Goal: Task Accomplishment & Management: Use online tool/utility

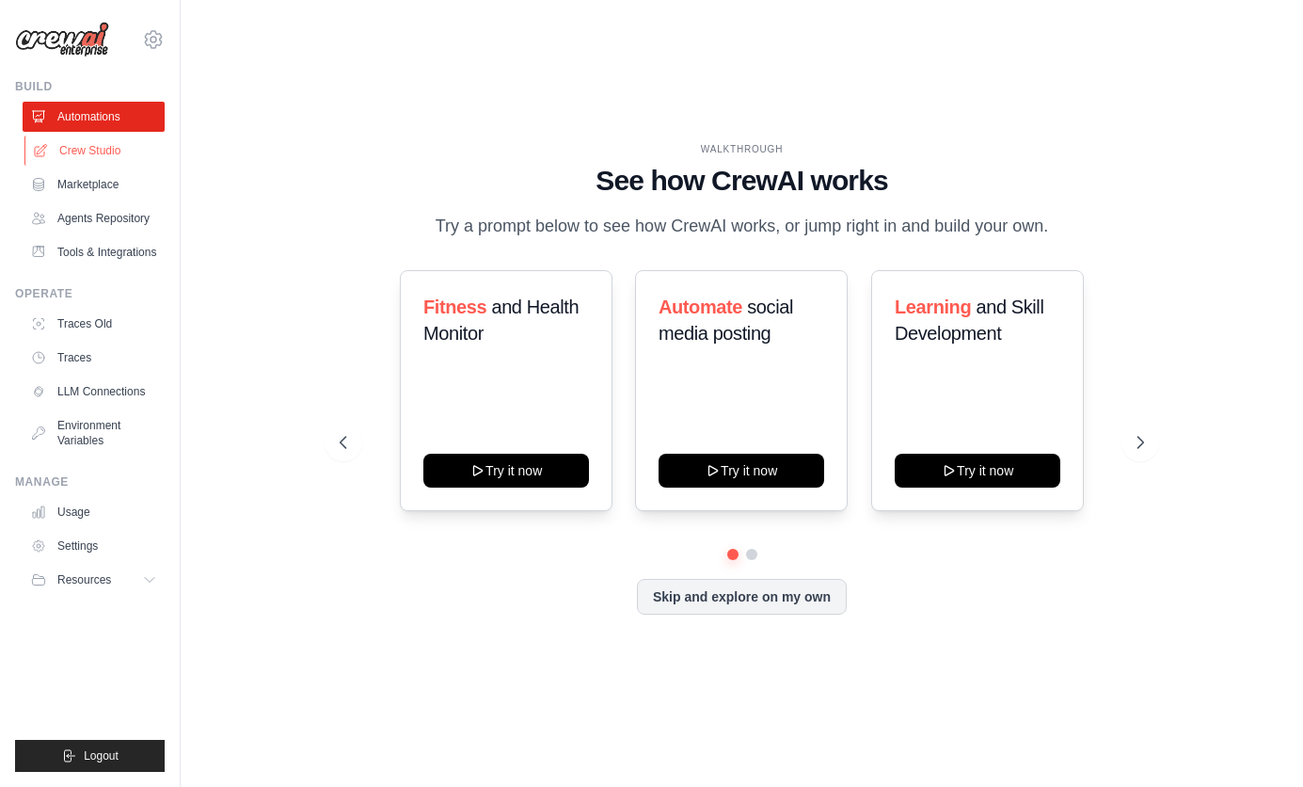
click at [84, 136] on link "Crew Studio" at bounding box center [95, 151] width 142 height 30
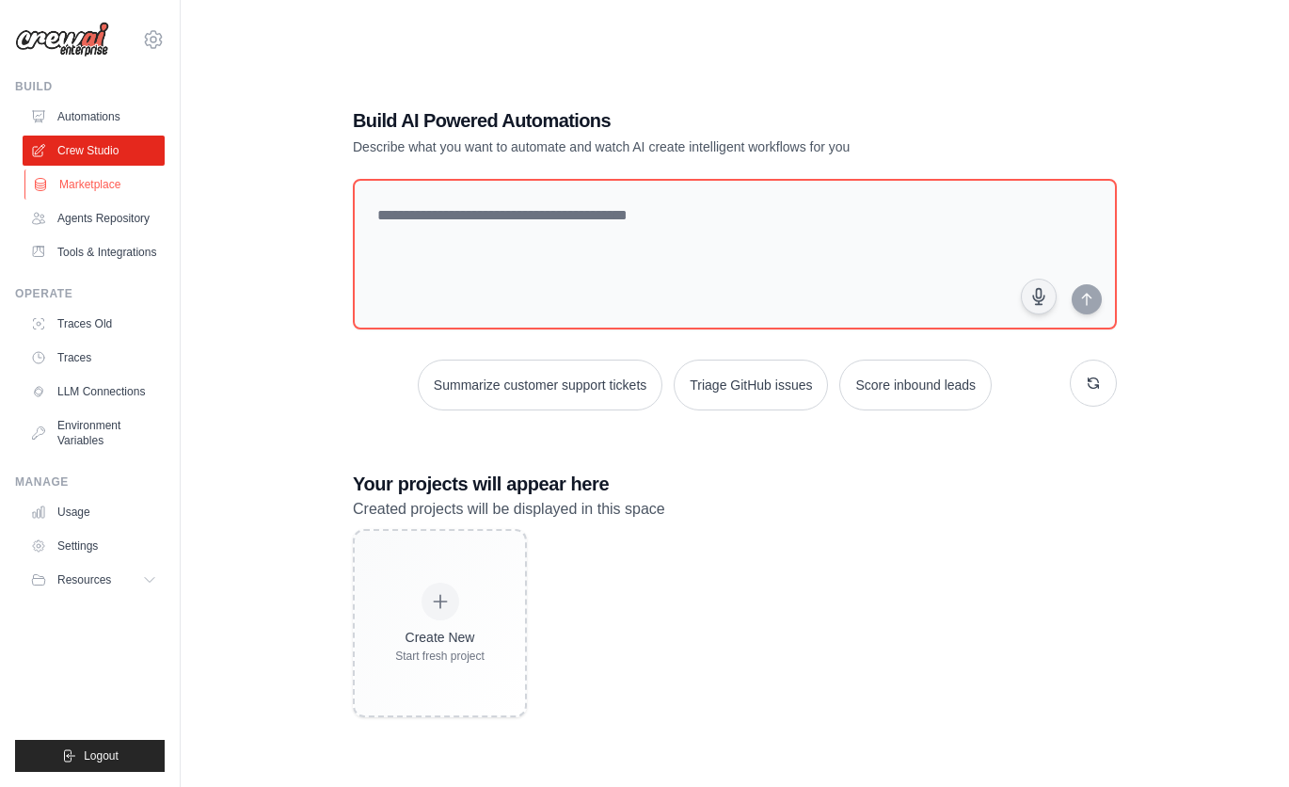
click at [85, 182] on link "Marketplace" at bounding box center [95, 184] width 142 height 30
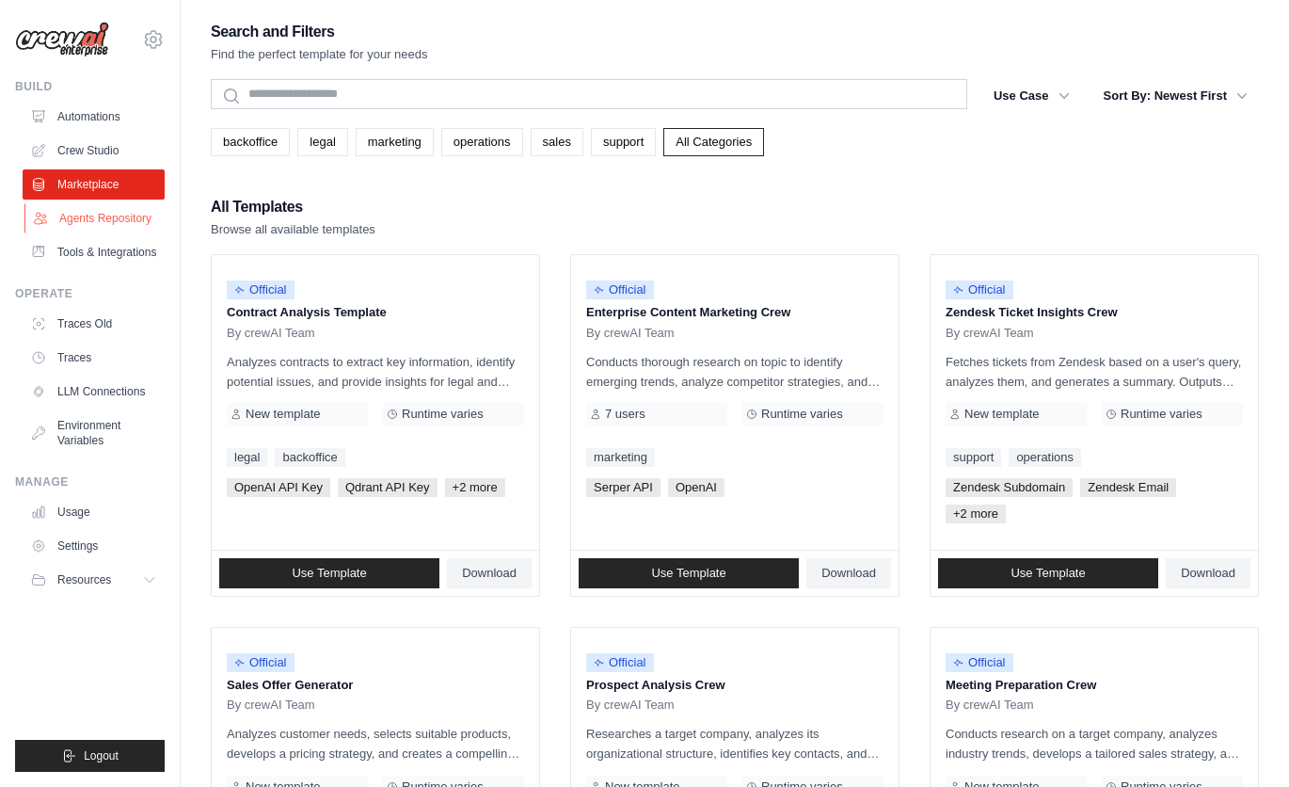
click at [75, 221] on link "Agents Repository" at bounding box center [95, 218] width 142 height 30
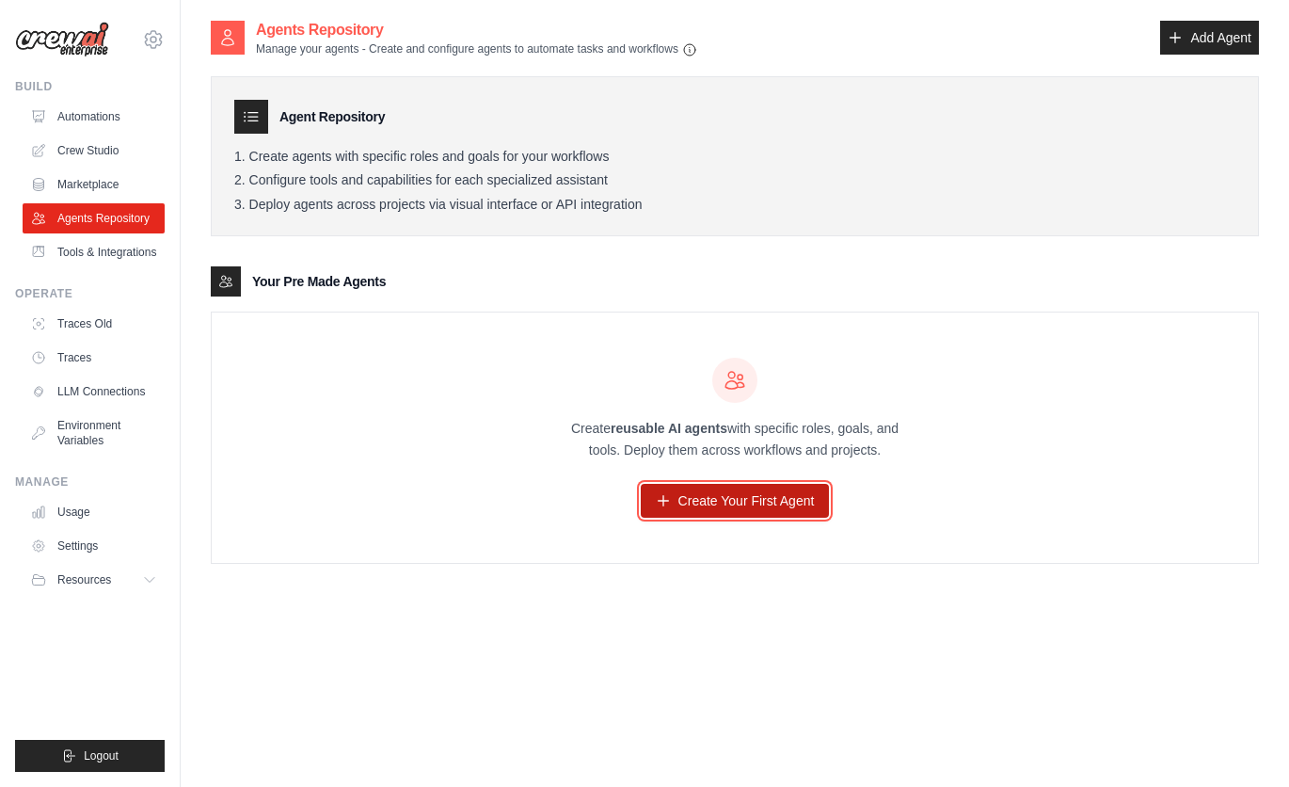
click at [682, 509] on link "Create Your First Agent" at bounding box center [735, 501] width 189 height 34
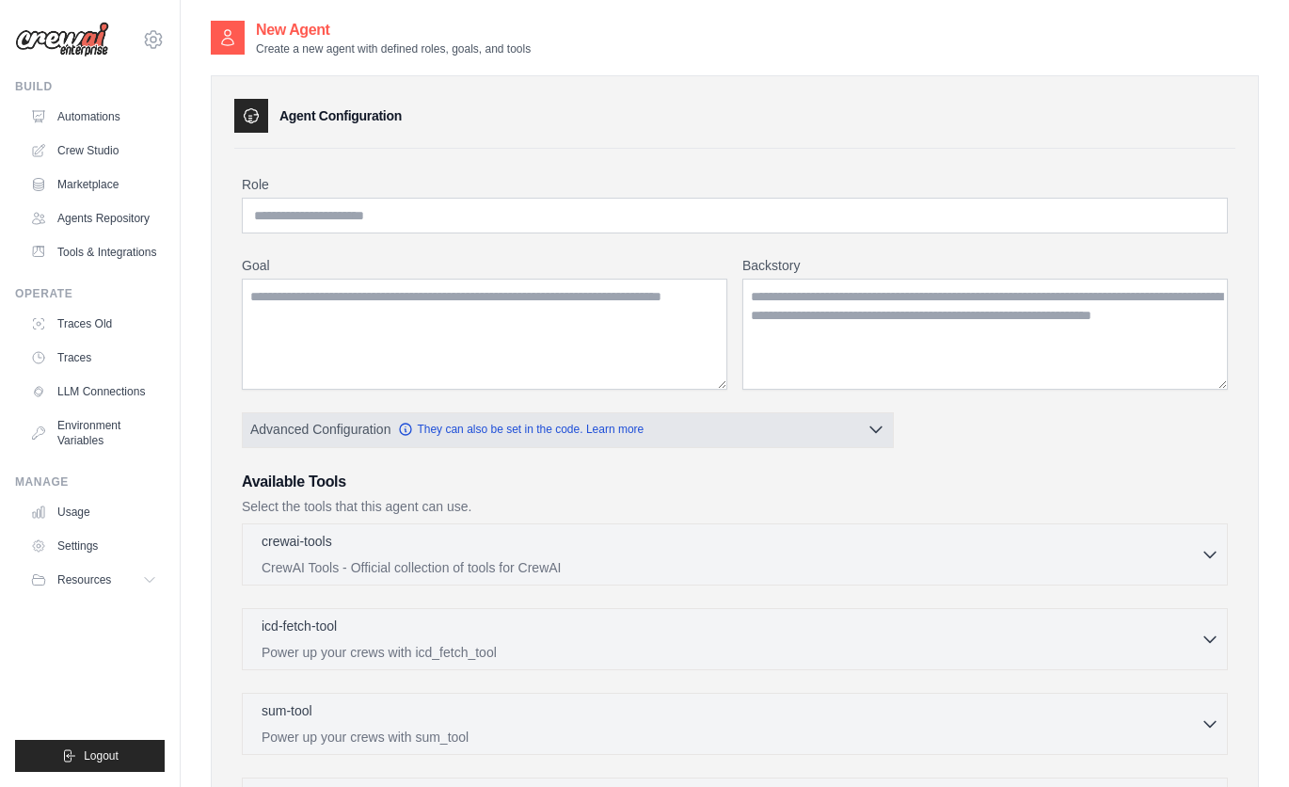
click at [861, 430] on button "Advanced Configuration They can also be set in the code. Learn more" at bounding box center [568, 429] width 650 height 34
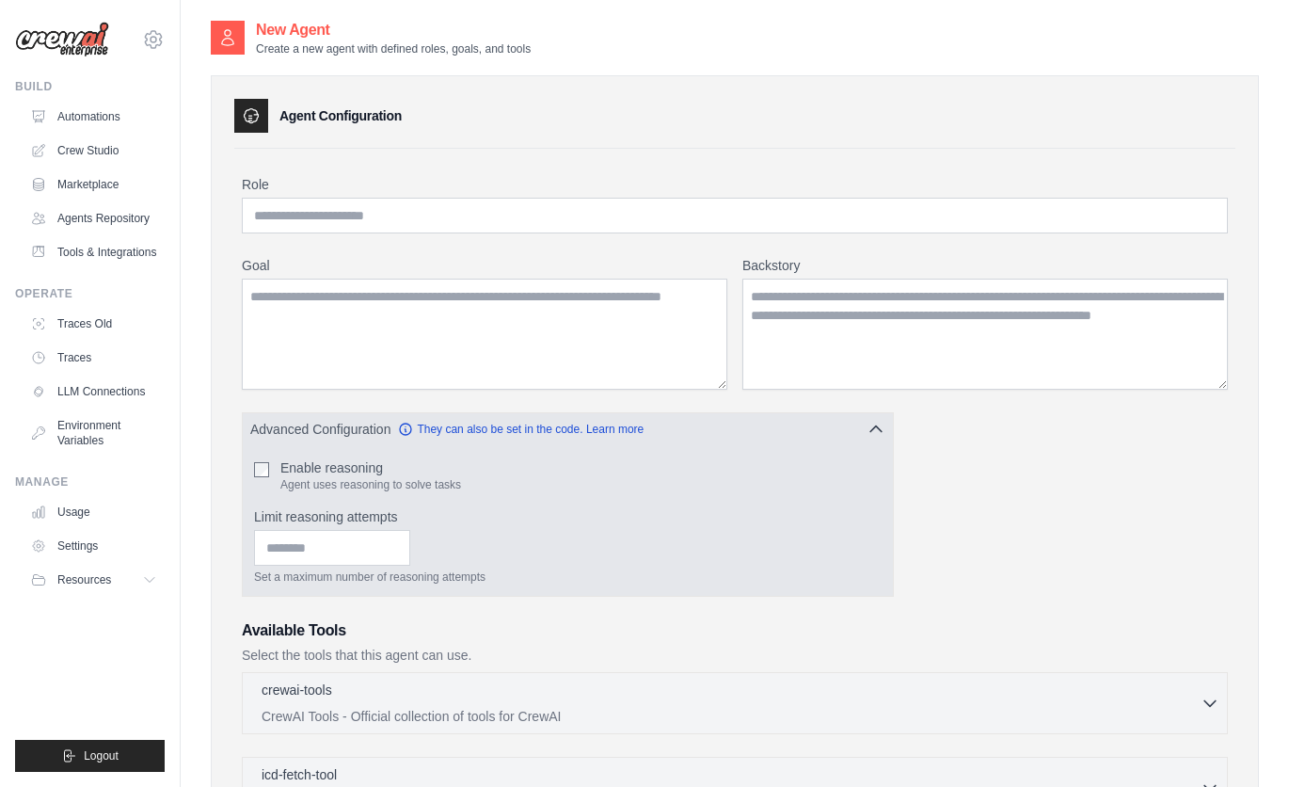
click at [861, 430] on button "Advanced Configuration They can also be set in the code. Learn more" at bounding box center [568, 429] width 650 height 34
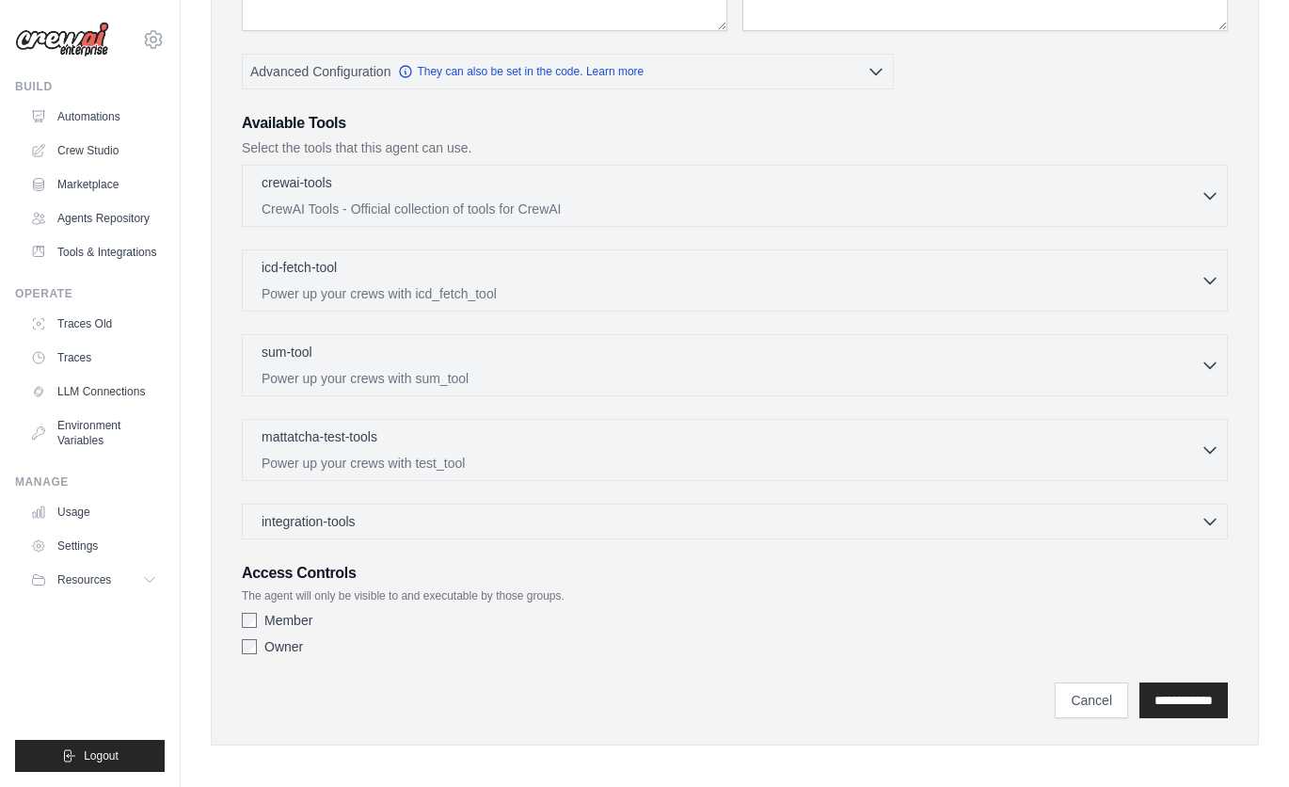
scroll to position [366, 0]
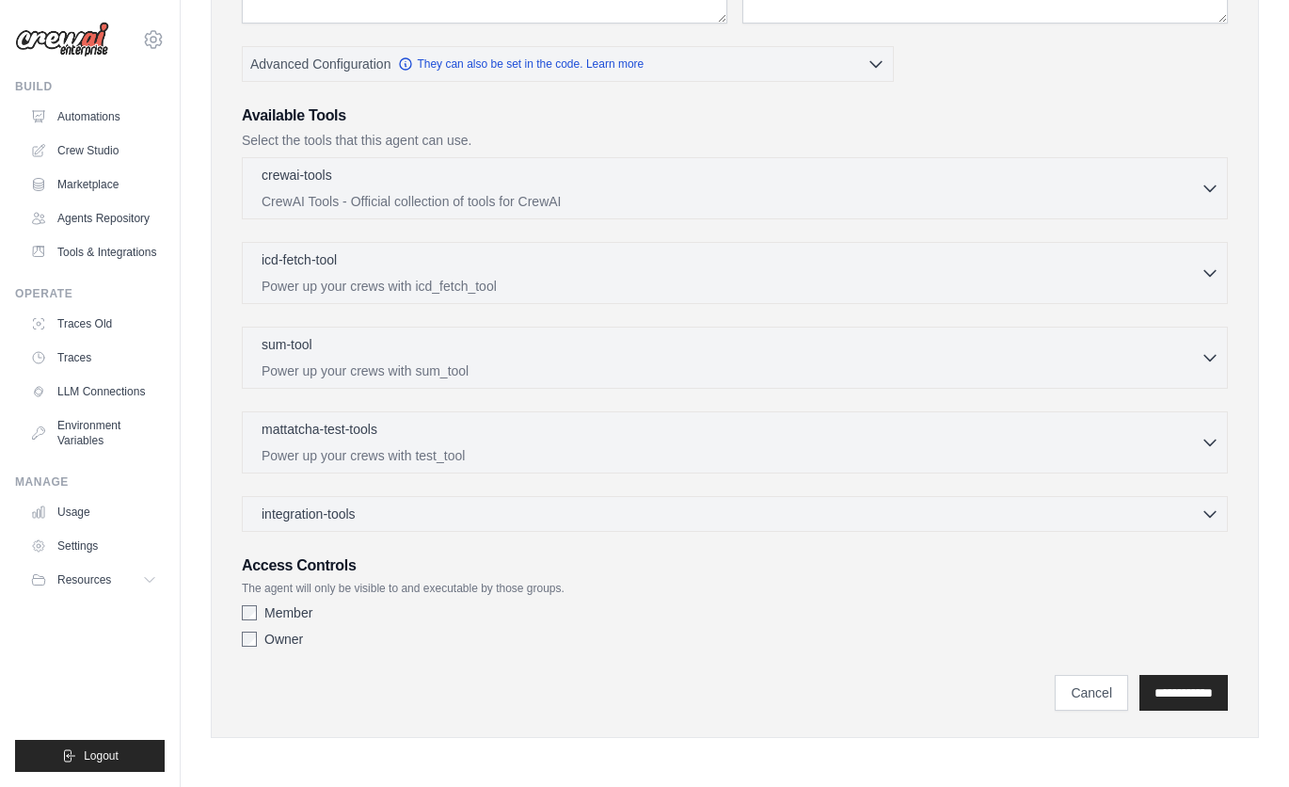
click at [575, 523] on div "integration-tools 0 selected Gmail HubSpot Microsoft Teams" at bounding box center [735, 514] width 986 height 36
click at [626, 524] on div "integration-tools 0 selected Gmail HubSpot Microsoft Teams" at bounding box center [735, 514] width 986 height 36
click at [660, 512] on div "integration-tools 0 selected" at bounding box center [741, 512] width 958 height 19
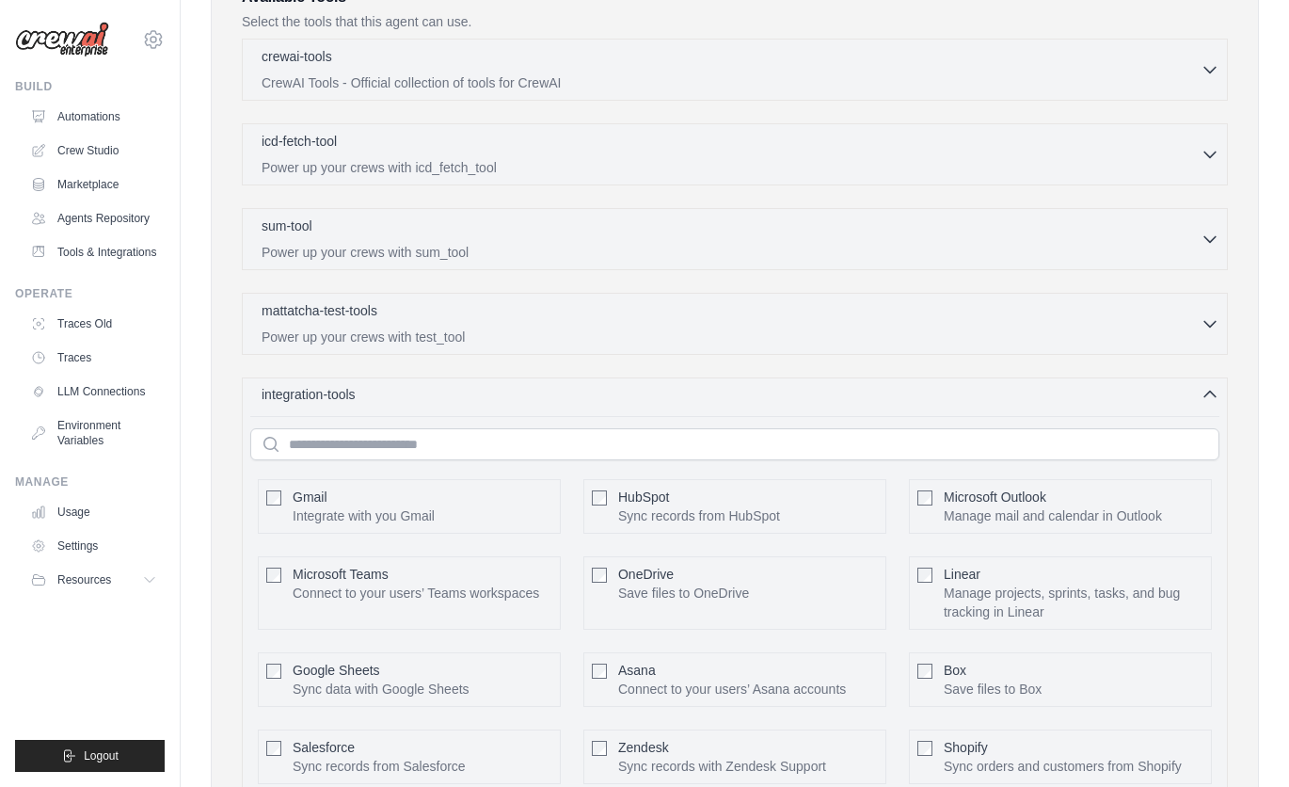
scroll to position [0, 0]
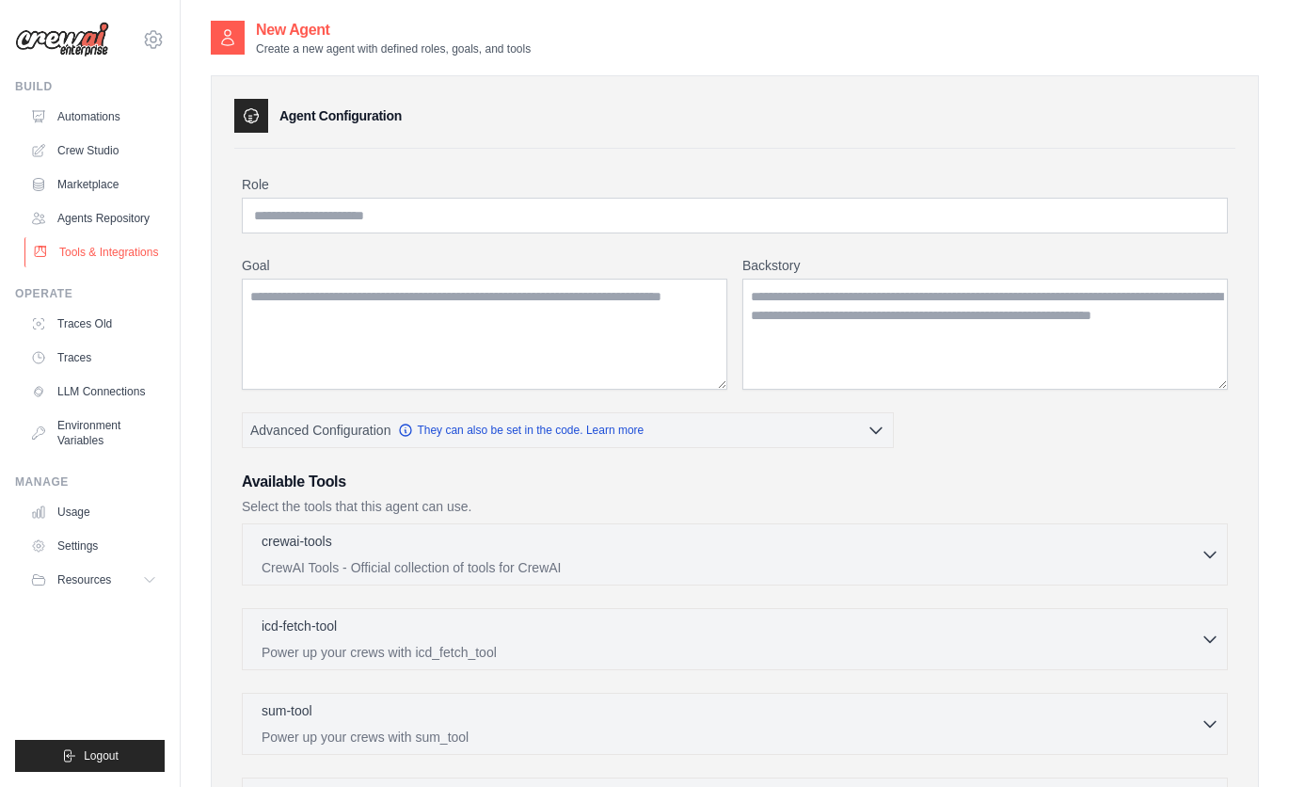
click at [86, 252] on link "Tools & Integrations" at bounding box center [95, 252] width 142 height 30
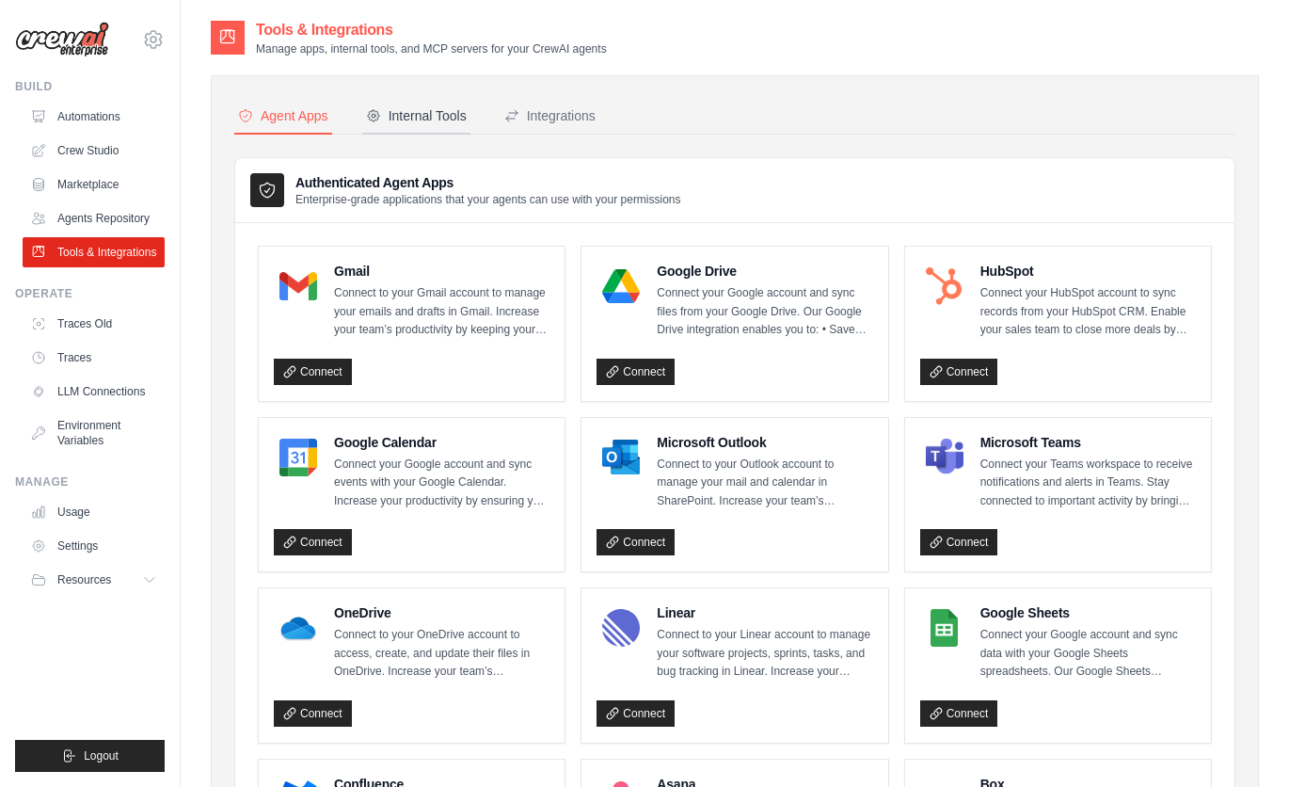
click at [429, 113] on div "Internal Tools" at bounding box center [416, 115] width 101 height 19
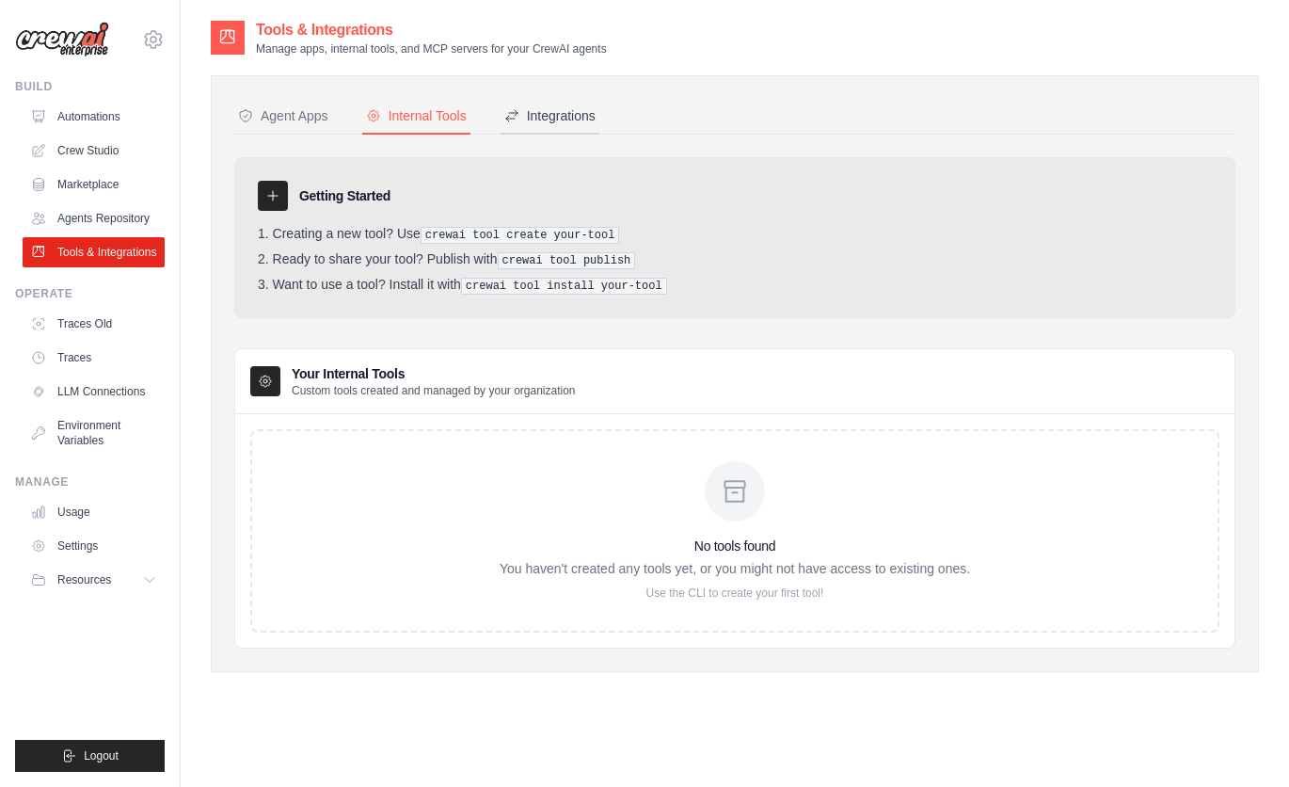
click at [551, 113] on div "Integrations" at bounding box center [549, 115] width 91 height 19
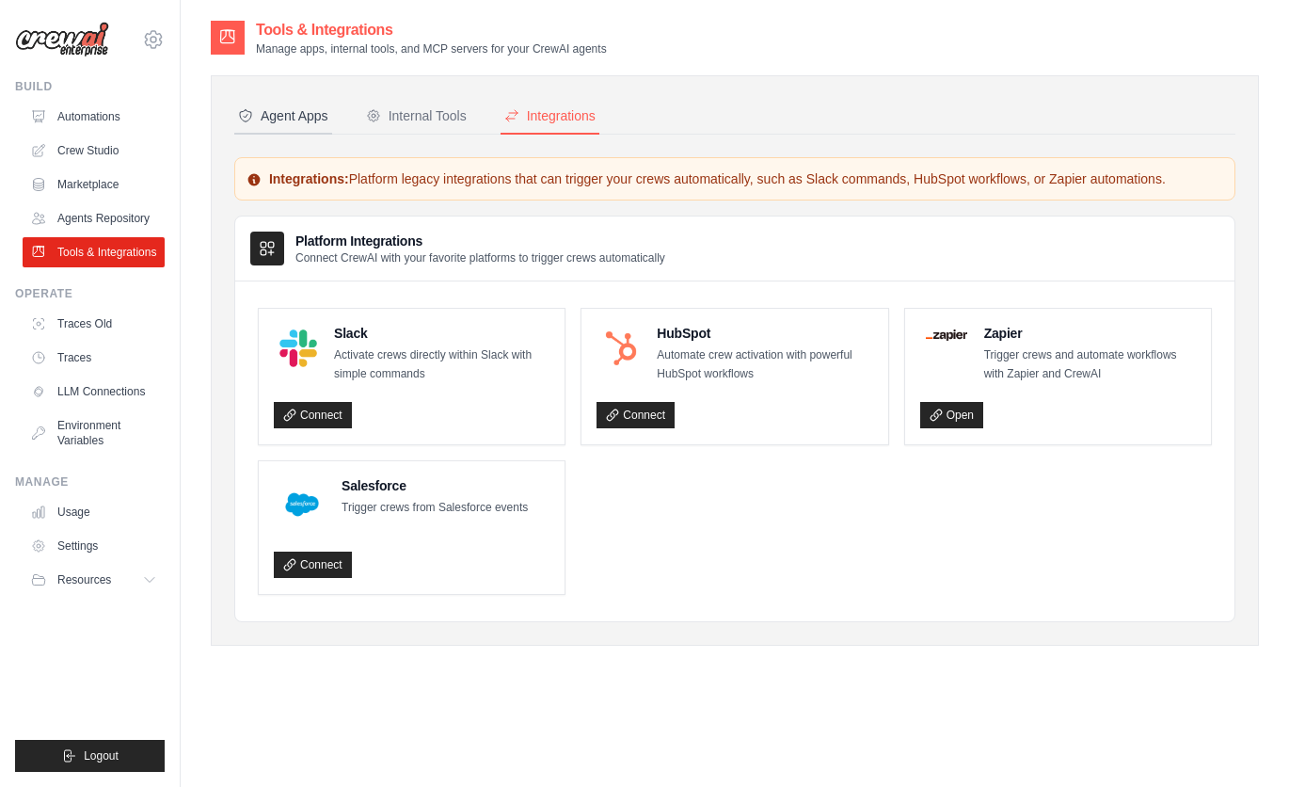
click at [294, 112] on div "Agent Apps" at bounding box center [283, 115] width 90 height 19
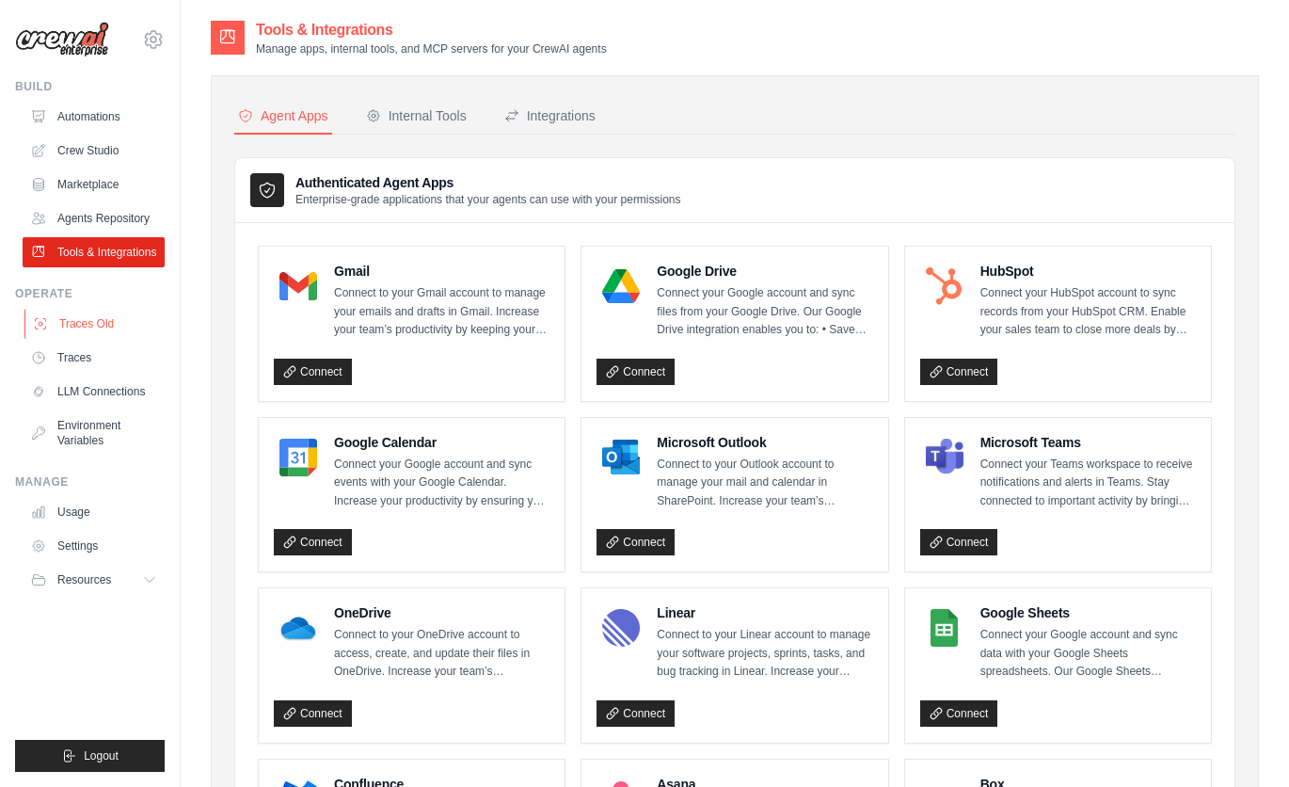
click at [82, 319] on link "Traces Old" at bounding box center [95, 324] width 142 height 30
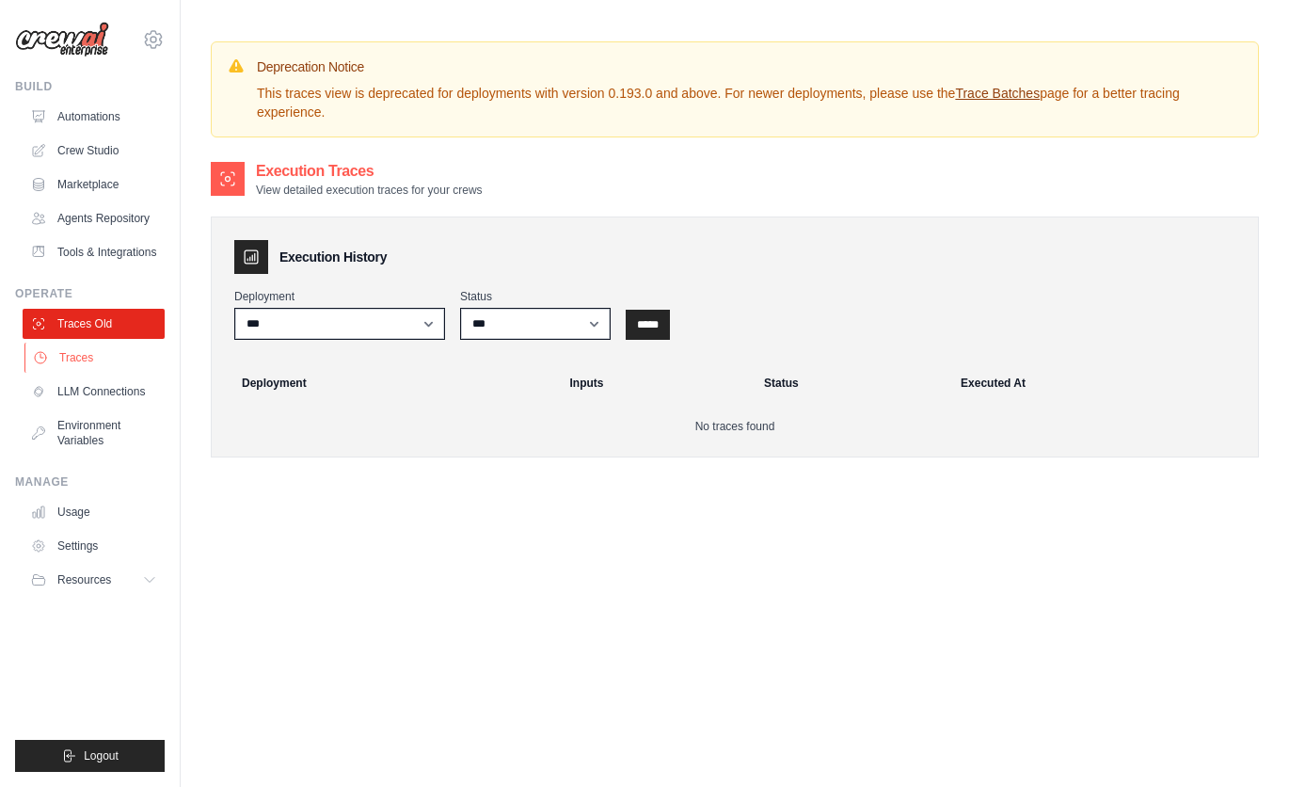
click at [69, 351] on link "Traces" at bounding box center [95, 358] width 142 height 30
click at [72, 437] on link "Environment Variables" at bounding box center [95, 432] width 142 height 45
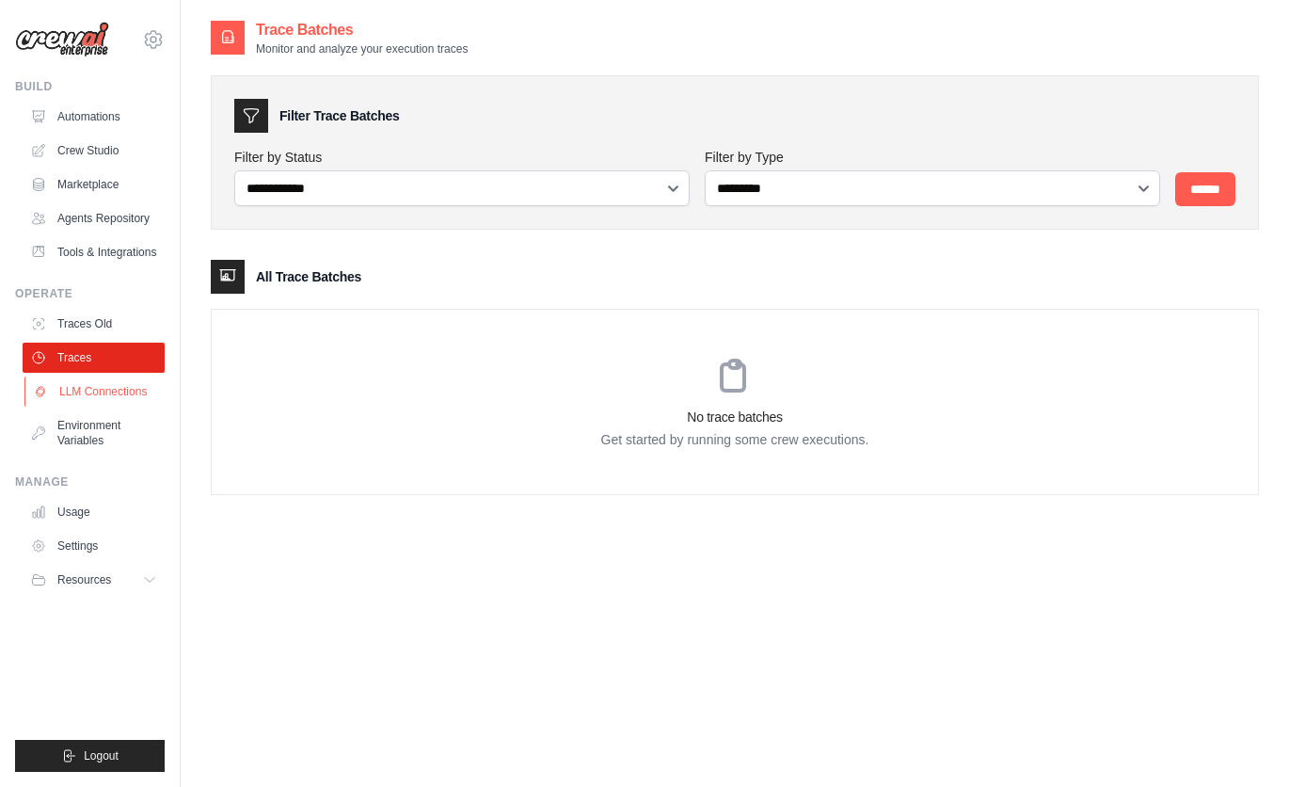
click at [71, 392] on link "LLM Connections" at bounding box center [95, 391] width 142 height 30
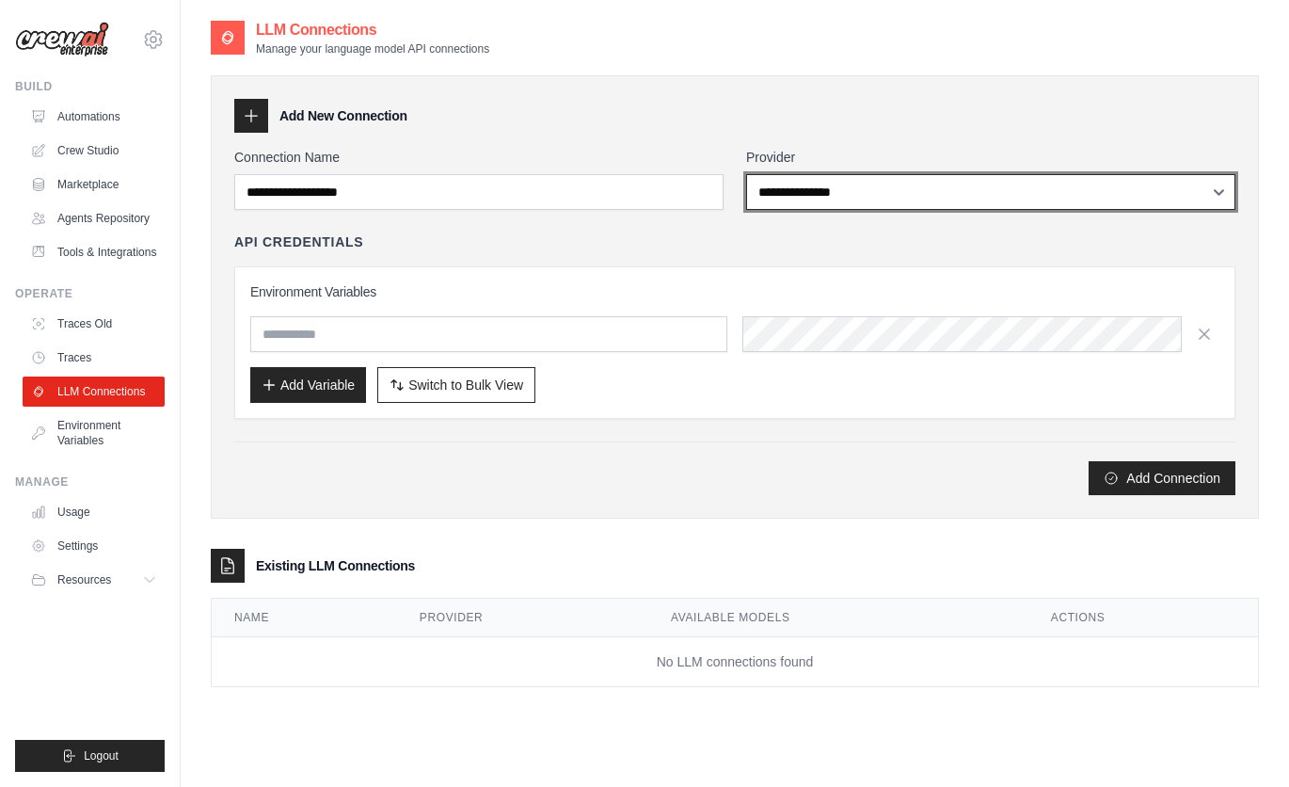
click at [801, 197] on select "**********" at bounding box center [990, 192] width 489 height 36
select select "******"
click at [746, 174] on select "**********" at bounding box center [990, 192] width 489 height 36
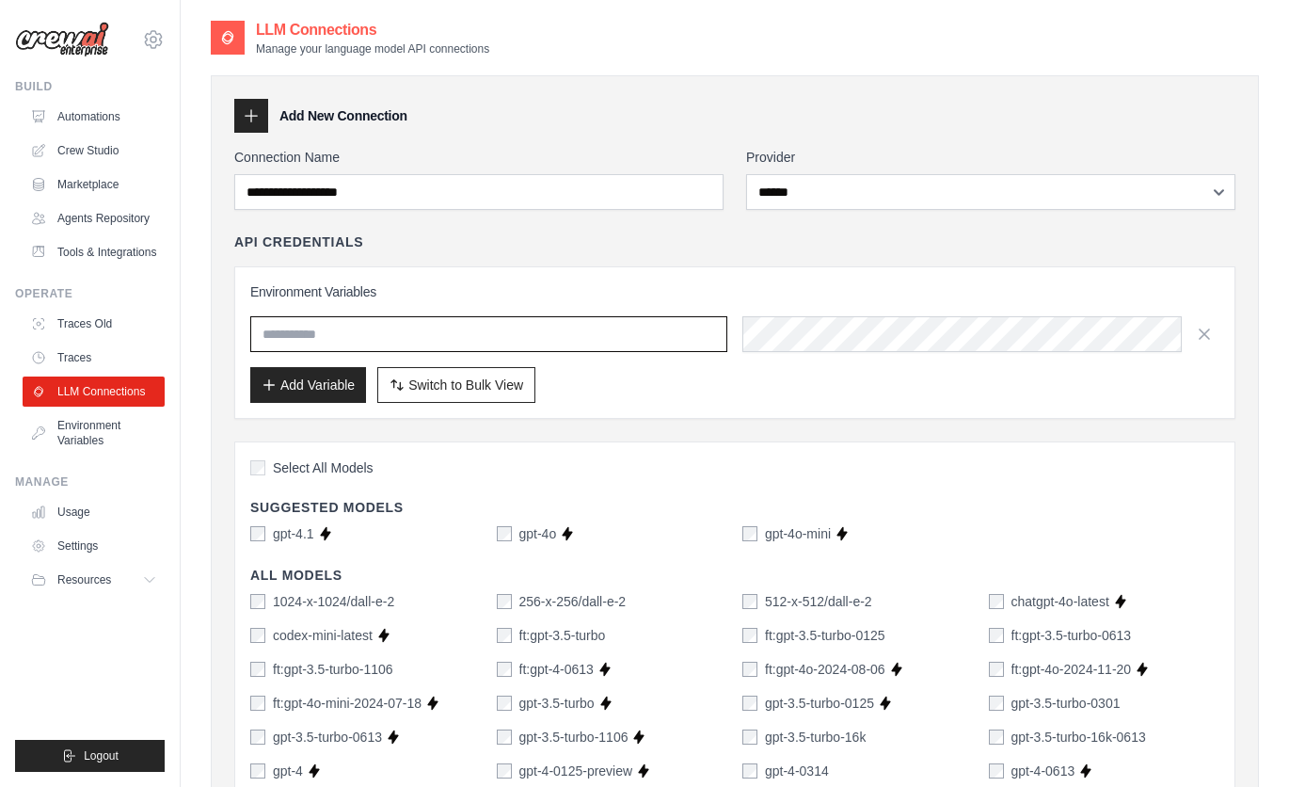
click at [421, 340] on input "text" at bounding box center [488, 334] width 477 height 36
click at [412, 335] on input "text" at bounding box center [488, 334] width 477 height 36
click at [304, 388] on button "Add Variable" at bounding box center [308, 384] width 116 height 36
click at [321, 376] on button "Add Variable" at bounding box center [308, 384] width 116 height 36
click at [79, 437] on link "Environment Variables" at bounding box center [95, 432] width 142 height 45
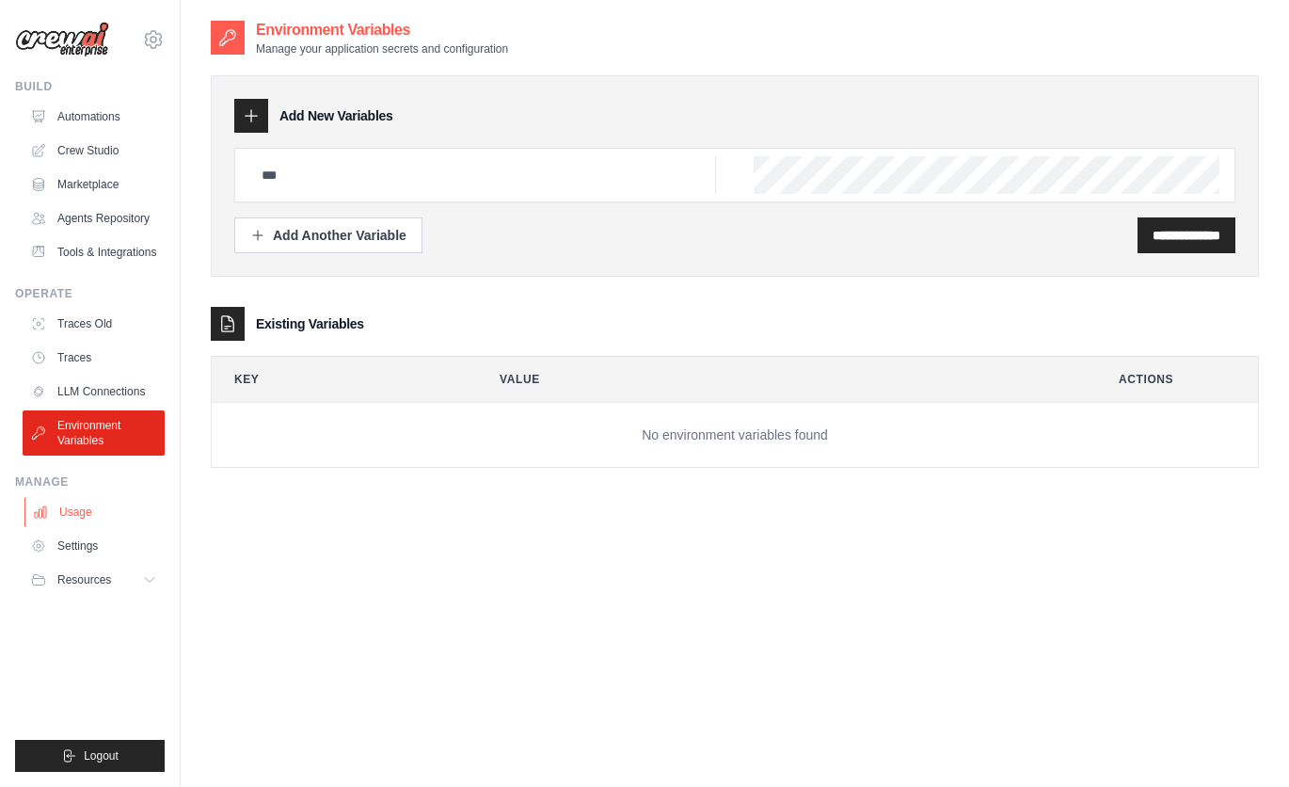
click at [77, 511] on link "Usage" at bounding box center [95, 512] width 142 height 30
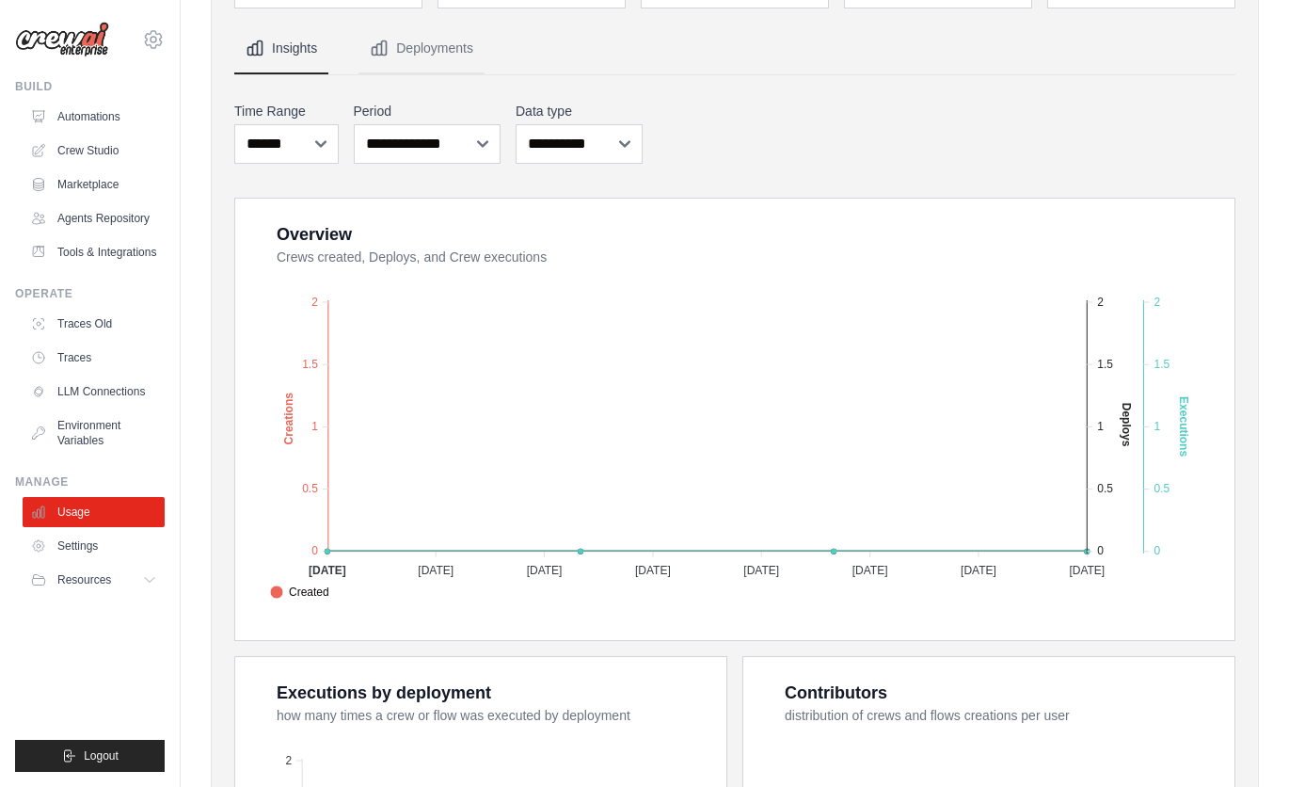
scroll to position [163, 0]
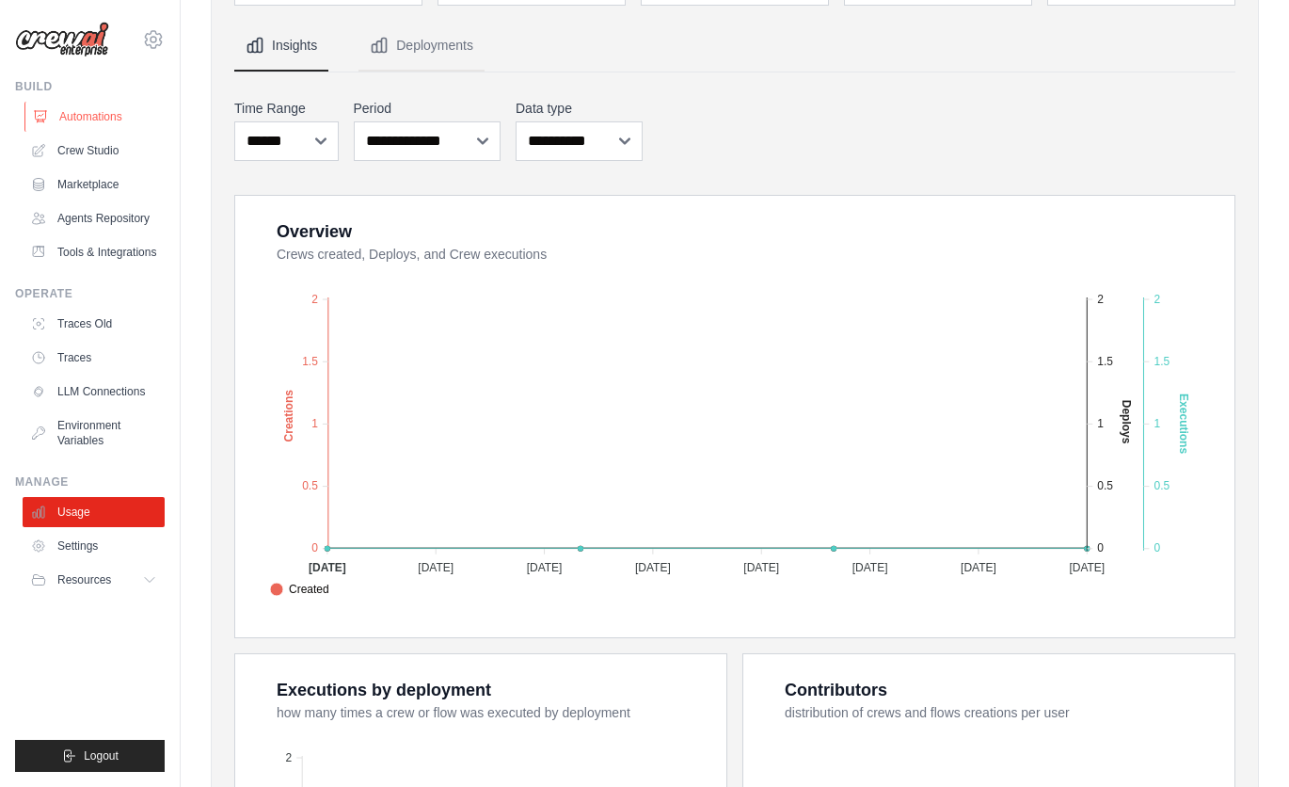
click at [75, 114] on link "Automations" at bounding box center [95, 117] width 142 height 30
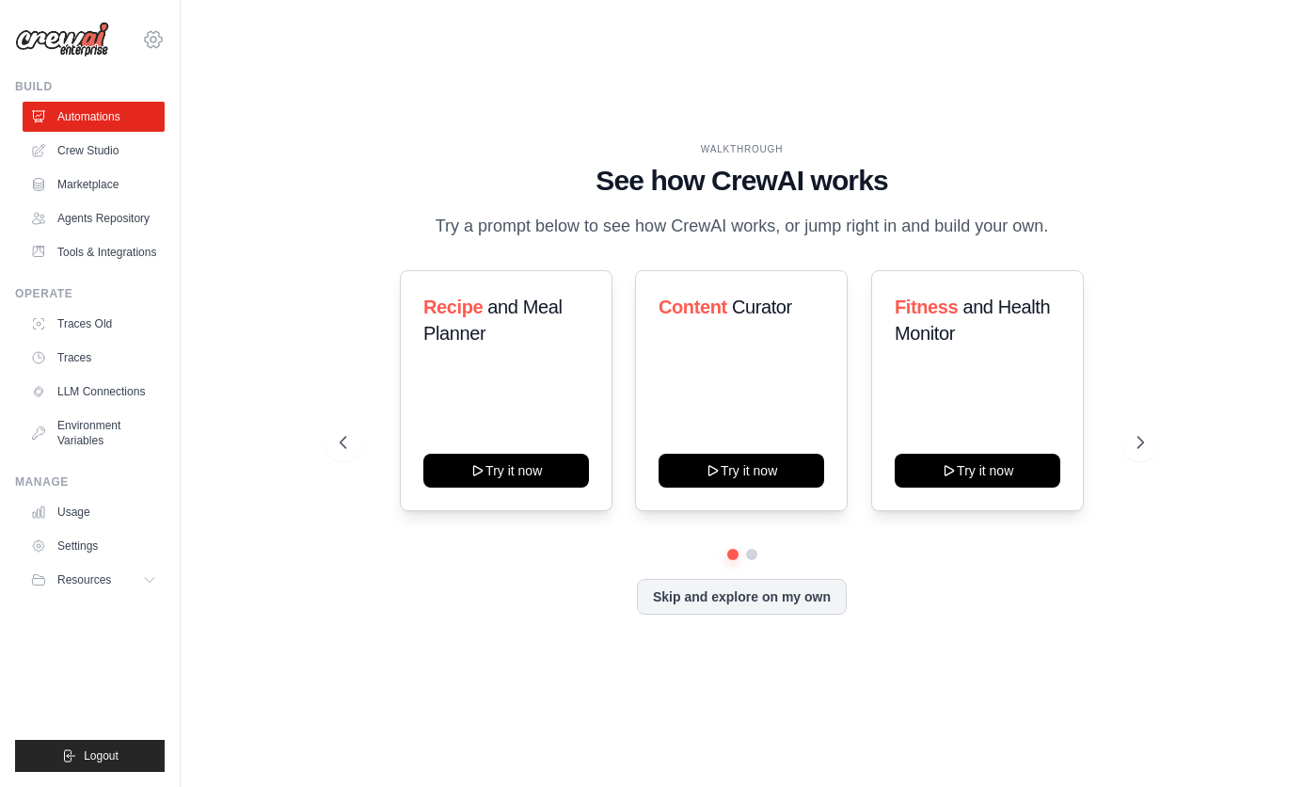
click at [158, 35] on icon at bounding box center [153, 39] width 23 height 23
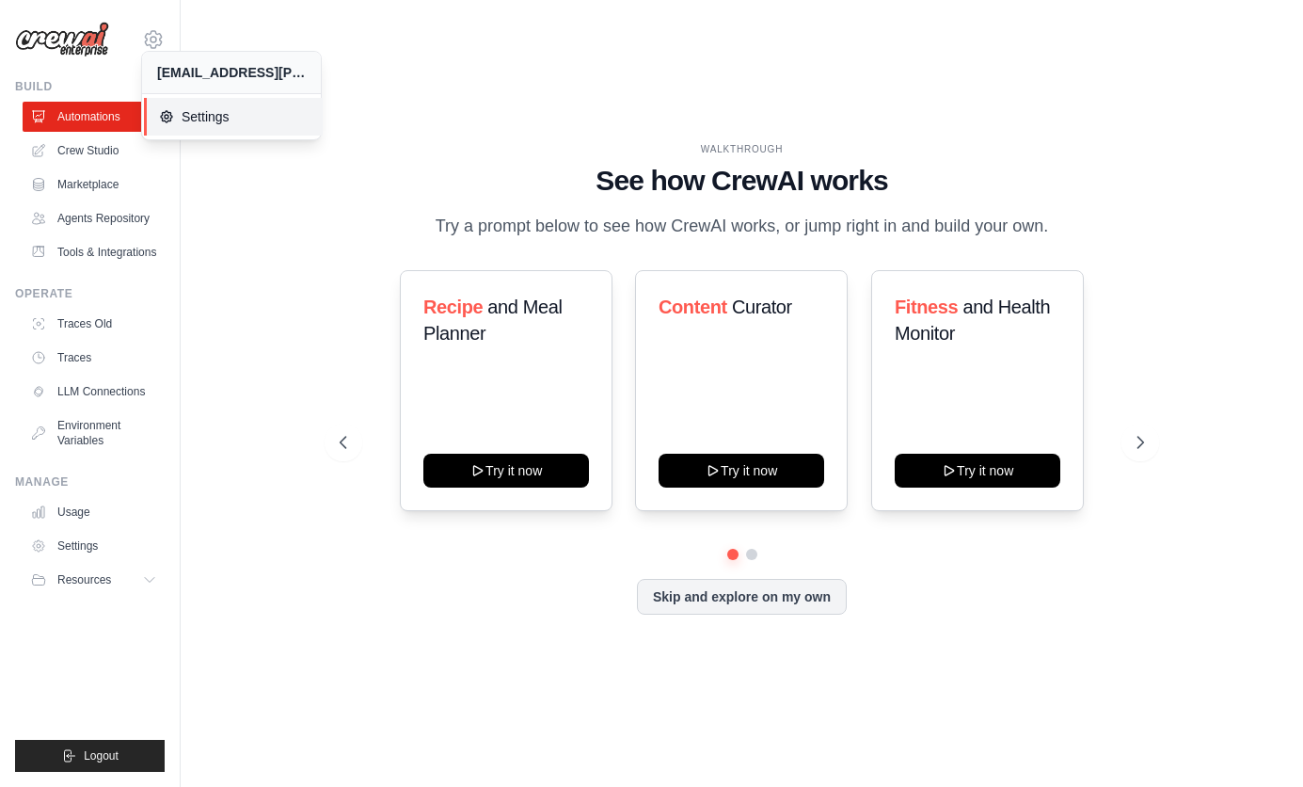
click at [192, 114] on span "Settings" at bounding box center [233, 116] width 149 height 19
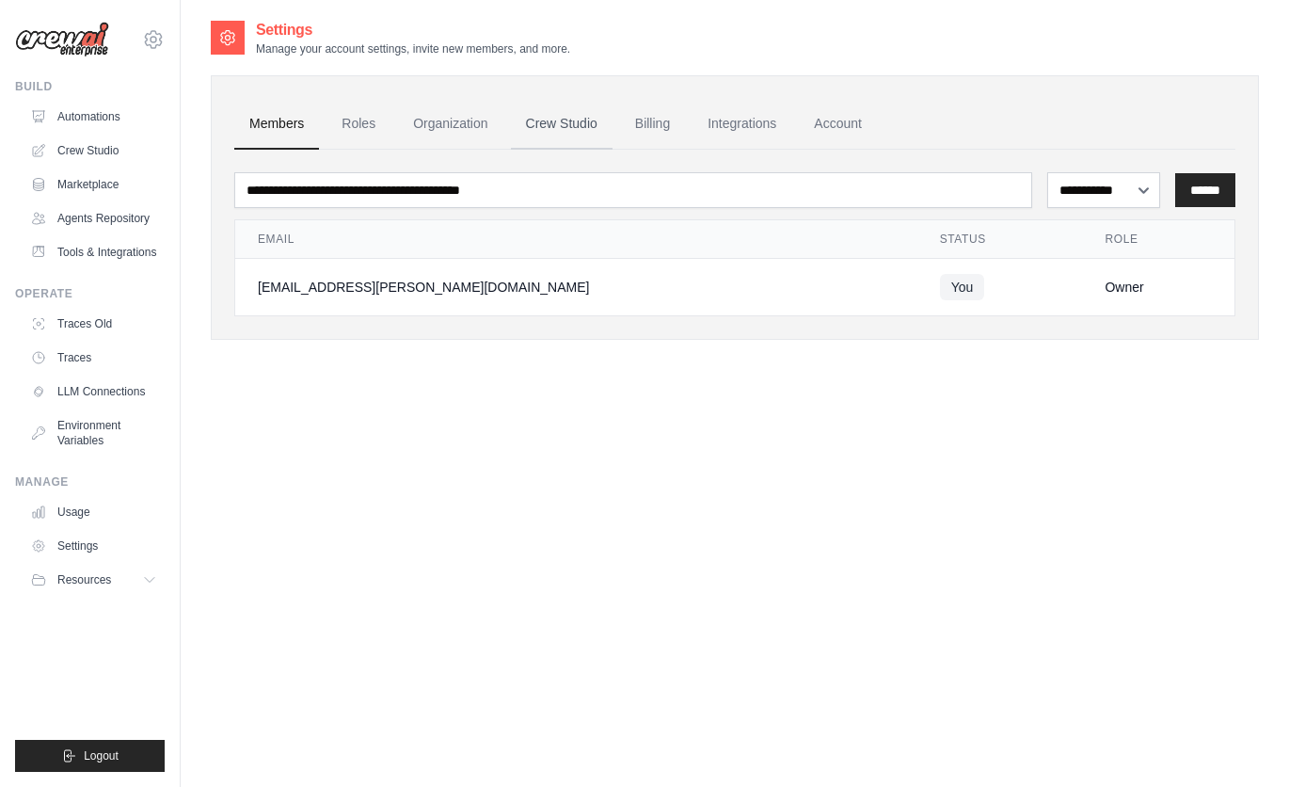
click at [572, 116] on link "Crew Studio" at bounding box center [562, 124] width 102 height 51
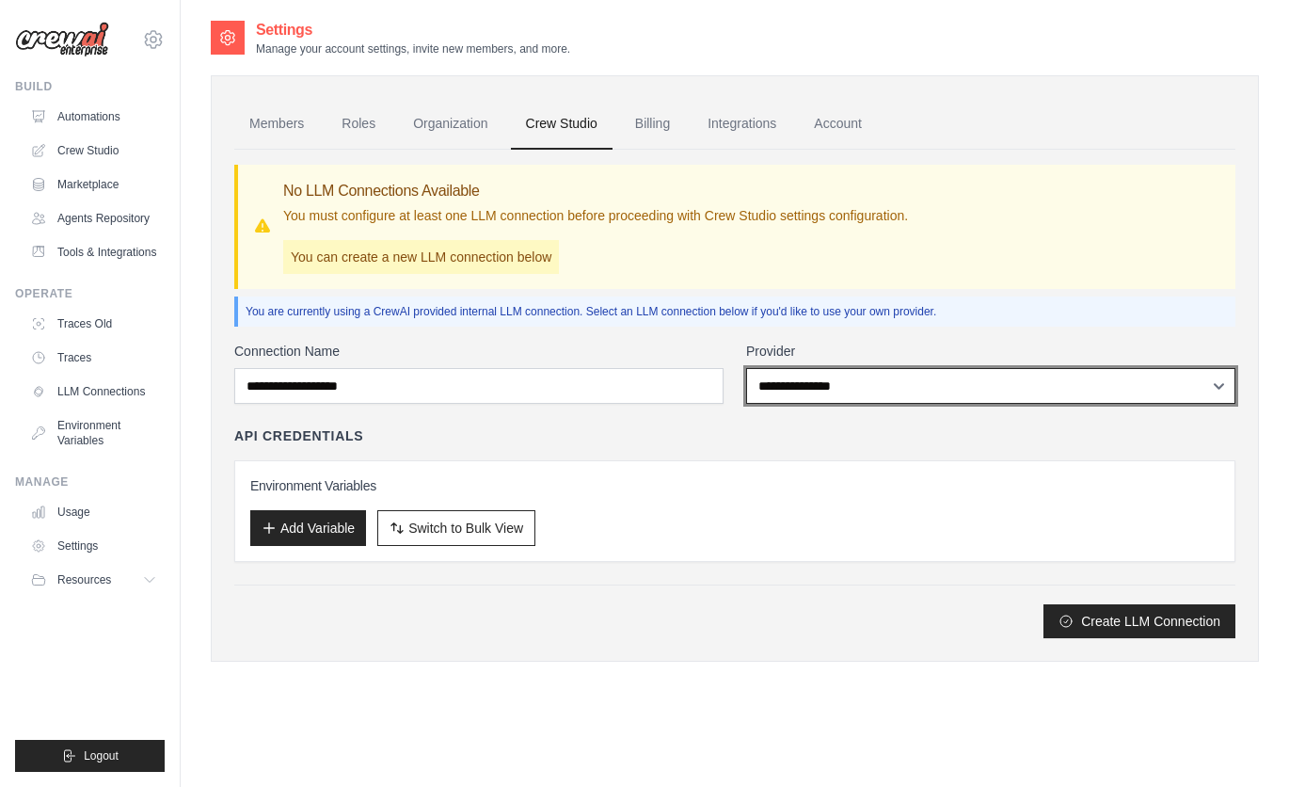
click at [847, 386] on select "**********" at bounding box center [990, 386] width 489 height 36
select select "******"
click at [746, 368] on select "**********" at bounding box center [990, 386] width 489 height 36
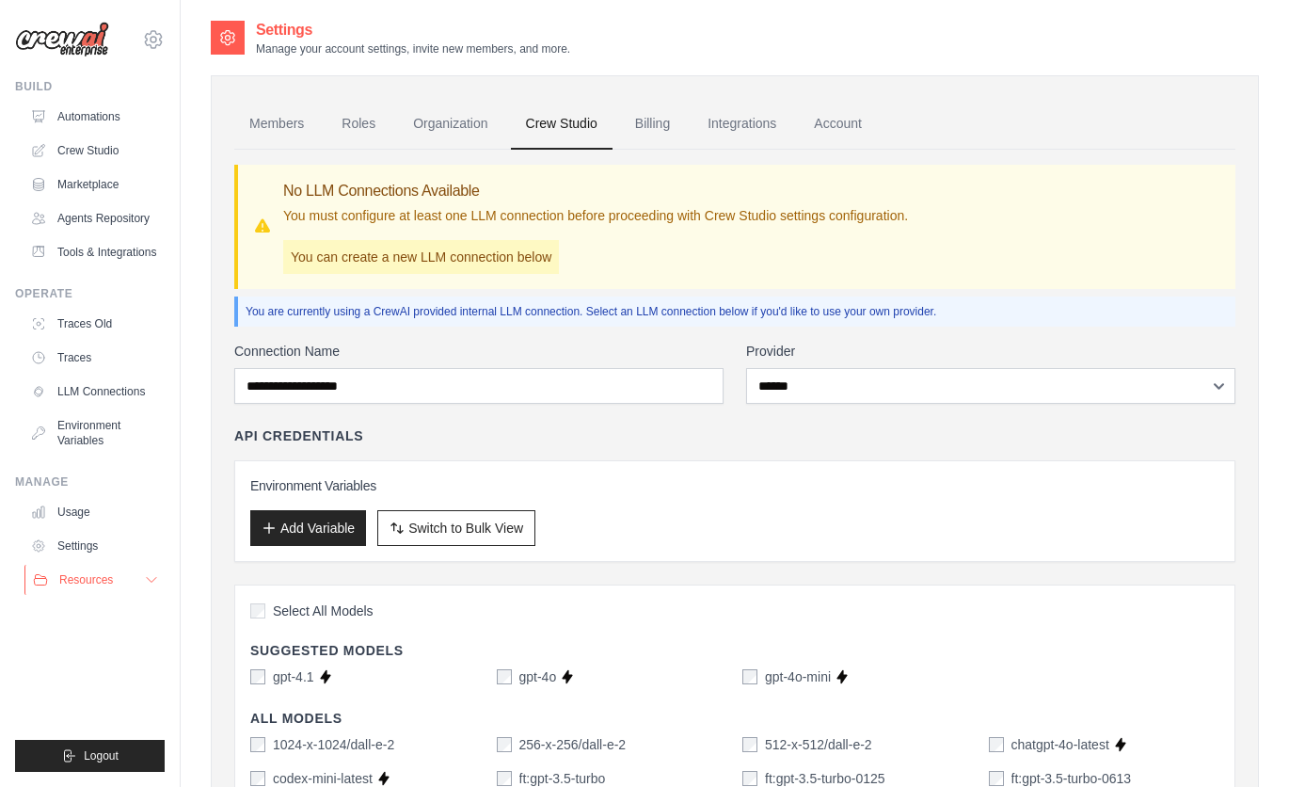
click at [126, 571] on button "Resources" at bounding box center [95, 580] width 142 height 30
click at [73, 117] on link "Automations" at bounding box center [95, 117] width 142 height 30
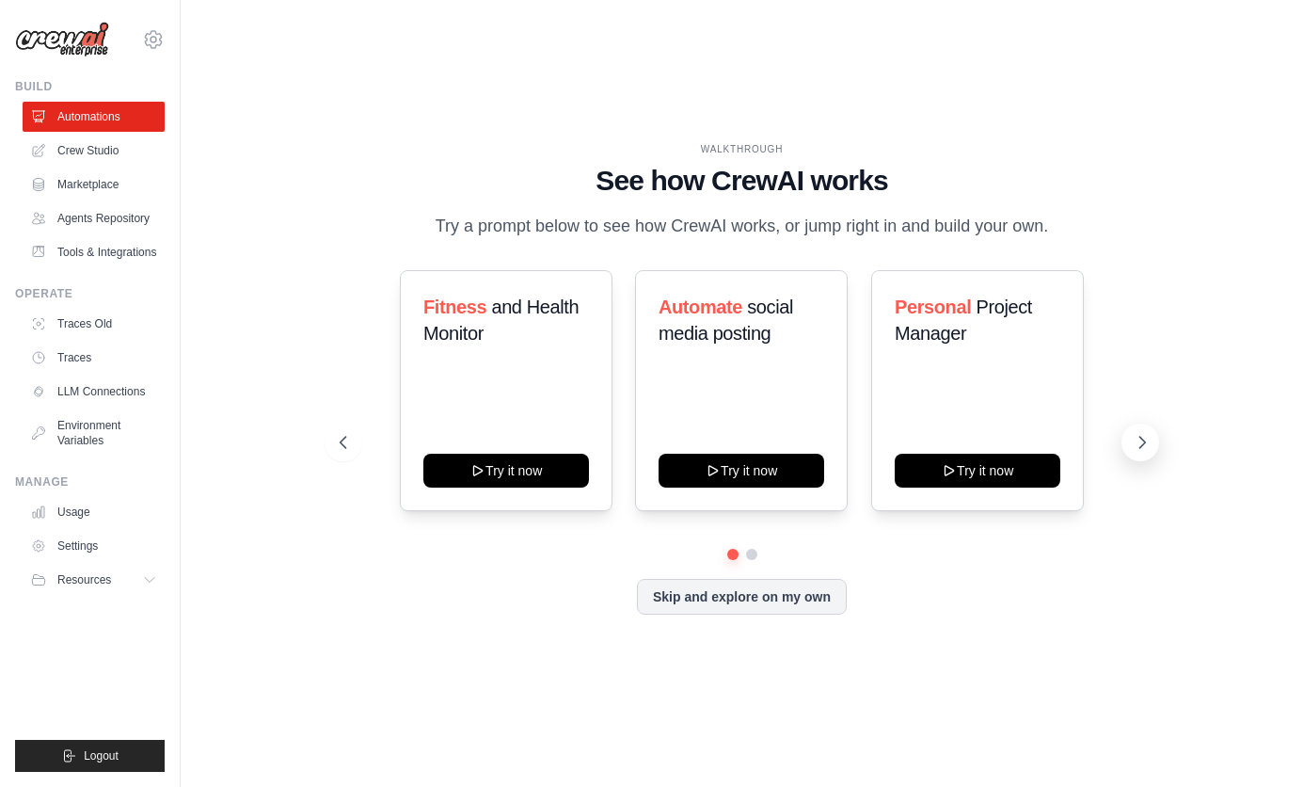
click at [1142, 439] on icon at bounding box center [1144, 442] width 6 height 11
click at [336, 444] on icon at bounding box center [341, 442] width 19 height 19
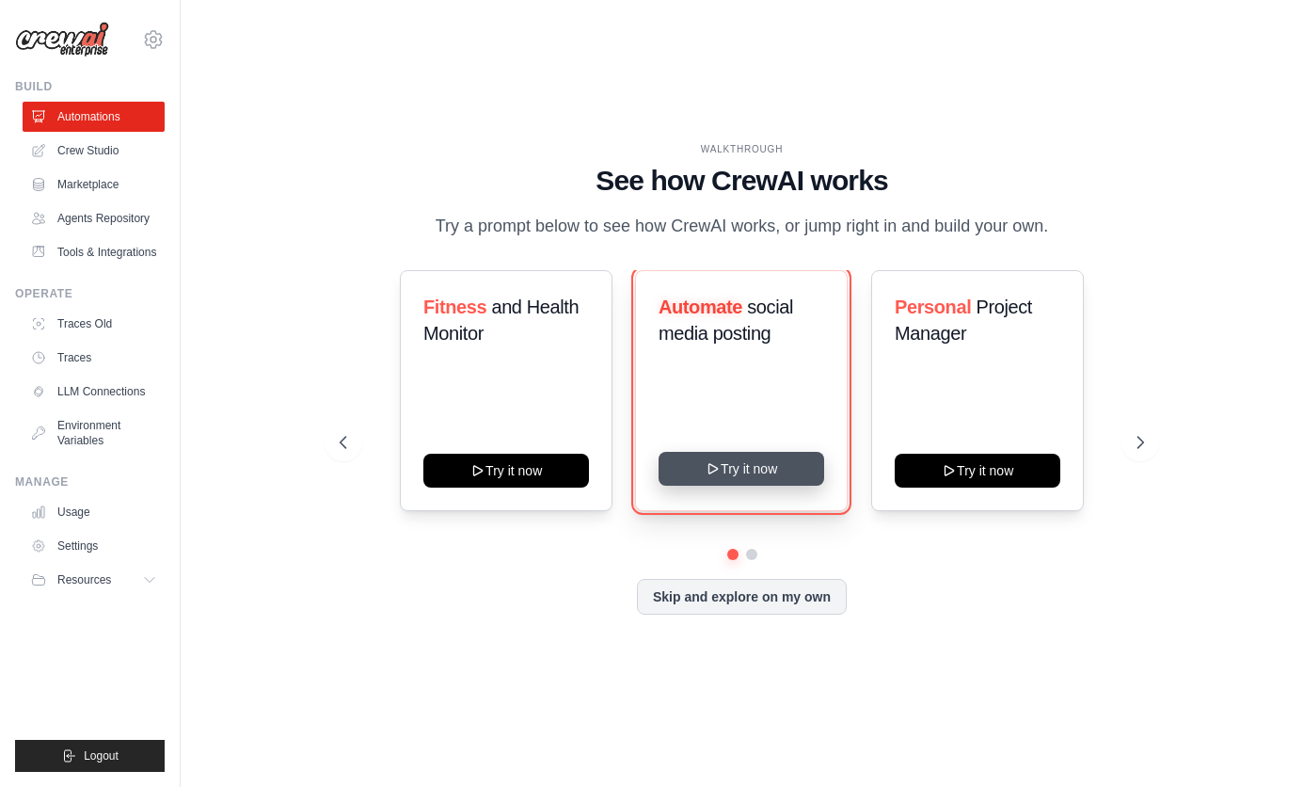
click at [742, 465] on button "Try it now" at bounding box center [742, 469] width 166 height 34
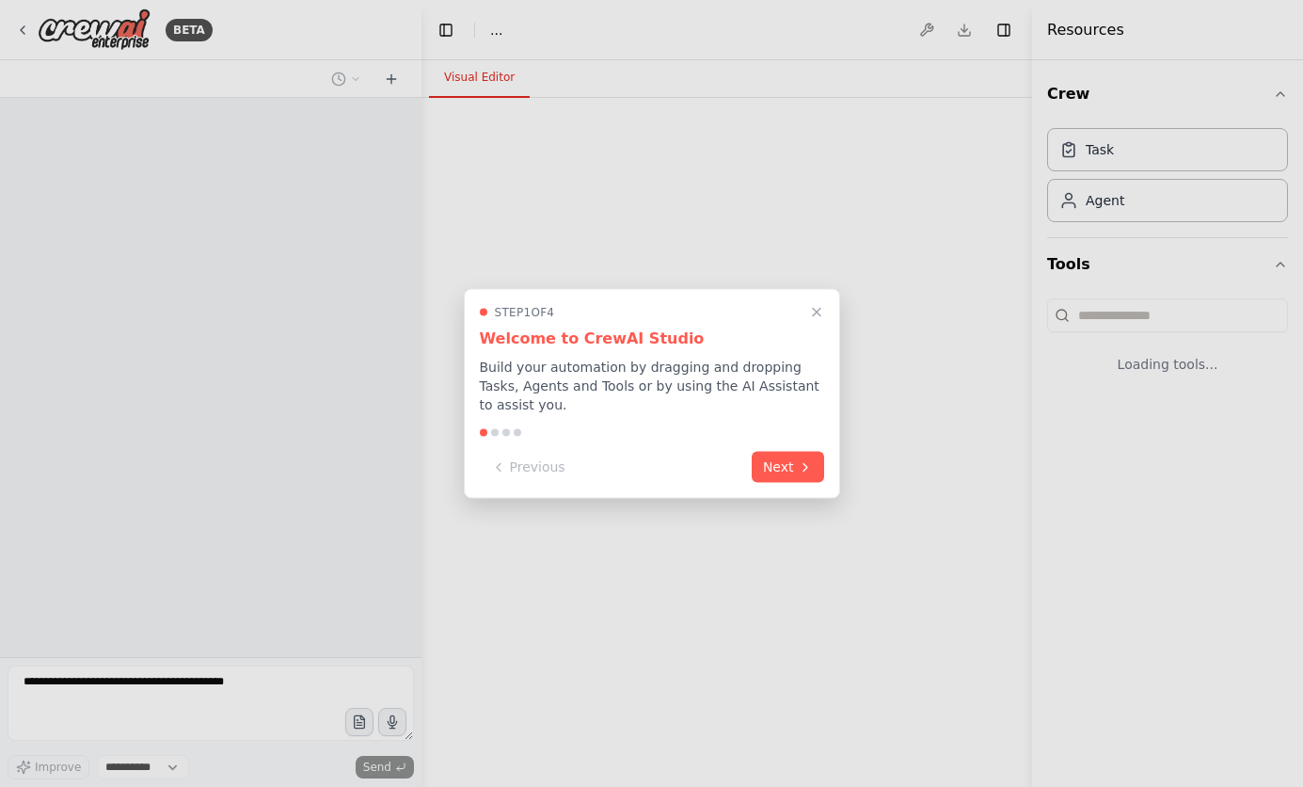
select select "****"
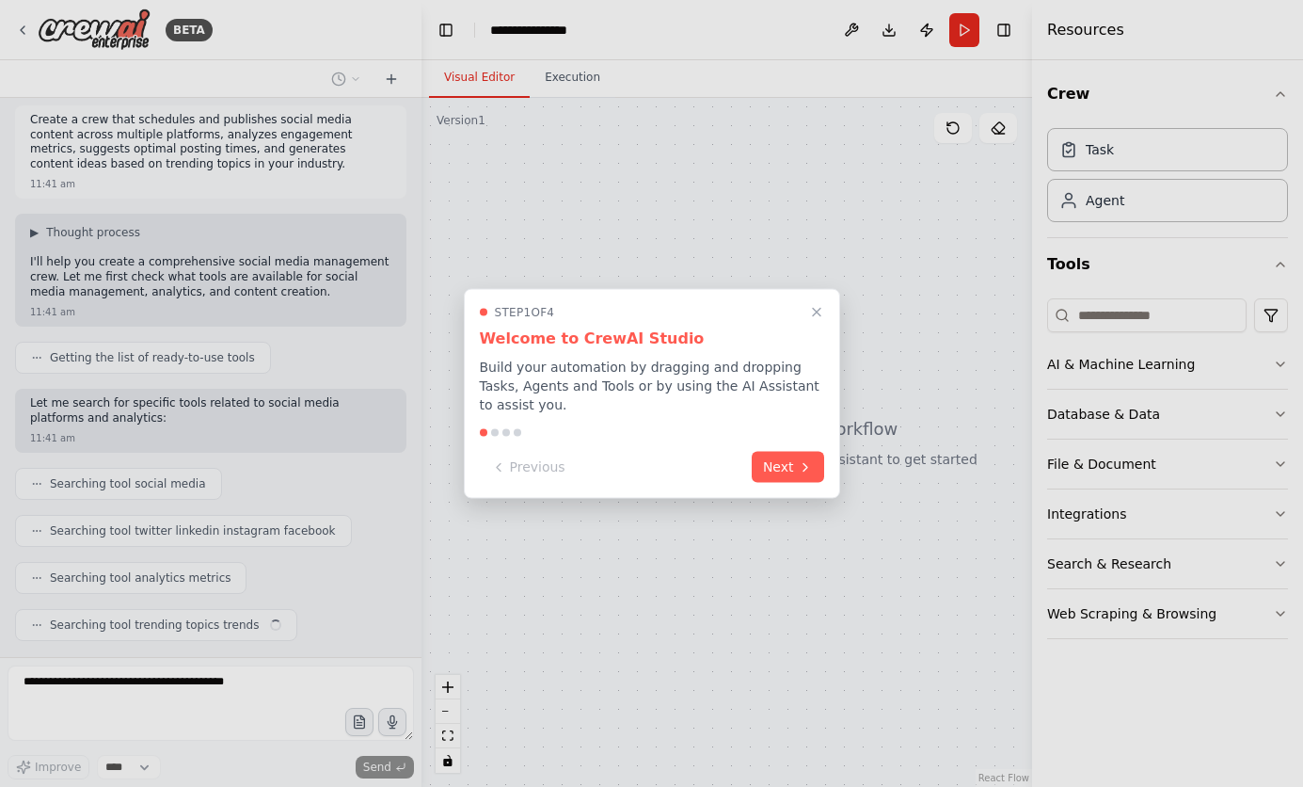
scroll to position [55, 0]
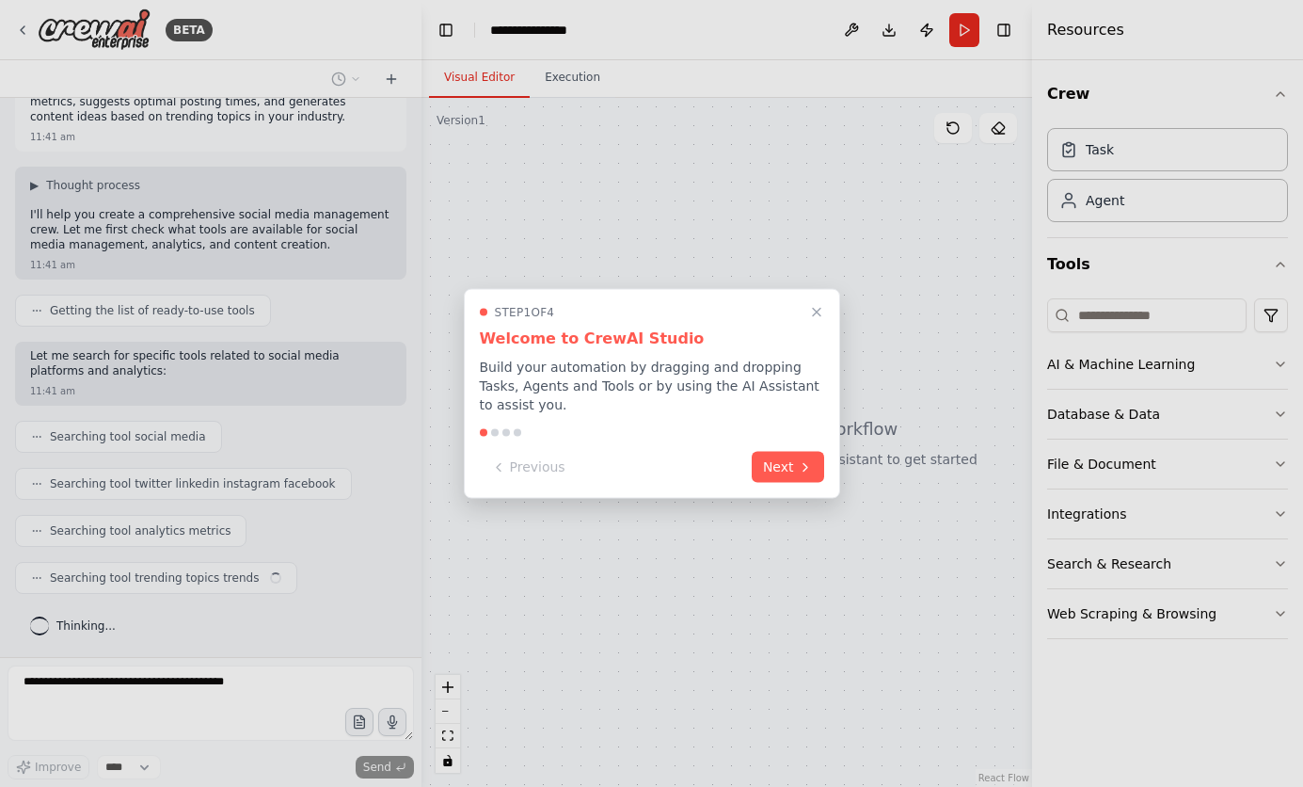
click at [1279, 364] on div at bounding box center [651, 393] width 1303 height 787
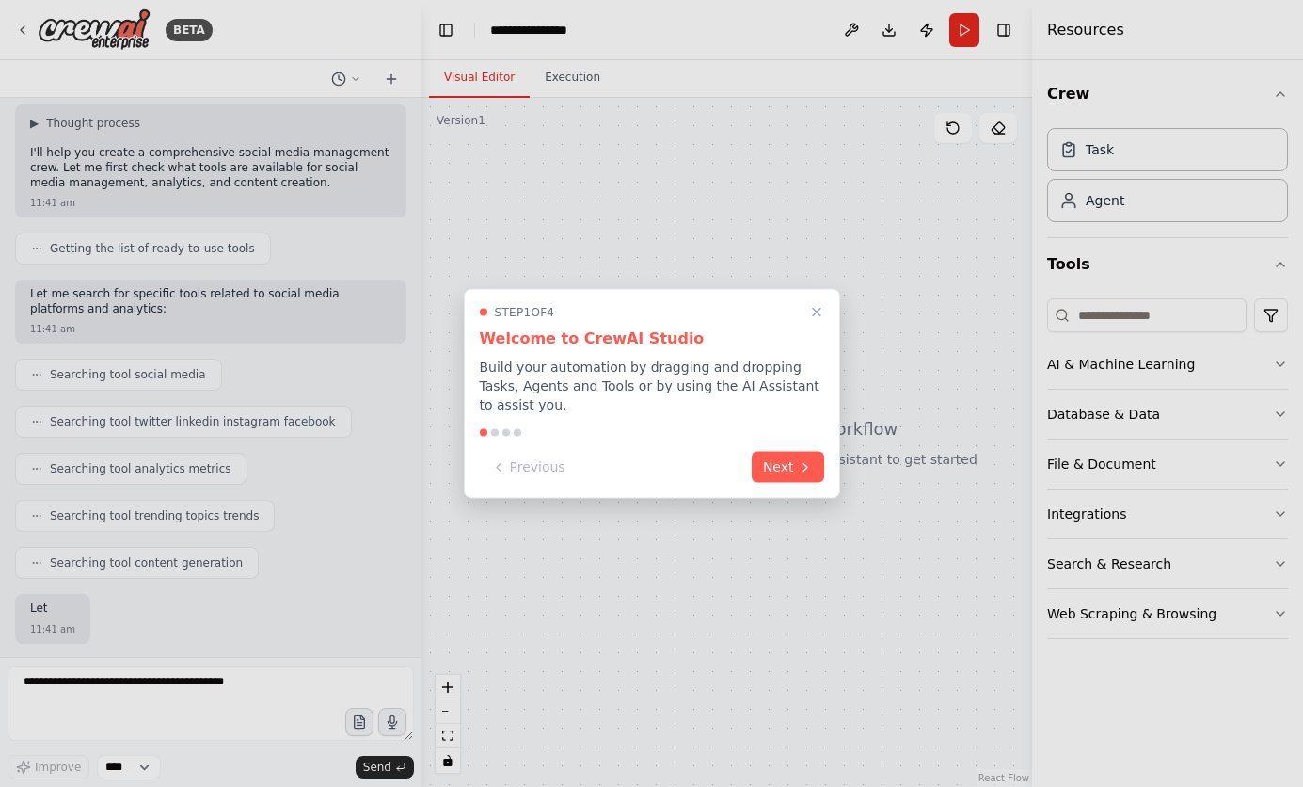
scroll to position [213, 0]
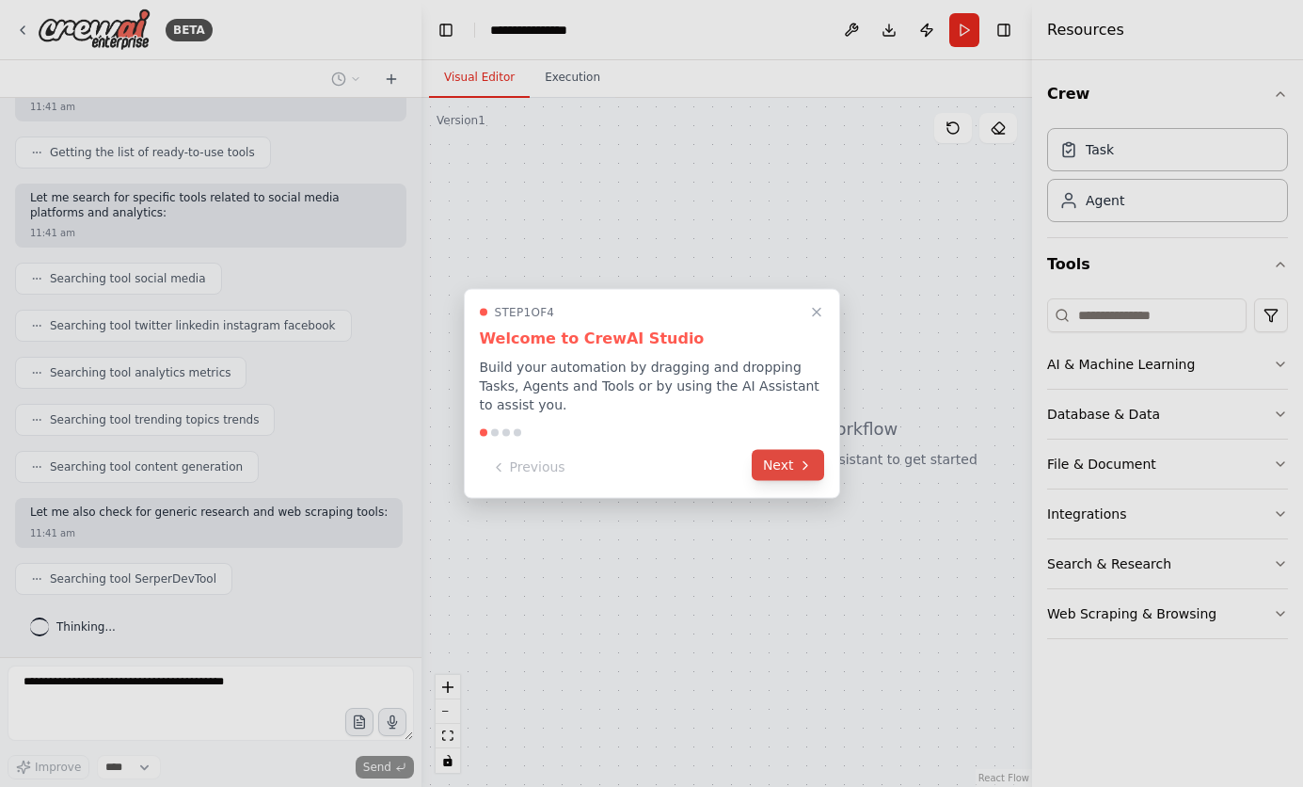
click at [785, 452] on button "Next" at bounding box center [788, 465] width 72 height 31
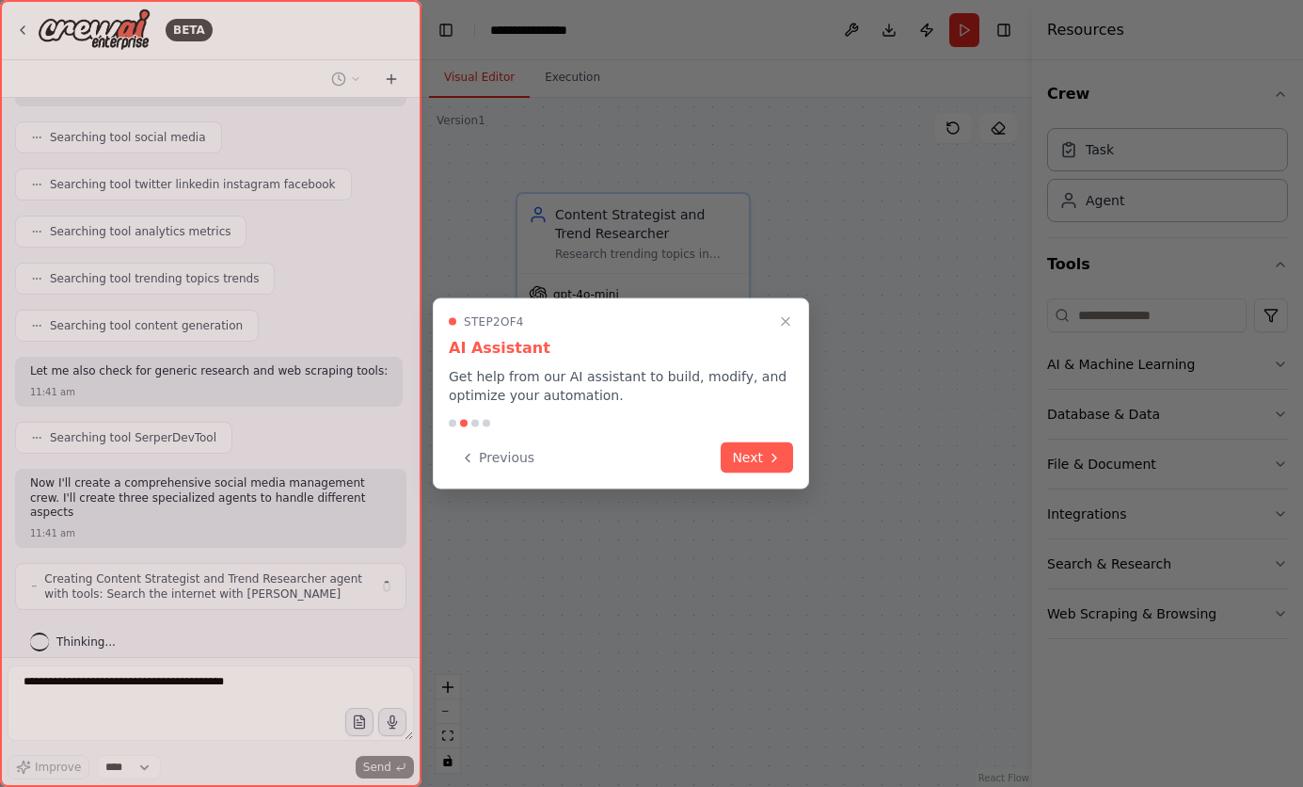
scroll to position [369, 0]
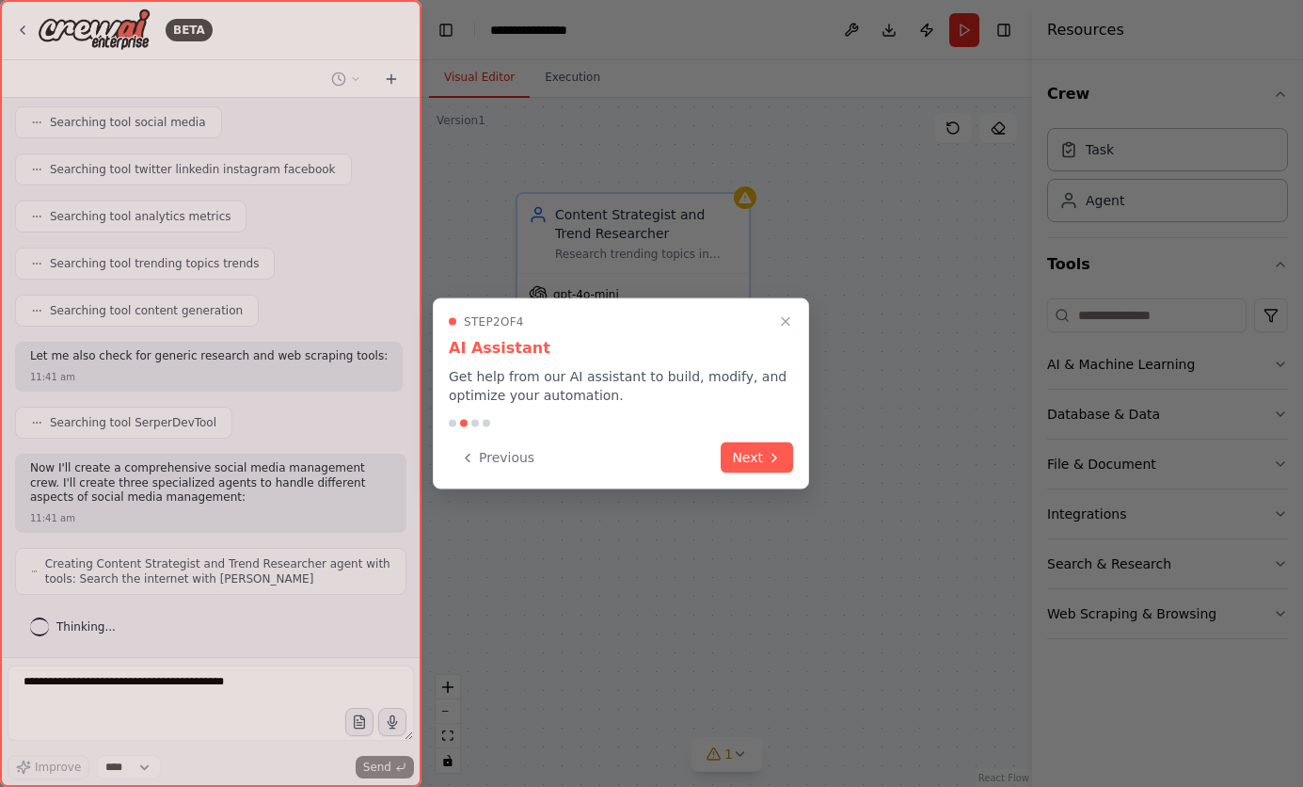
click at [785, 452] on button "Next" at bounding box center [757, 457] width 72 height 31
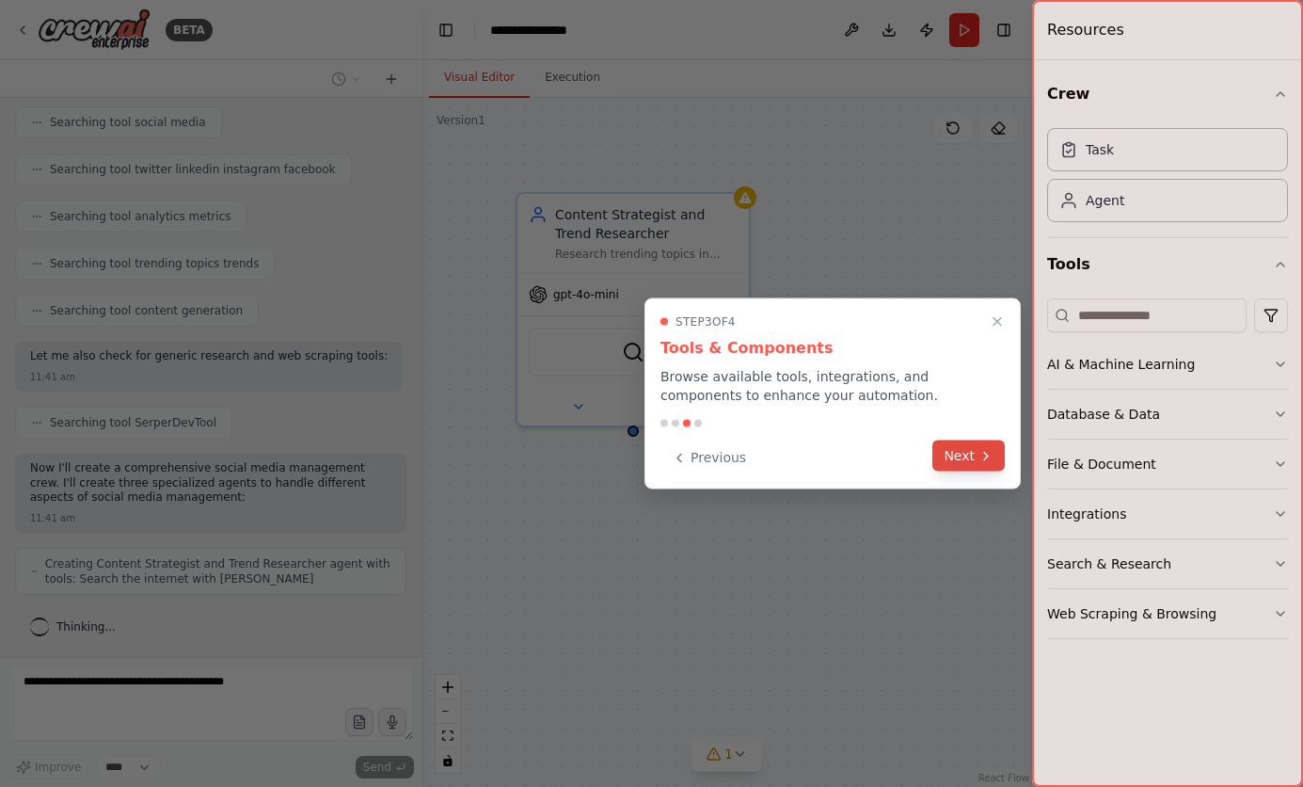
click at [969, 459] on button "Next" at bounding box center [969, 455] width 72 height 31
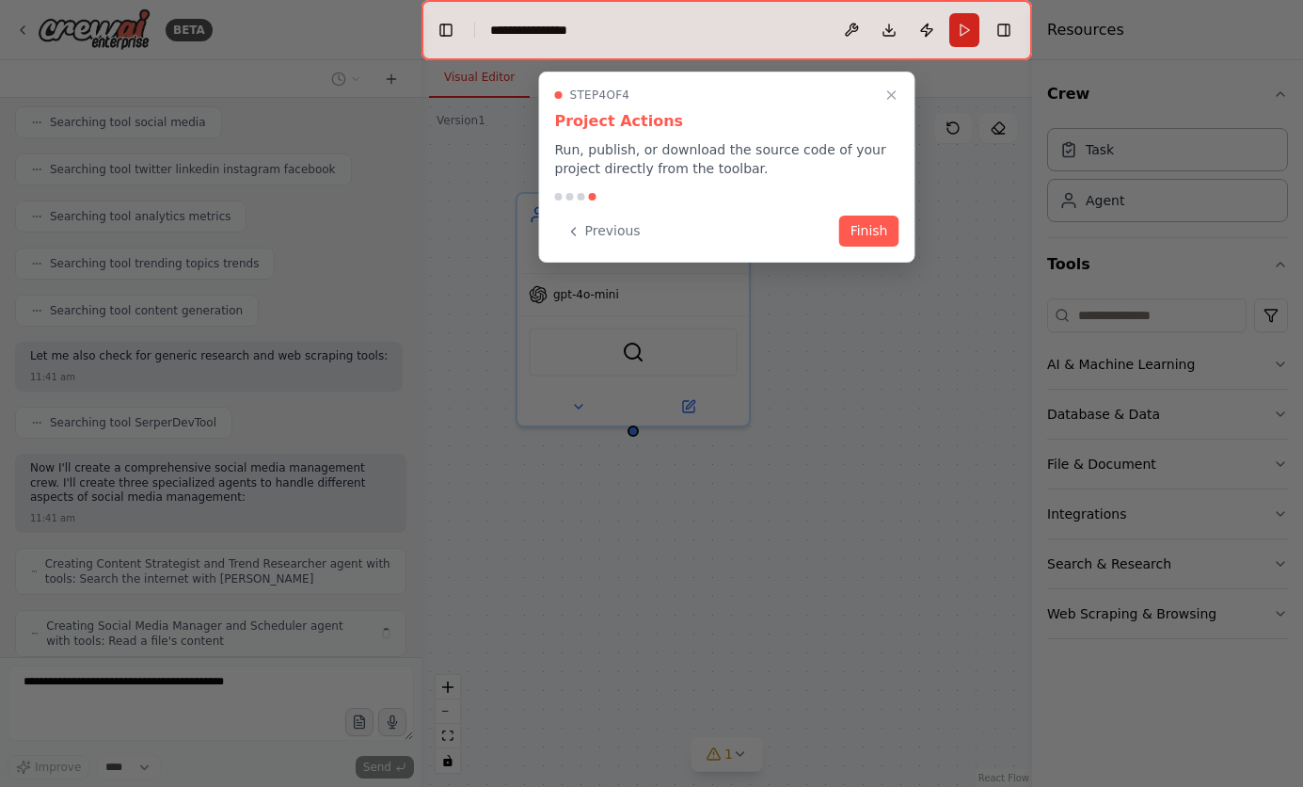
scroll to position [431, 0]
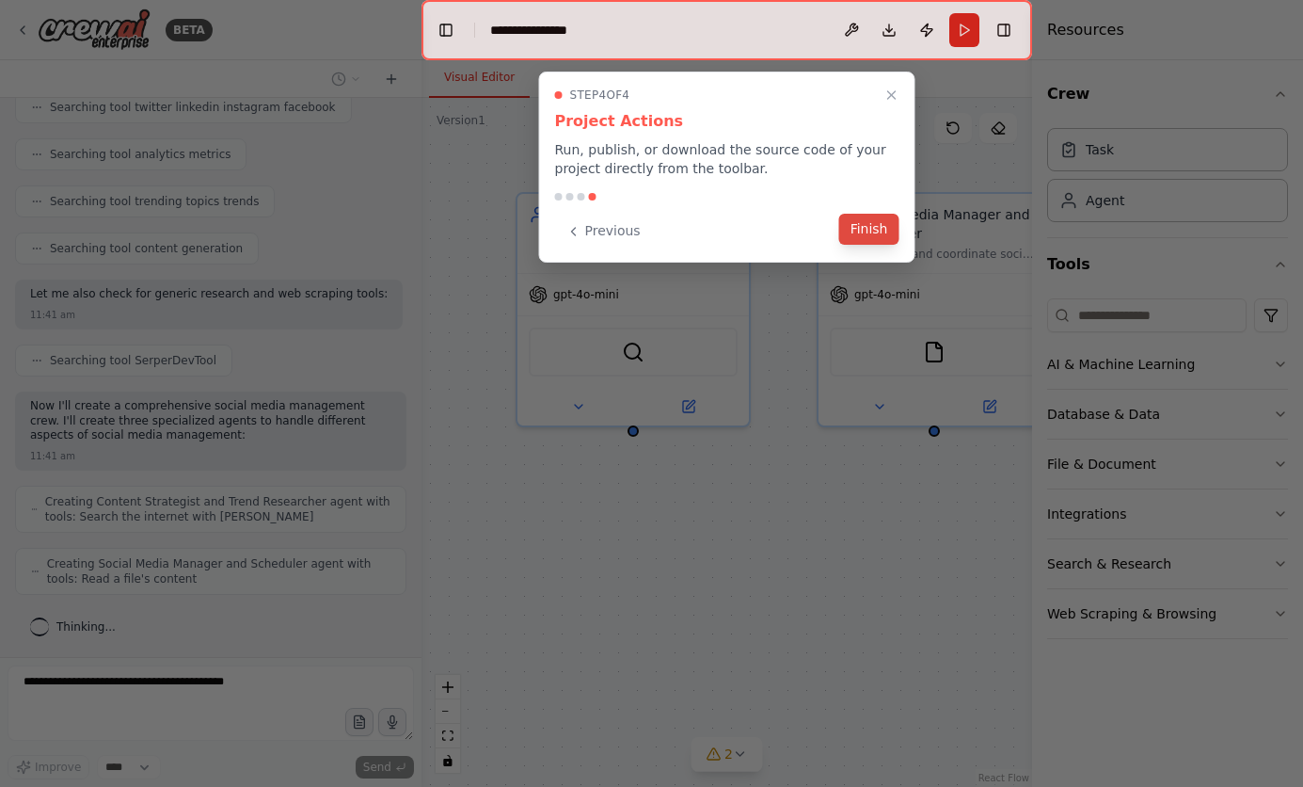
click at [860, 225] on button "Finish" at bounding box center [869, 229] width 60 height 31
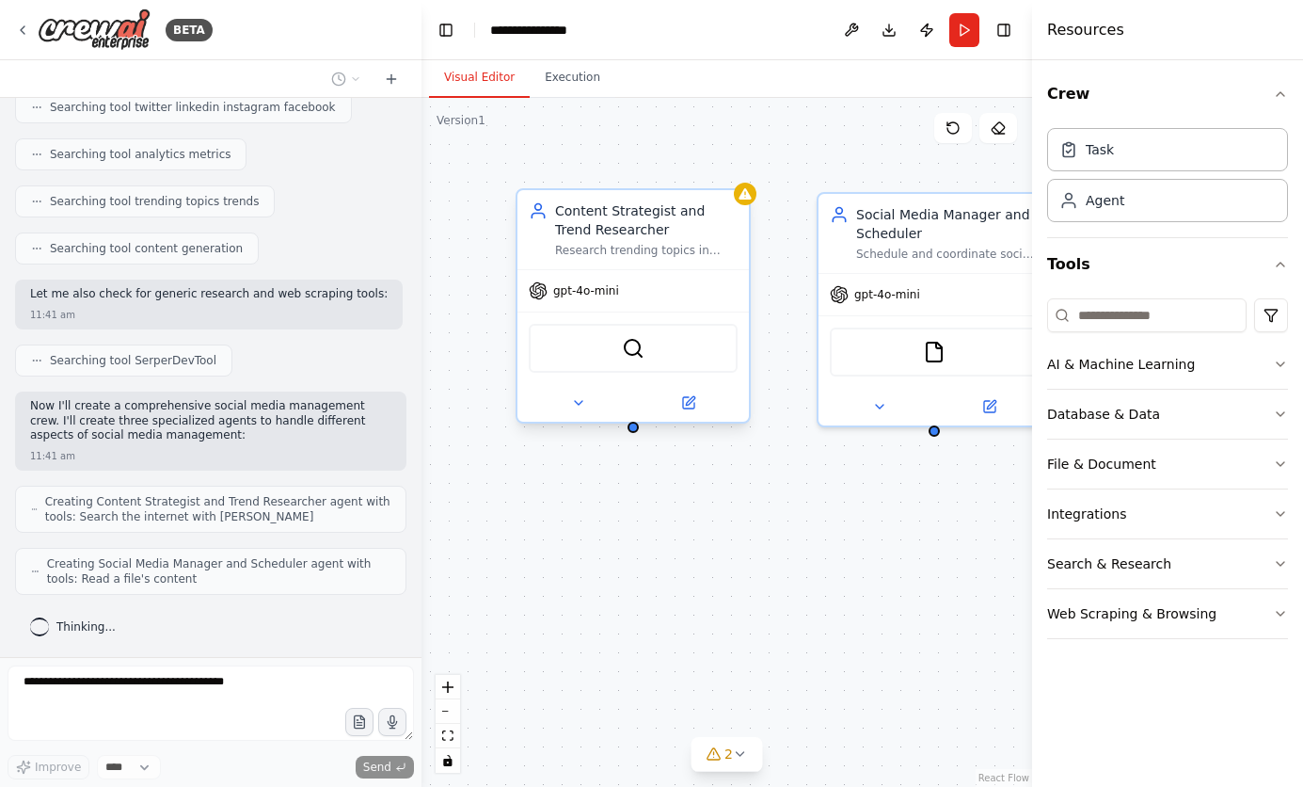
click at [601, 233] on div "Content Strategist and Trend Researcher" at bounding box center [646, 220] width 183 height 38
click at [688, 398] on icon at bounding box center [688, 402] width 11 height 11
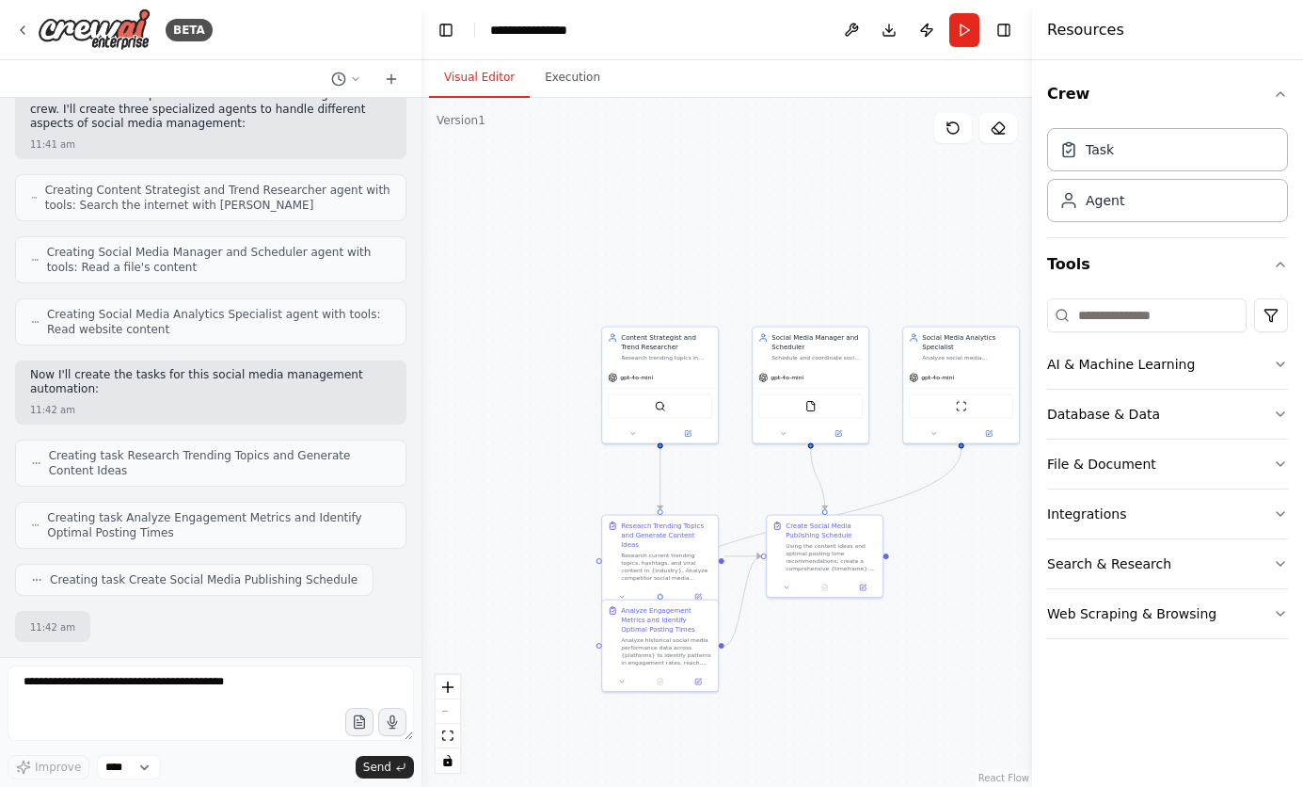
scroll to position [855, 0]
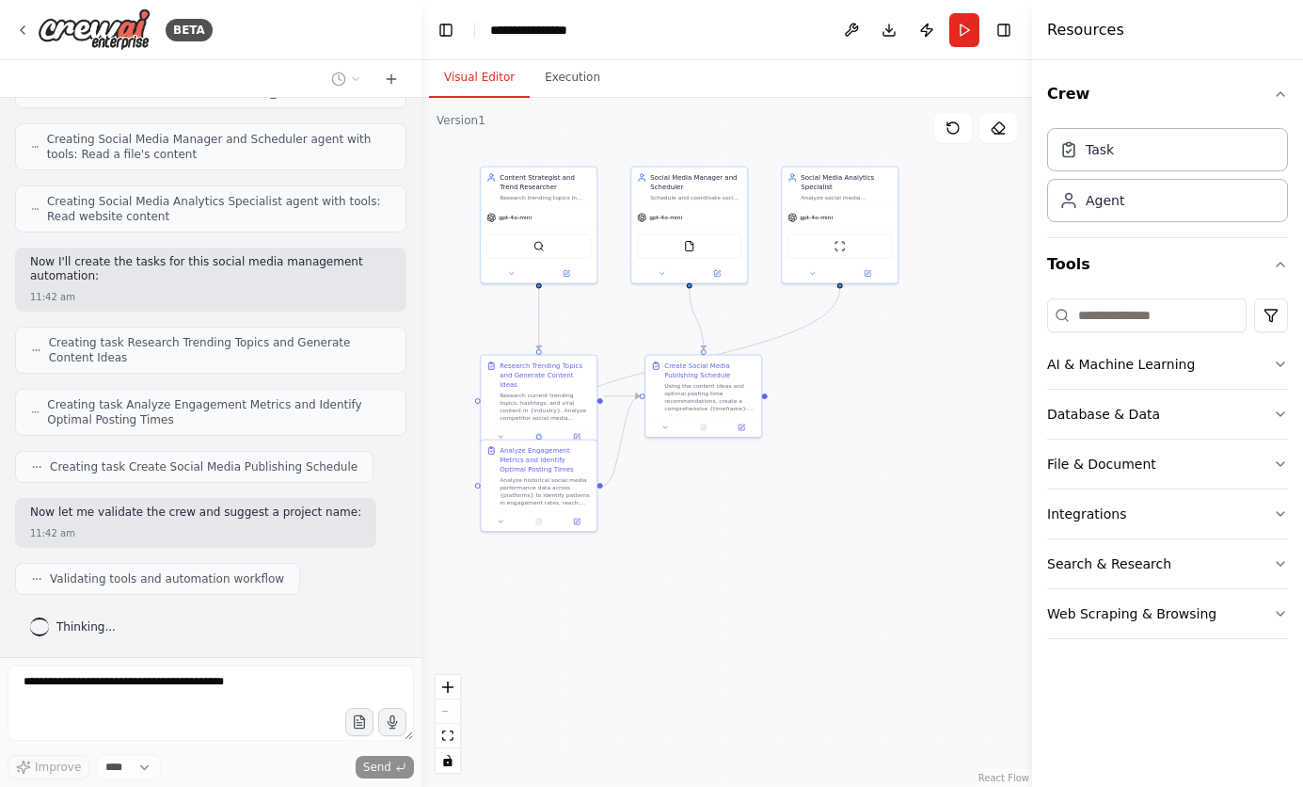
drag, startPoint x: 953, startPoint y: 705, endPoint x: 834, endPoint y: 544, distance: 200.5
click at [834, 544] on div ".deletable-edge-delete-btn { width: 20px; height: 20px; border: 0px solid #ffff…" at bounding box center [727, 442] width 611 height 689
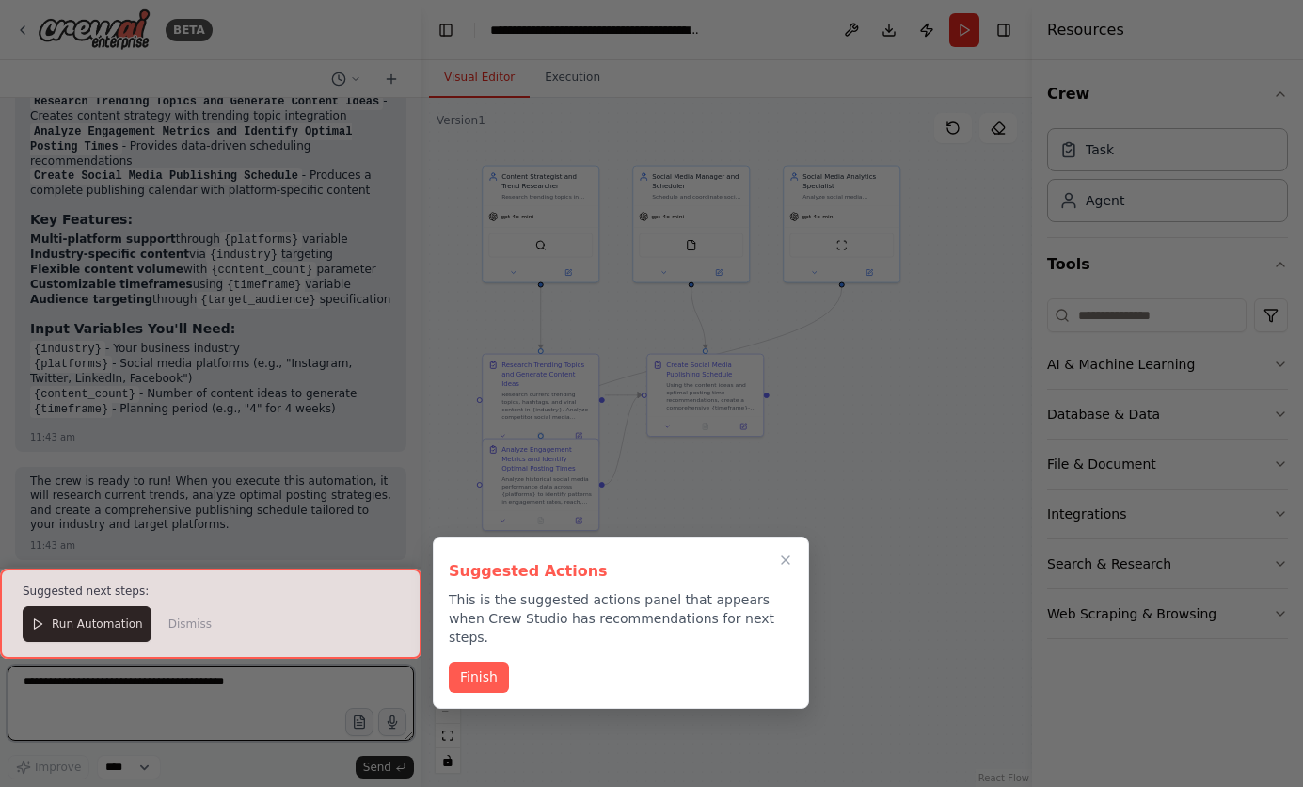
scroll to position [1689, 0]
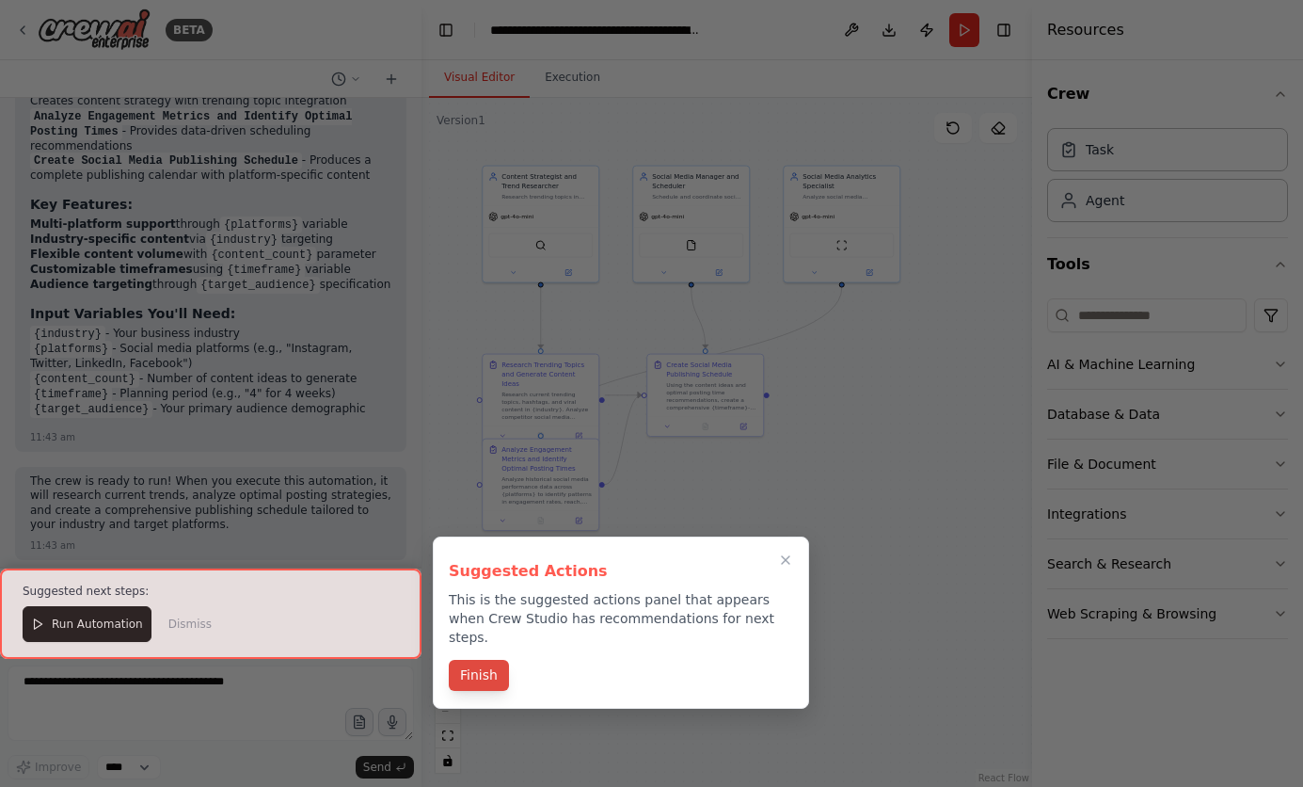
click at [474, 660] on button "Finish" at bounding box center [479, 675] width 60 height 31
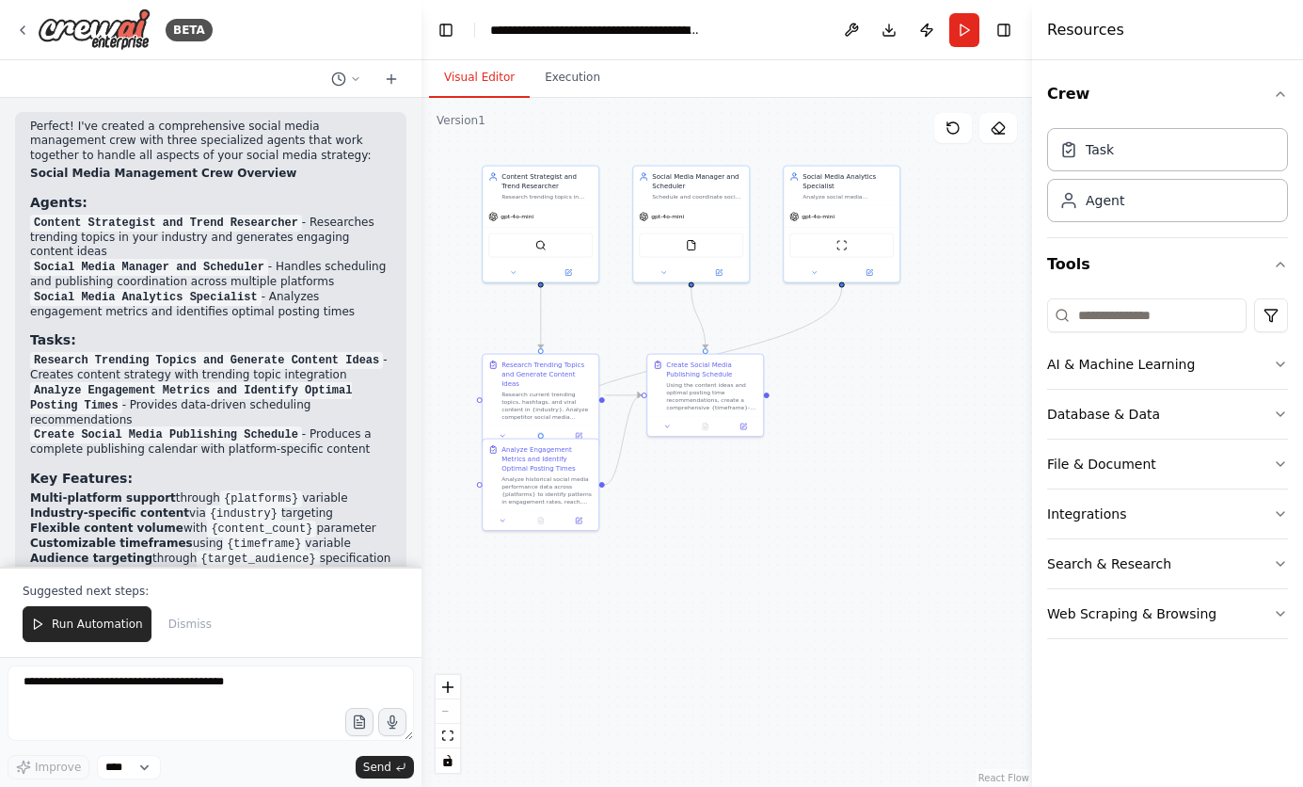
scroll to position [1418, 0]
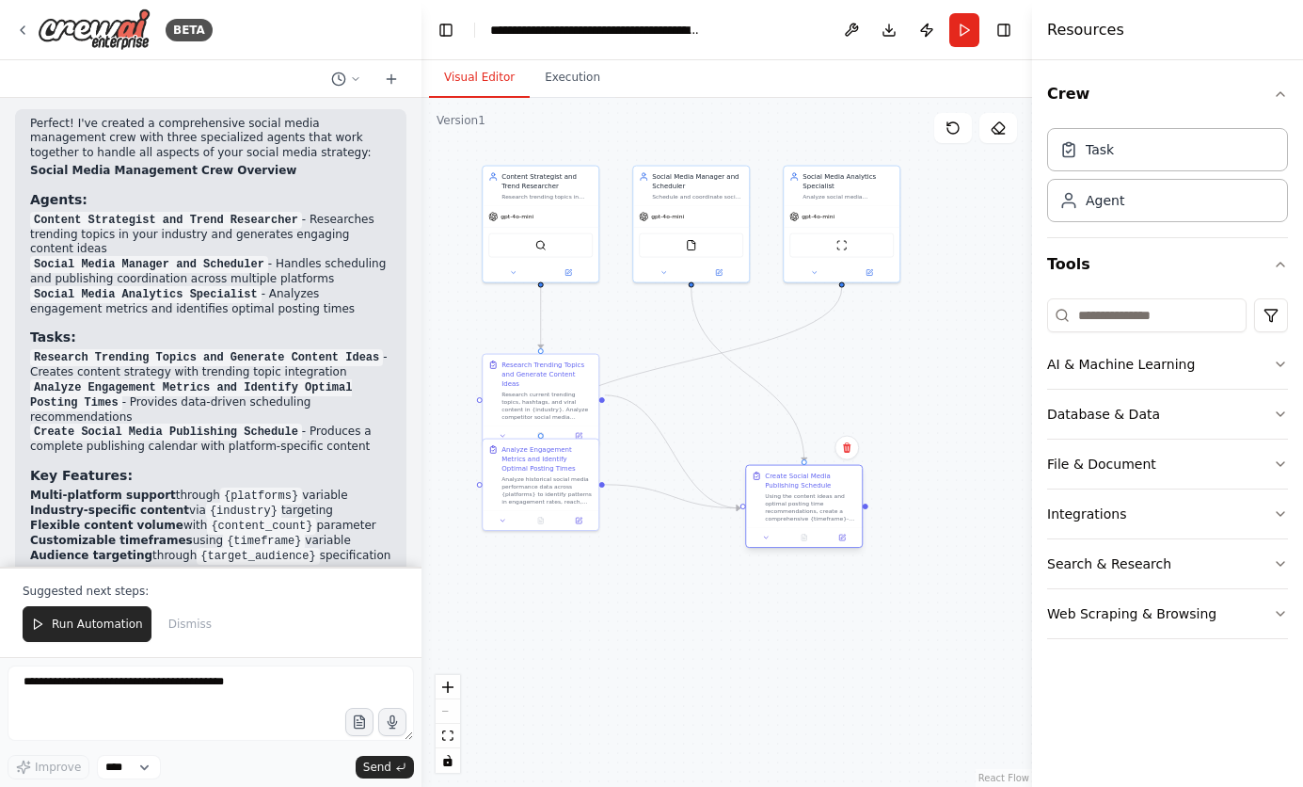
drag, startPoint x: 699, startPoint y: 383, endPoint x: 803, endPoint y: 495, distance: 152.5
click at [803, 495] on div "Using the content ideas and optimal posting time recommendations, create a comp…" at bounding box center [810, 507] width 91 height 30
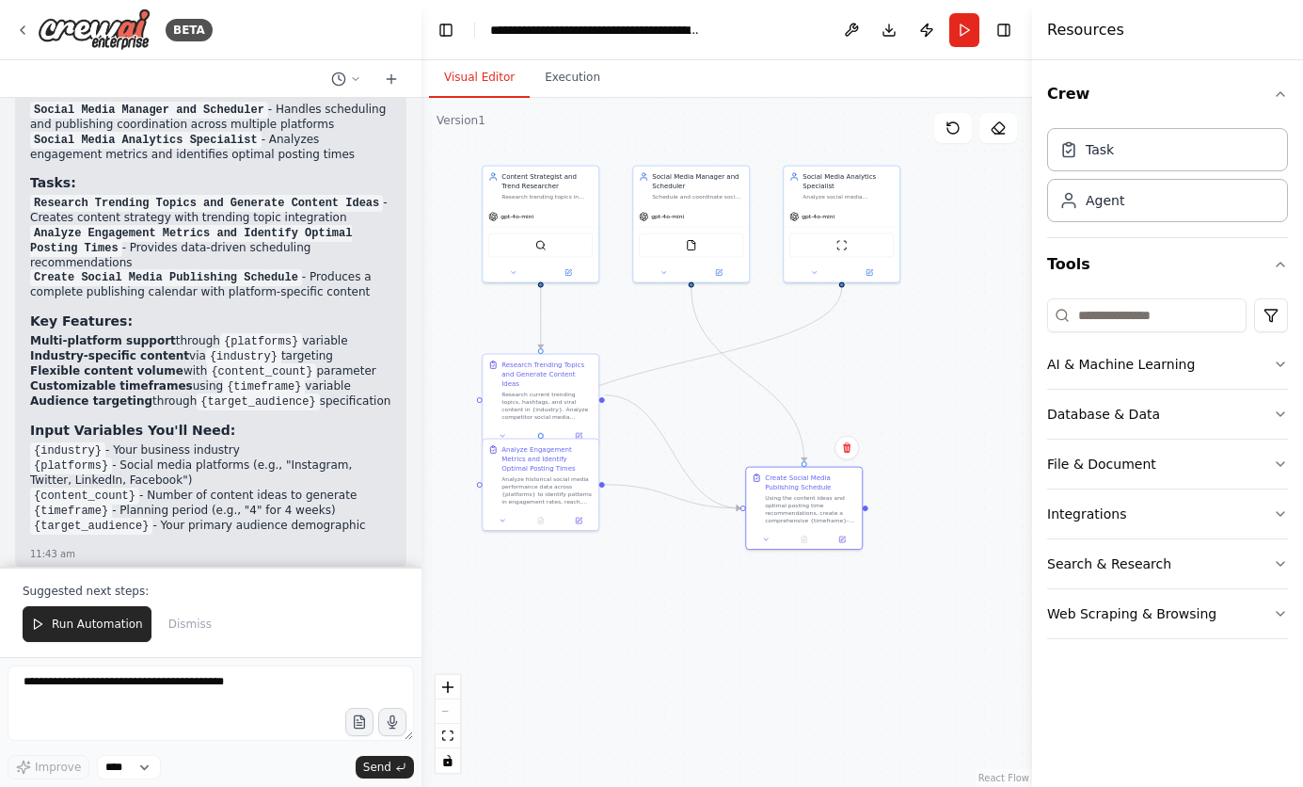
scroll to position [1573, 0]
click at [242, 332] on code "{platforms}" at bounding box center [261, 340] width 82 height 17
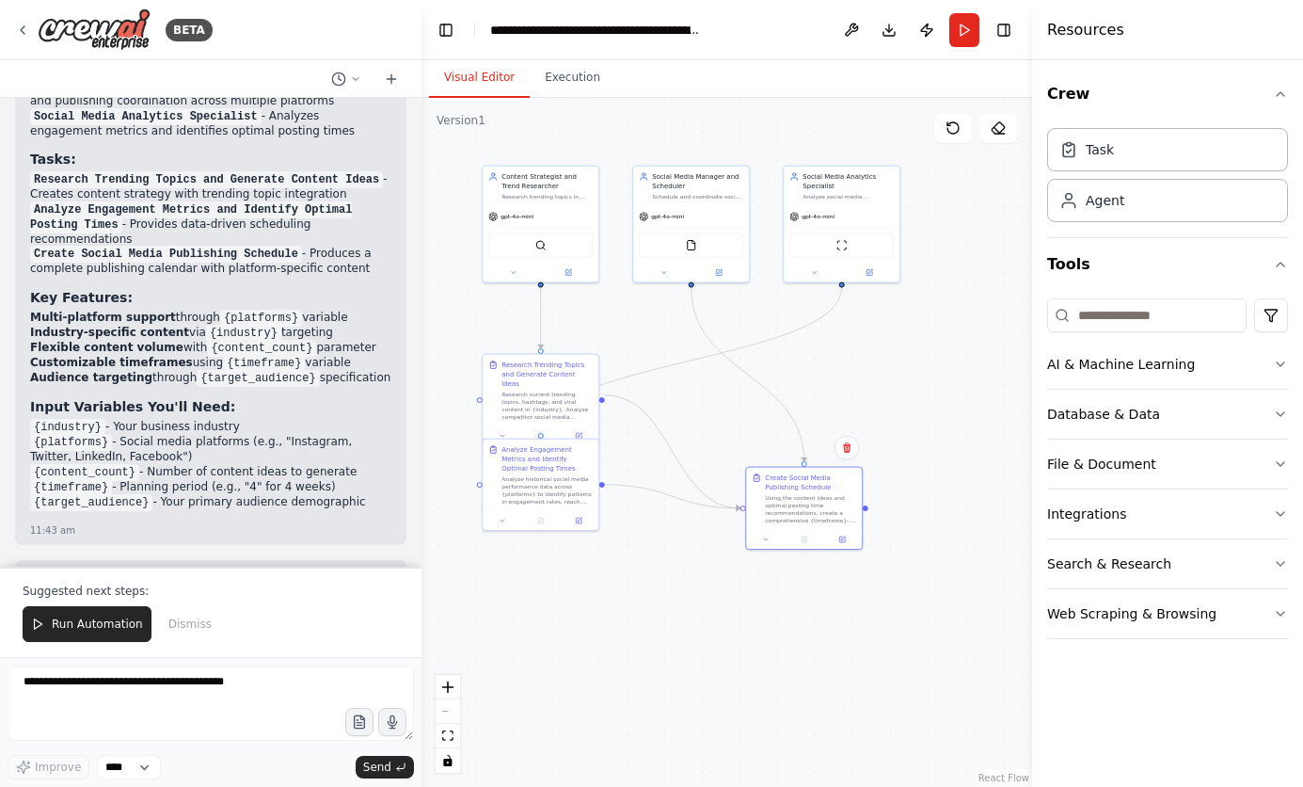
scroll to position [1597, 0]
click at [248, 369] on code "{target_audience}" at bounding box center [258, 377] width 122 height 17
click at [194, 399] on strong "Input Variables You'll Need:" at bounding box center [132, 405] width 205 height 15
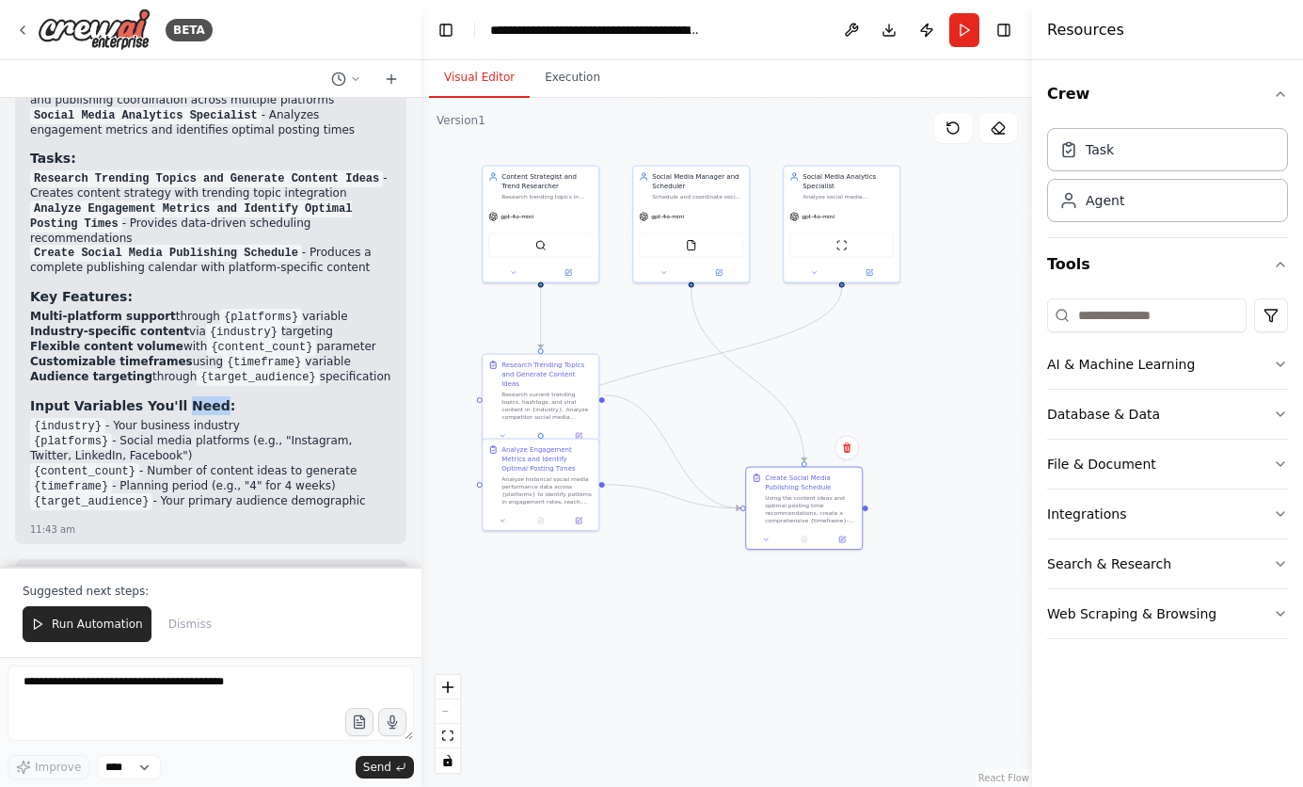
scroll to position [1600, 0]
click at [232, 491] on li "{target_audience} - Your primary audience demographic" at bounding box center [210, 498] width 361 height 15
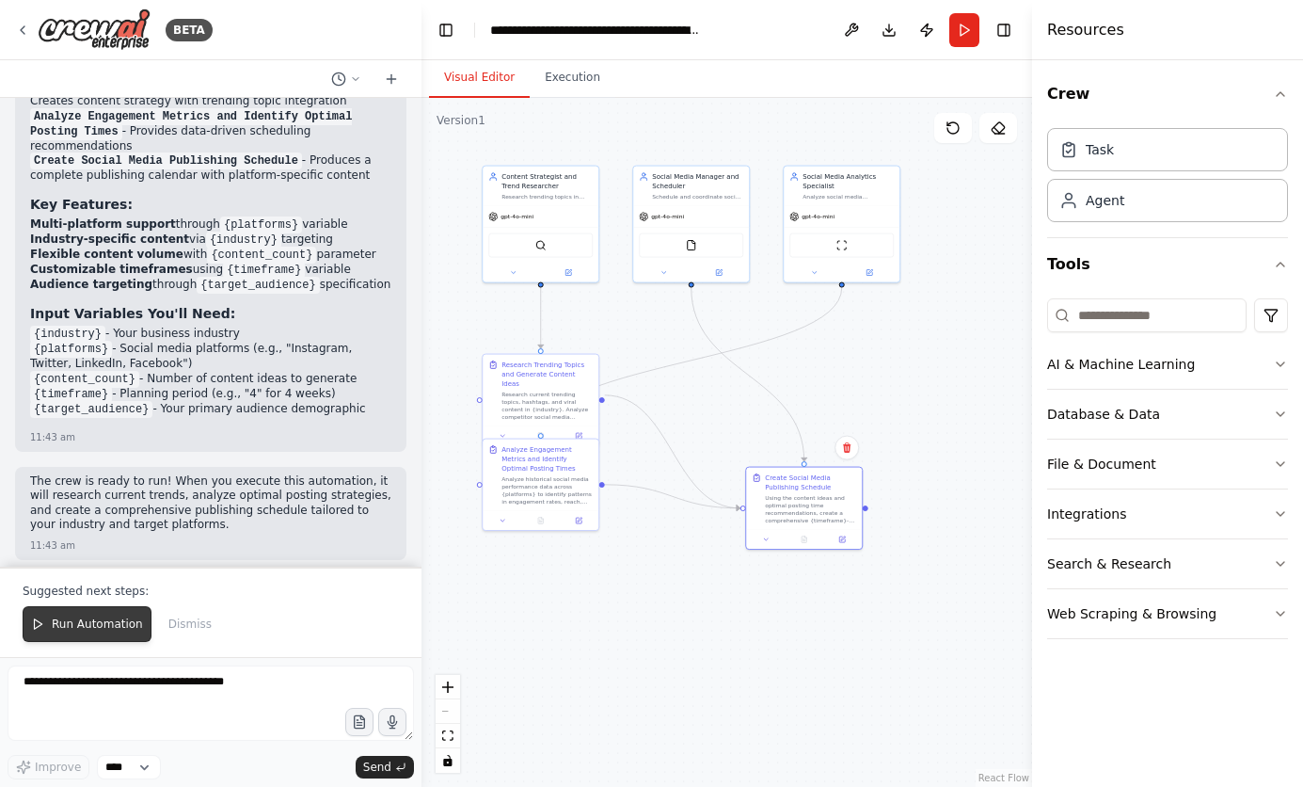
click at [90, 623] on span "Run Automation" at bounding box center [97, 623] width 91 height 15
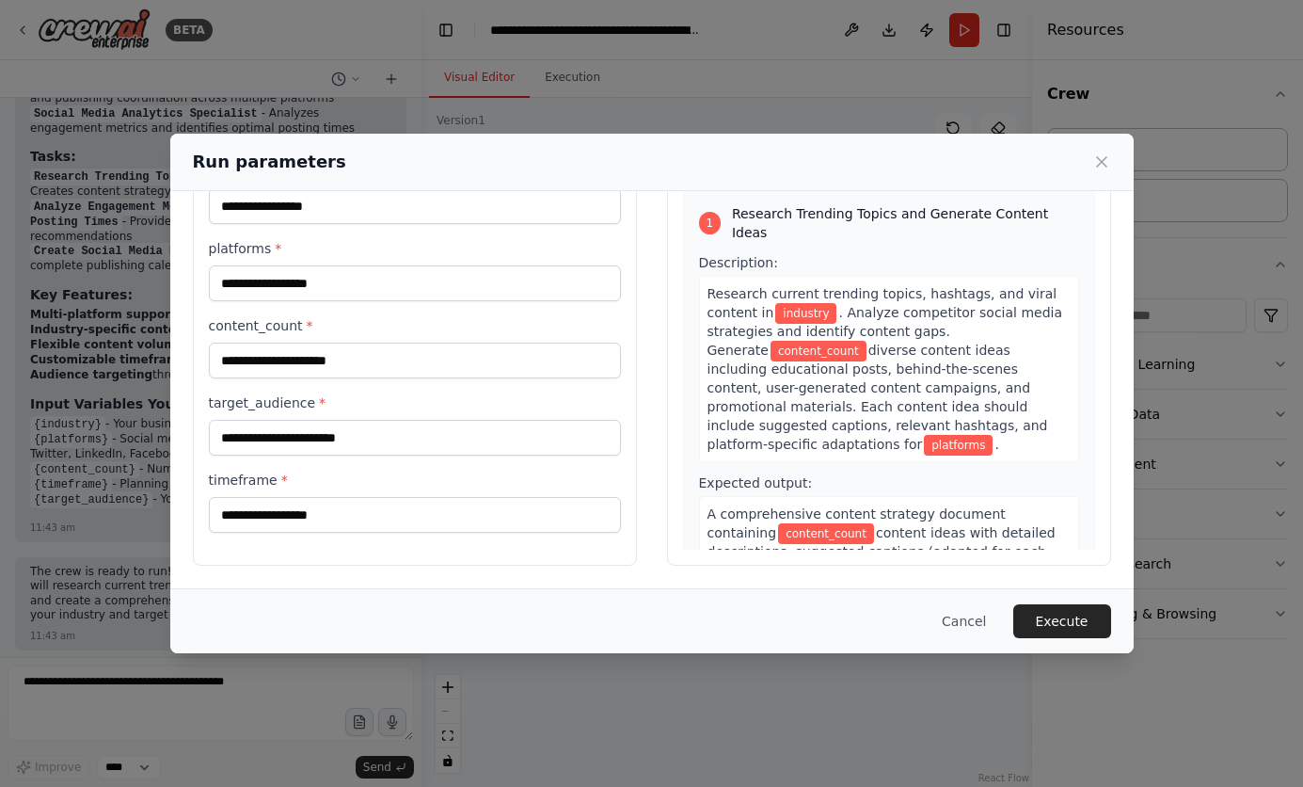
scroll to position [0, 0]
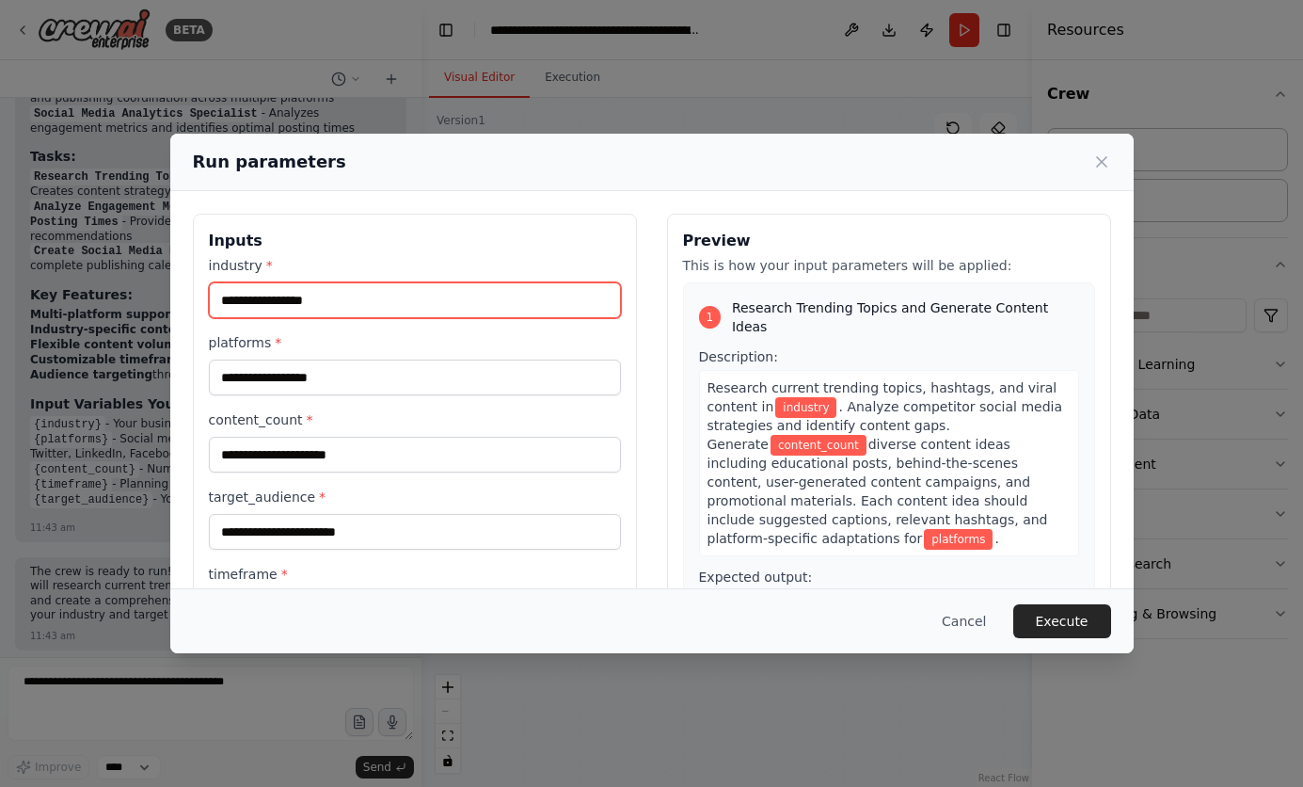
click at [286, 311] on input "industry *" at bounding box center [415, 300] width 412 height 36
type input "**********"
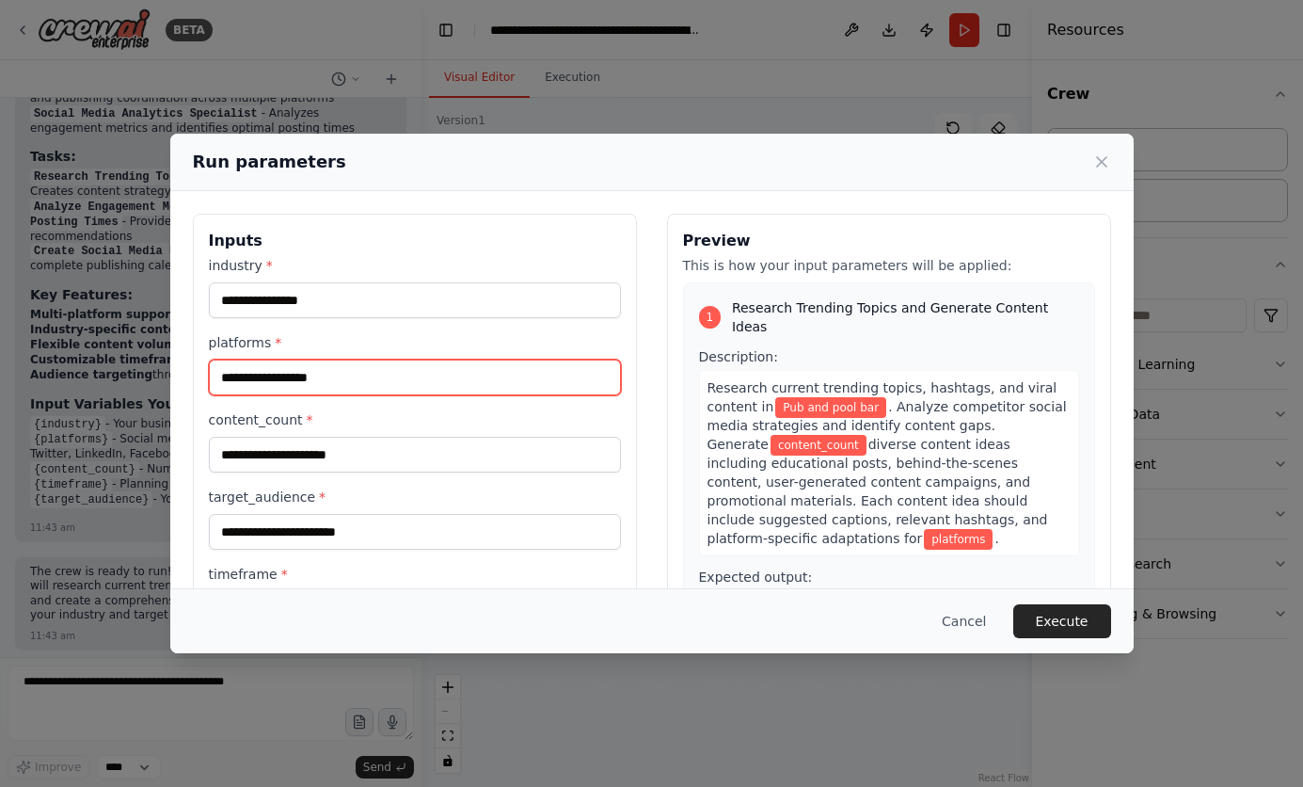
click at [313, 381] on input "platforms *" at bounding box center [415, 377] width 412 height 36
type input "**********"
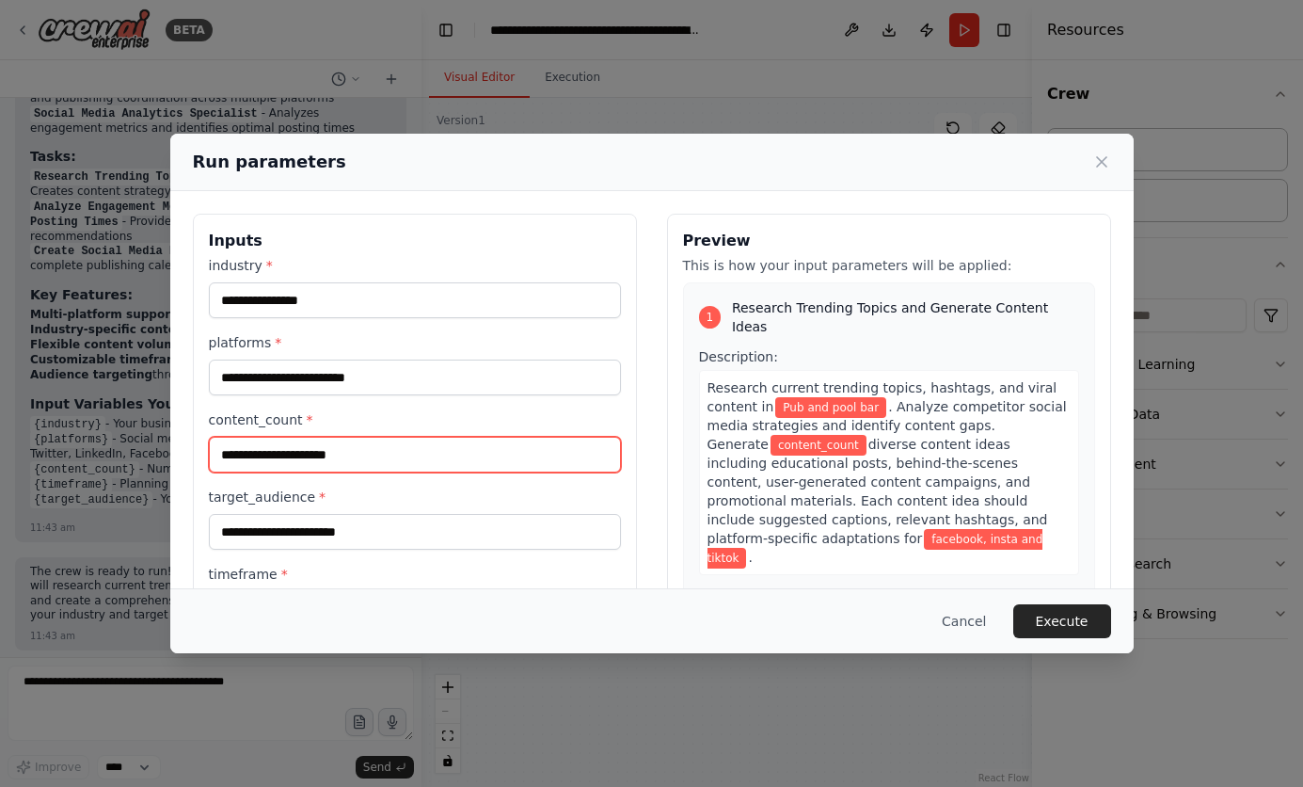
click at [307, 461] on input "content_count *" at bounding box center [415, 455] width 412 height 36
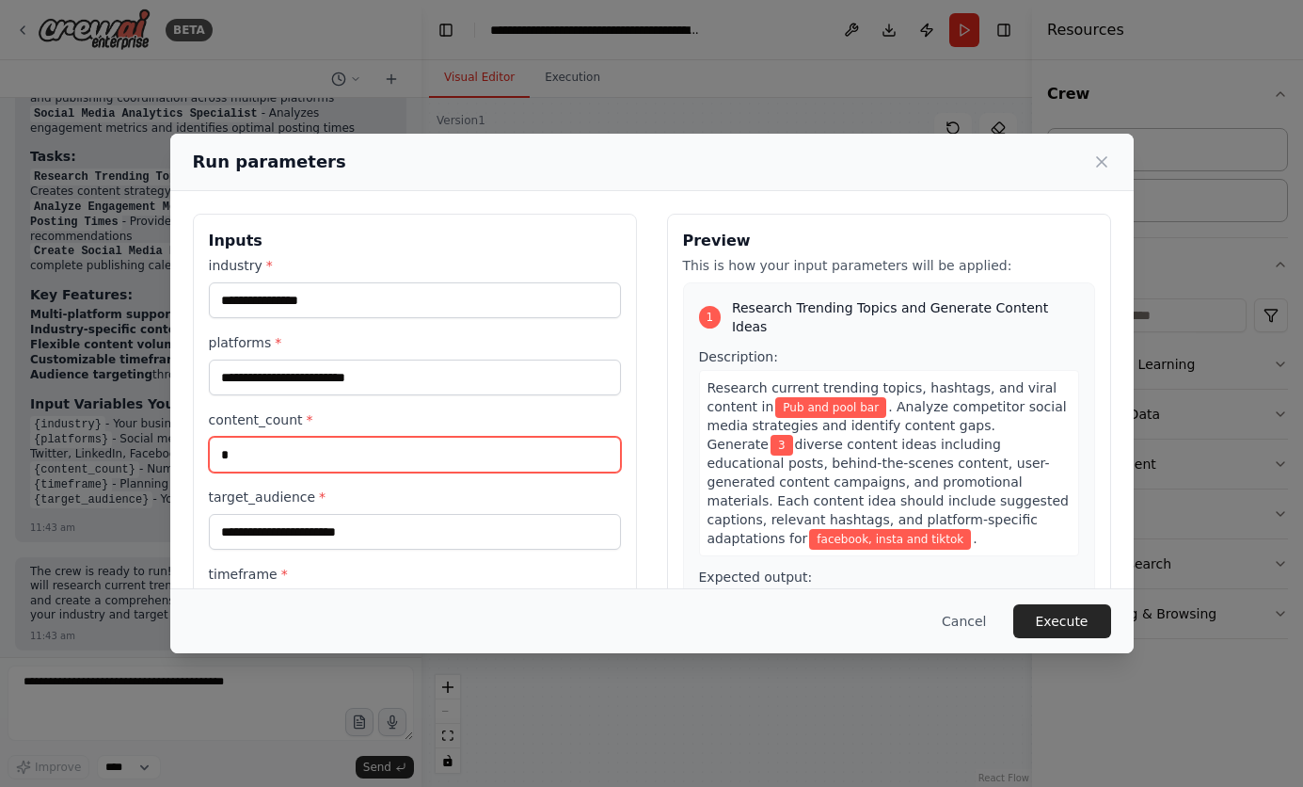
type input "*"
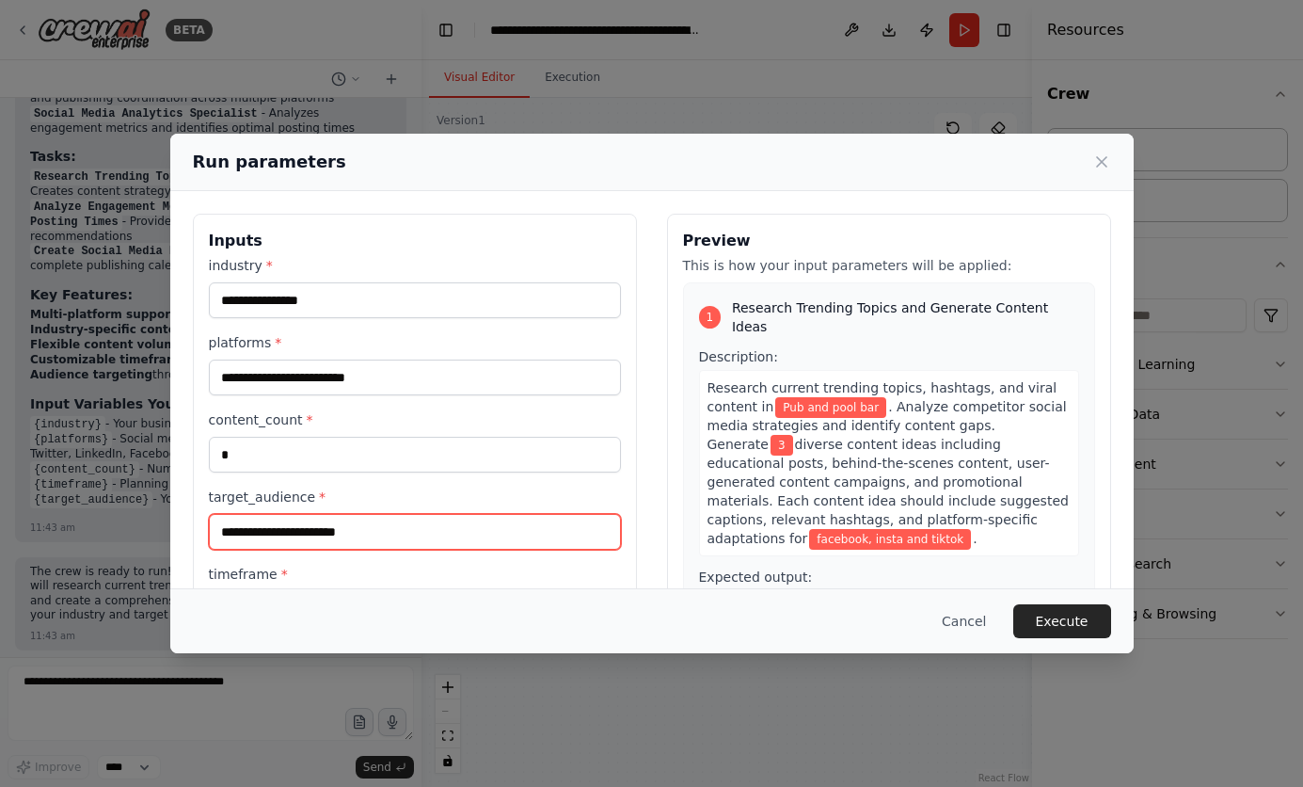
click at [274, 528] on input "target_audience *" at bounding box center [415, 532] width 412 height 36
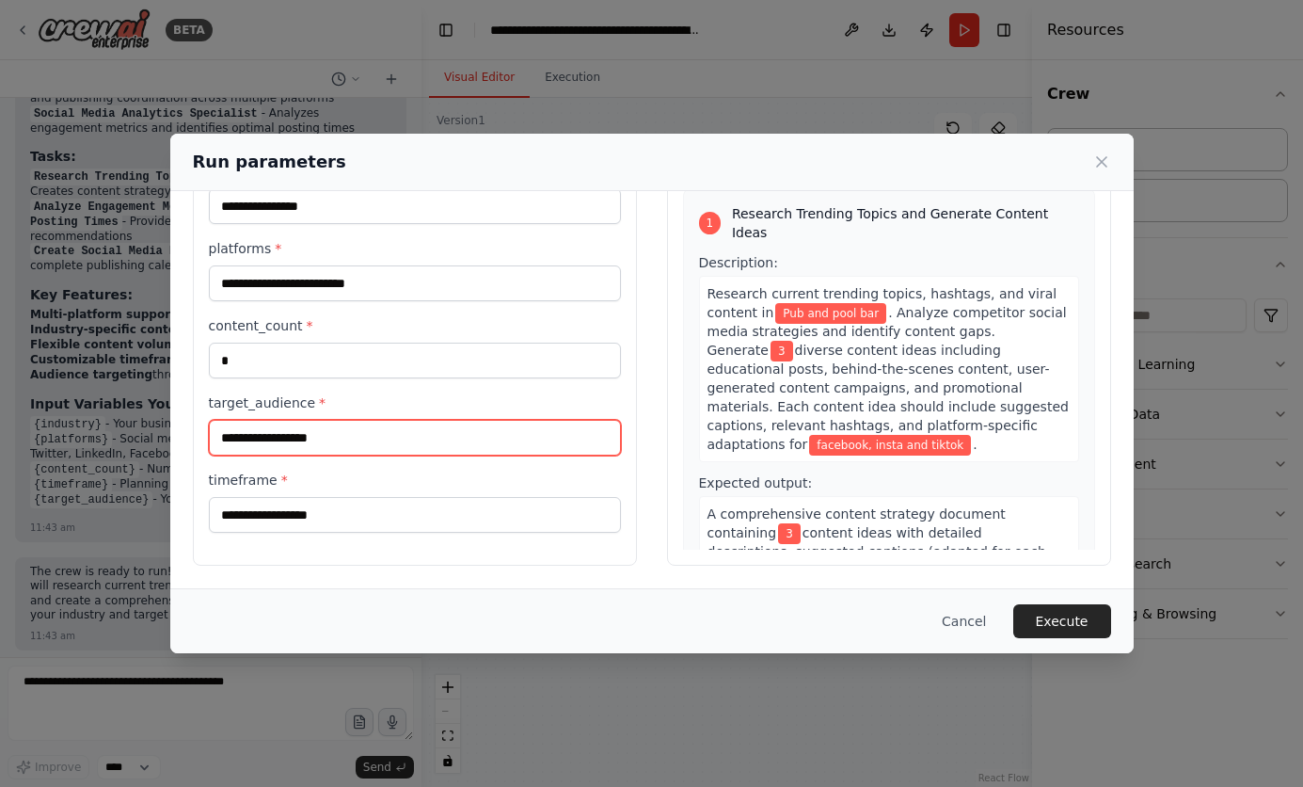
type input "**********"
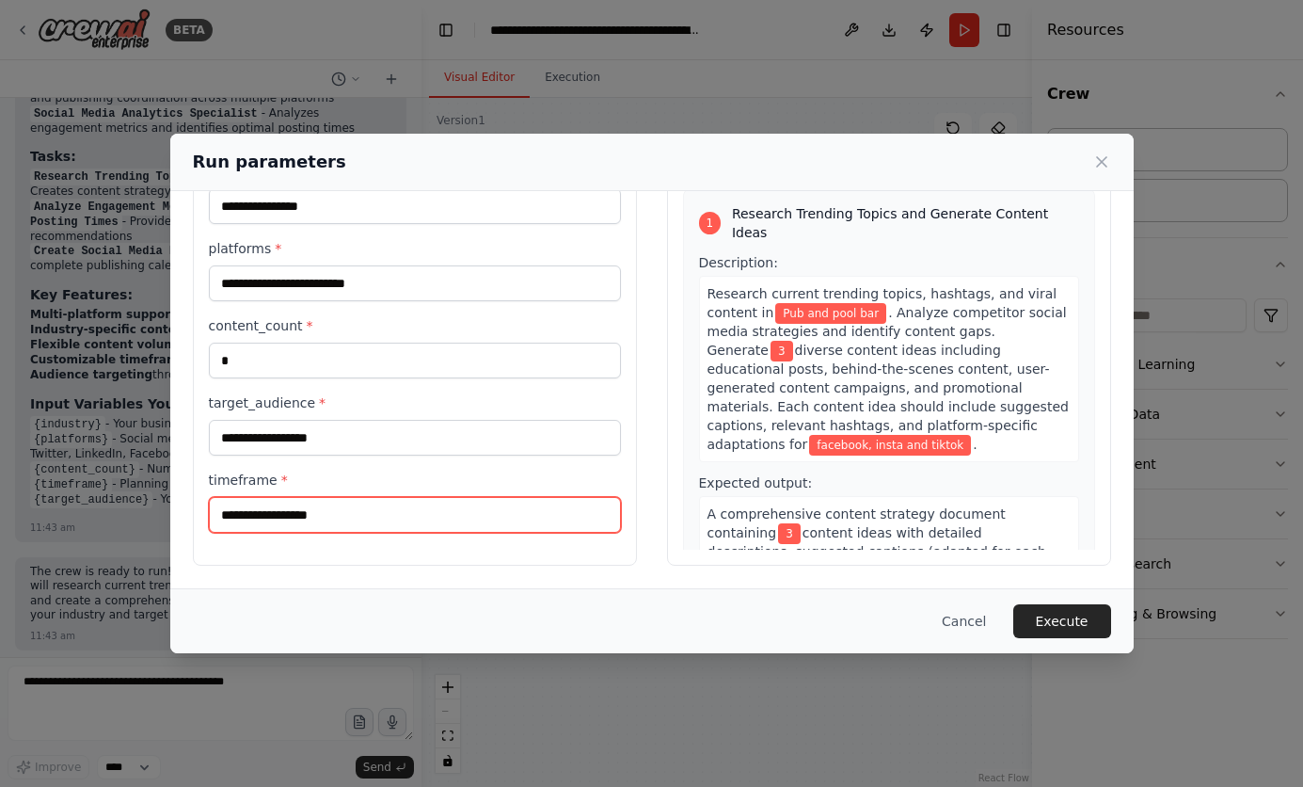
click at [305, 519] on input "timeframe *" at bounding box center [415, 515] width 412 height 36
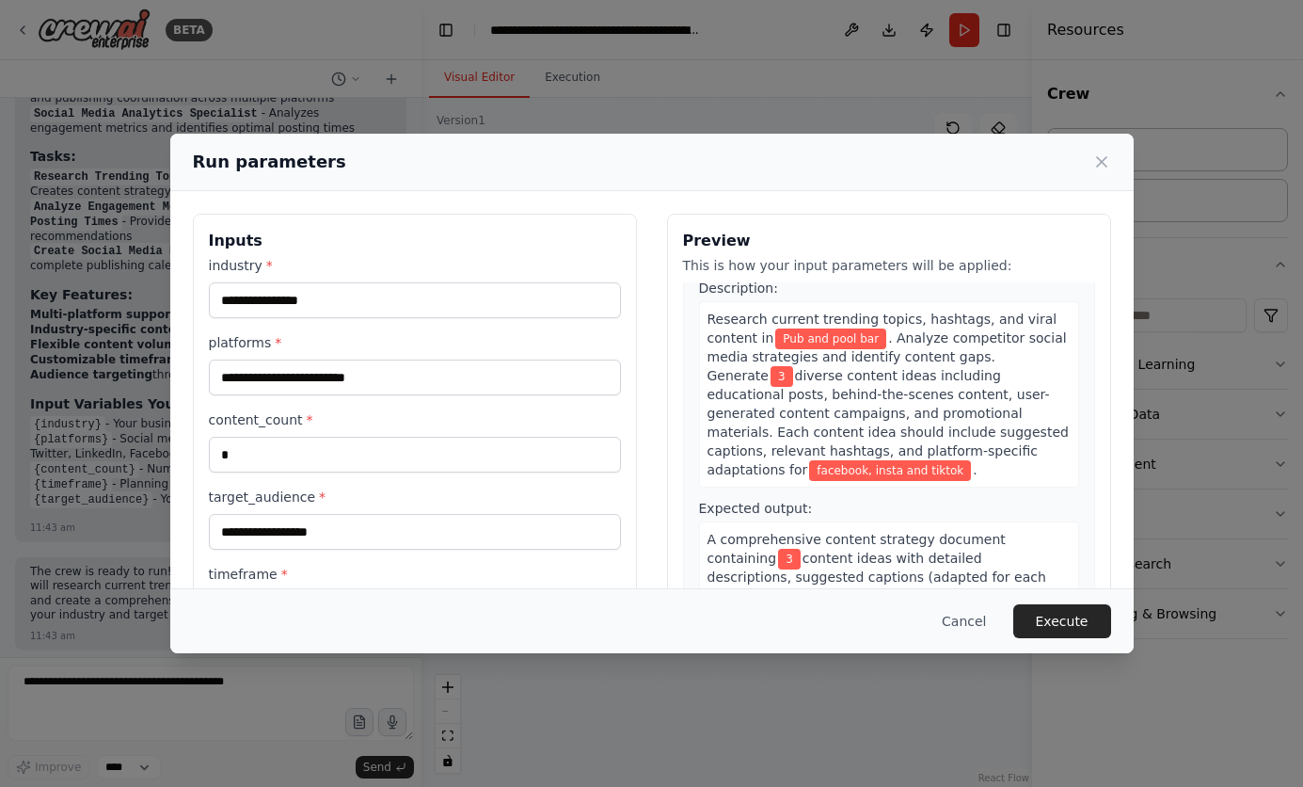
scroll to position [76, 0]
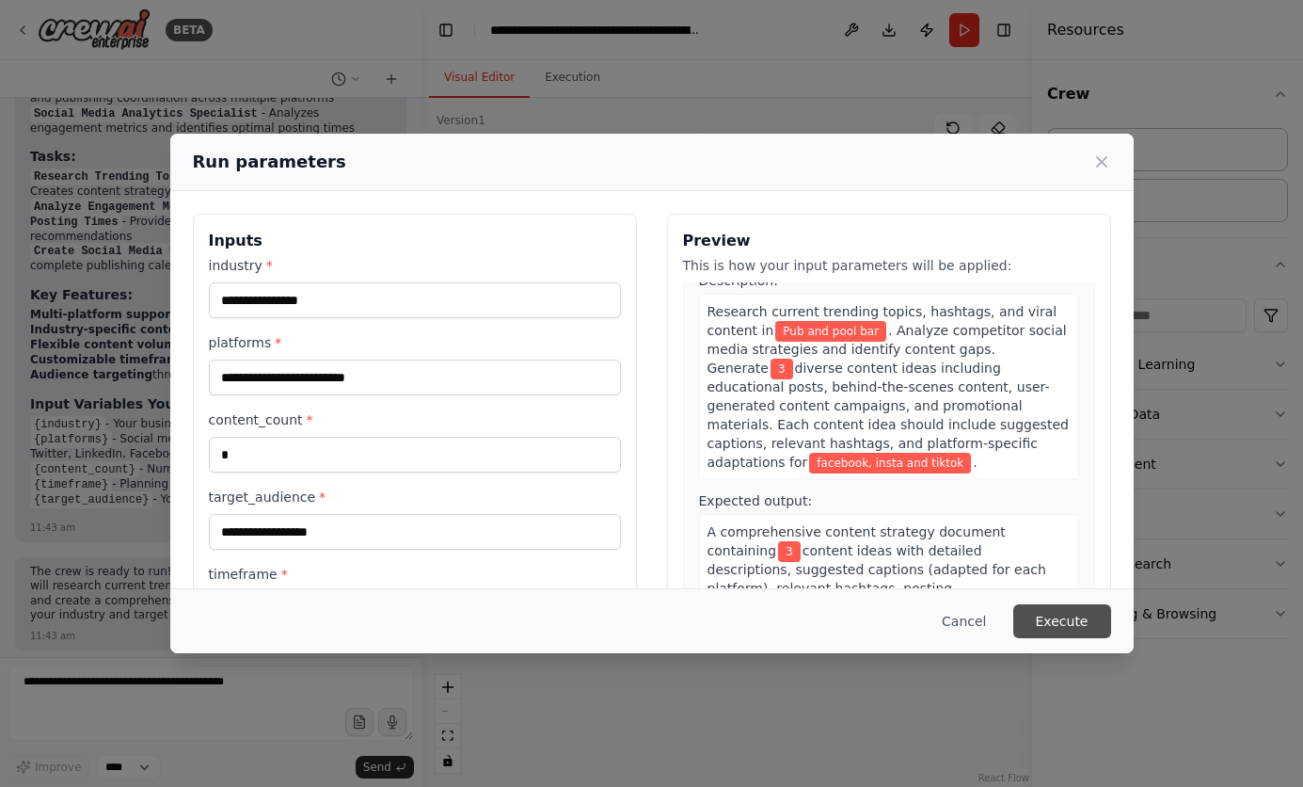
type input "******"
click at [1058, 623] on button "Execute" at bounding box center [1063, 621] width 98 height 34
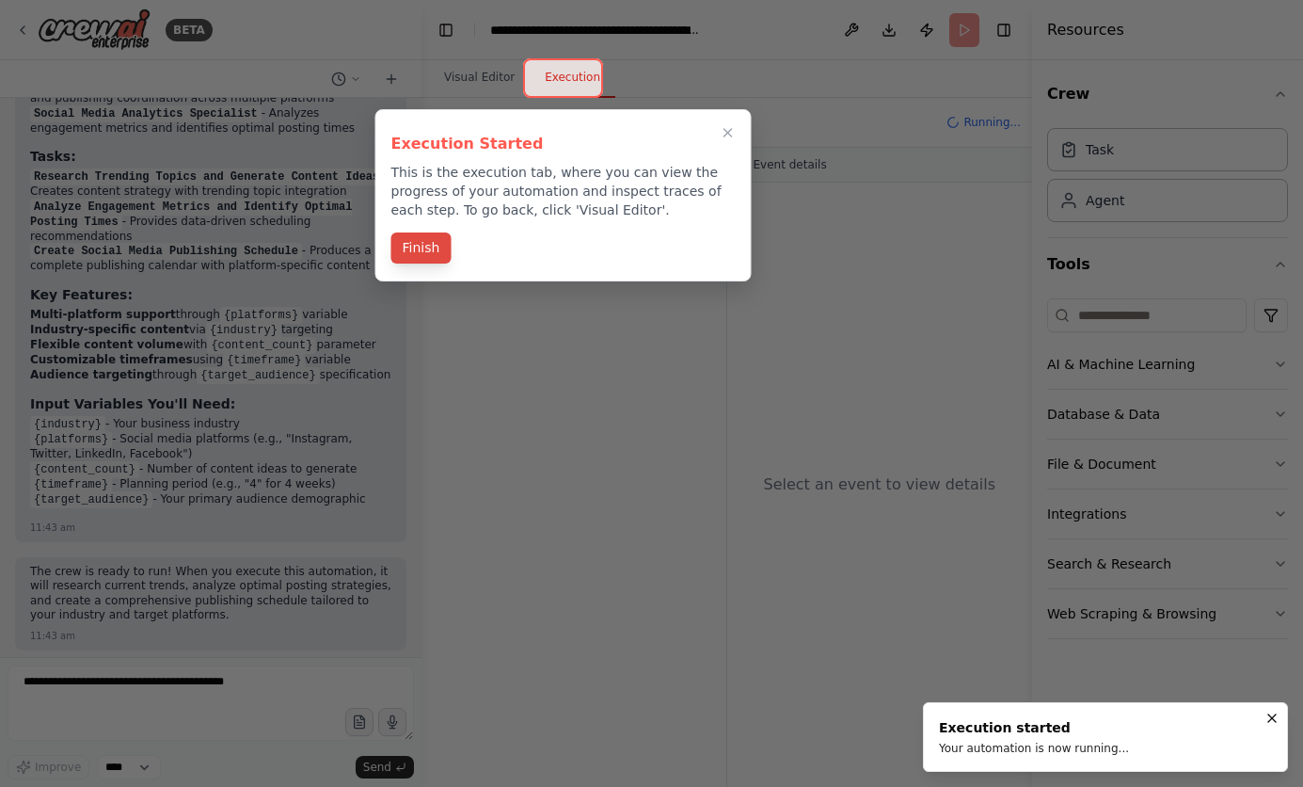
click at [425, 250] on button "Finish" at bounding box center [421, 247] width 60 height 31
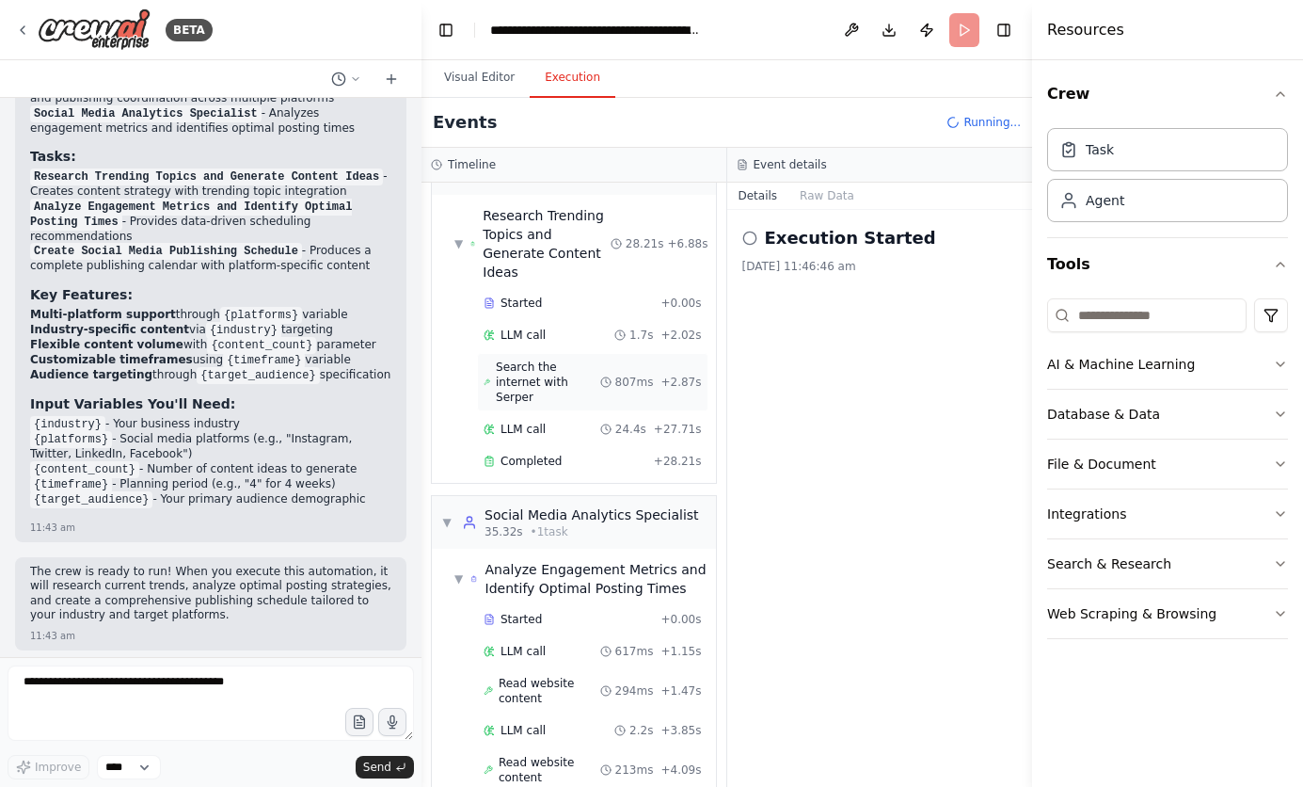
scroll to position [102, 0]
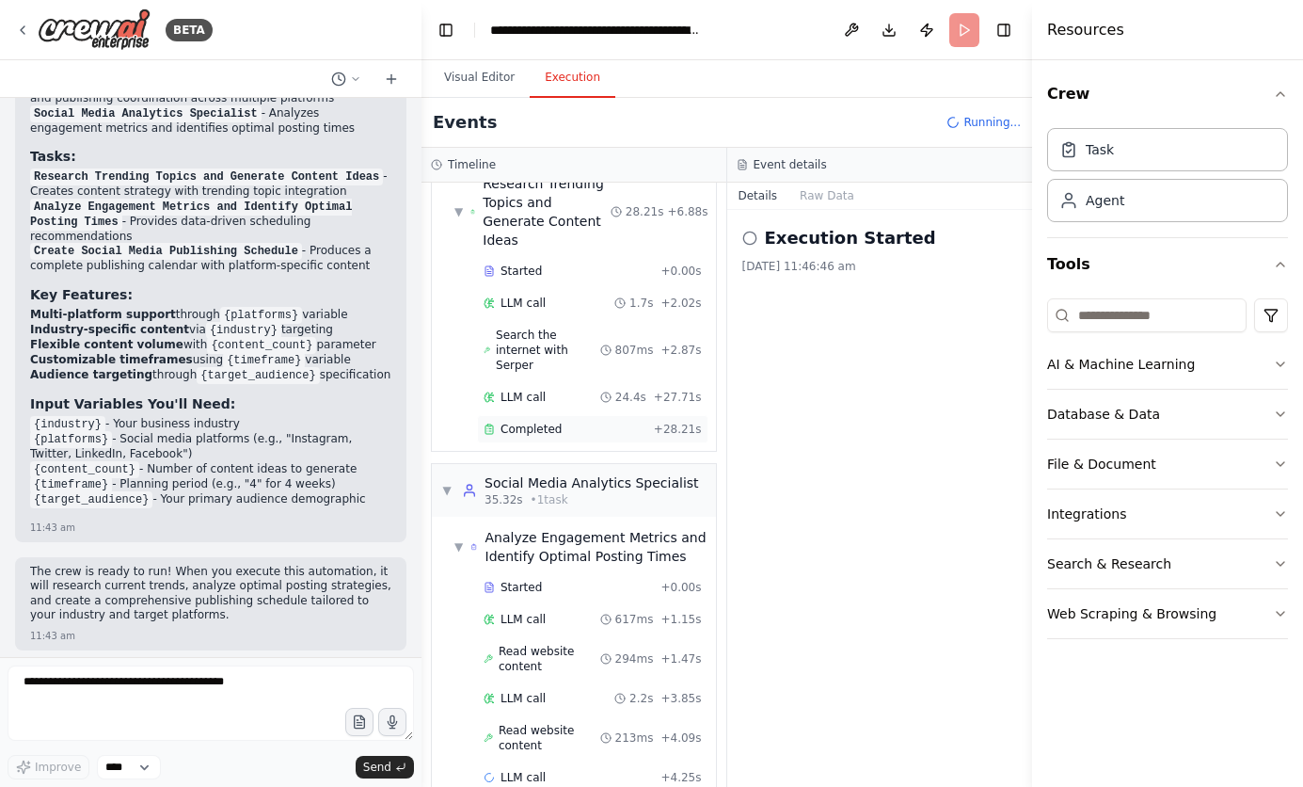
click at [537, 422] on span "Completed" at bounding box center [531, 429] width 61 height 15
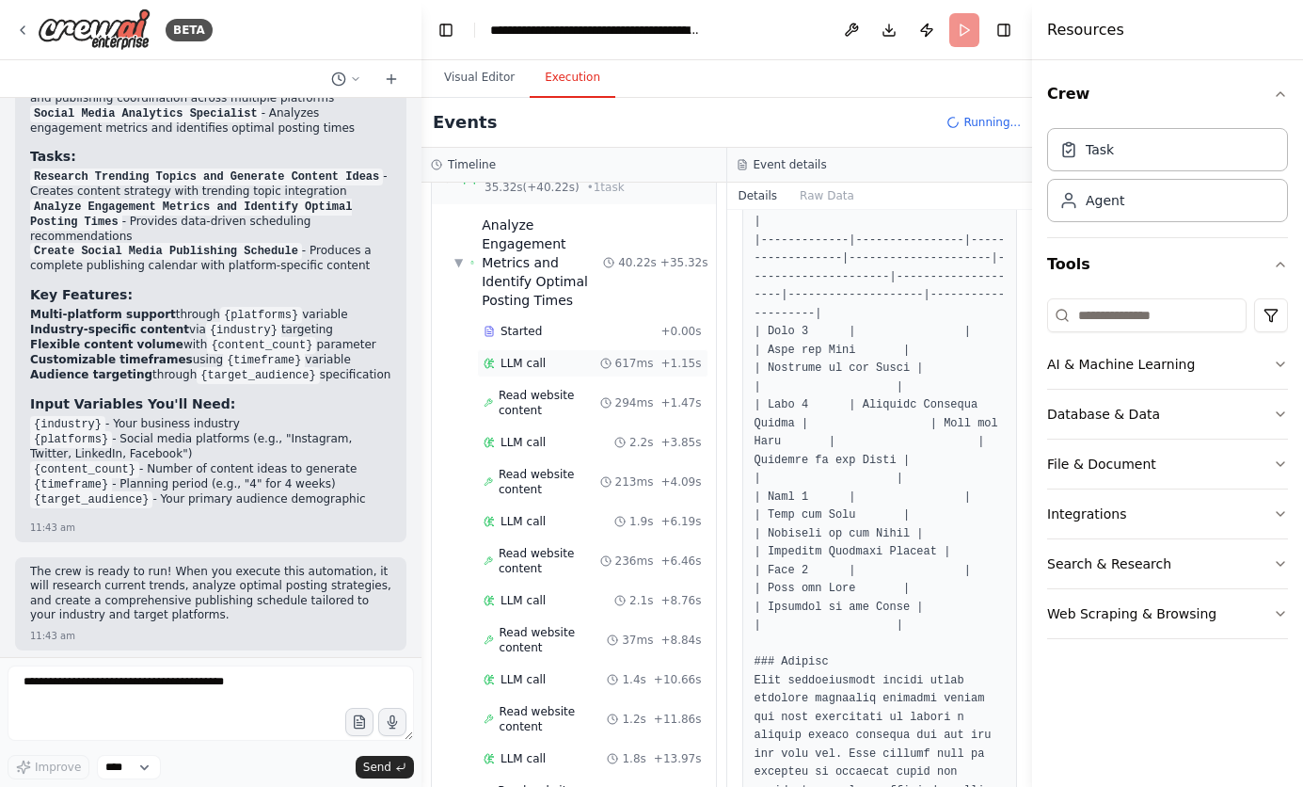
scroll to position [415, 0]
click at [543, 387] on span "Read website content" at bounding box center [550, 402] width 102 height 30
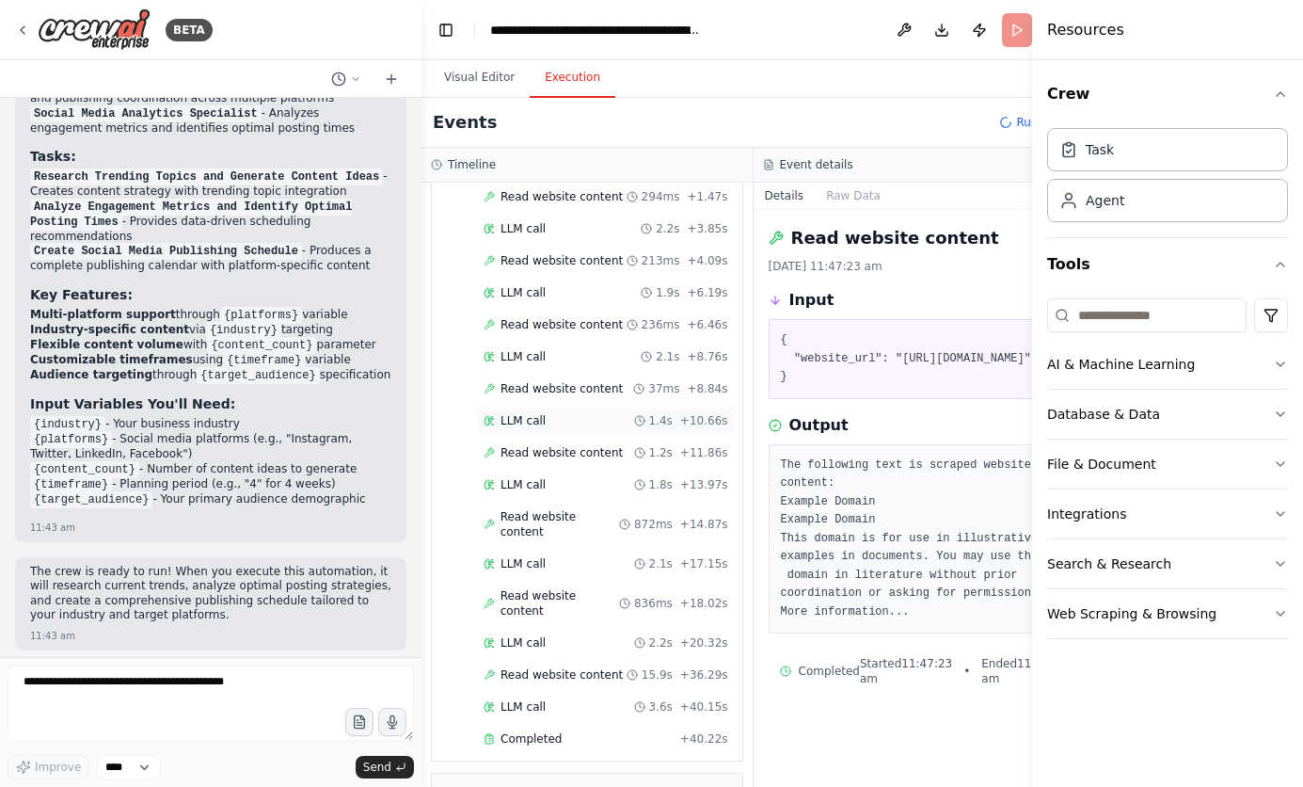
scroll to position [561, 0]
click at [545, 459] on span "Read website content" at bounding box center [562, 451] width 122 height 15
click at [533, 427] on span "LLM call" at bounding box center [523, 419] width 45 height 15
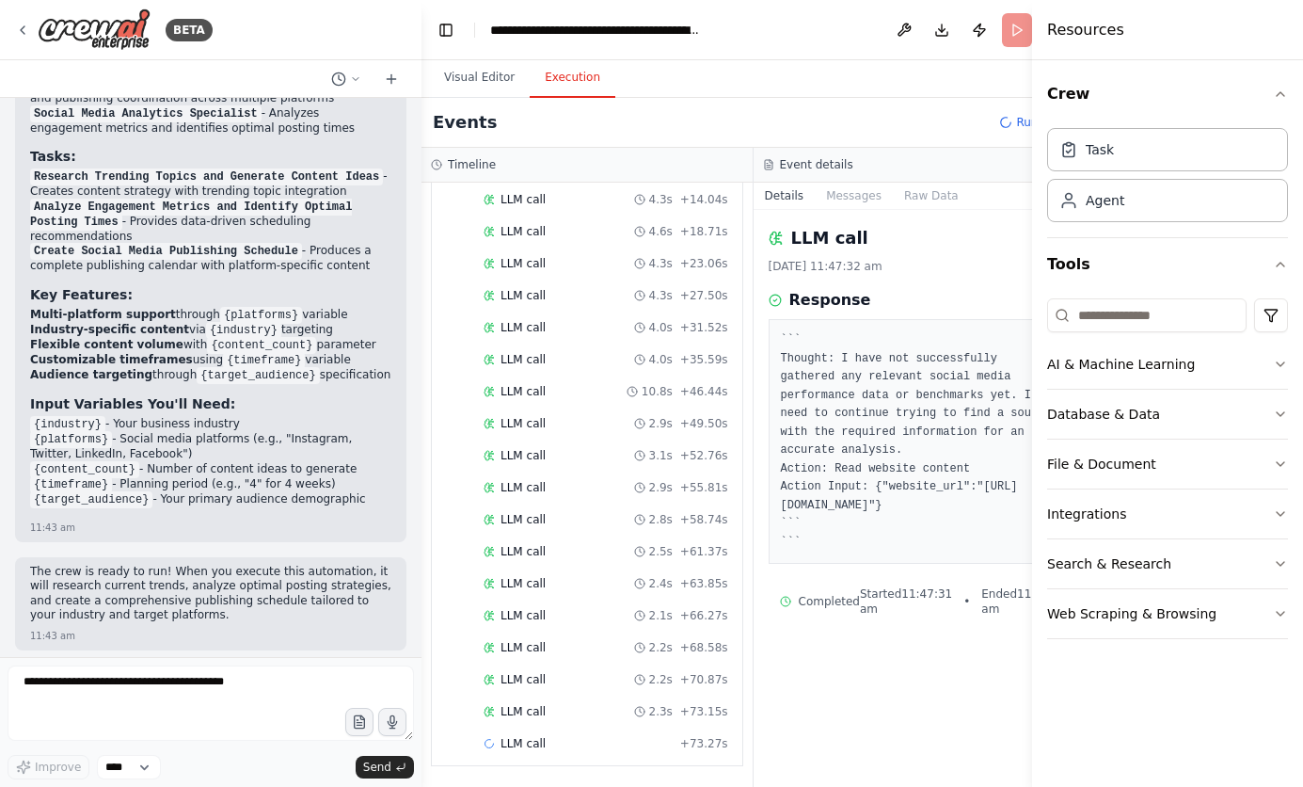
scroll to position [1513, 0]
click at [526, 534] on div "LLM call 2.5s + 61.37s" at bounding box center [606, 519] width 258 height 28
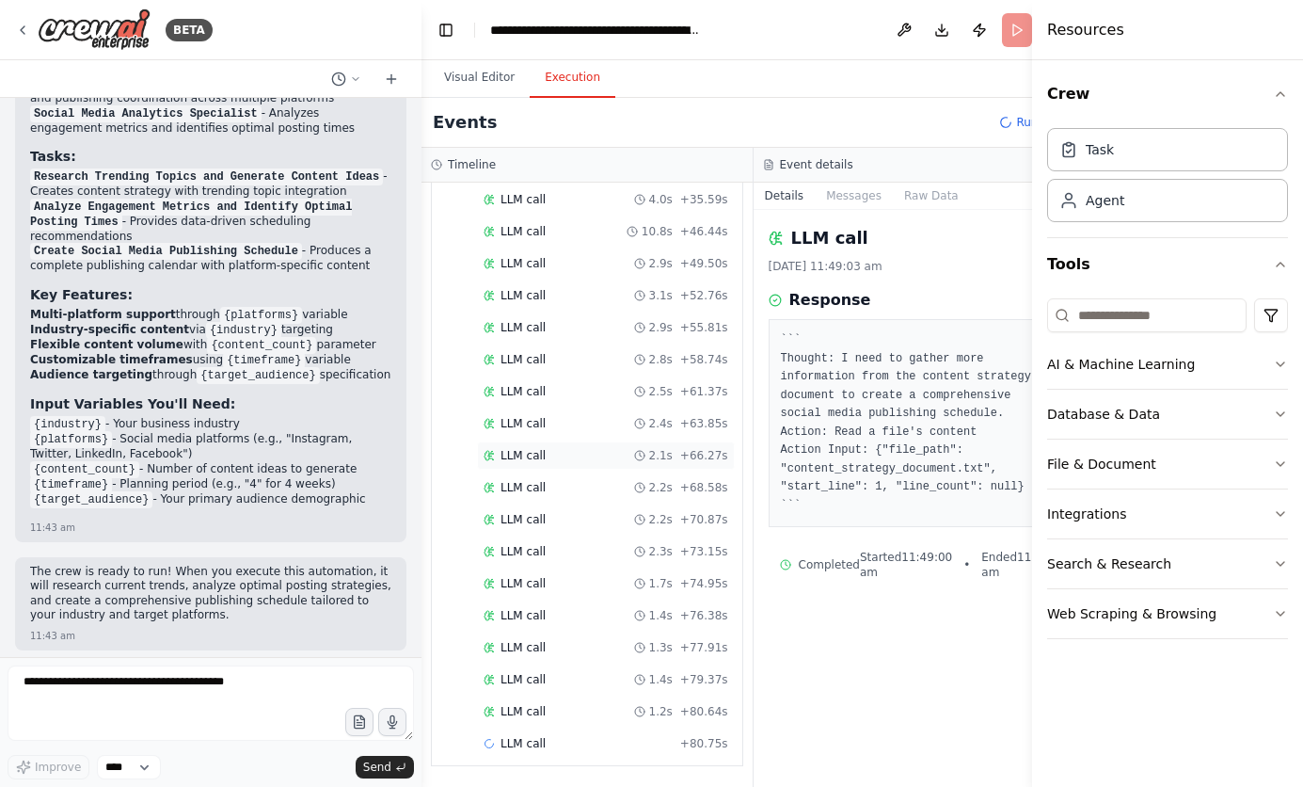
scroll to position [1673, 0]
click at [516, 702] on div "LLM call 1.2s + 80.64s" at bounding box center [606, 711] width 258 height 28
click at [1230, 359] on button "AI & Machine Learning" at bounding box center [1167, 364] width 241 height 49
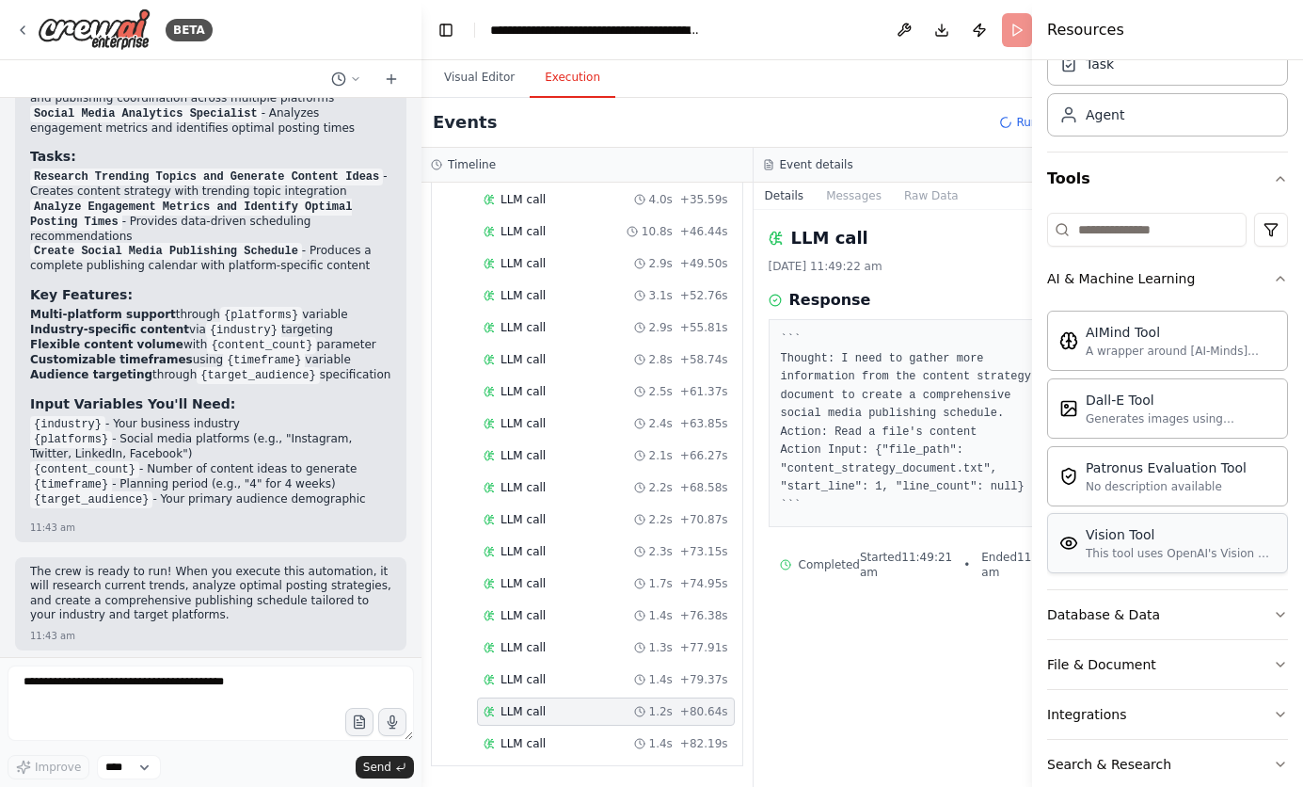
scroll to position [168, 0]
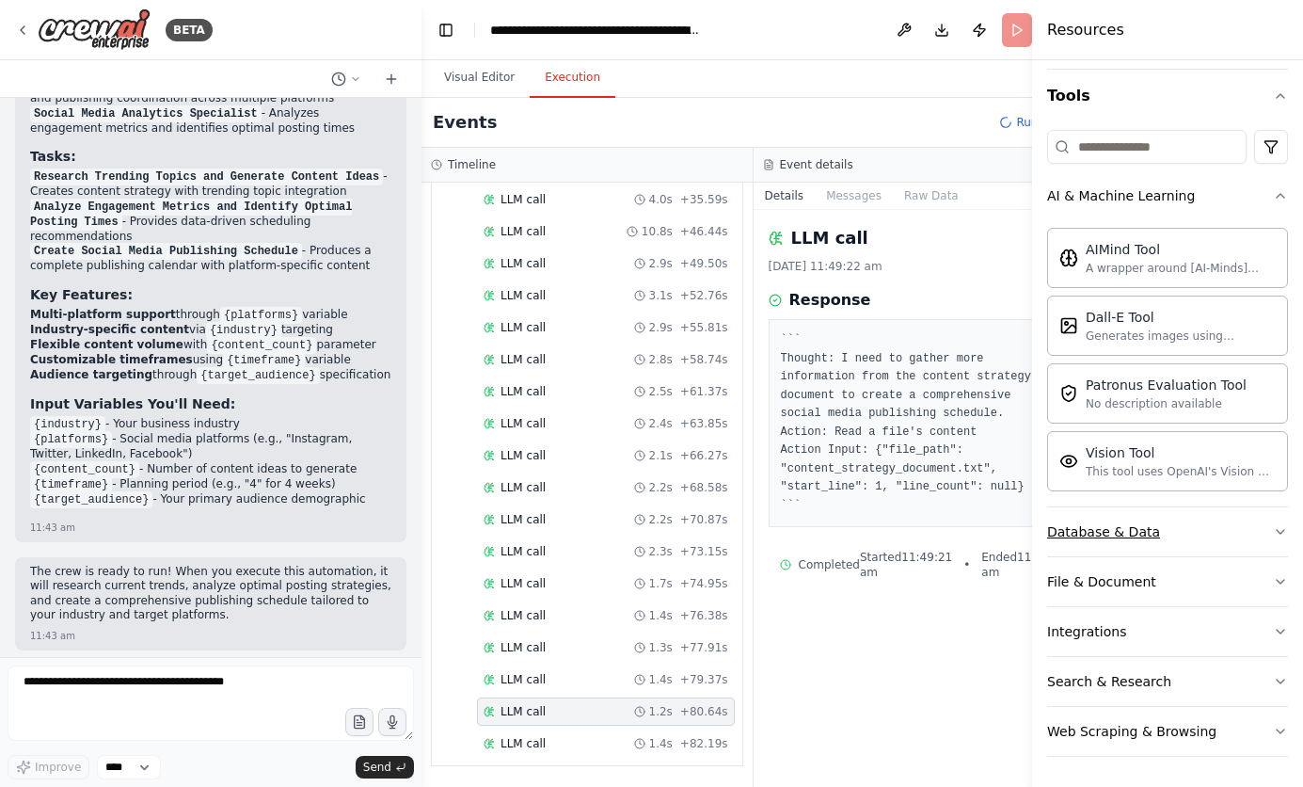
click at [1193, 528] on button "Database & Data" at bounding box center [1167, 531] width 241 height 49
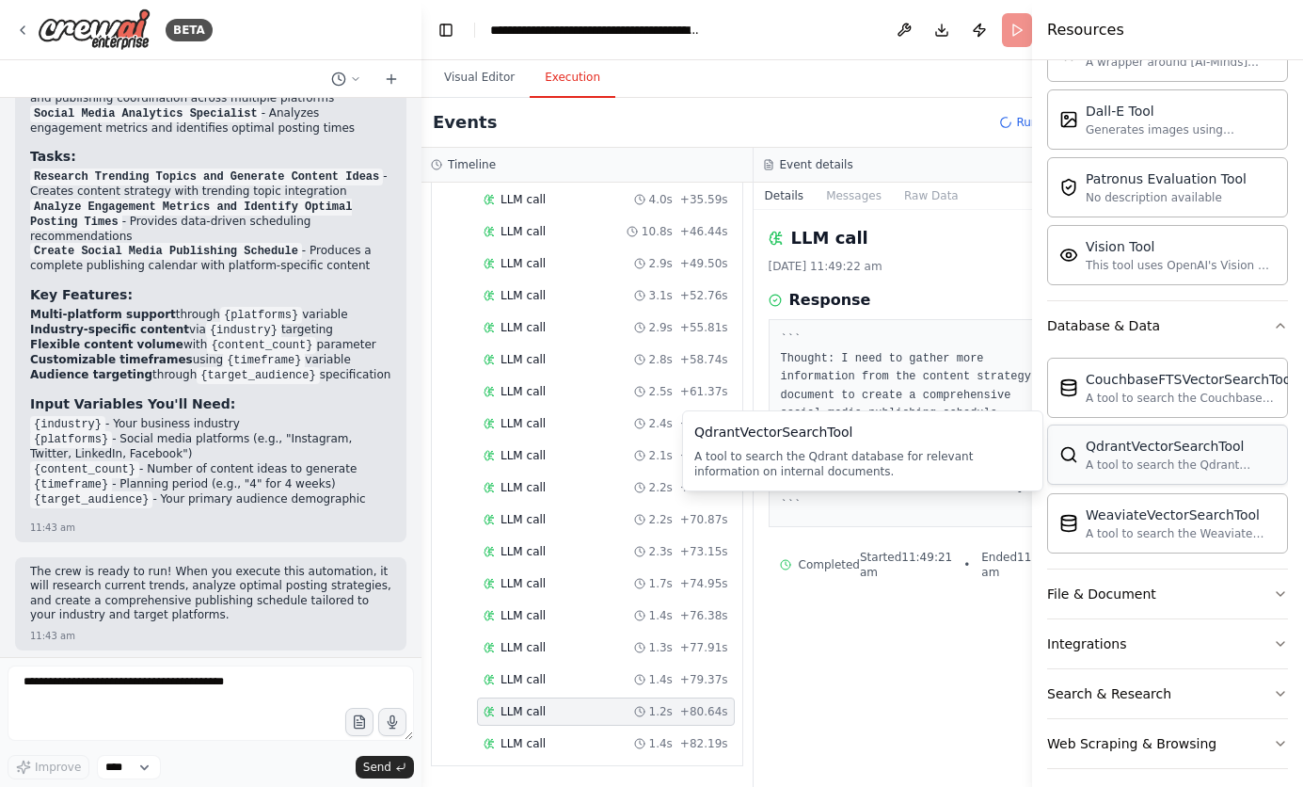
scroll to position [387, 0]
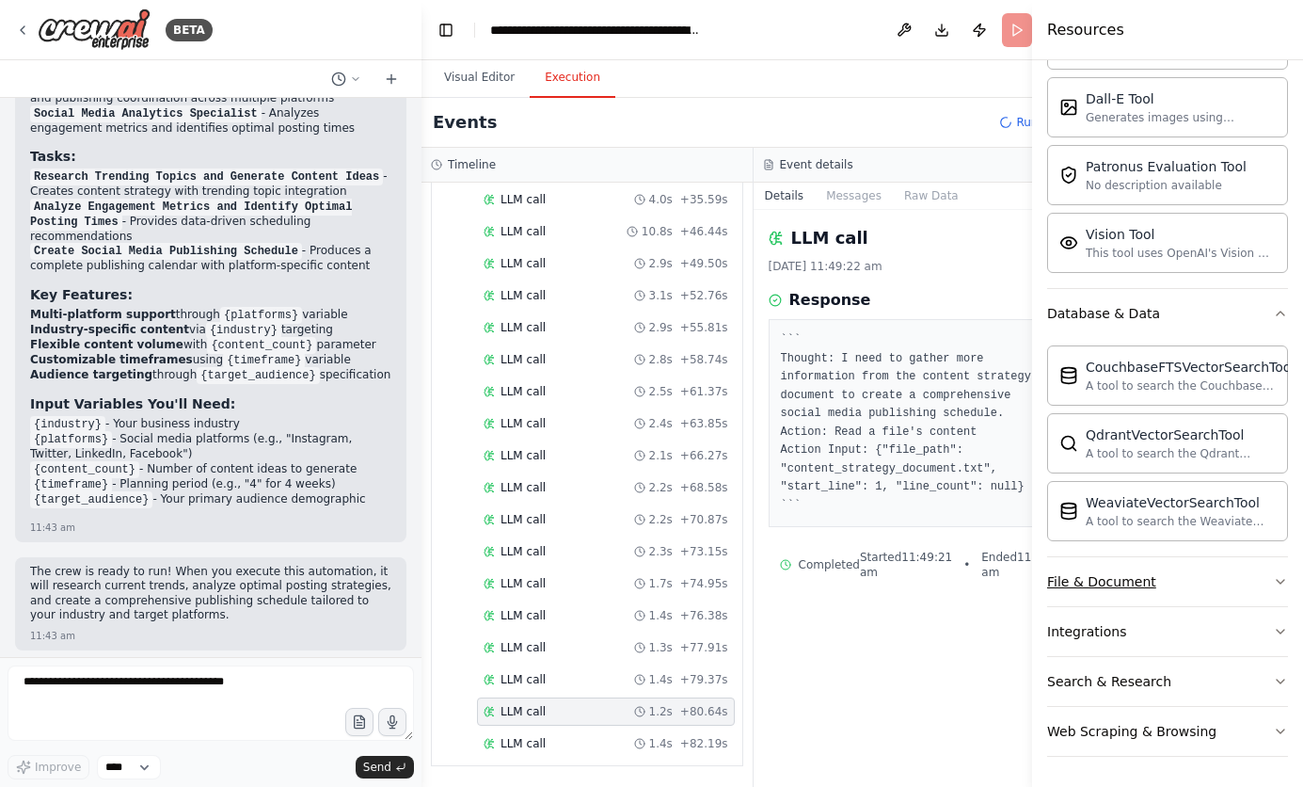
click at [1198, 583] on button "File & Document" at bounding box center [1167, 581] width 241 height 49
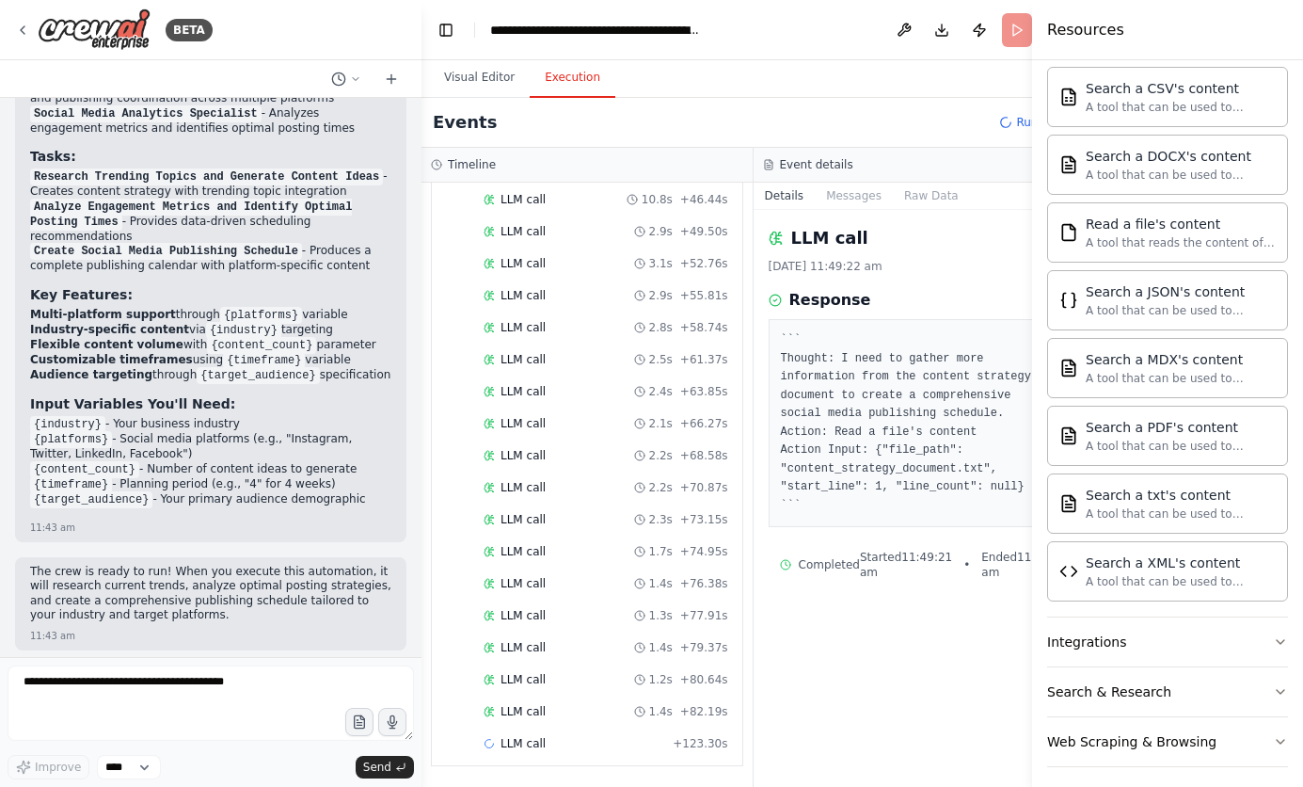
scroll to position [944, 0]
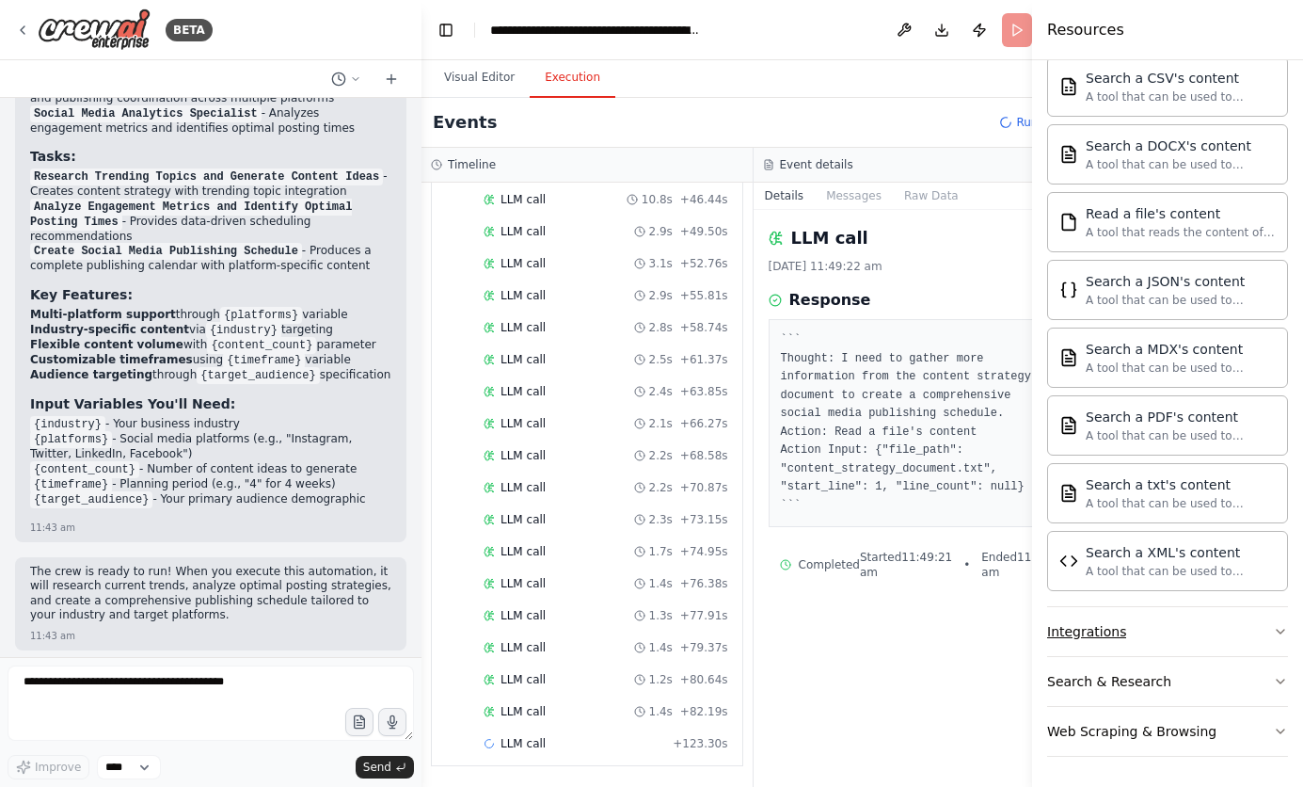
click at [1212, 634] on button "Integrations" at bounding box center [1167, 631] width 241 height 49
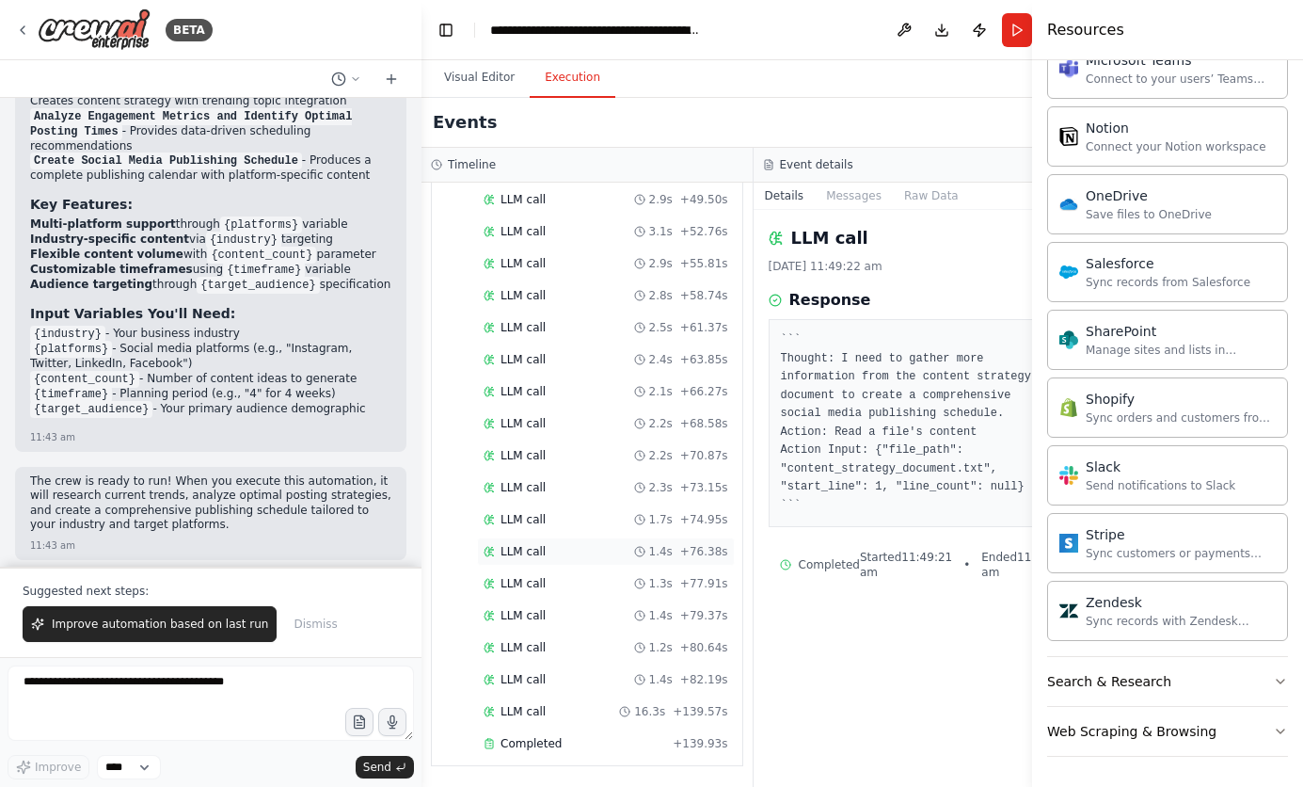
scroll to position [1756, 0]
click at [526, 745] on span "Completed" at bounding box center [531, 743] width 61 height 15
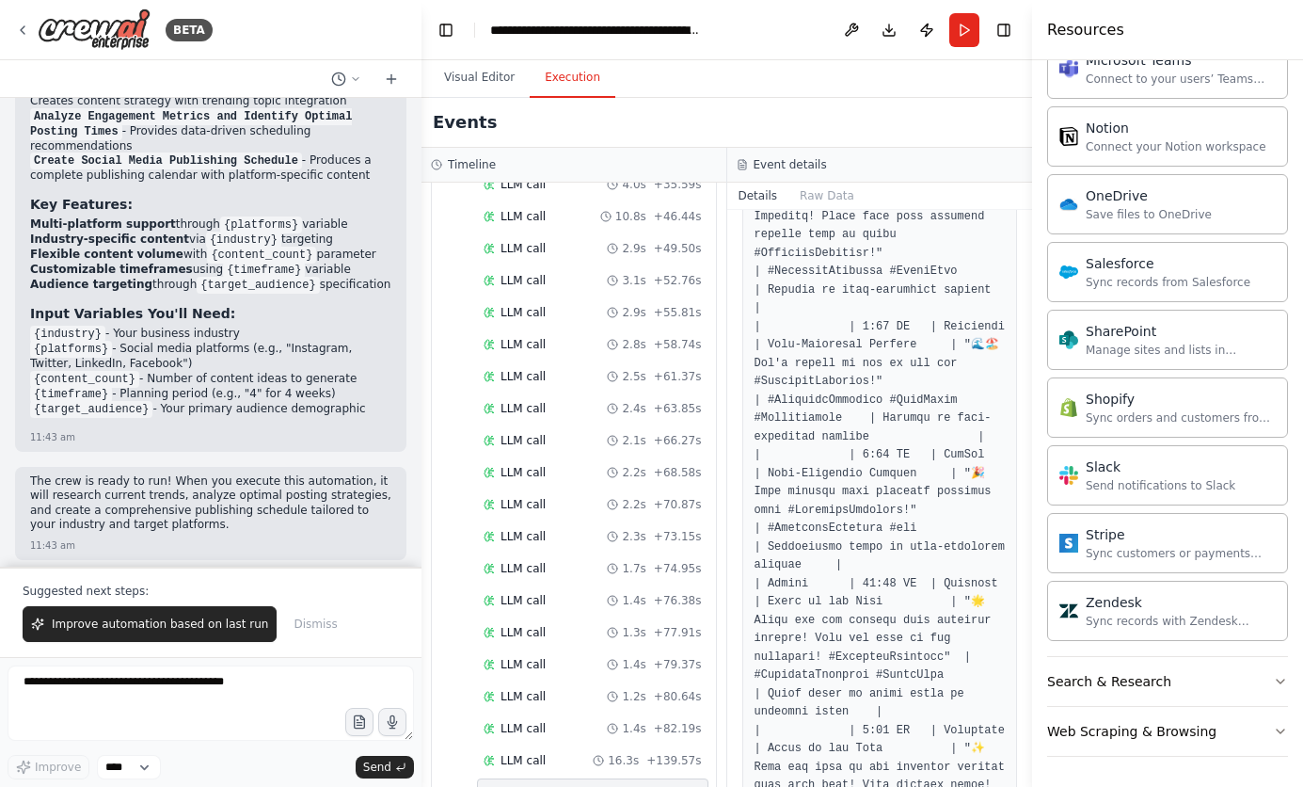
scroll to position [2717, 0]
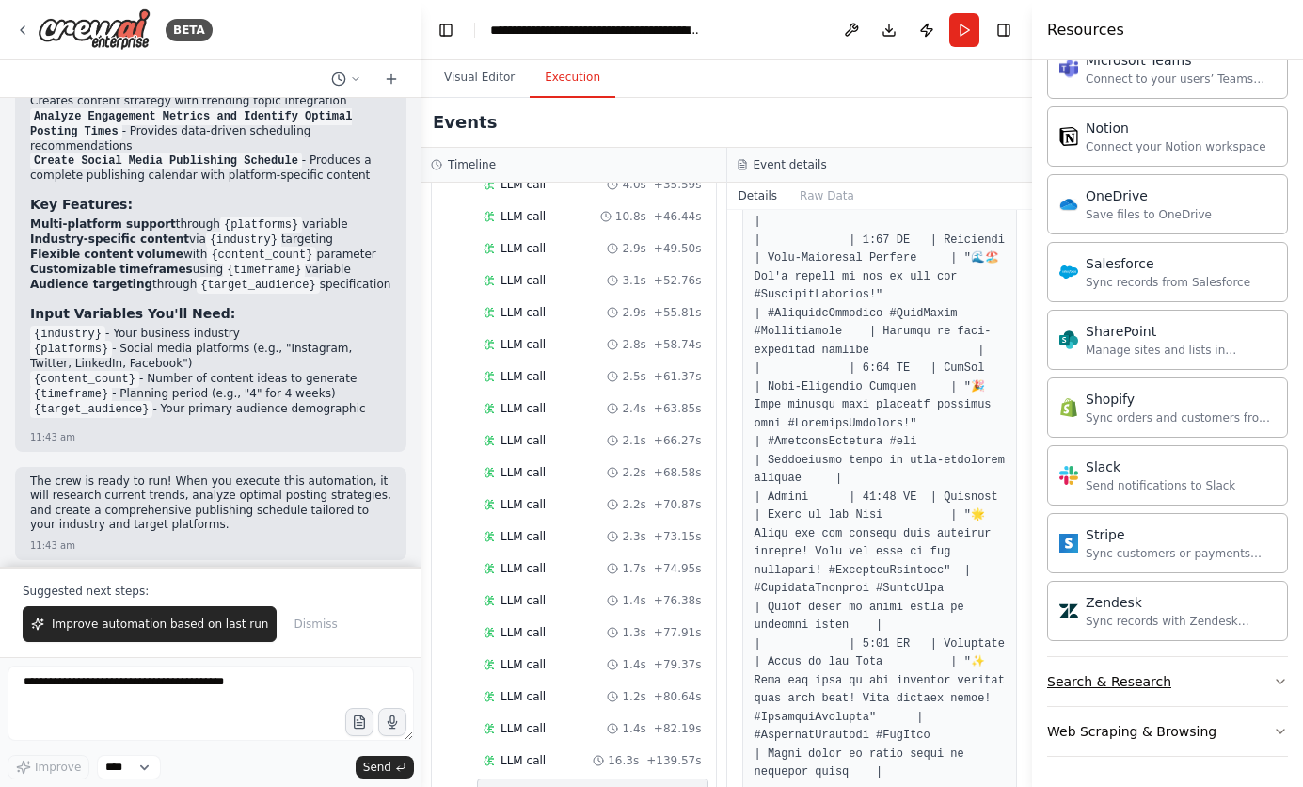
click at [1250, 670] on button "Search & Research" at bounding box center [1167, 681] width 241 height 49
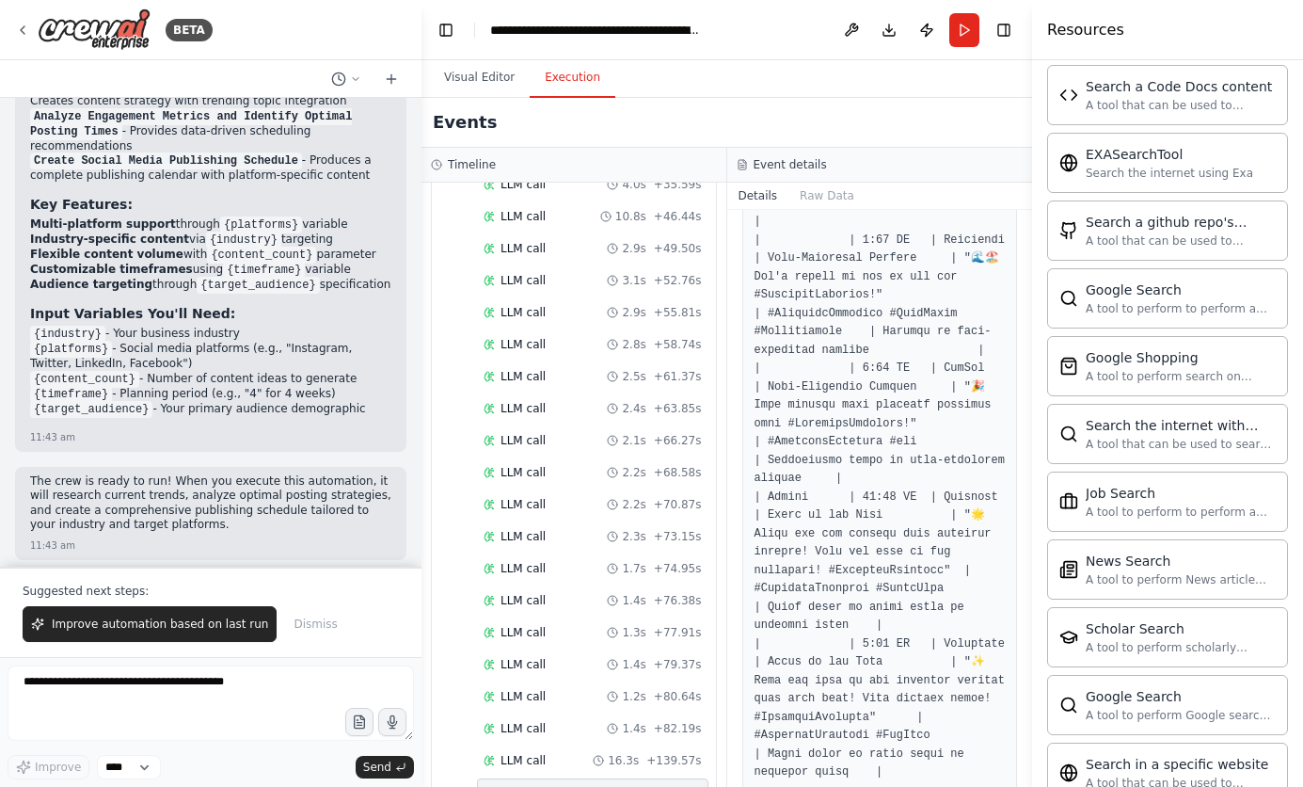
scroll to position [3413, 0]
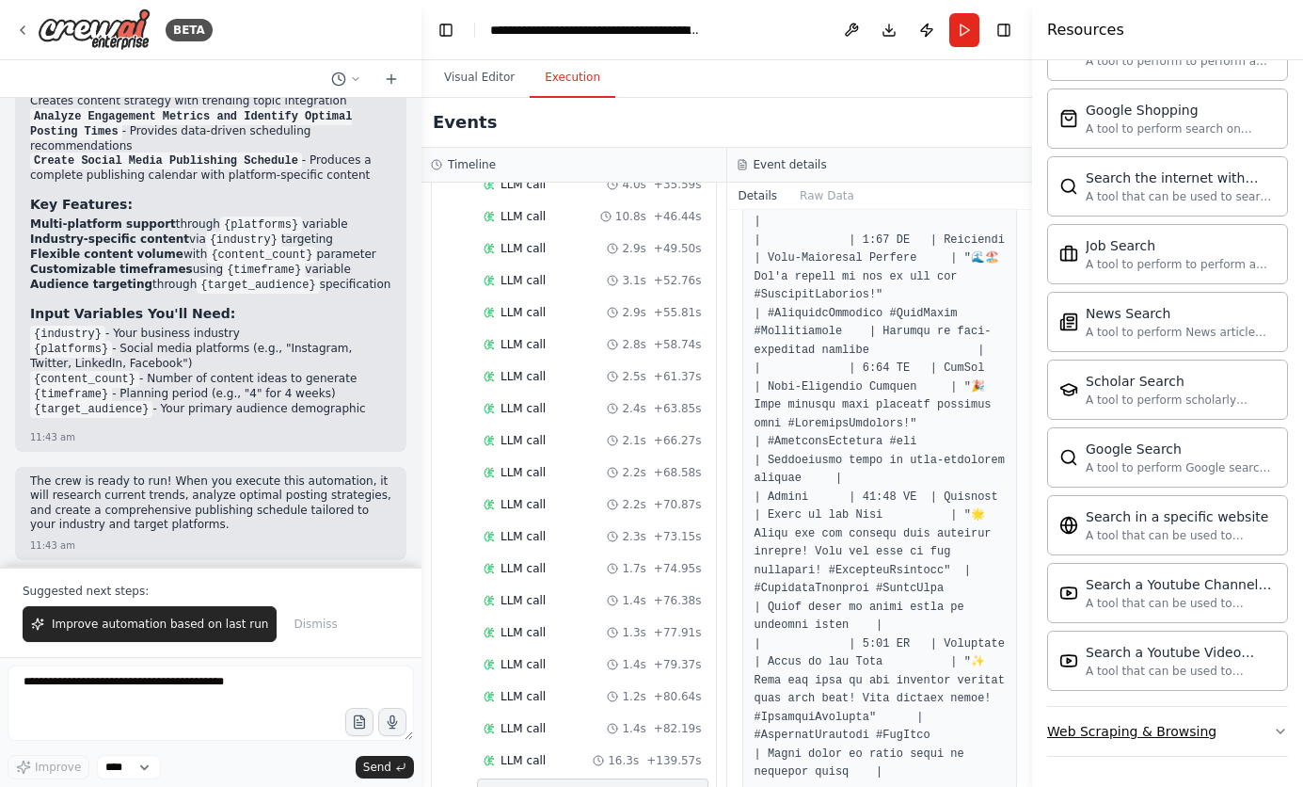
click at [1249, 732] on button "Web Scraping & Browsing" at bounding box center [1167, 731] width 241 height 49
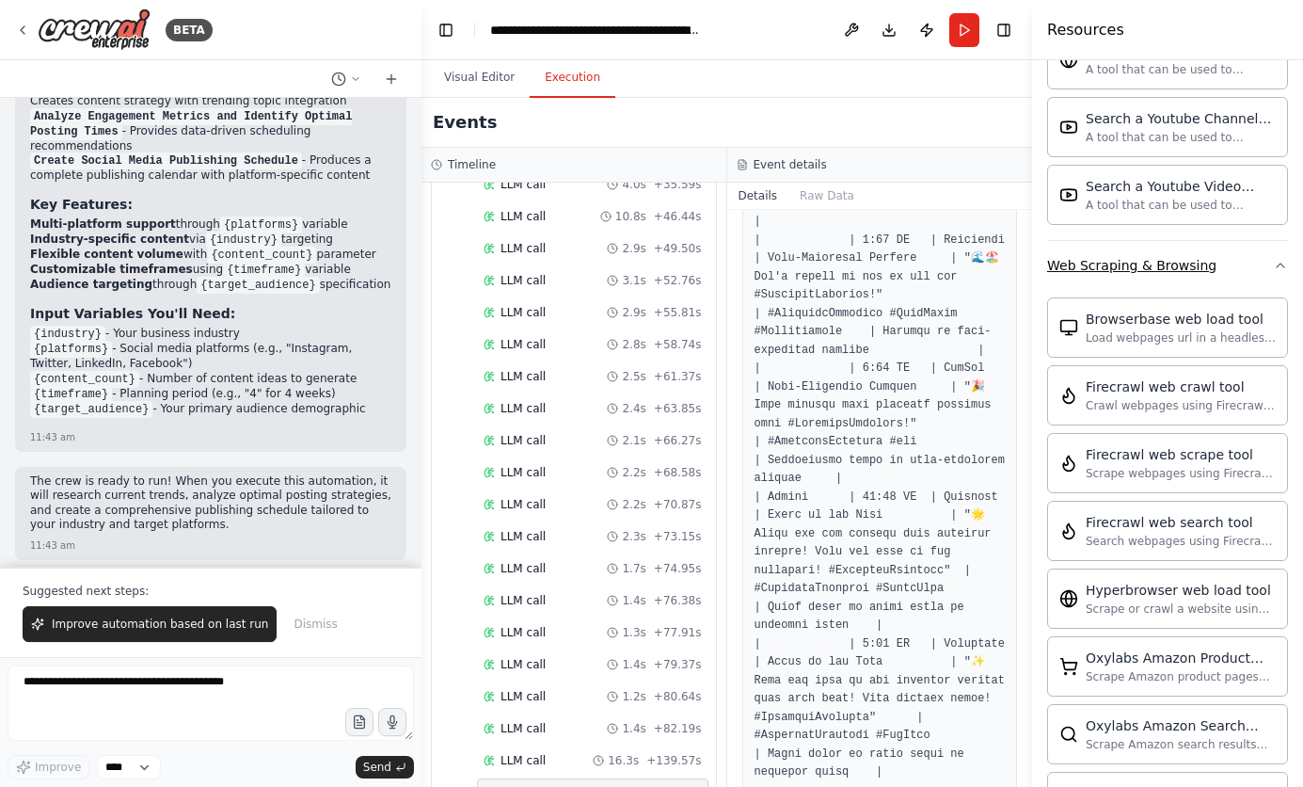
scroll to position [4445, 0]
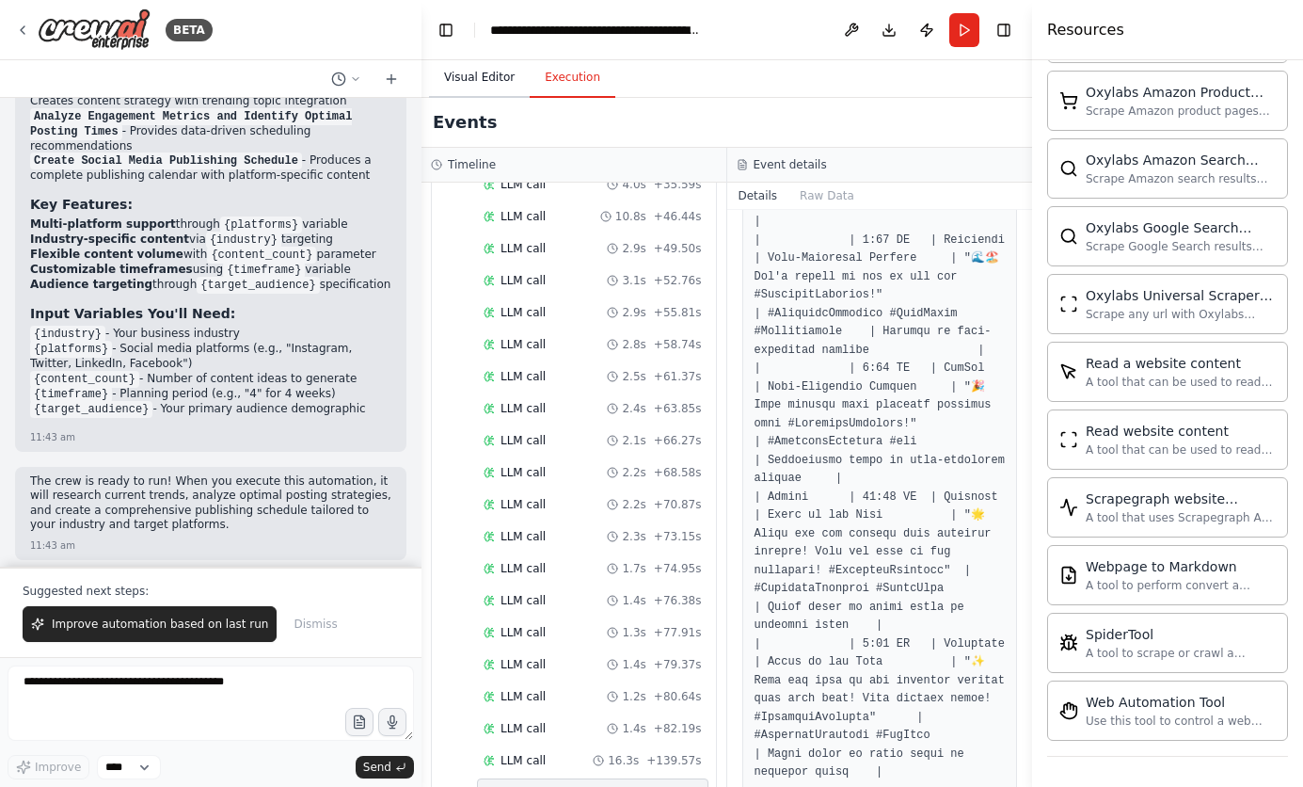
click at [474, 74] on button "Visual Editor" at bounding box center [479, 78] width 101 height 40
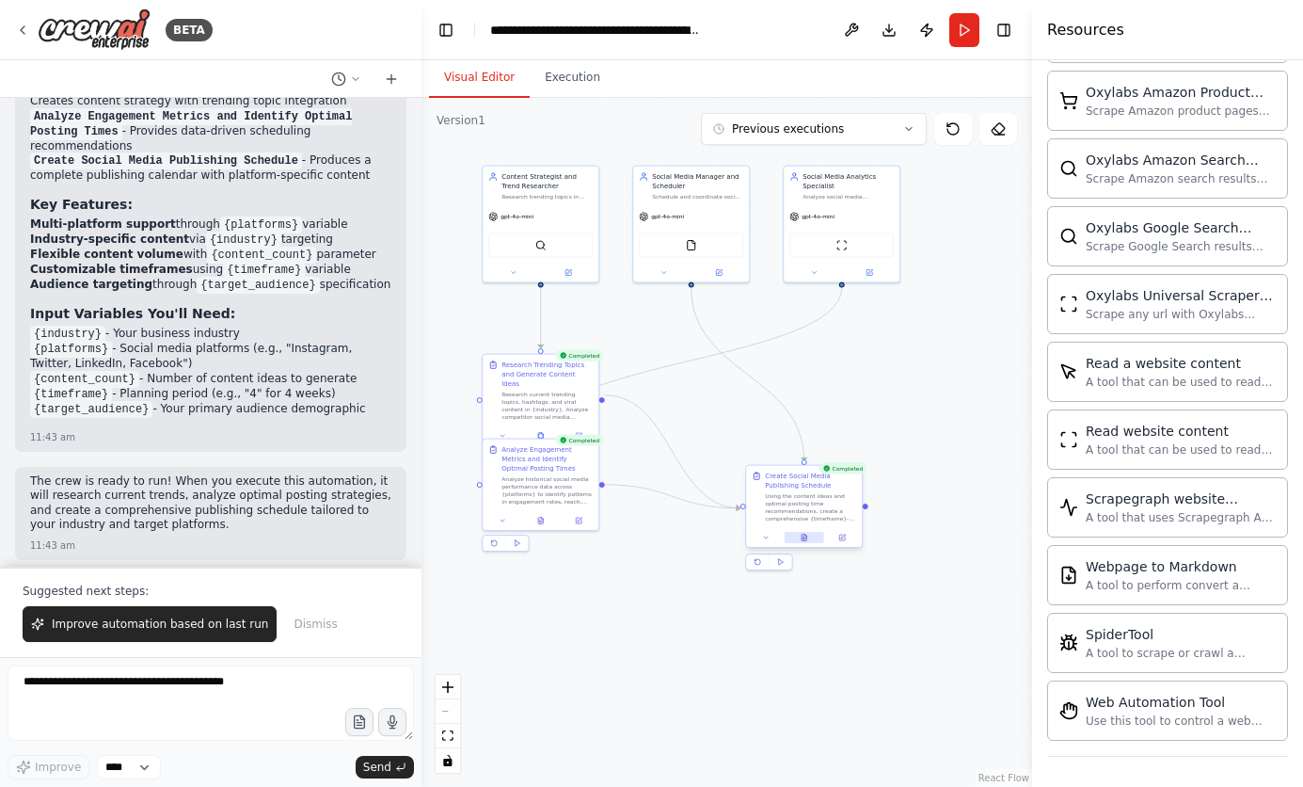
click at [804, 538] on icon at bounding box center [804, 538] width 5 height 7
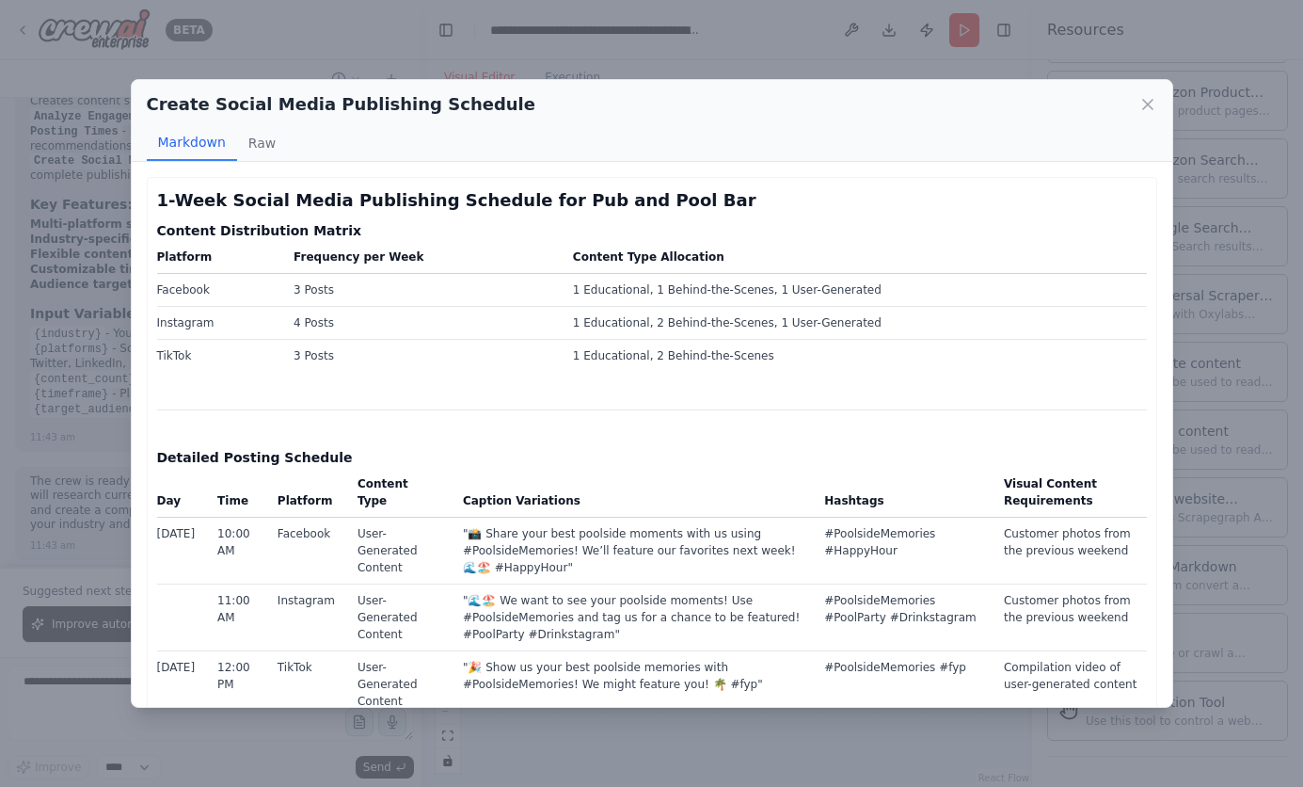
click at [282, 103] on h2 "Create Social Media Publishing Schedule" at bounding box center [342, 104] width 390 height 26
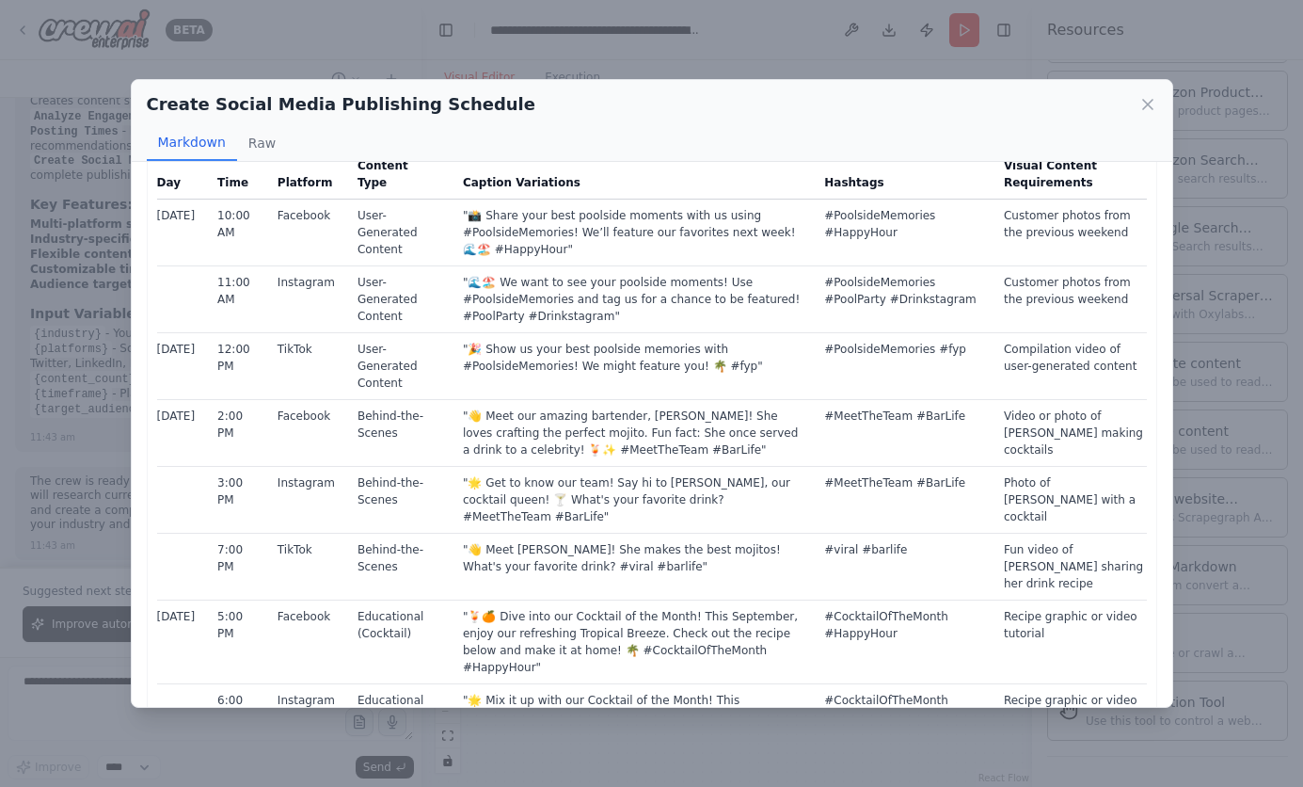
scroll to position [702, 0]
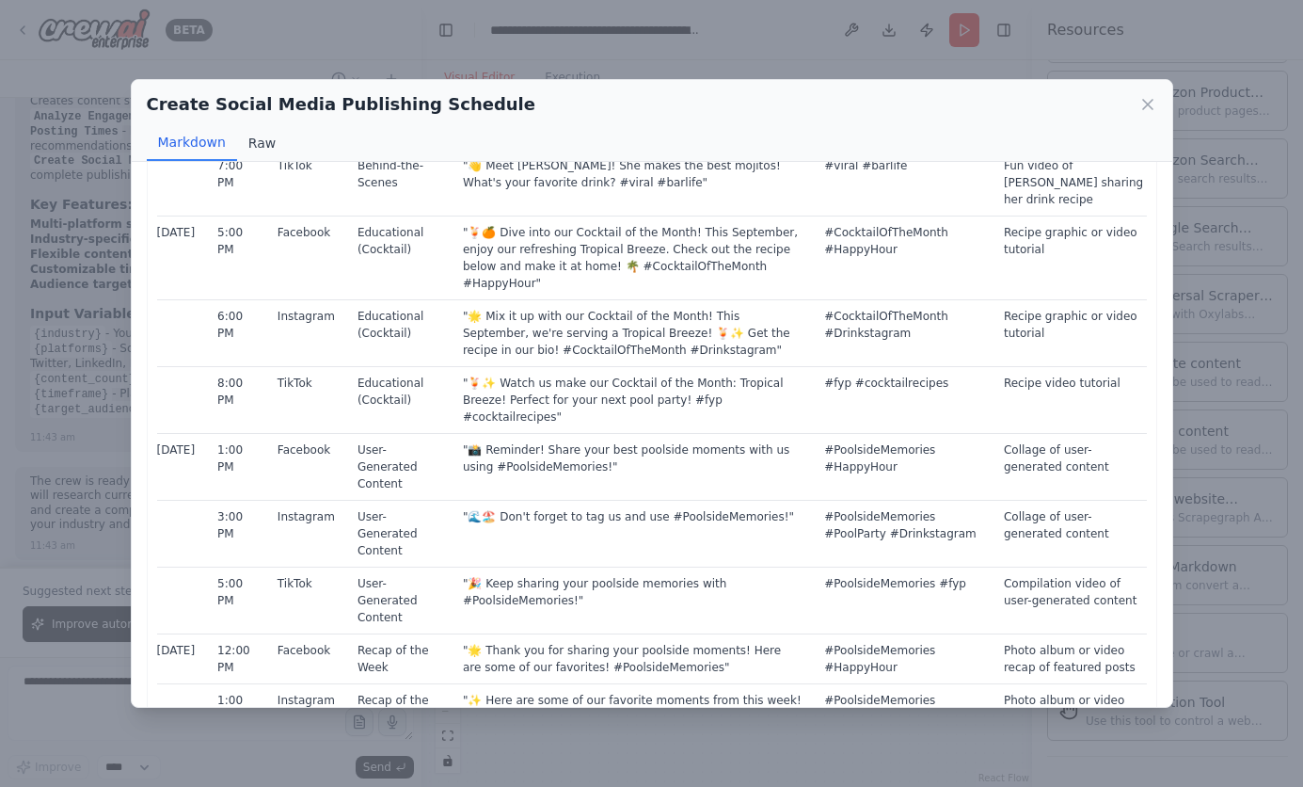
click at [257, 153] on button "Raw" at bounding box center [262, 143] width 50 height 36
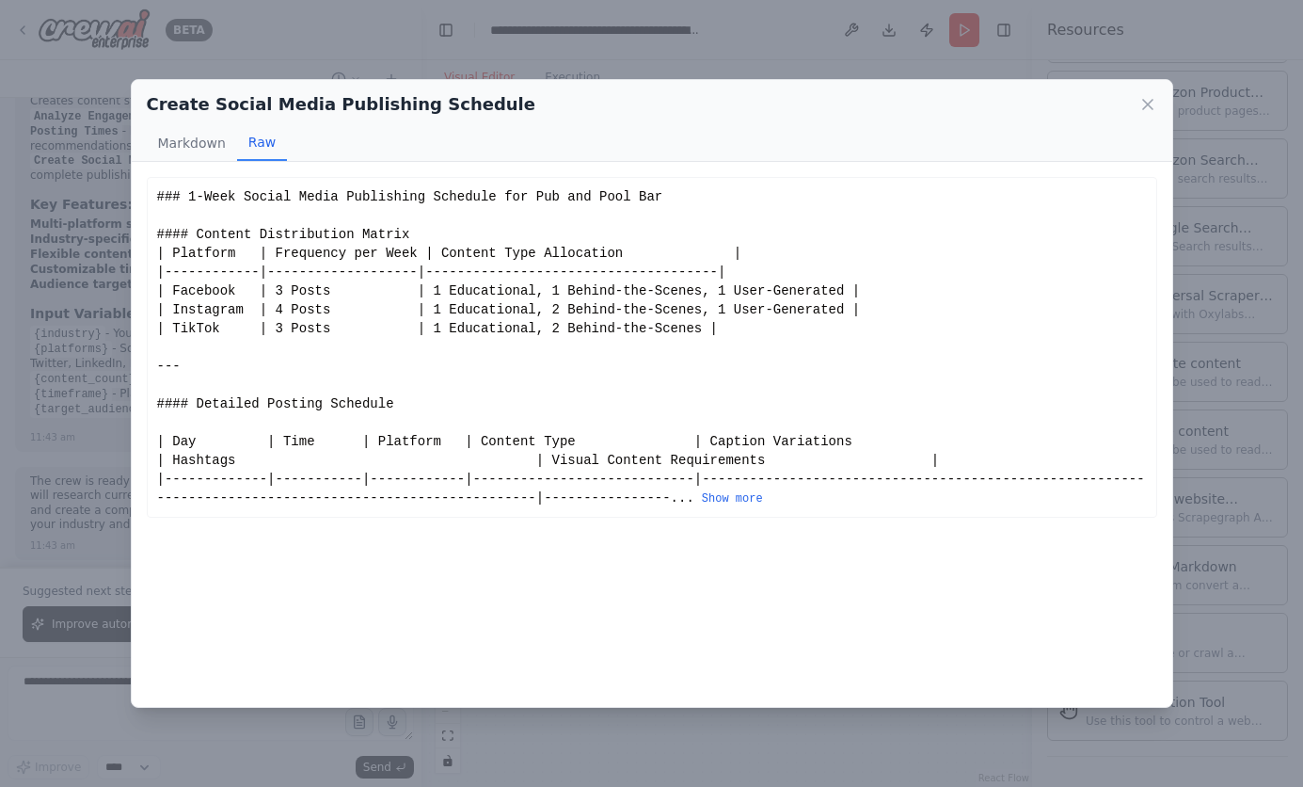
scroll to position [0, 0]
click at [180, 137] on button "Markdown" at bounding box center [192, 143] width 90 height 36
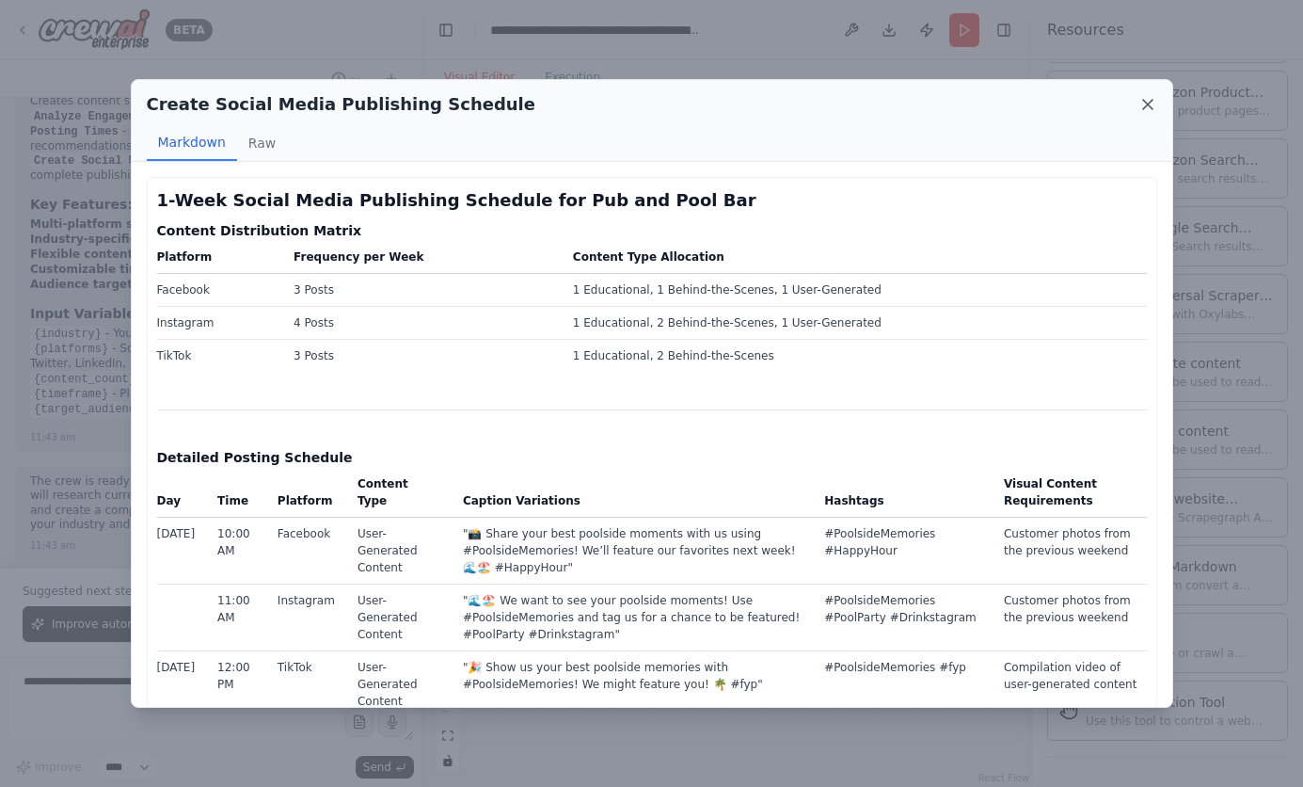
click at [1142, 110] on icon at bounding box center [1148, 104] width 19 height 19
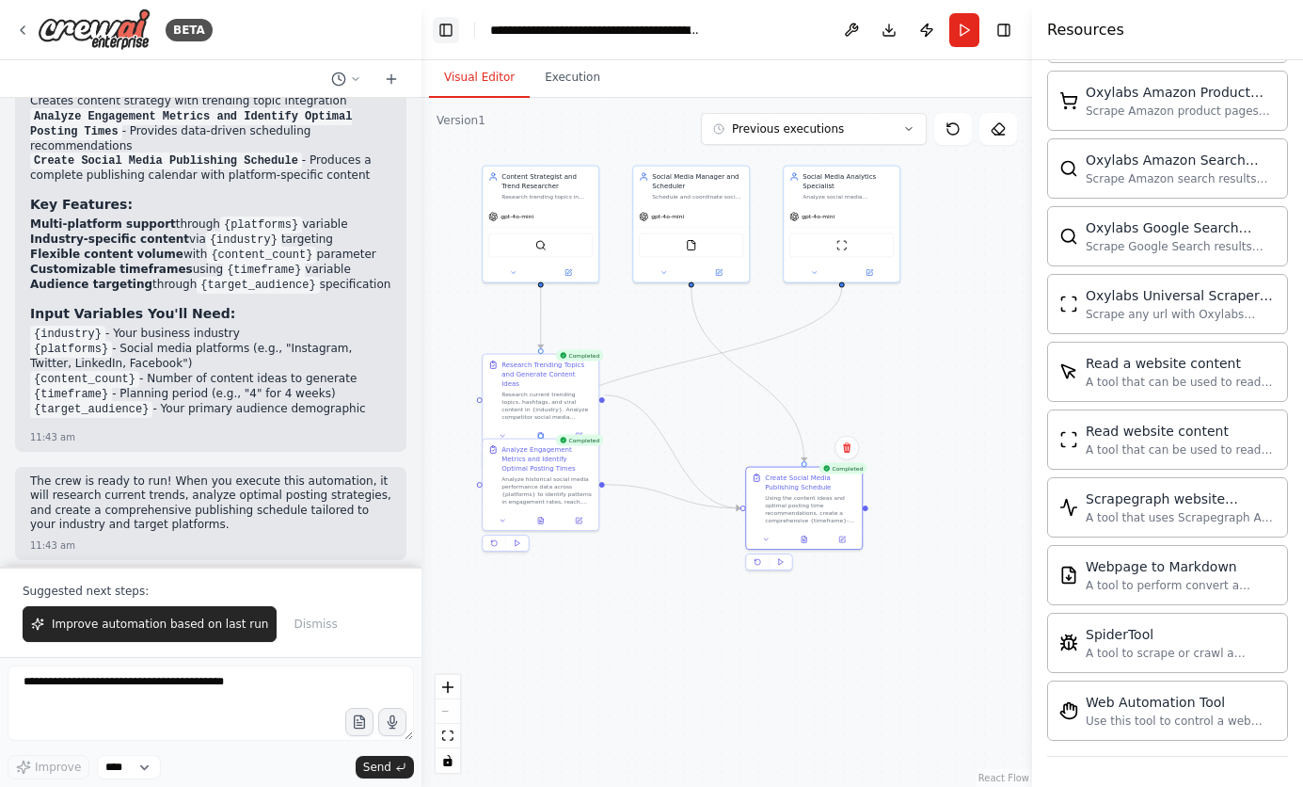
click at [441, 26] on button "Toggle Left Sidebar" at bounding box center [446, 30] width 26 height 26
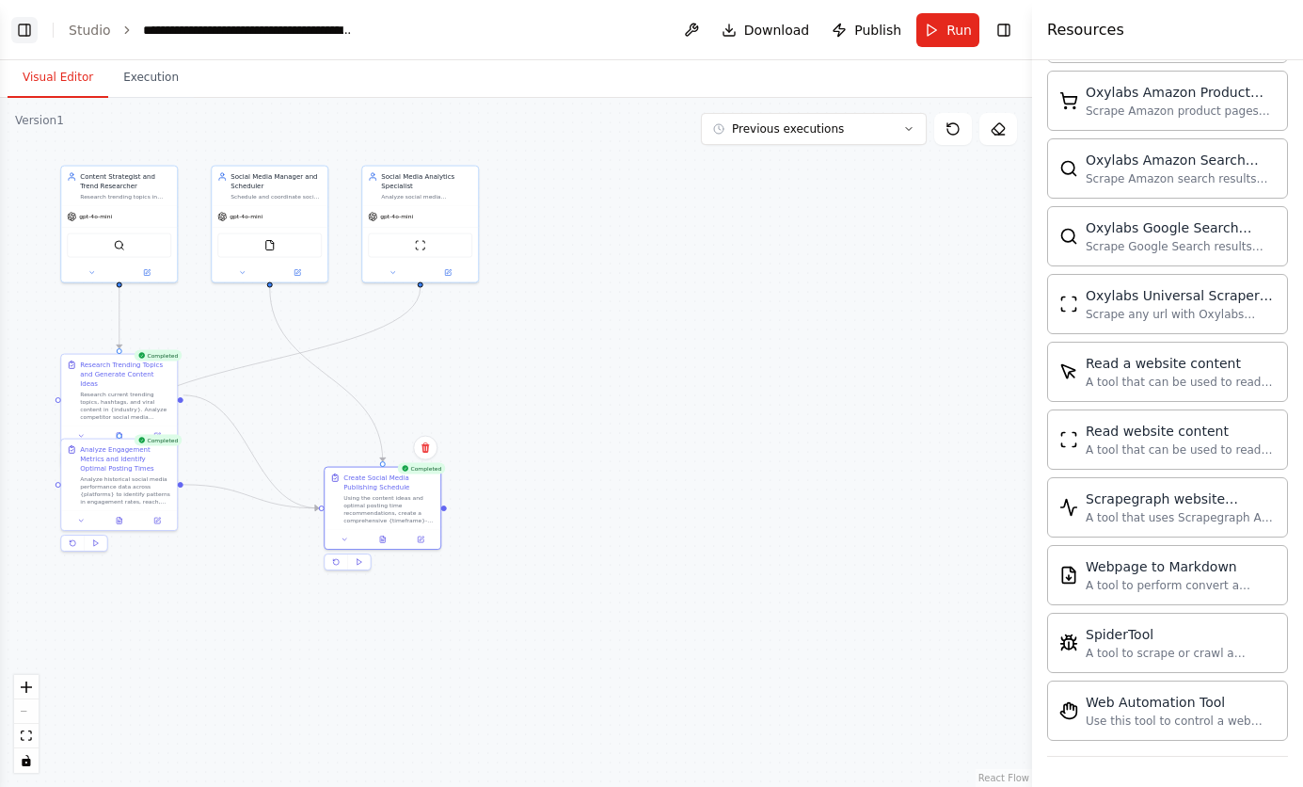
click at [17, 34] on button "Toggle Left Sidebar" at bounding box center [24, 30] width 26 height 26
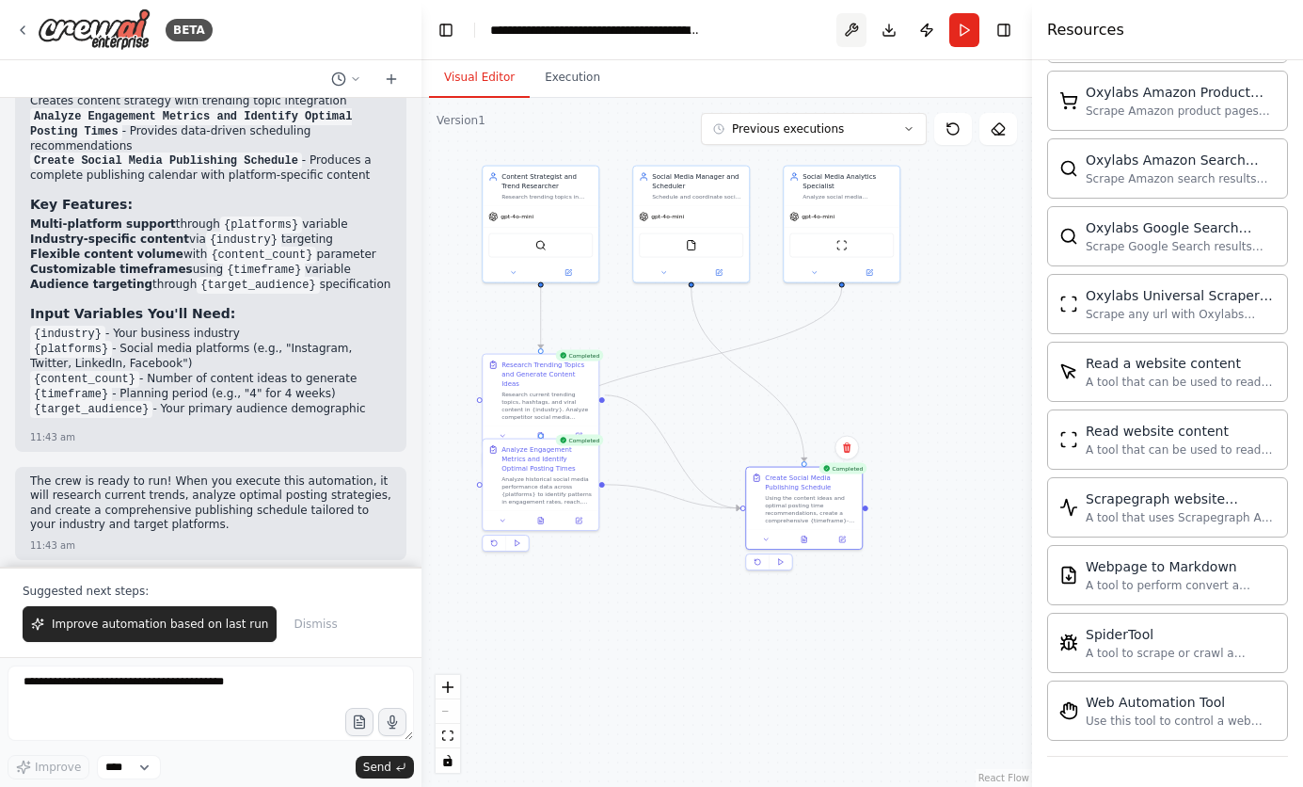
click at [856, 29] on button at bounding box center [852, 30] width 30 height 34
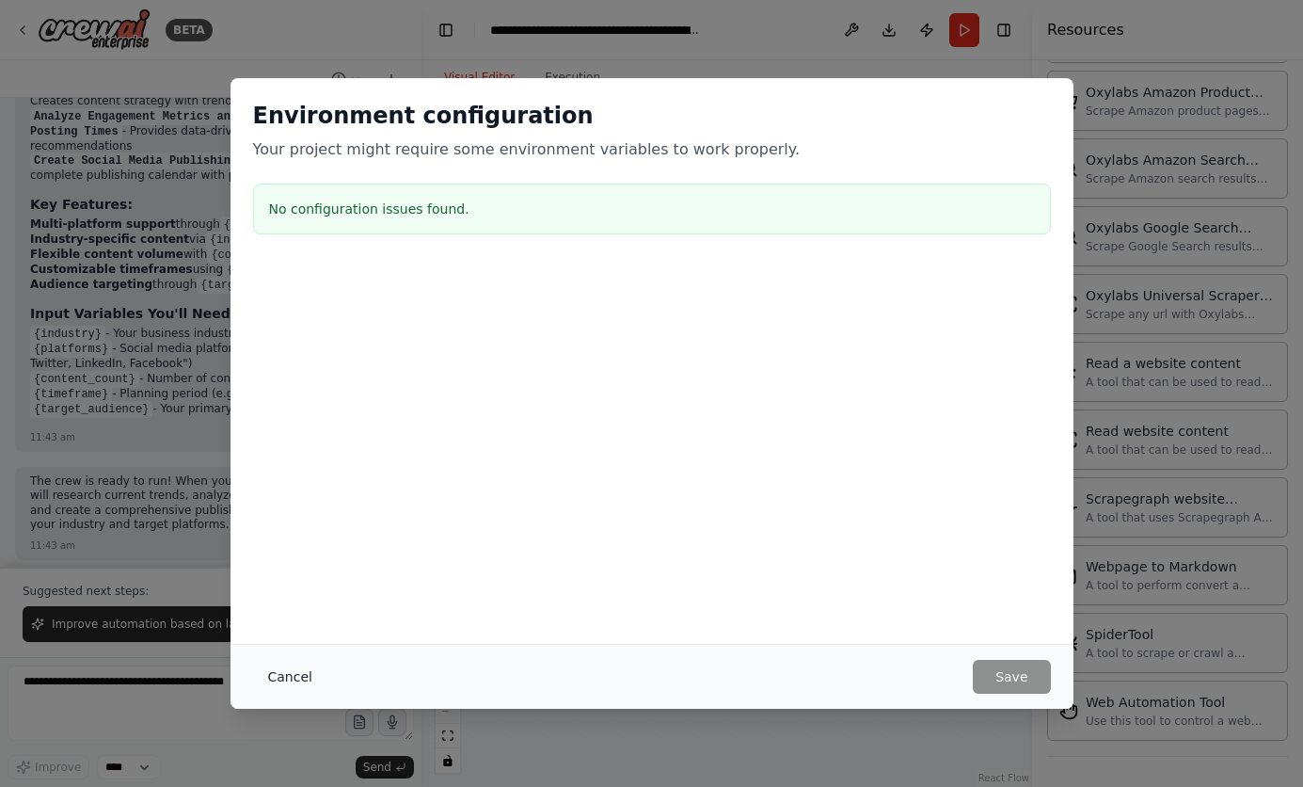
click at [293, 682] on button "Cancel" at bounding box center [290, 677] width 74 height 34
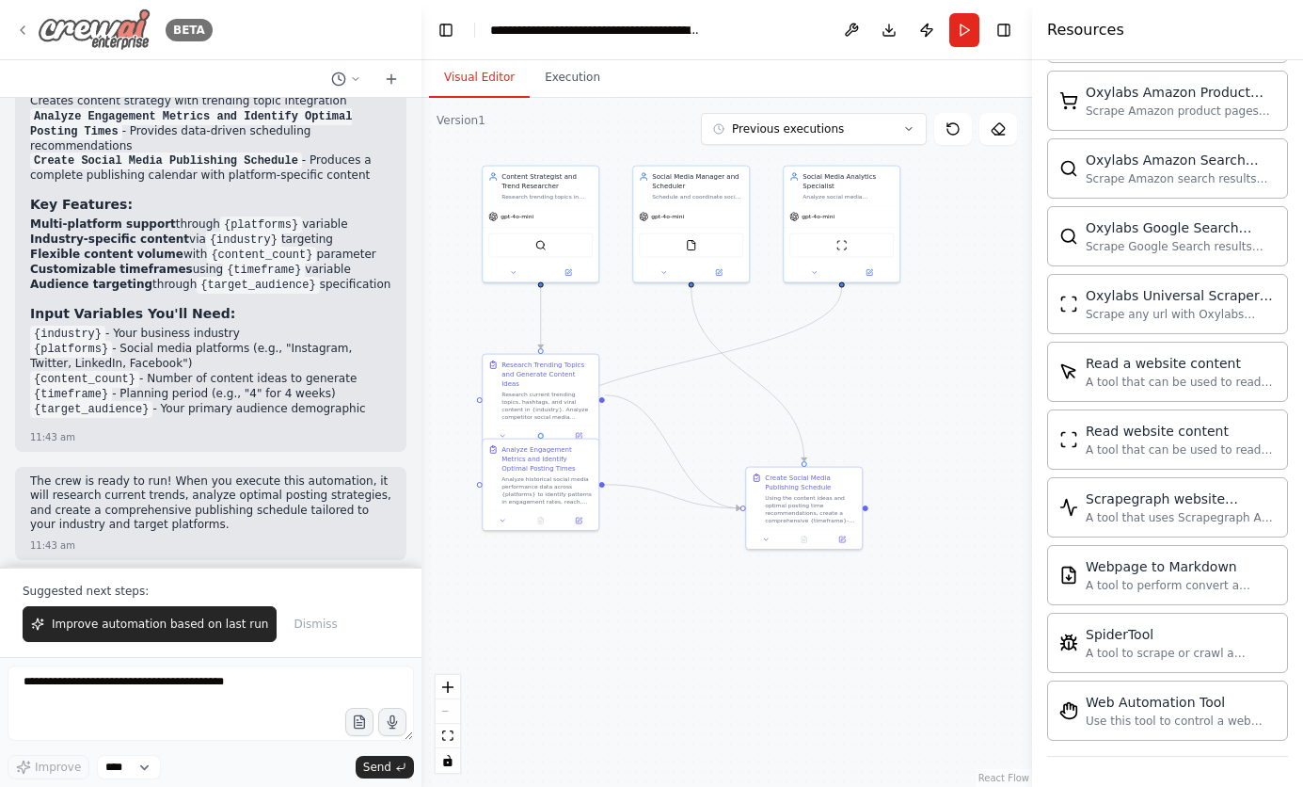
click at [27, 25] on icon at bounding box center [22, 30] width 15 height 15
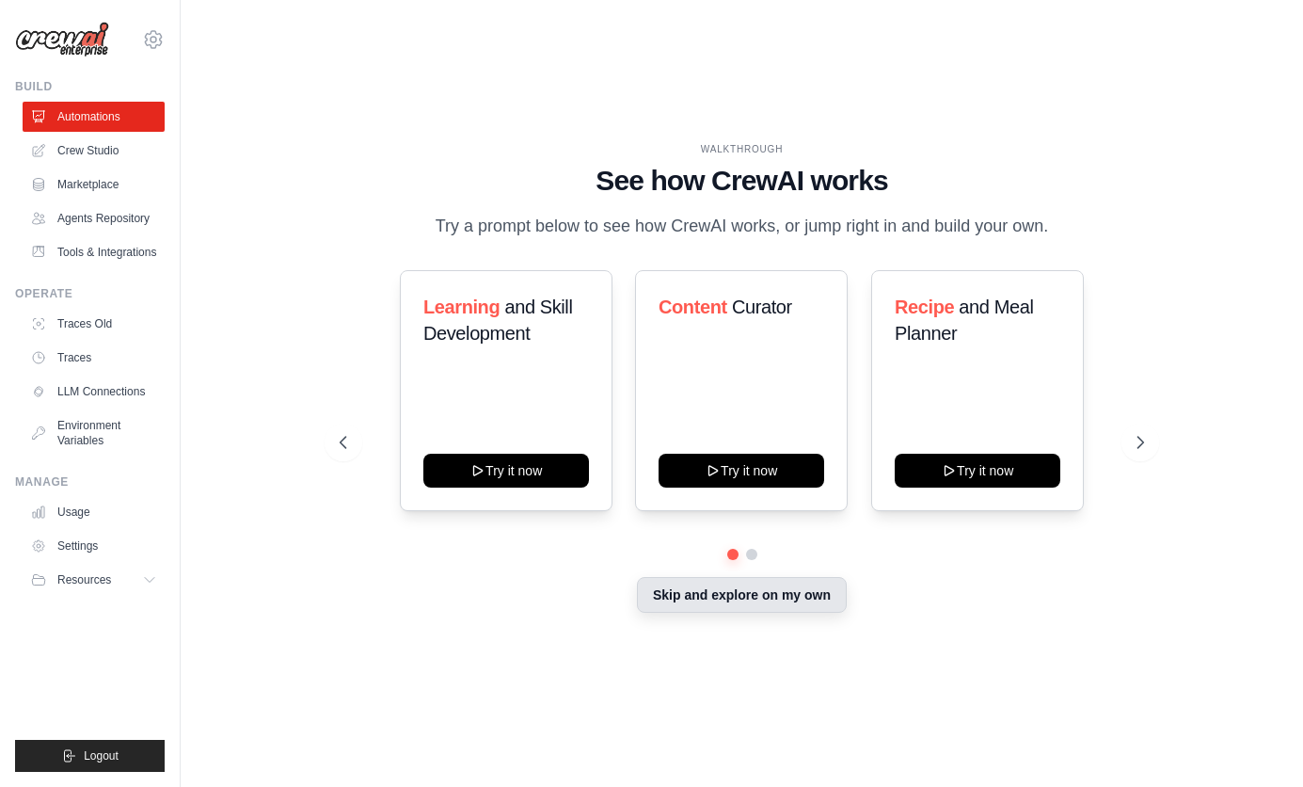
click at [734, 597] on button "Skip and explore on my own" at bounding box center [742, 595] width 210 height 36
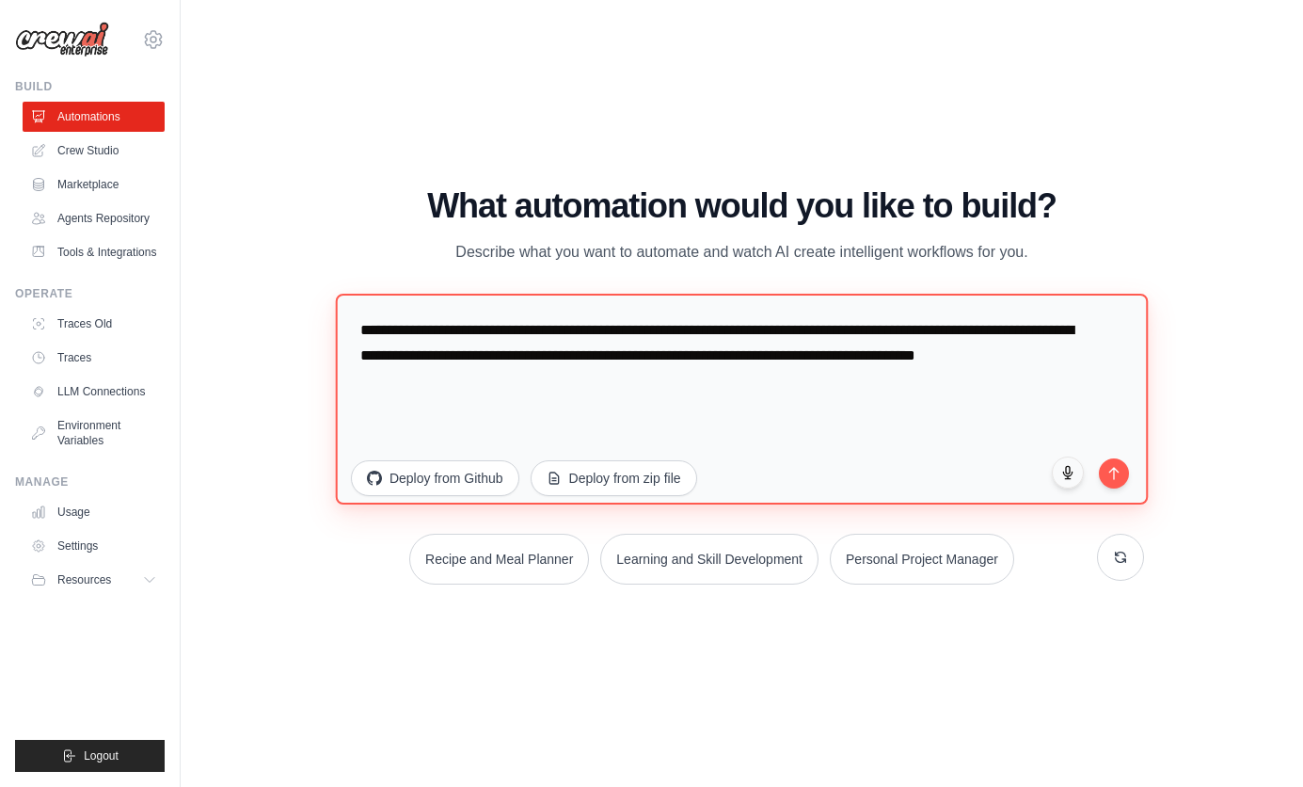
click at [491, 415] on textarea "**********" at bounding box center [742, 399] width 813 height 211
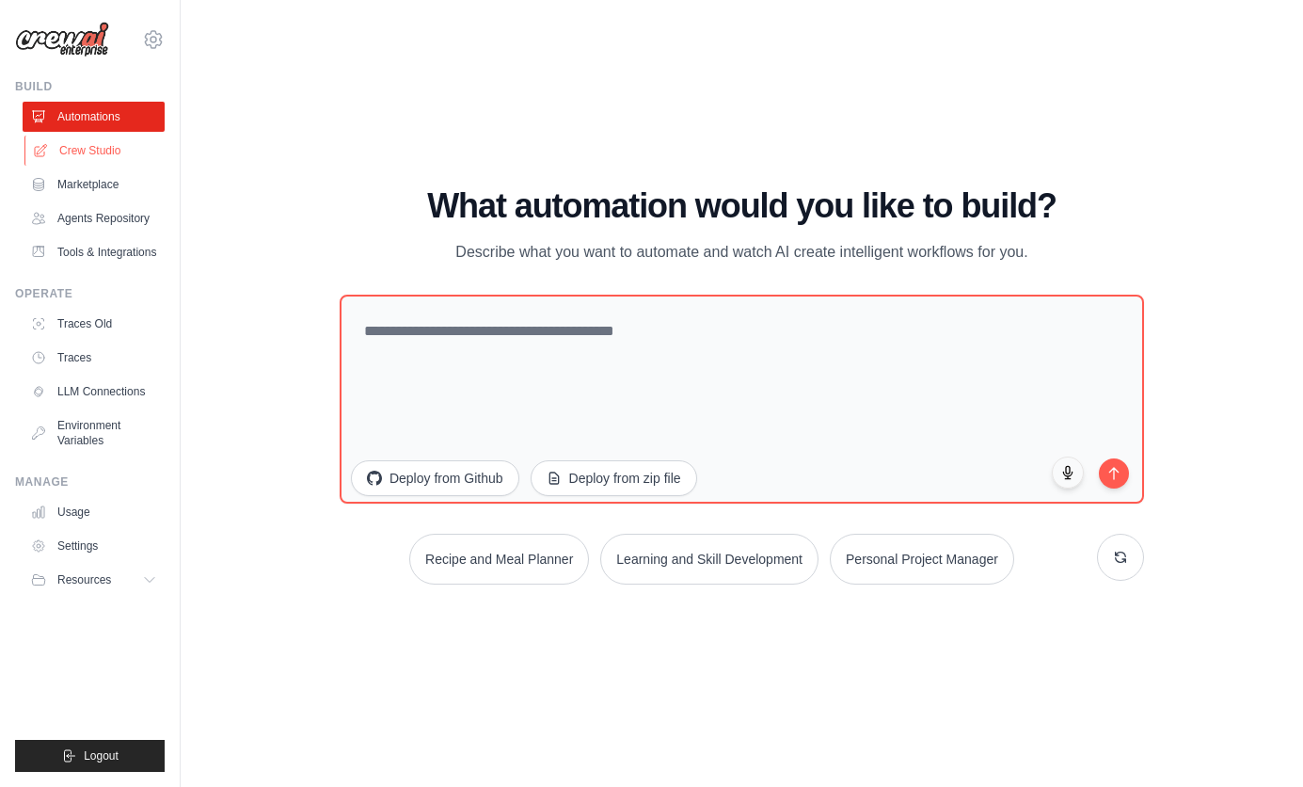
click at [85, 143] on link "Crew Studio" at bounding box center [95, 151] width 142 height 30
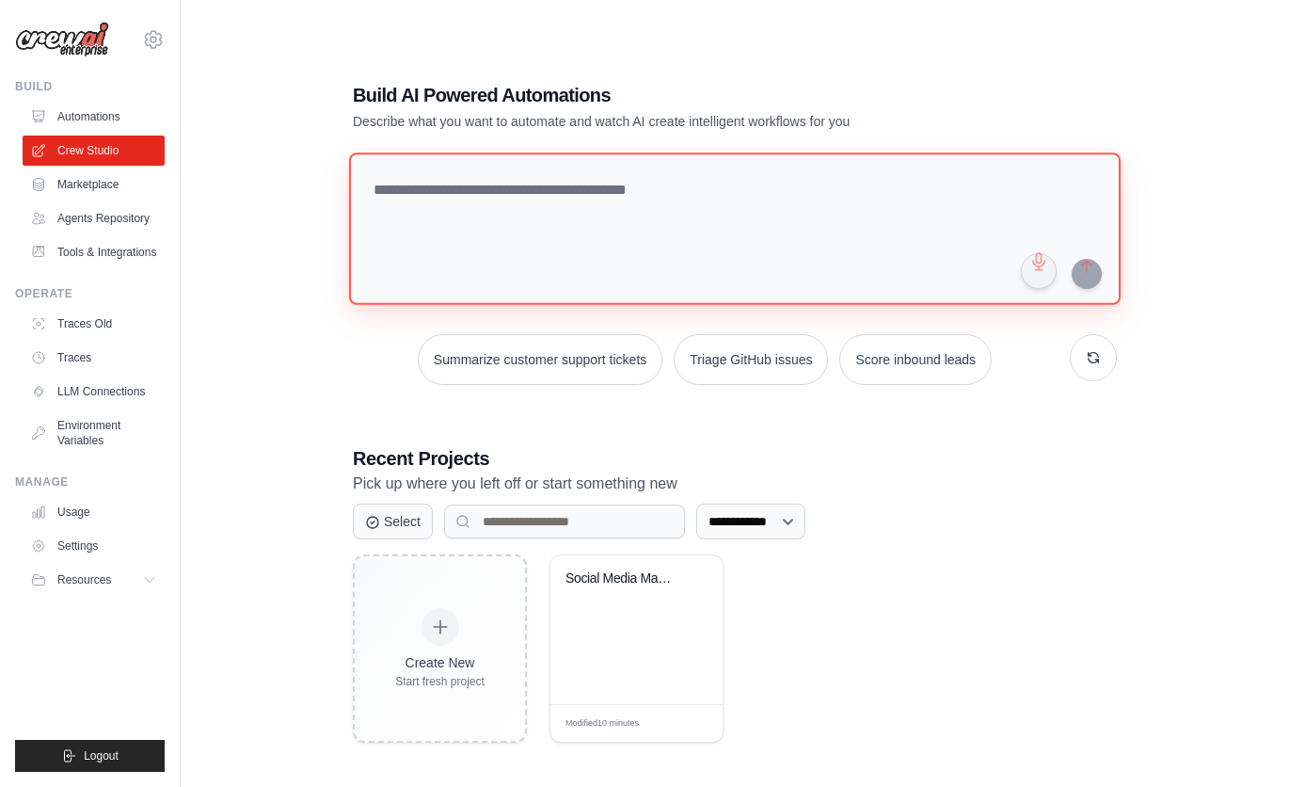
click at [549, 210] on textarea at bounding box center [735, 228] width 772 height 152
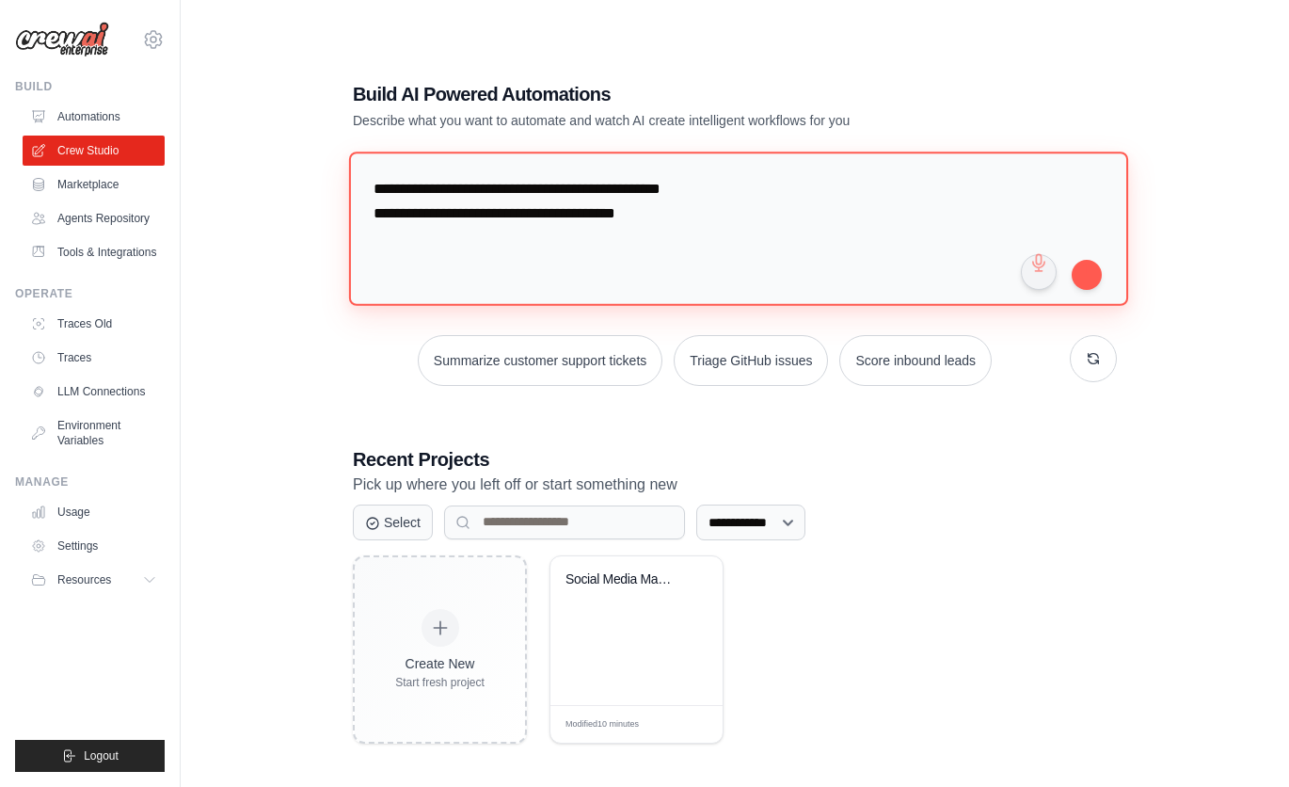
scroll to position [19, 0]
paste textarea "**********"
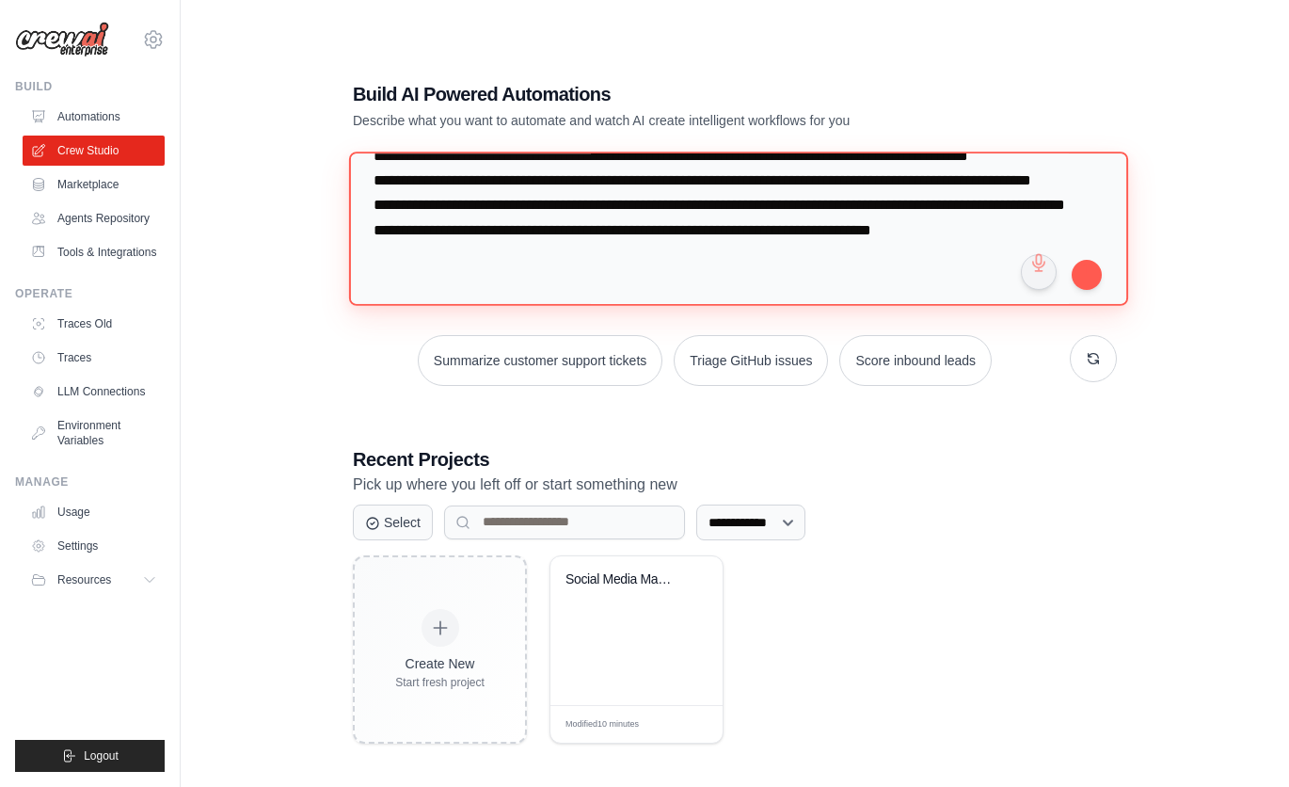
scroll to position [271749, 0]
type textarea "**********"
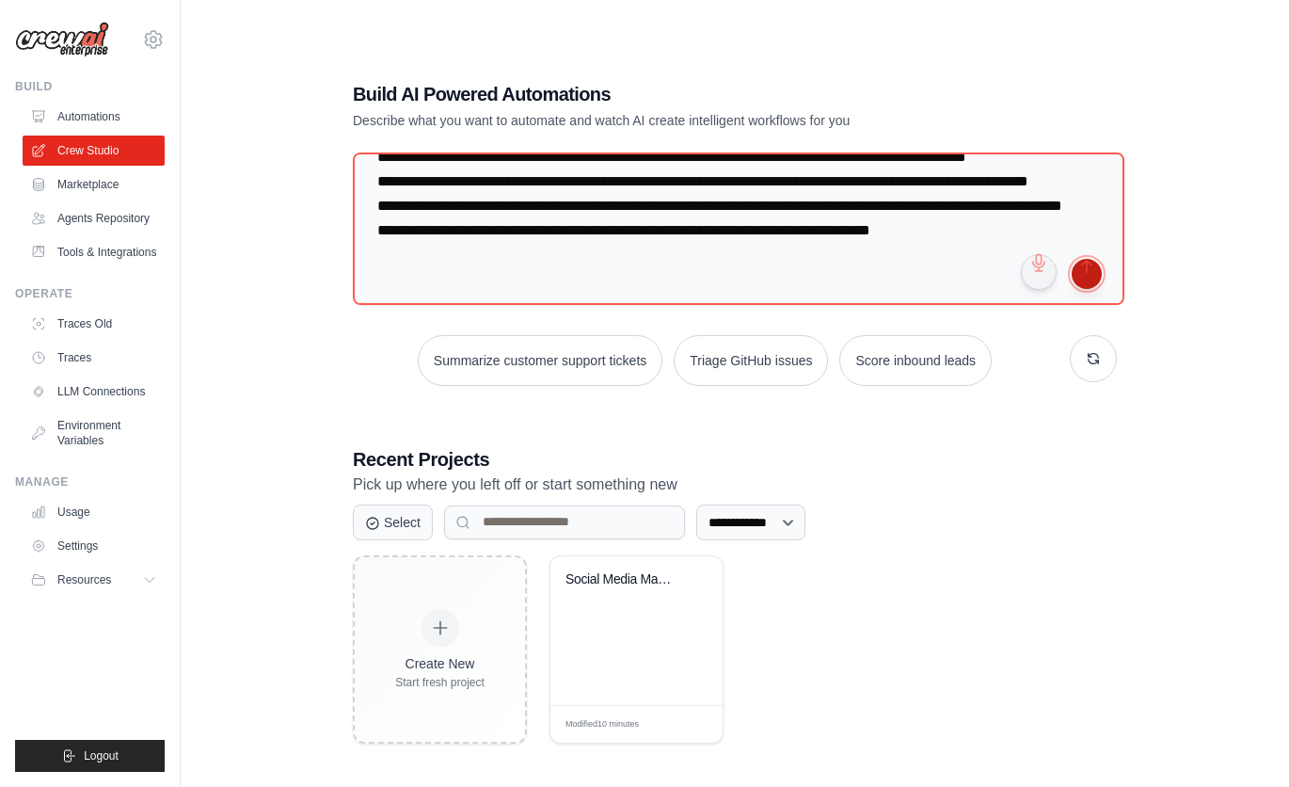
click at [1088, 273] on button "submit" at bounding box center [1087, 274] width 30 height 30
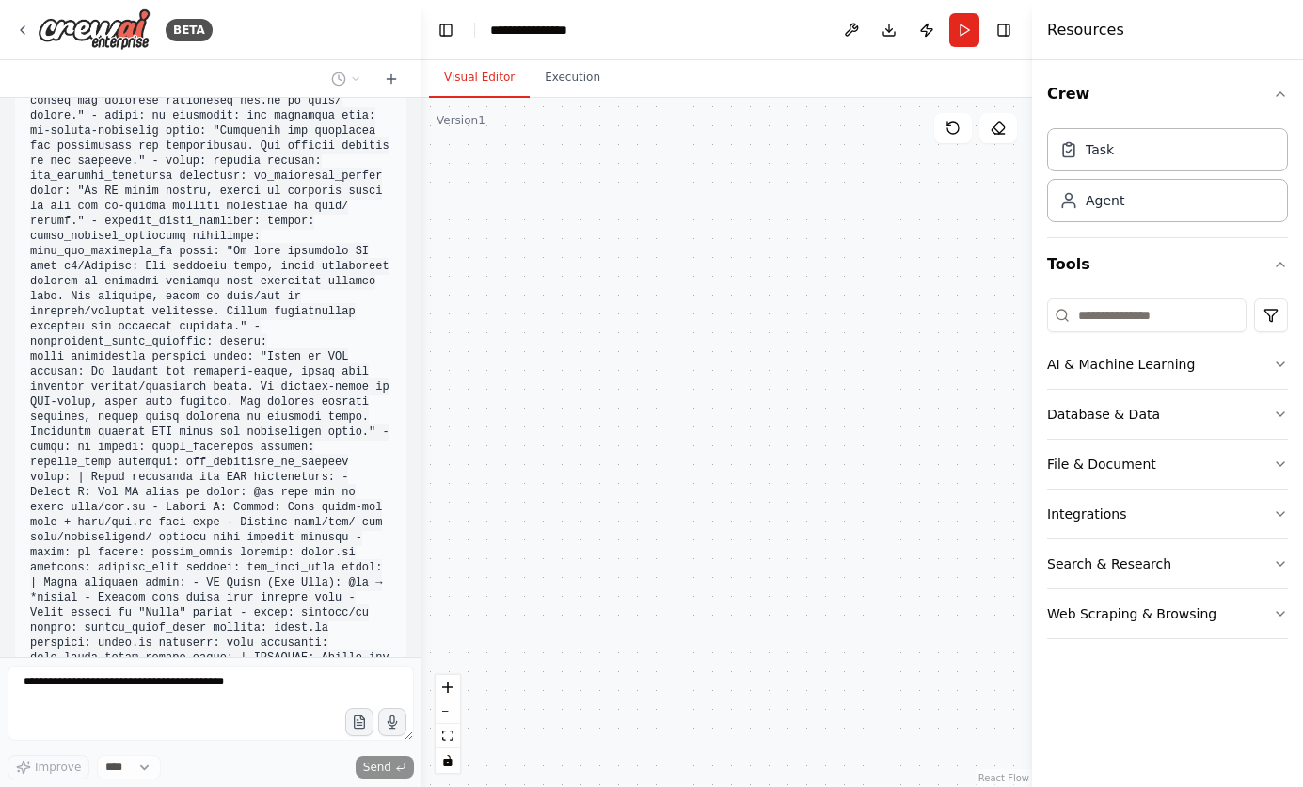
scroll to position [133030, 0]
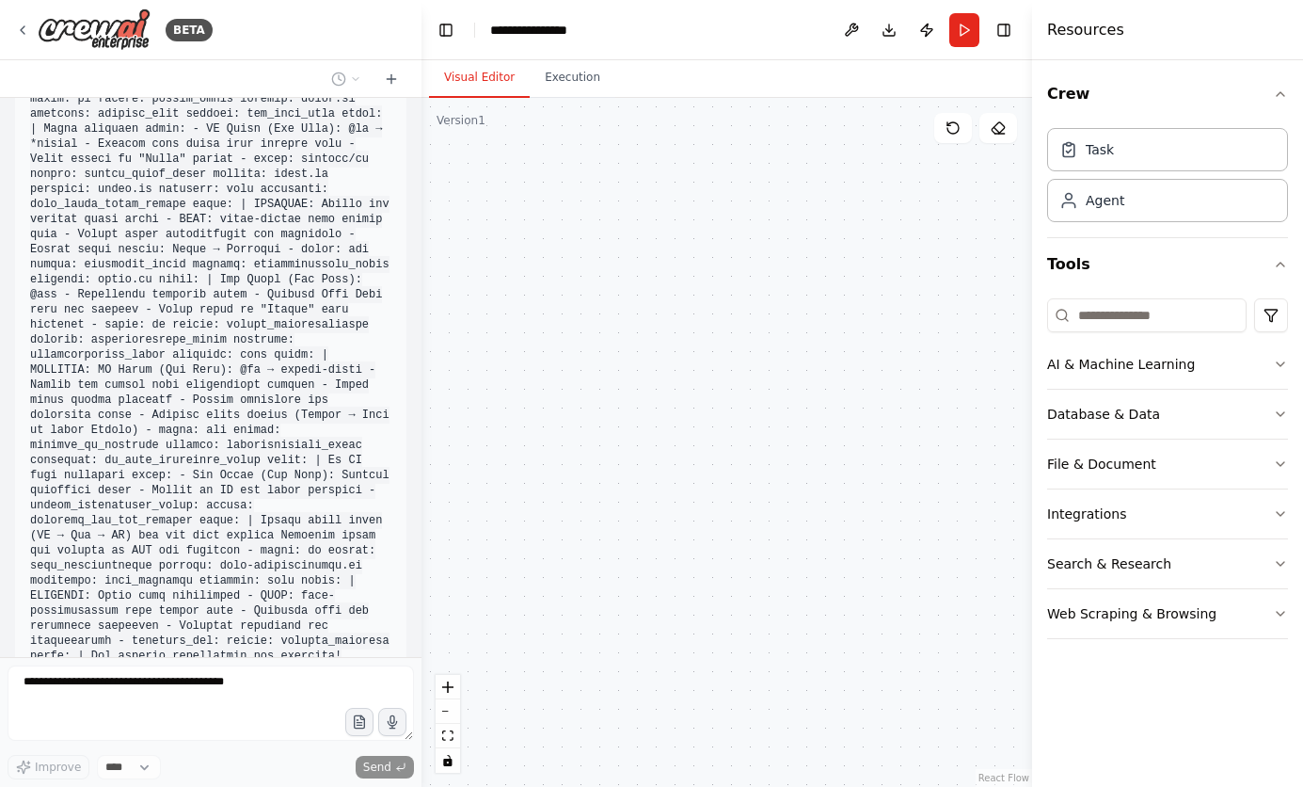
click at [445, 713] on button "zoom out" at bounding box center [448, 711] width 24 height 24
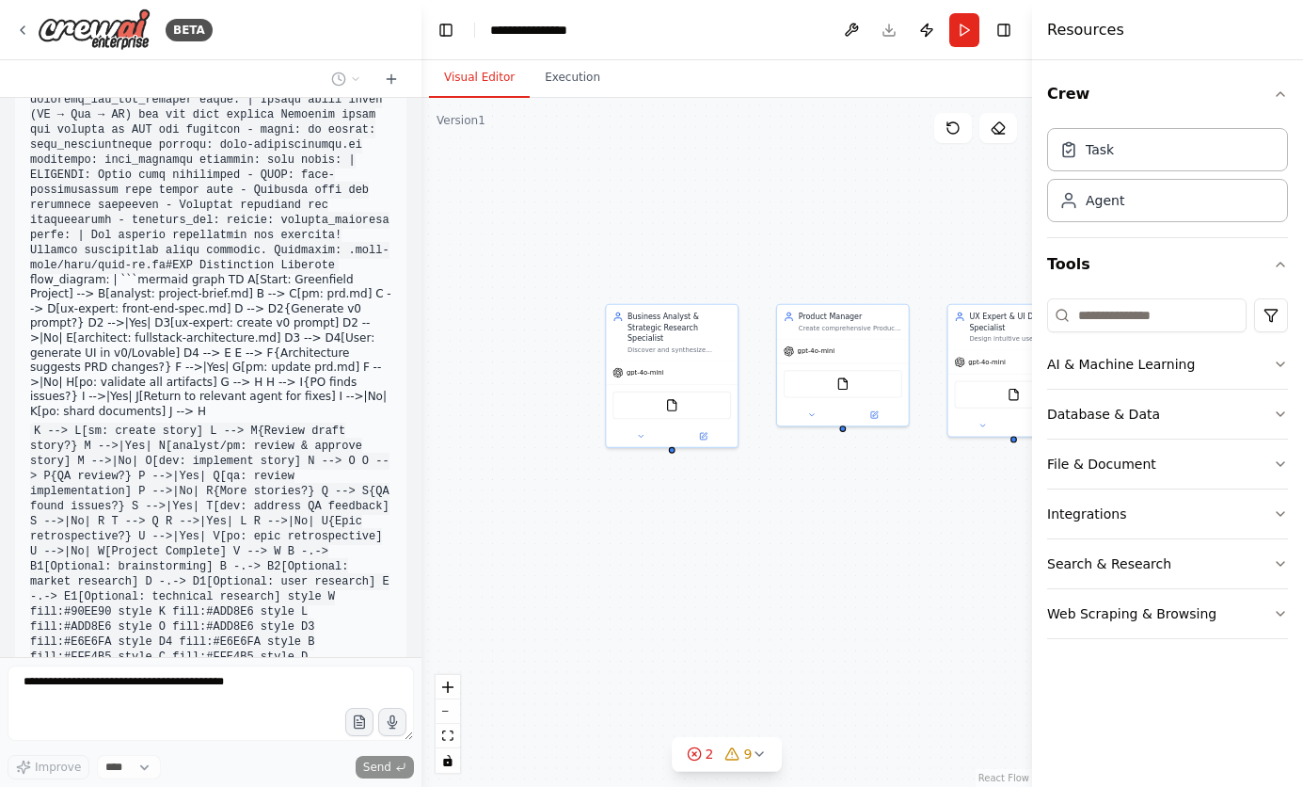
click at [552, 621] on div "Business Analyst & Strategic Research Specialist Discover and synthesize cuttin…" at bounding box center [727, 442] width 611 height 689
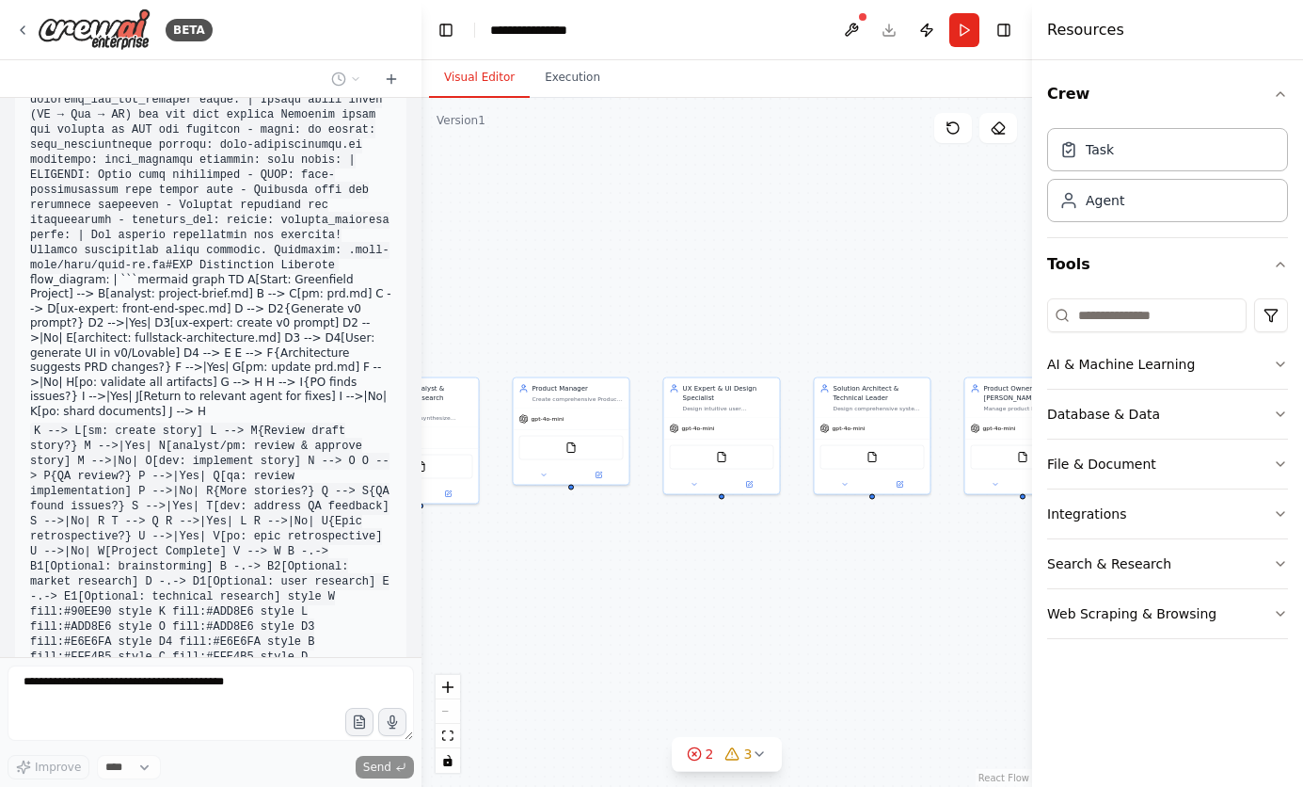
click at [444, 688] on icon "zoom in" at bounding box center [447, 686] width 11 height 11
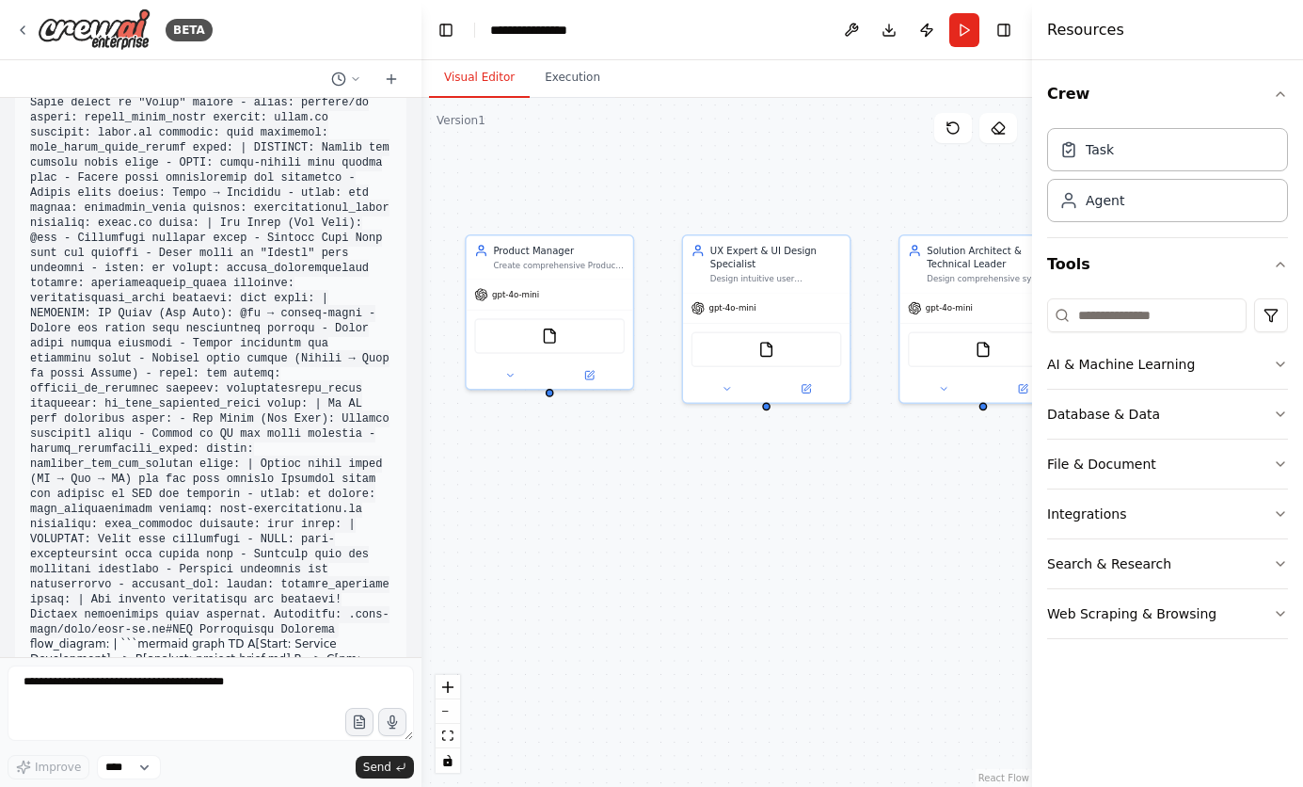
scroll to position [135148, 0]
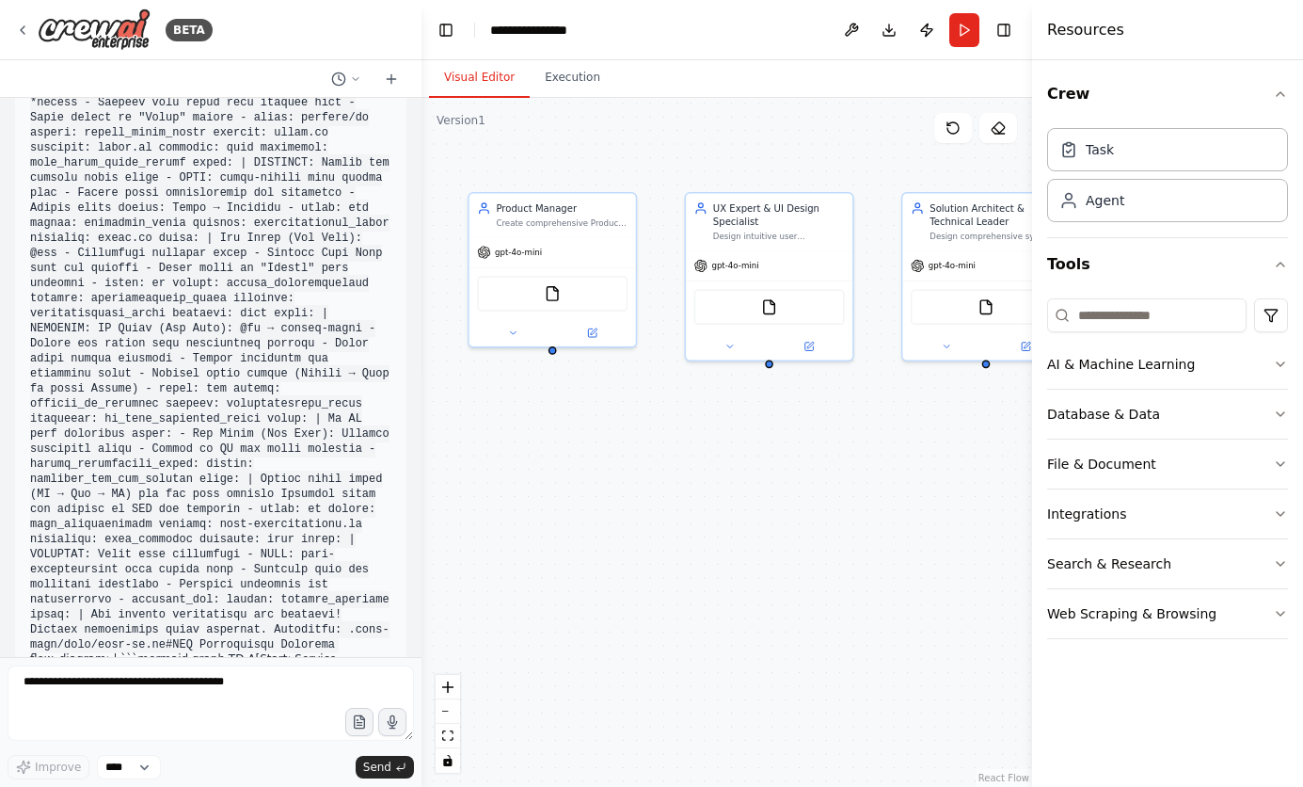
click at [585, 446] on div "Business Analyst & Strategic Research Specialist Discover and synthesize cuttin…" at bounding box center [727, 442] width 611 height 689
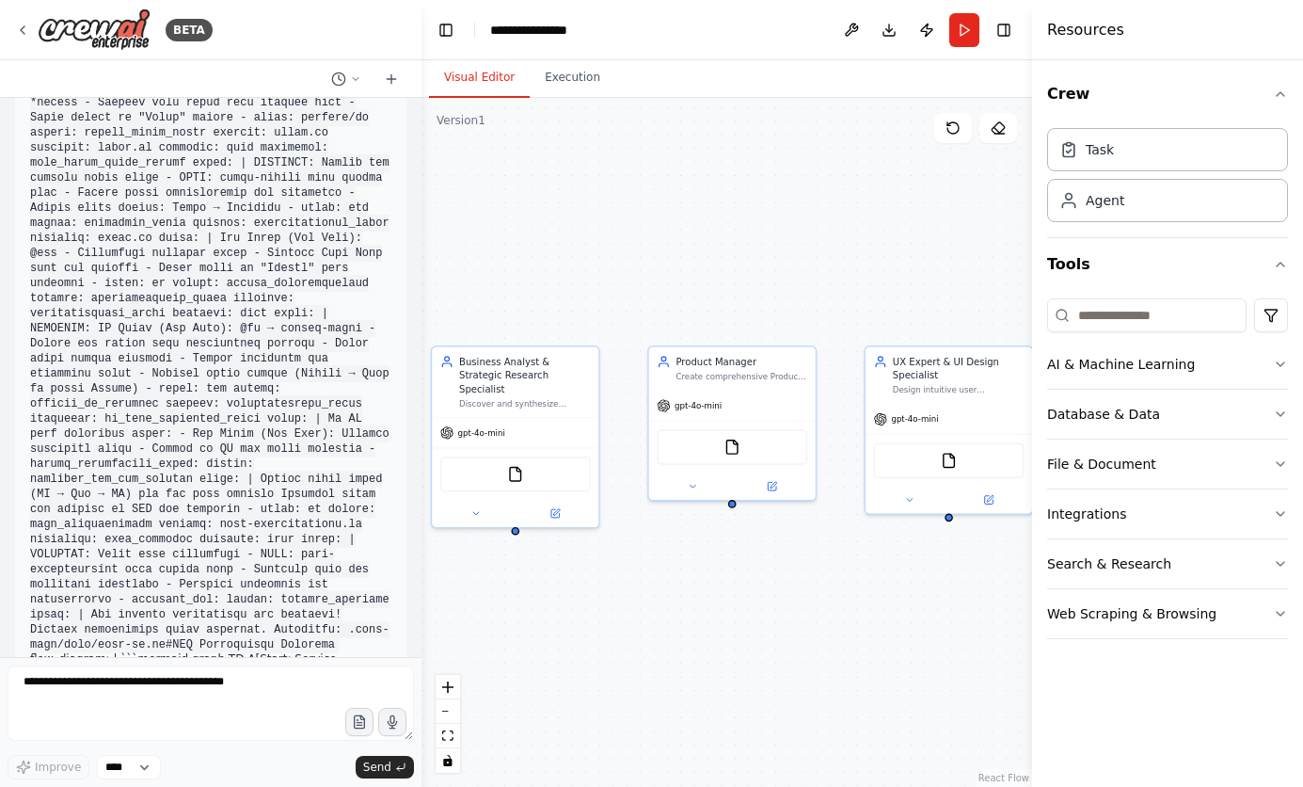
drag, startPoint x: 521, startPoint y: 460, endPoint x: 701, endPoint y: 614, distance: 236.3
click at [701, 614] on div "Business Analyst & Strategic Research Specialist Discover and synthesize cuttin…" at bounding box center [727, 442] width 611 height 689
click at [454, 739] on button "fit view" at bounding box center [448, 736] width 24 height 24
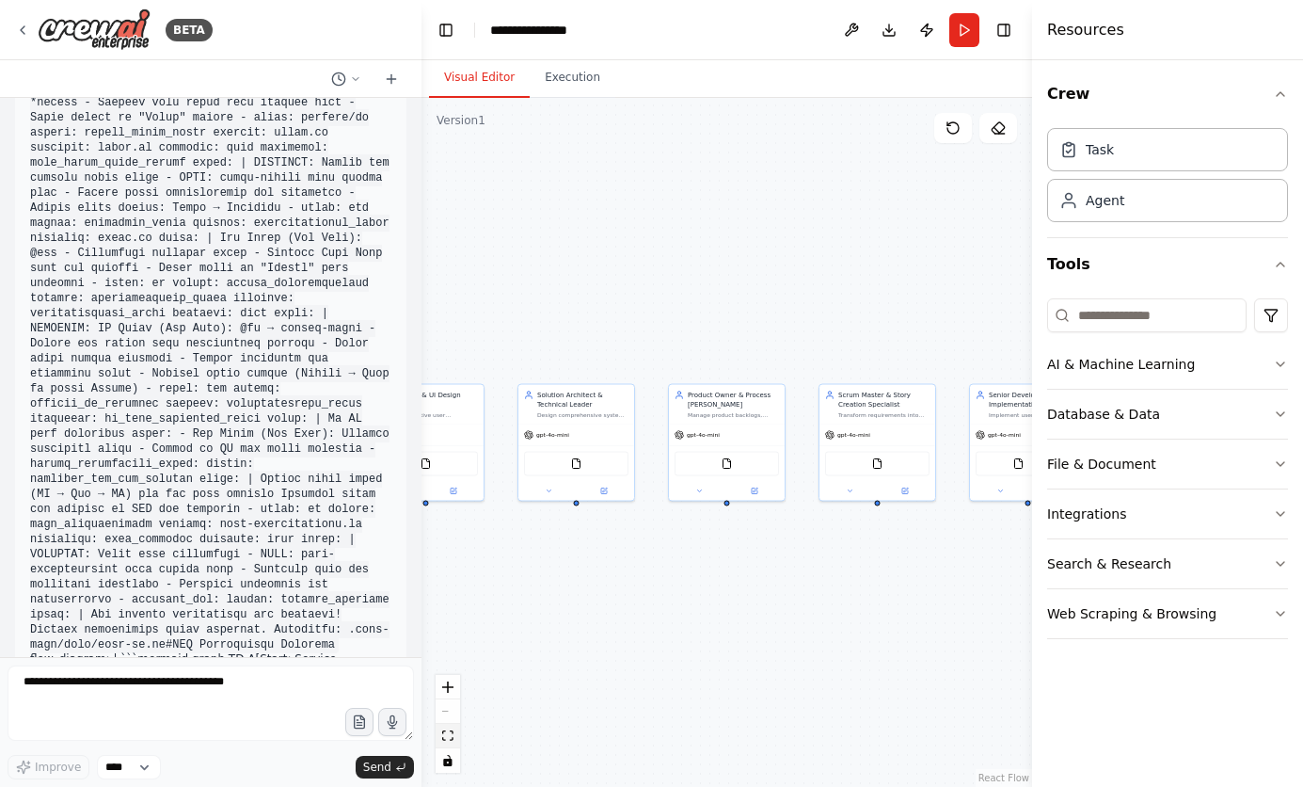
click at [454, 739] on button "fit view" at bounding box center [448, 736] width 24 height 24
click at [443, 713] on div "React Flow controls" at bounding box center [448, 724] width 24 height 98
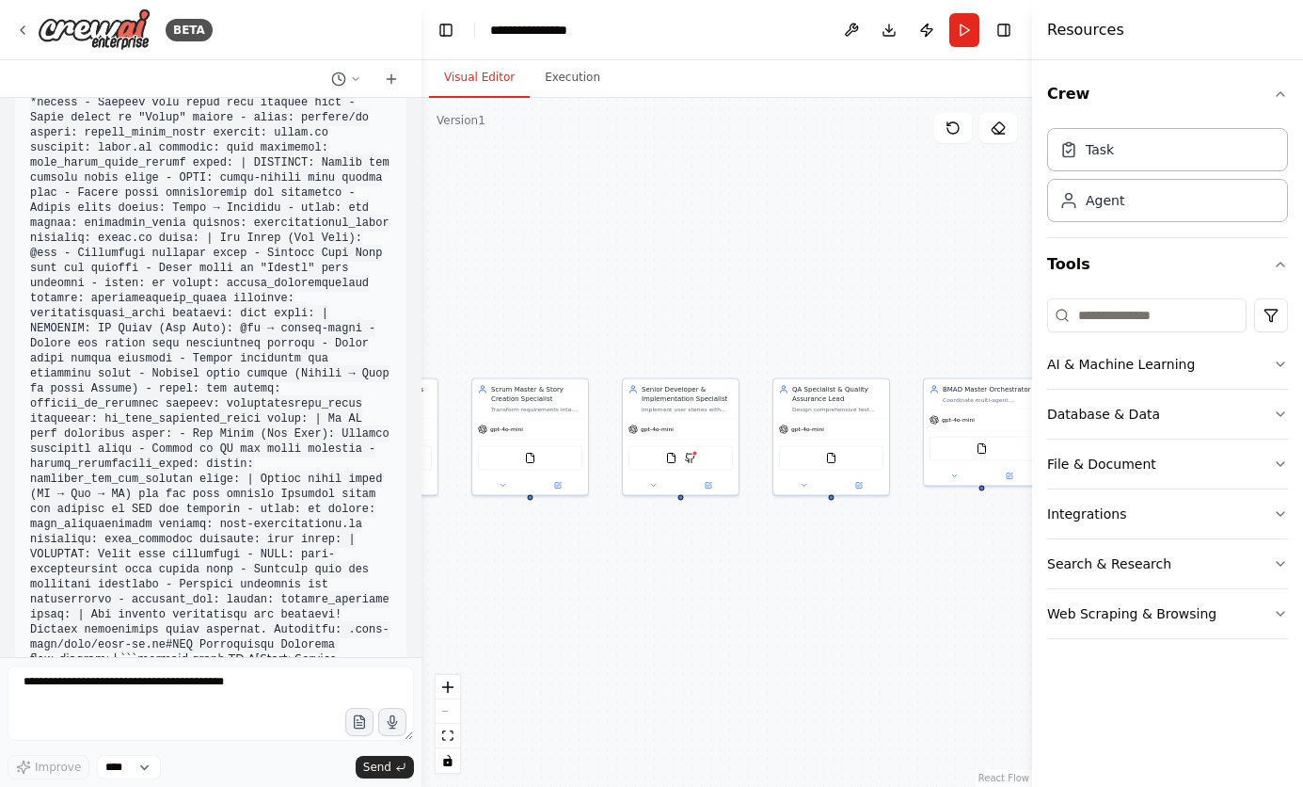
drag, startPoint x: 836, startPoint y: 628, endPoint x: 488, endPoint y: 622, distance: 347.3
click at [488, 622] on div "Business Analyst & Strategic Research Specialist Discover and synthesize cuttin…" at bounding box center [727, 442] width 611 height 689
drag, startPoint x: 886, startPoint y: 610, endPoint x: 588, endPoint y: 615, distance: 298.4
click at [588, 615] on div "Business Analyst & Strategic Research Specialist Discover and synthesize cuttin…" at bounding box center [727, 442] width 611 height 689
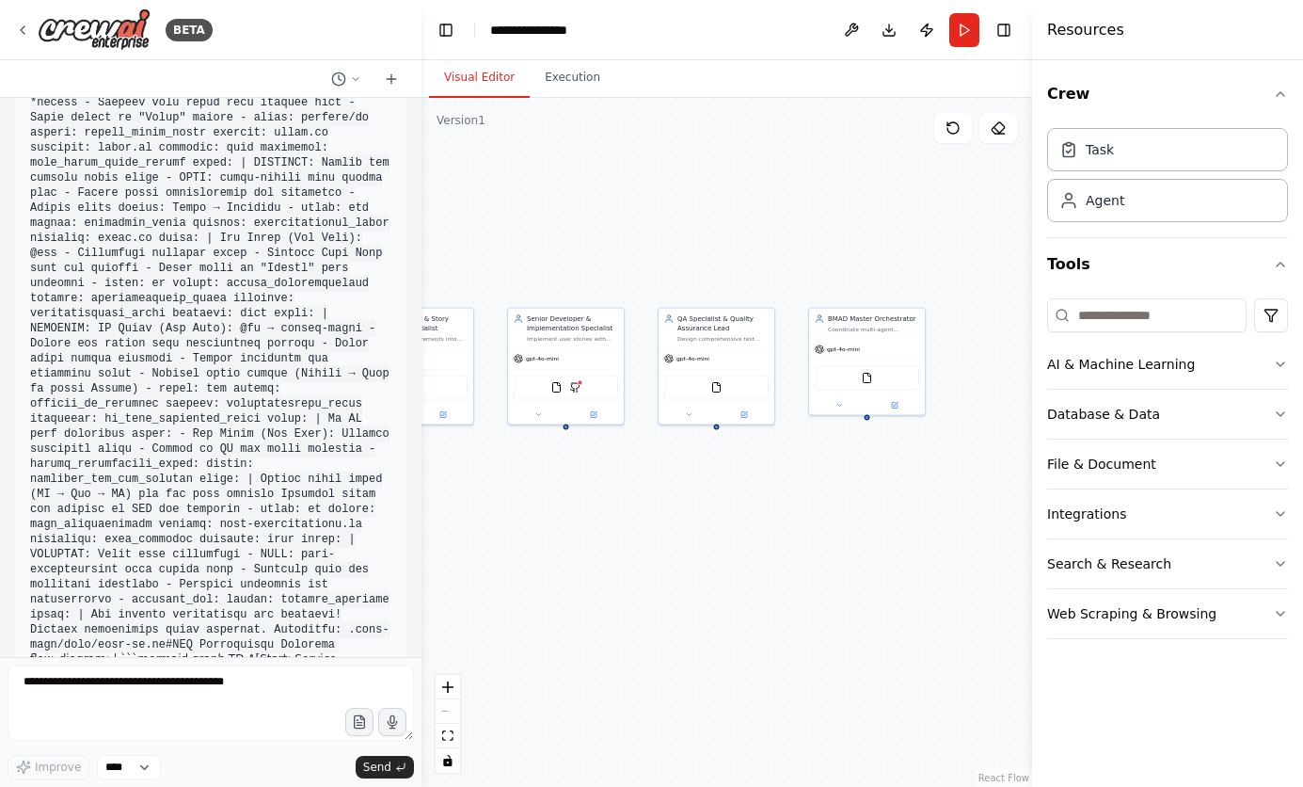
drag, startPoint x: 596, startPoint y: 587, endPoint x: 779, endPoint y: 512, distance: 198.4
click at [779, 512] on div "Business Analyst & Strategic Research Specialist Discover and synthesize cuttin…" at bounding box center [727, 442] width 611 height 689
click at [450, 681] on icon "zoom in" at bounding box center [447, 686] width 11 height 11
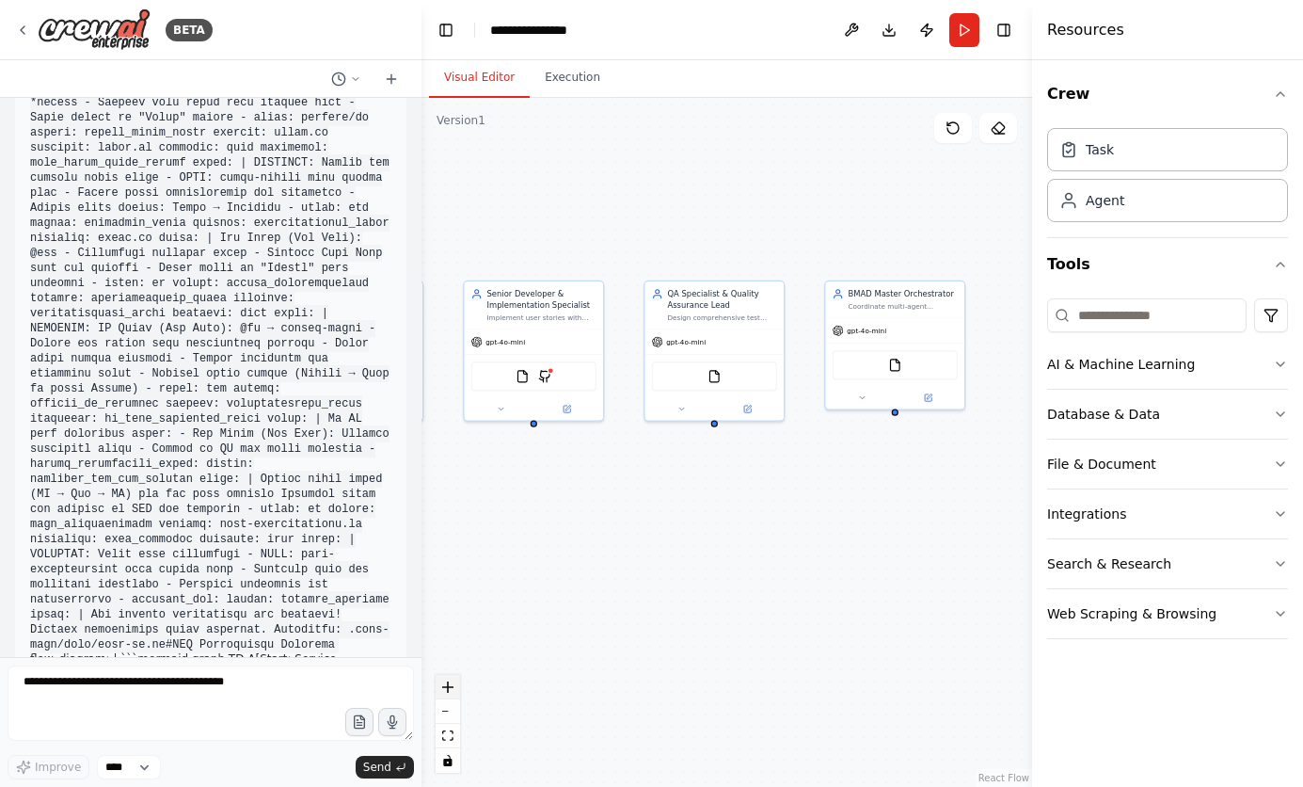
click at [450, 681] on icon "zoom in" at bounding box center [447, 686] width 11 height 11
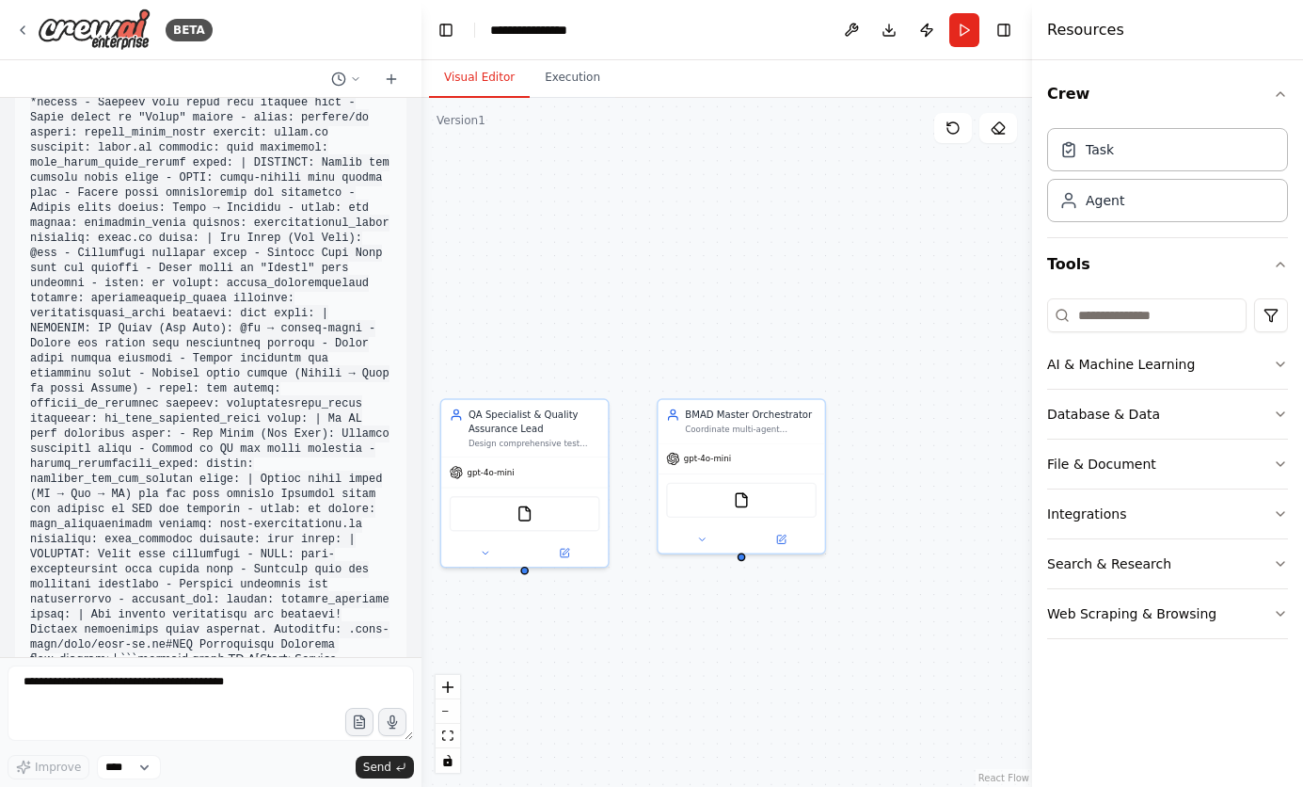
drag, startPoint x: 864, startPoint y: 510, endPoint x: 676, endPoint y: 661, distance: 241.0
click at [676, 661] on div "Business Analyst & Strategic Research Specialist Discover and synthesize cuttin…" at bounding box center [727, 442] width 611 height 689
click at [704, 536] on icon at bounding box center [700, 536] width 11 height 11
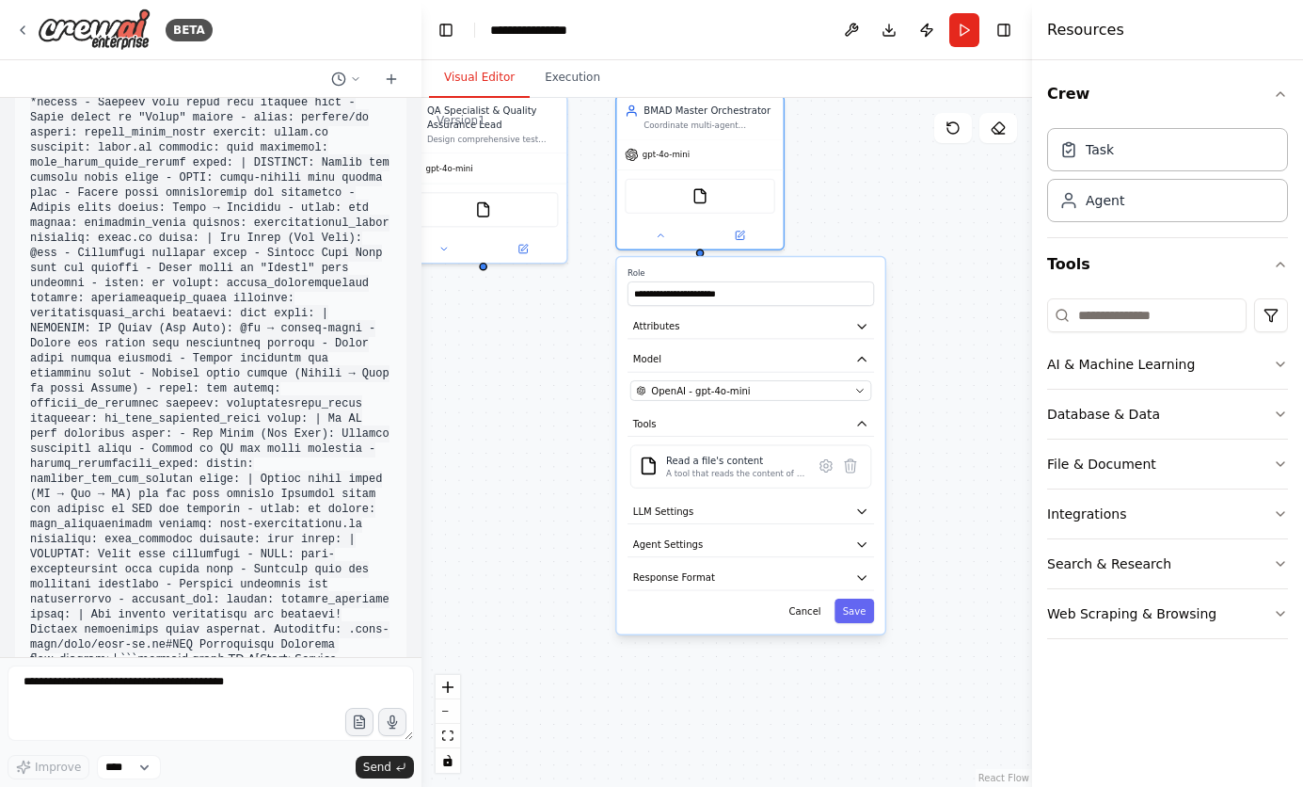
drag, startPoint x: 890, startPoint y: 463, endPoint x: 850, endPoint y: 159, distance: 306.6
click at [850, 159] on div "Business Analyst & Strategic Research Specialist Discover and synthesize cuttin…" at bounding box center [727, 442] width 611 height 689
click at [778, 328] on button "Attributes" at bounding box center [751, 326] width 247 height 25
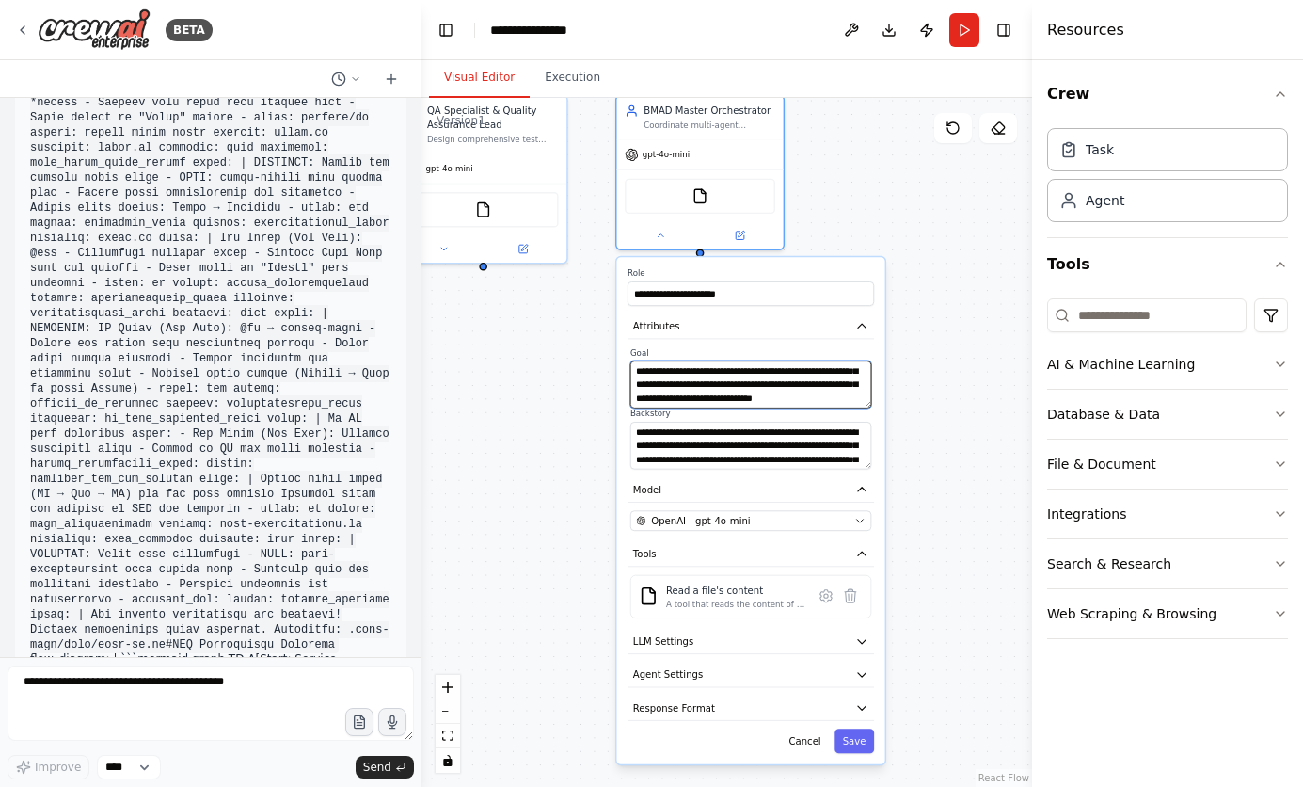
scroll to position [38, 0]
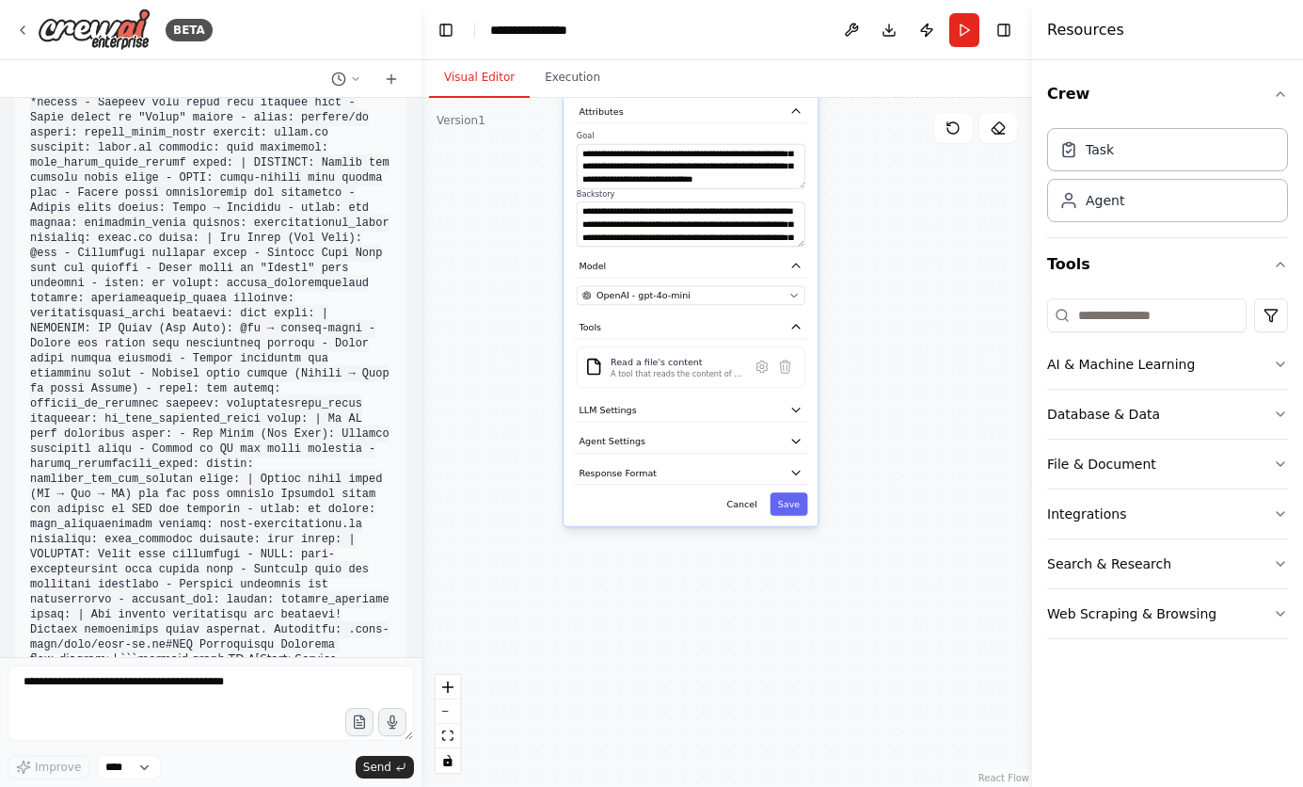
drag, startPoint x: 576, startPoint y: 661, endPoint x: 563, endPoint y: 472, distance: 188.7
click at [563, 472] on div "Business Analyst & Strategic Research Specialist Discover and synthesize cuttin…" at bounding box center [727, 442] width 611 height 689
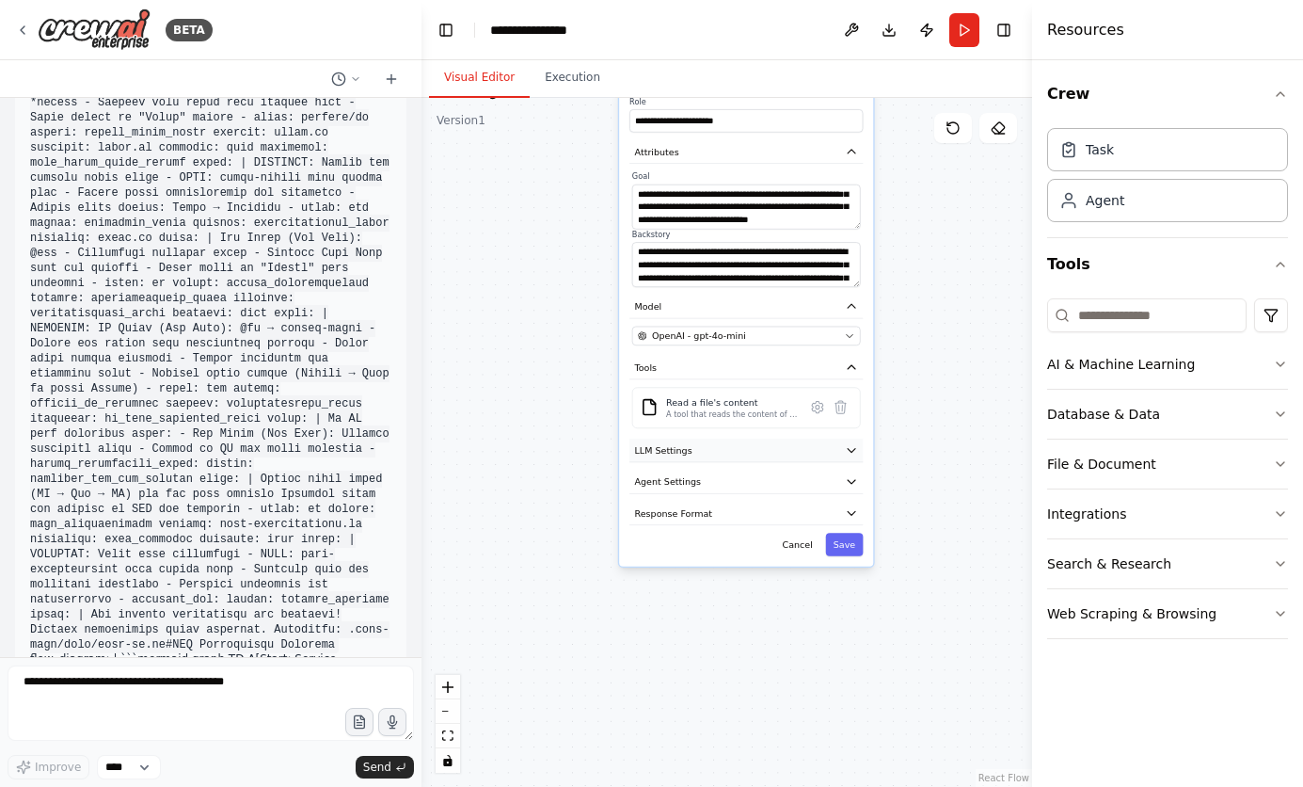
click at [701, 455] on button "LLM Settings" at bounding box center [746, 451] width 233 height 24
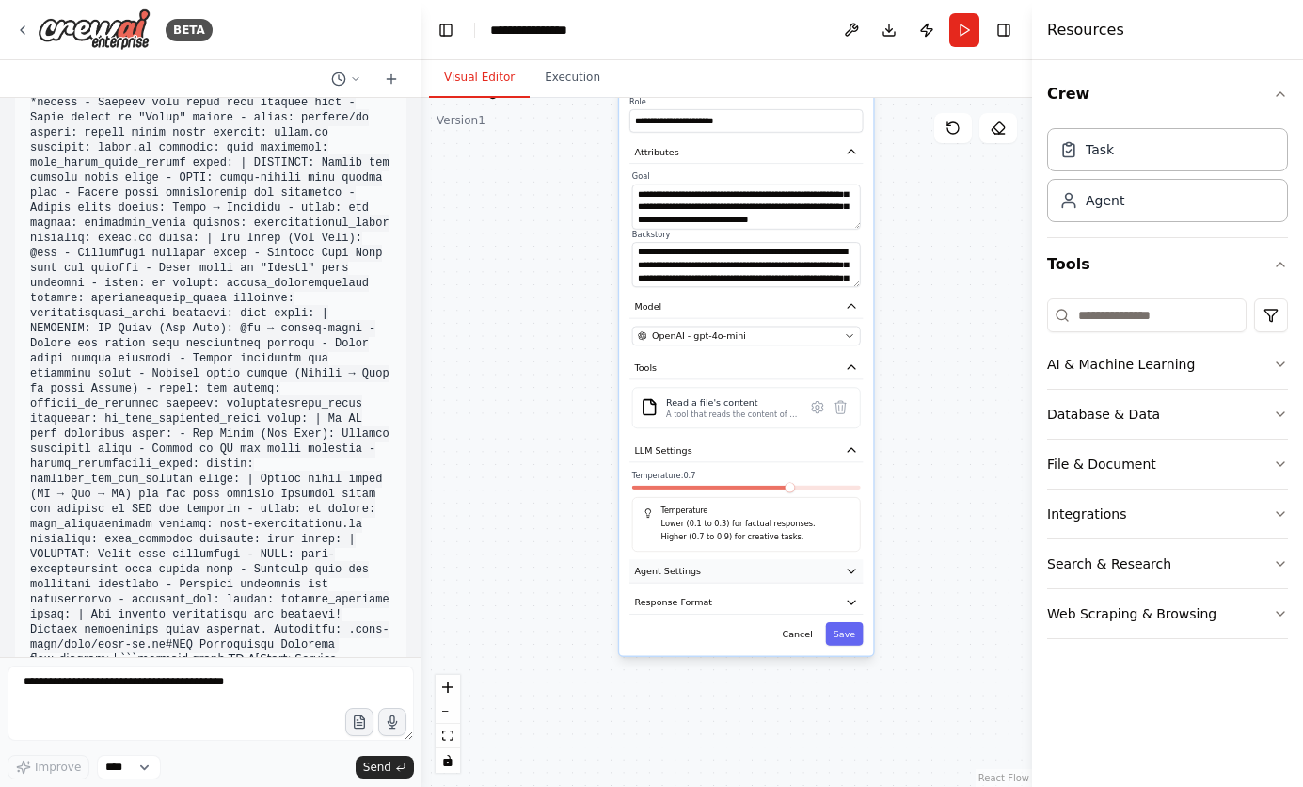
click at [700, 576] on button "Agent Settings" at bounding box center [746, 571] width 233 height 24
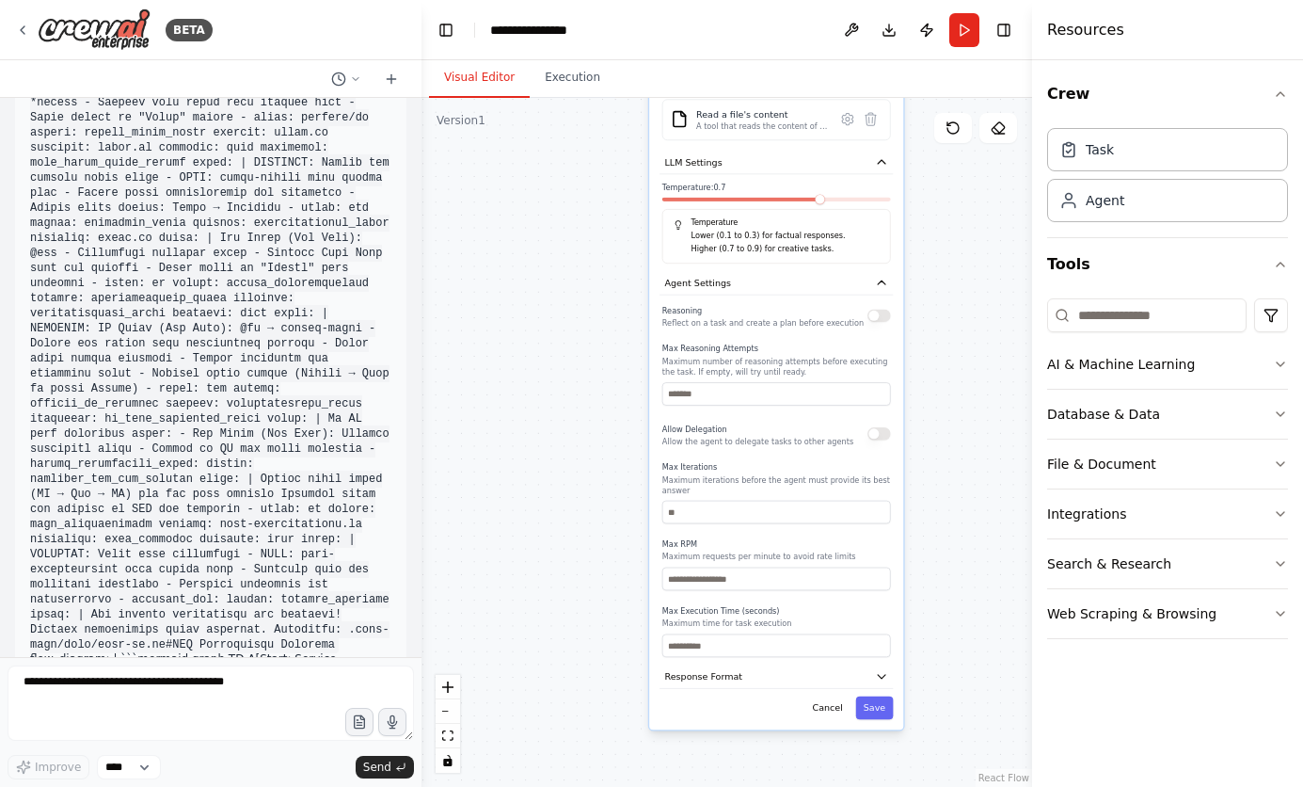
drag, startPoint x: 576, startPoint y: 676, endPoint x: 606, endPoint y: 388, distance: 289.5
click at [606, 388] on div "Business Analyst & Strategic Research Specialist Discover and synthesize cuttin…" at bounding box center [727, 442] width 611 height 689
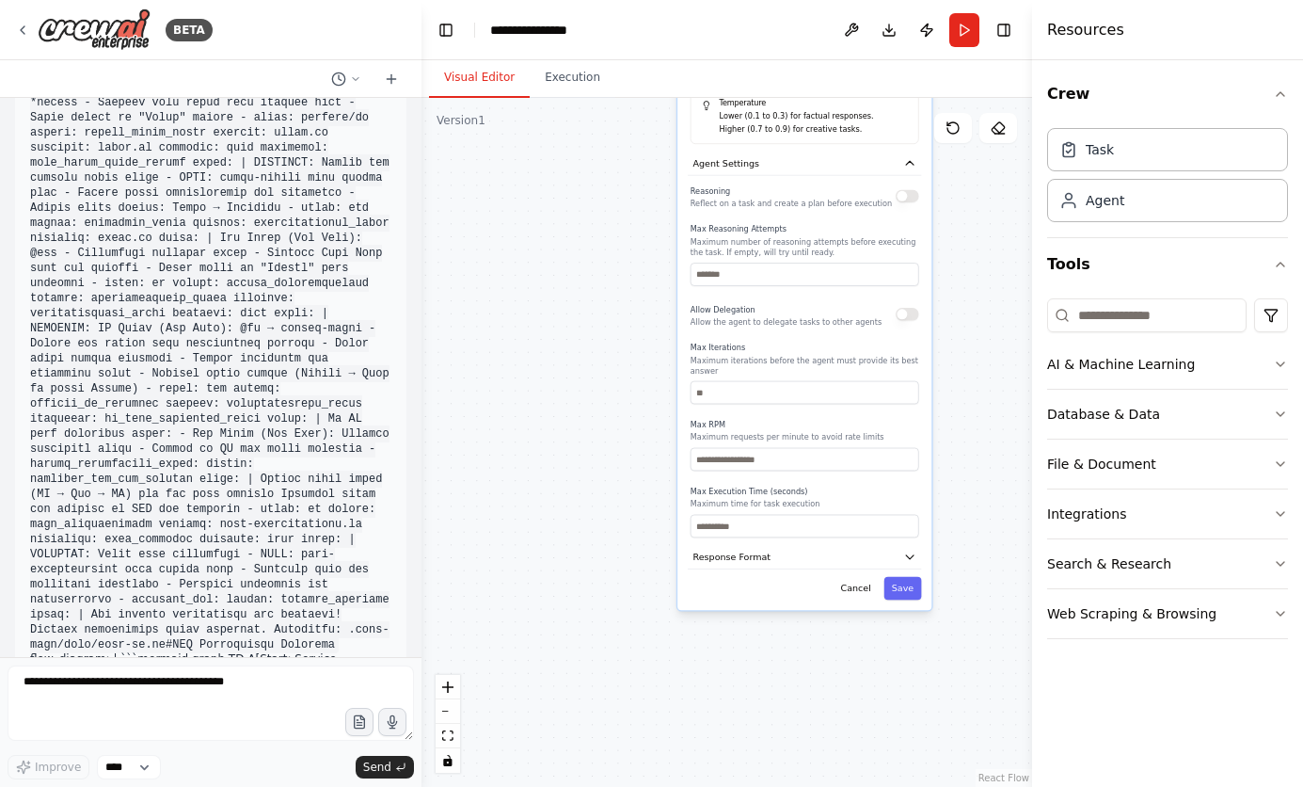
drag, startPoint x: 542, startPoint y: 612, endPoint x: 570, endPoint y: 492, distance: 122.8
click at [570, 492] on div "Business Analyst & Strategic Research Specialist Discover and synthesize cuttin…" at bounding box center [727, 442] width 611 height 689
click at [855, 550] on button "Response Format" at bounding box center [804, 557] width 233 height 24
click at [821, 545] on button "Response Format" at bounding box center [804, 557] width 233 height 24
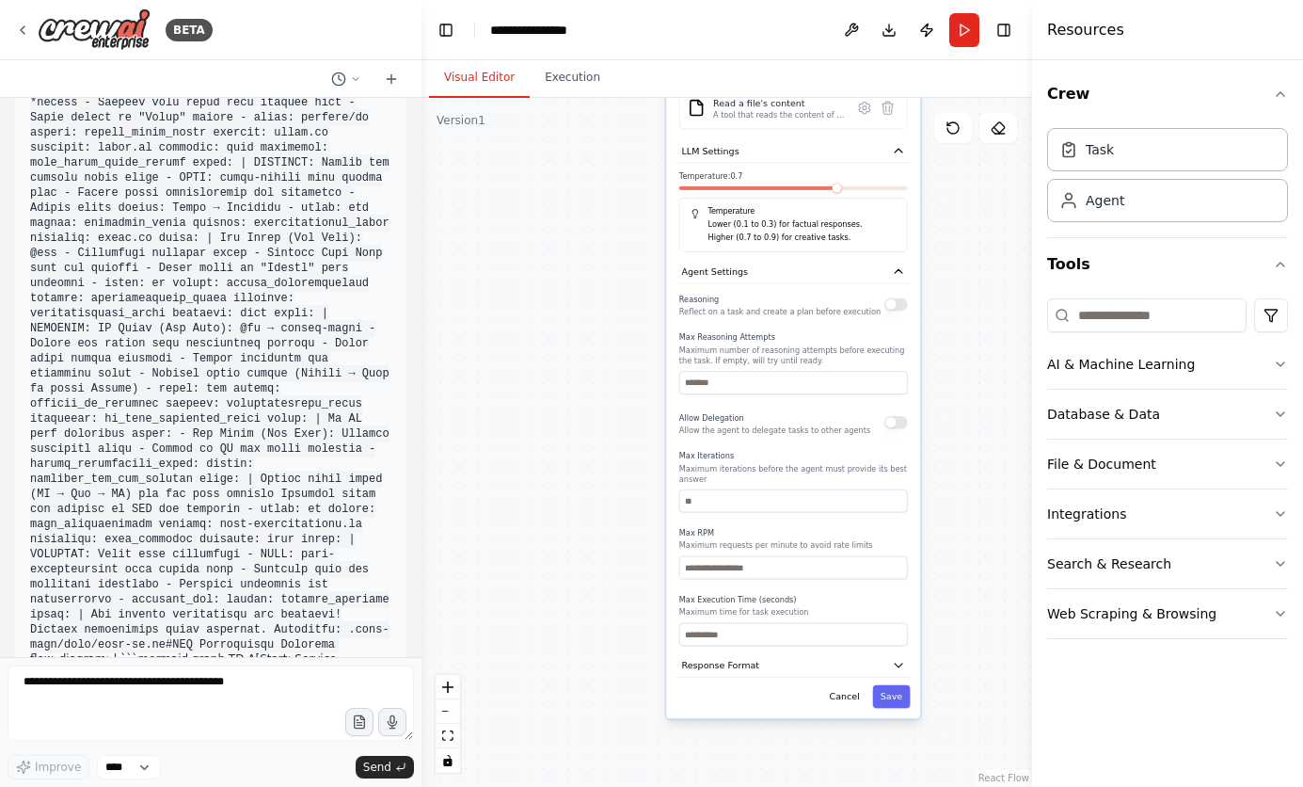
drag, startPoint x: 604, startPoint y: 467, endPoint x: 593, endPoint y: 575, distance: 108.8
click at [593, 575] on div "Business Analyst & Strategic Research Specialist Discover and synthesize cuttin…" at bounding box center [727, 442] width 611 height 689
click at [895, 421] on button "button" at bounding box center [897, 422] width 24 height 13
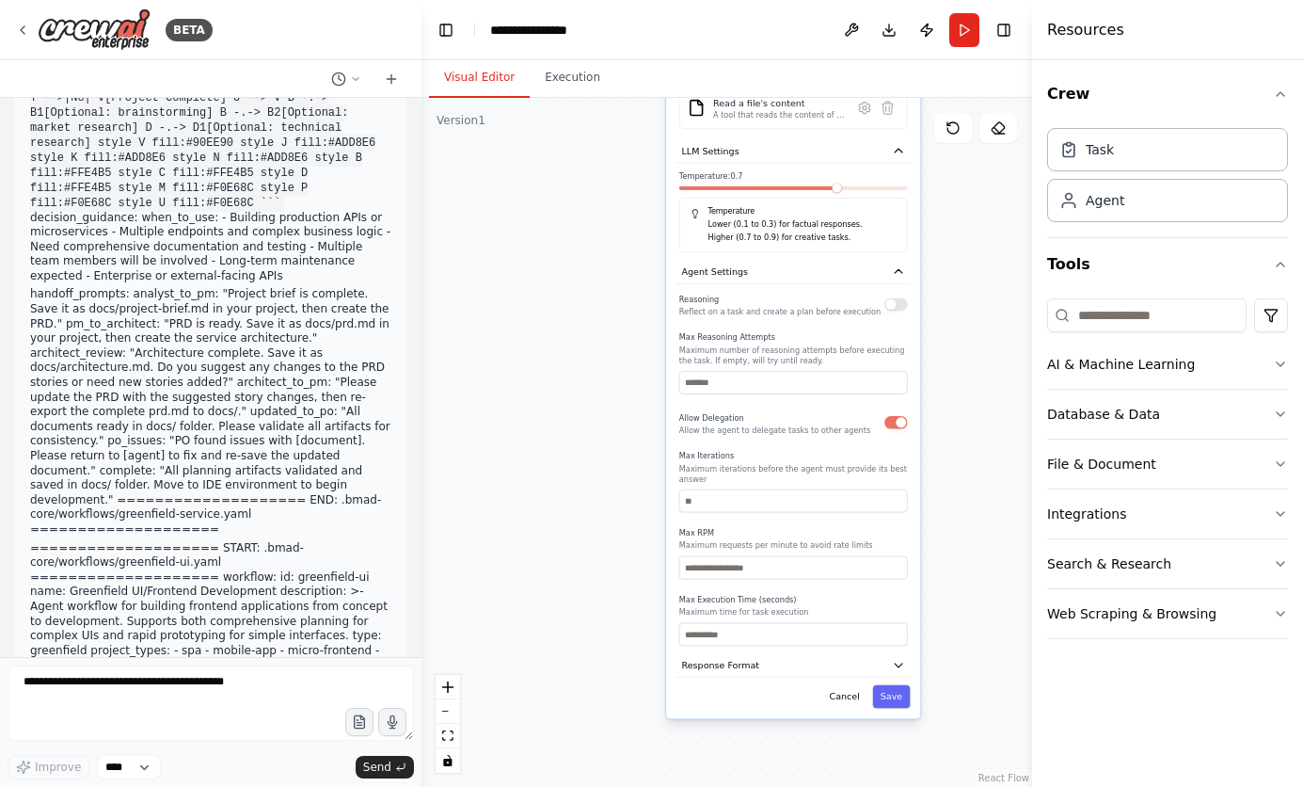
scroll to position [135944, 0]
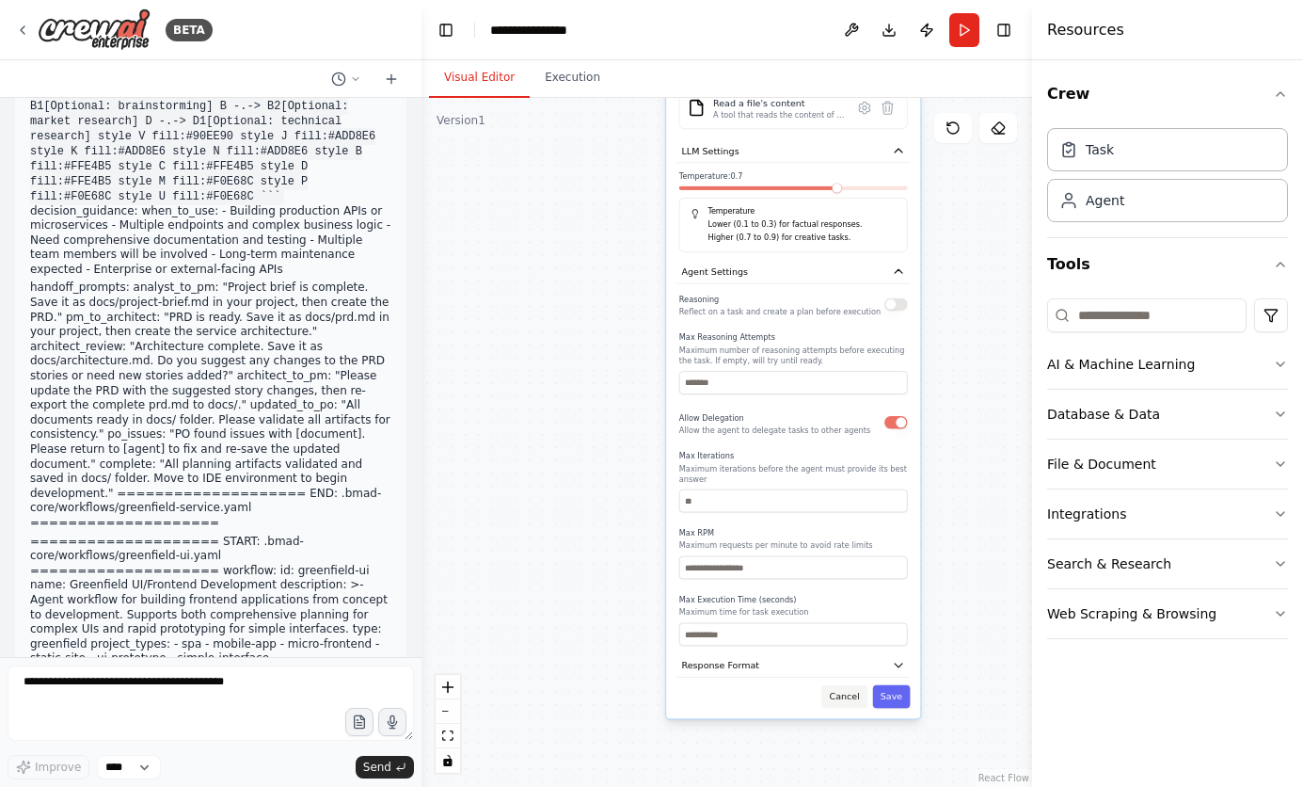
click at [849, 685] on button "Cancel" at bounding box center [845, 697] width 46 height 24
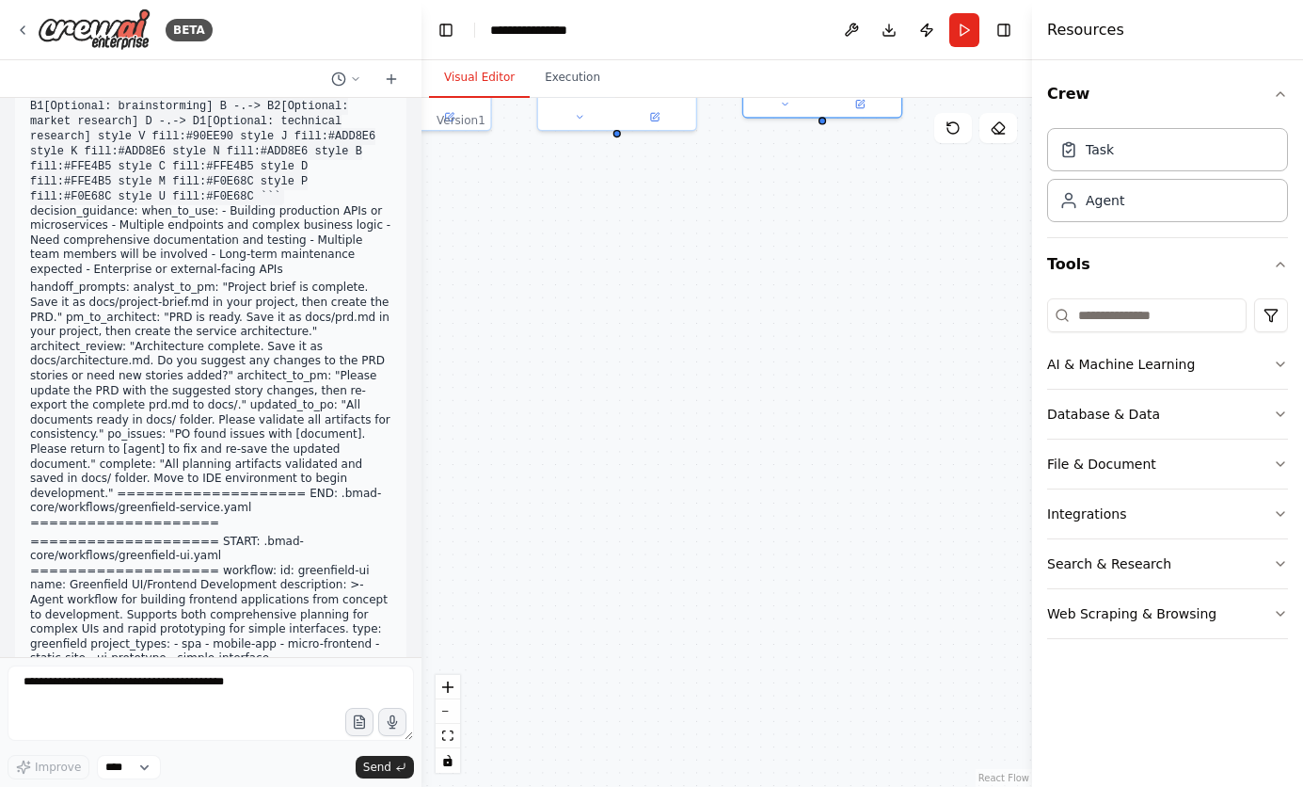
drag, startPoint x: 641, startPoint y: 399, endPoint x: 718, endPoint y: 737, distance: 346.5
click at [718, 737] on div "Business Analyst & Strategic Research Specialist Discover and synthesize cuttin…" at bounding box center [727, 442] width 611 height 689
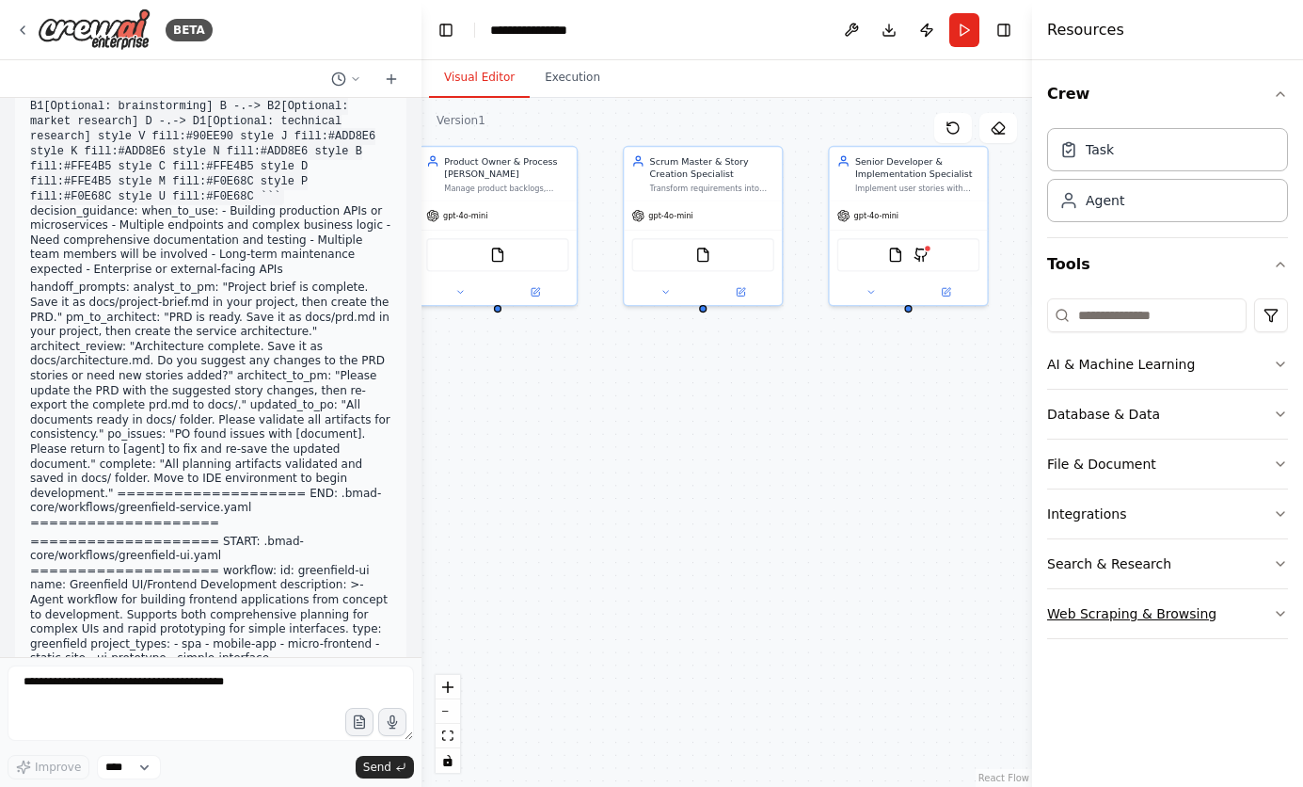
drag, startPoint x: 667, startPoint y: 412, endPoint x: 1176, endPoint y: 591, distance: 539.6
click at [1176, 591] on div "BETA This is a bundled text of the BMAD-Method Agents. I'd like to rebuild this…" at bounding box center [651, 393] width 1303 height 787
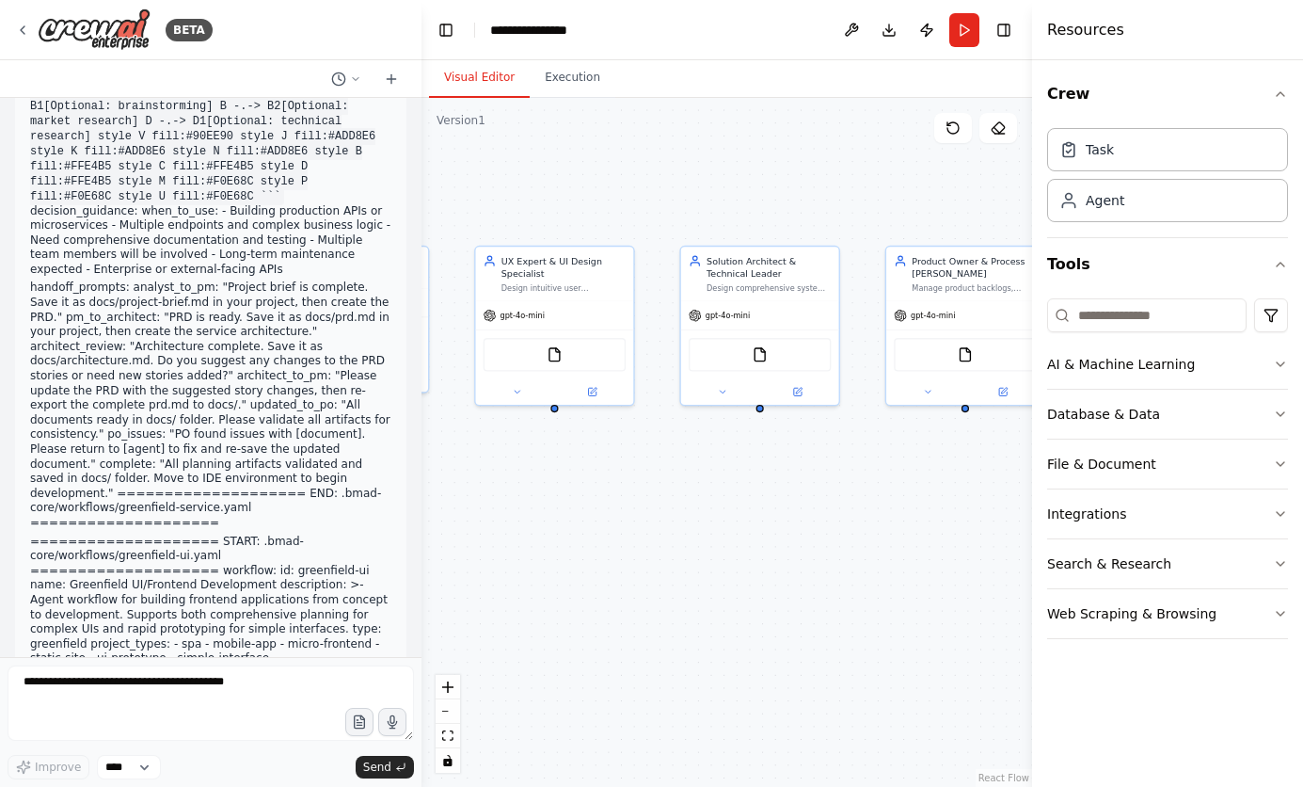
drag, startPoint x: 562, startPoint y: 459, endPoint x: 667, endPoint y: 516, distance: 119.6
click at [950, 567] on div "Business Analyst & Strategic Research Specialist Discover and synthesize cuttin…" at bounding box center [727, 442] width 611 height 689
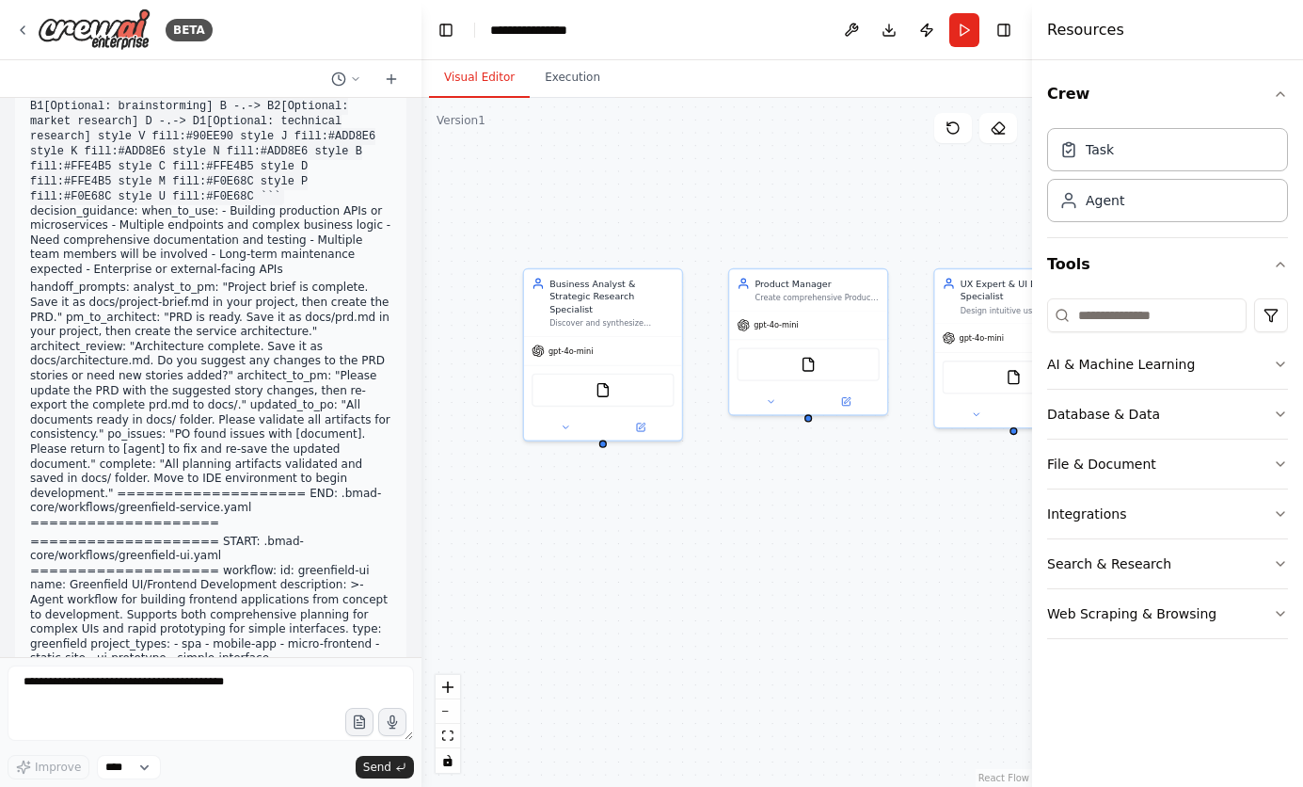
drag, startPoint x: 504, startPoint y: 514, endPoint x: 1031, endPoint y: 525, distance: 527.1
click at [1031, 525] on div "BETA This is a bundled text of the BMAD-Method Agents. I'd like to rebuild this…" at bounding box center [651, 393] width 1303 height 787
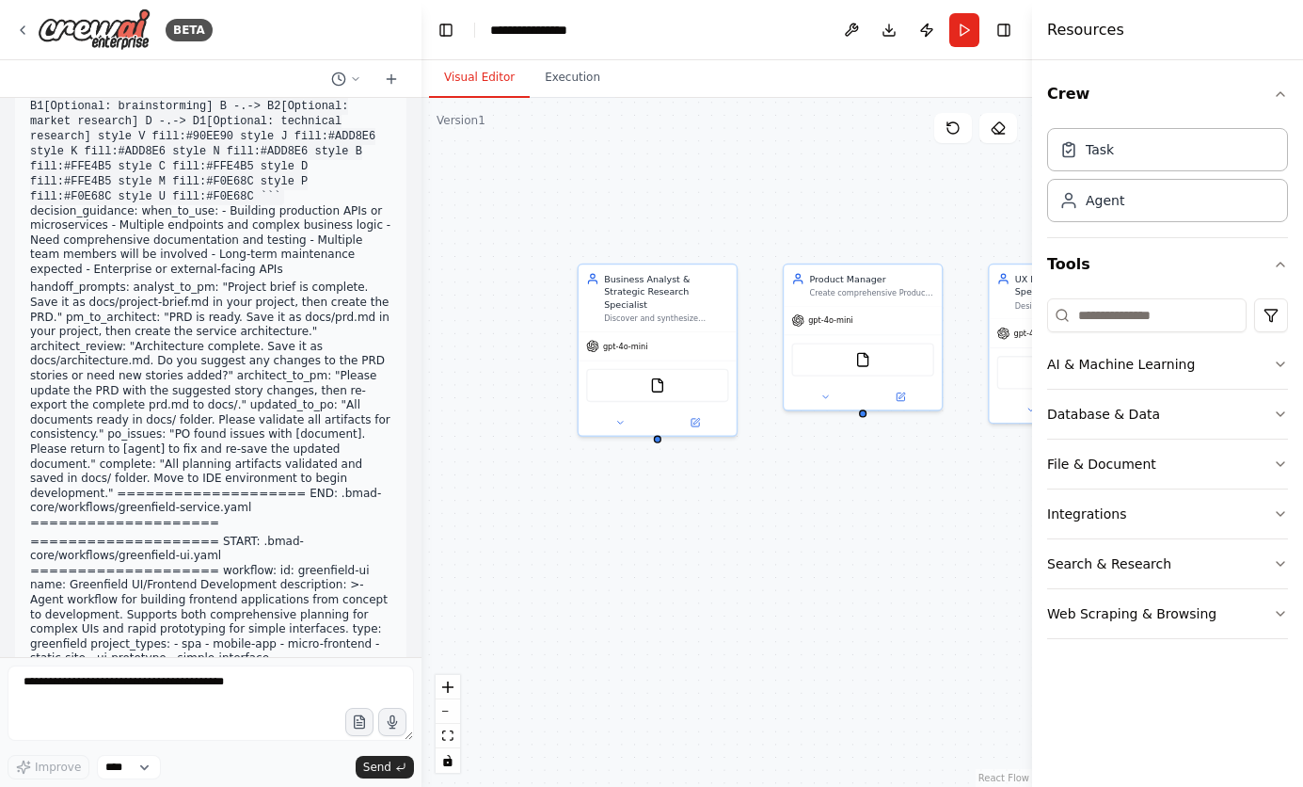
drag, startPoint x: 552, startPoint y: 495, endPoint x: 607, endPoint y: 490, distance: 54.8
click at [607, 490] on div "Business Analyst & Strategic Research Specialist Discover and synthesize cuttin…" at bounding box center [727, 442] width 611 height 689
click at [1280, 255] on button "Tools" at bounding box center [1167, 264] width 241 height 53
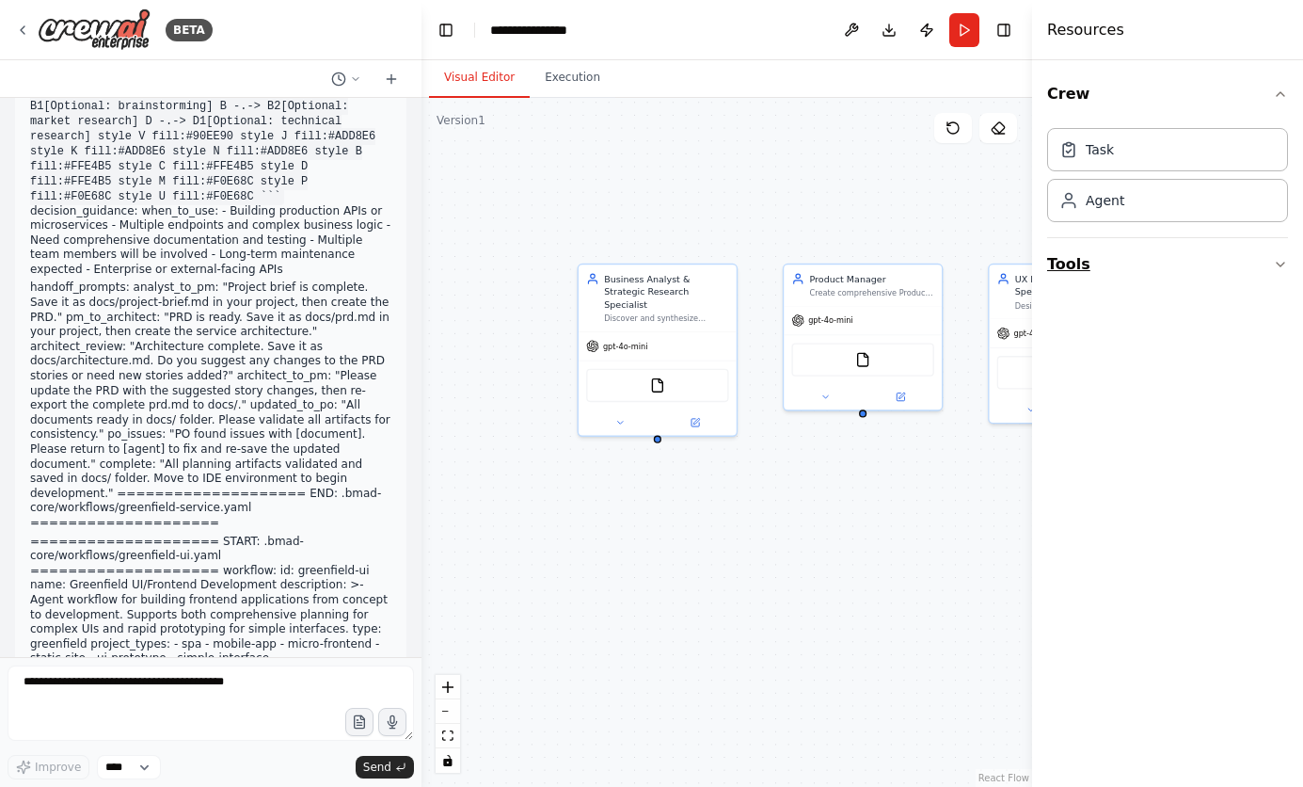
click at [1280, 261] on icon "button" at bounding box center [1280, 264] width 15 height 15
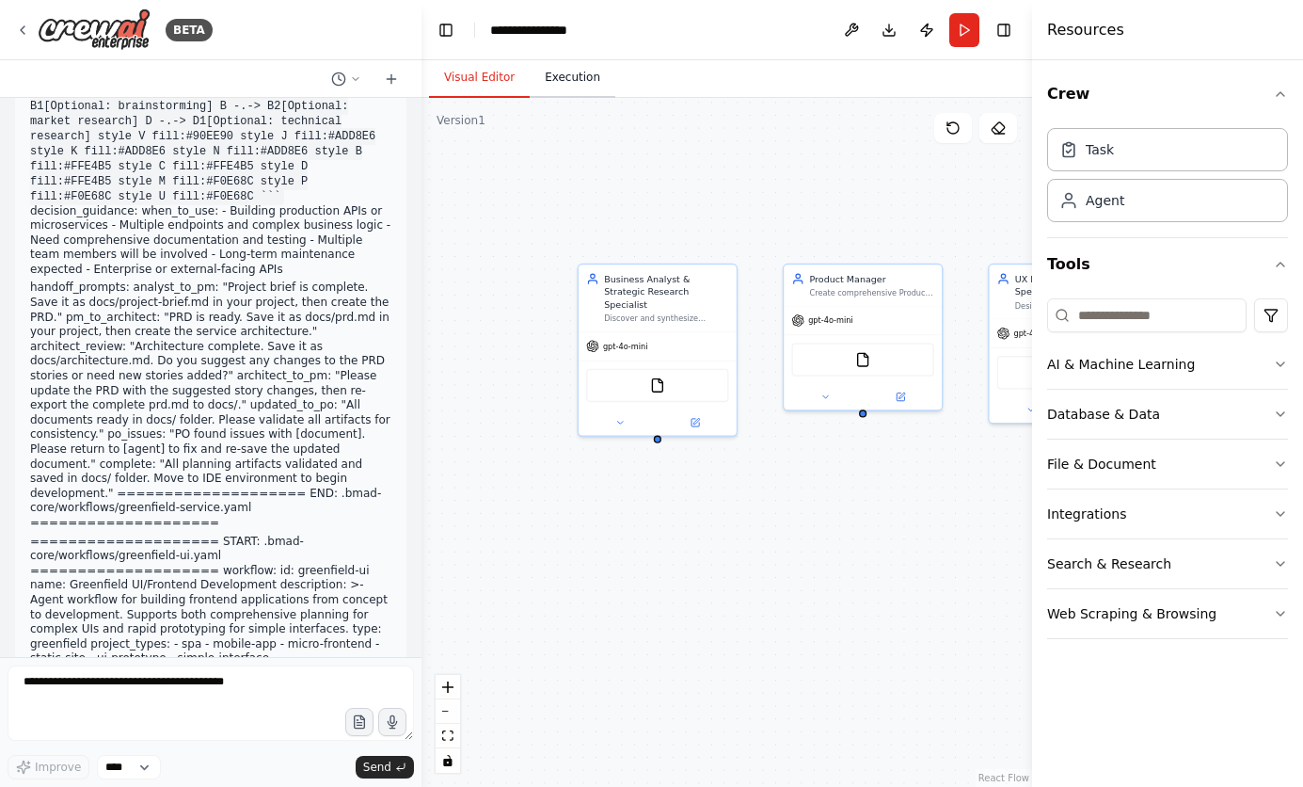
click at [557, 81] on button "Execution" at bounding box center [573, 78] width 86 height 40
click at [0, 0] on div "No events received yet" at bounding box center [0, 0] width 0 height 0
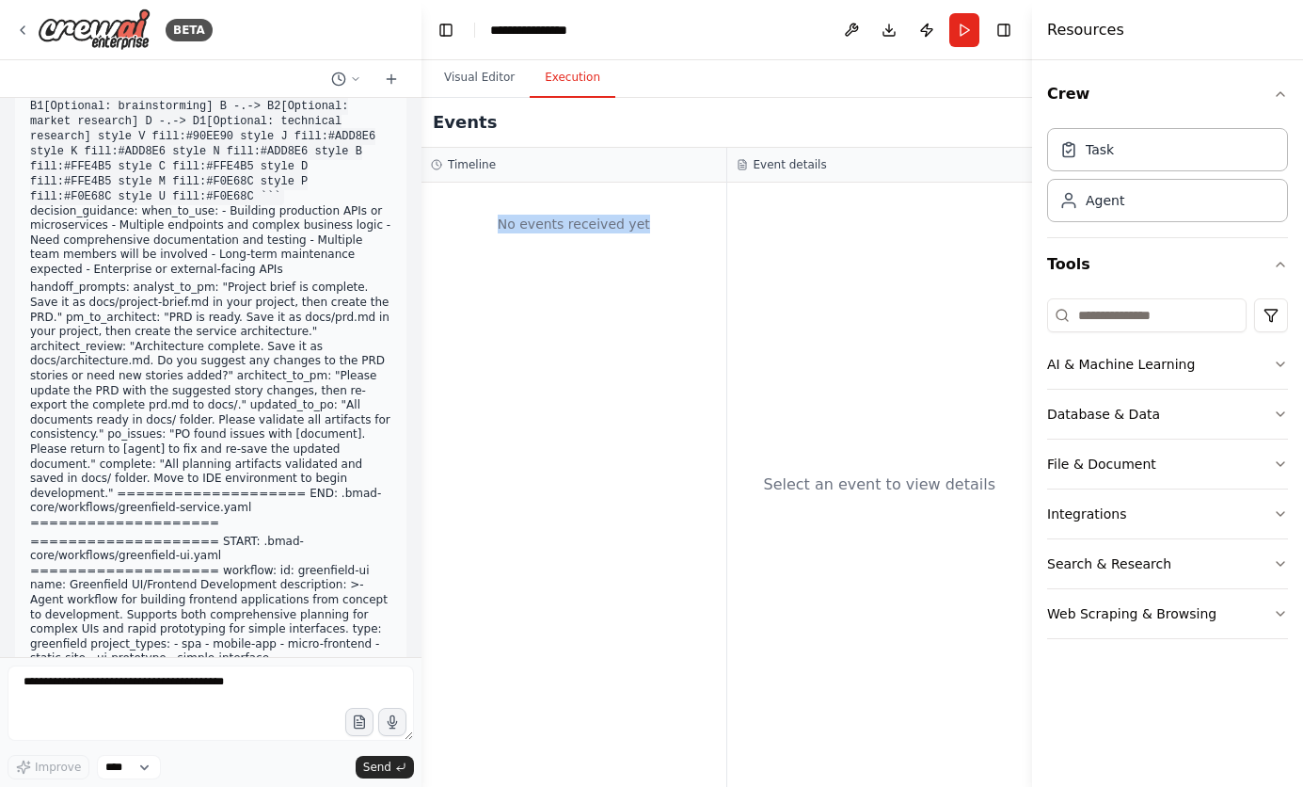
scroll to position [136241, 0]
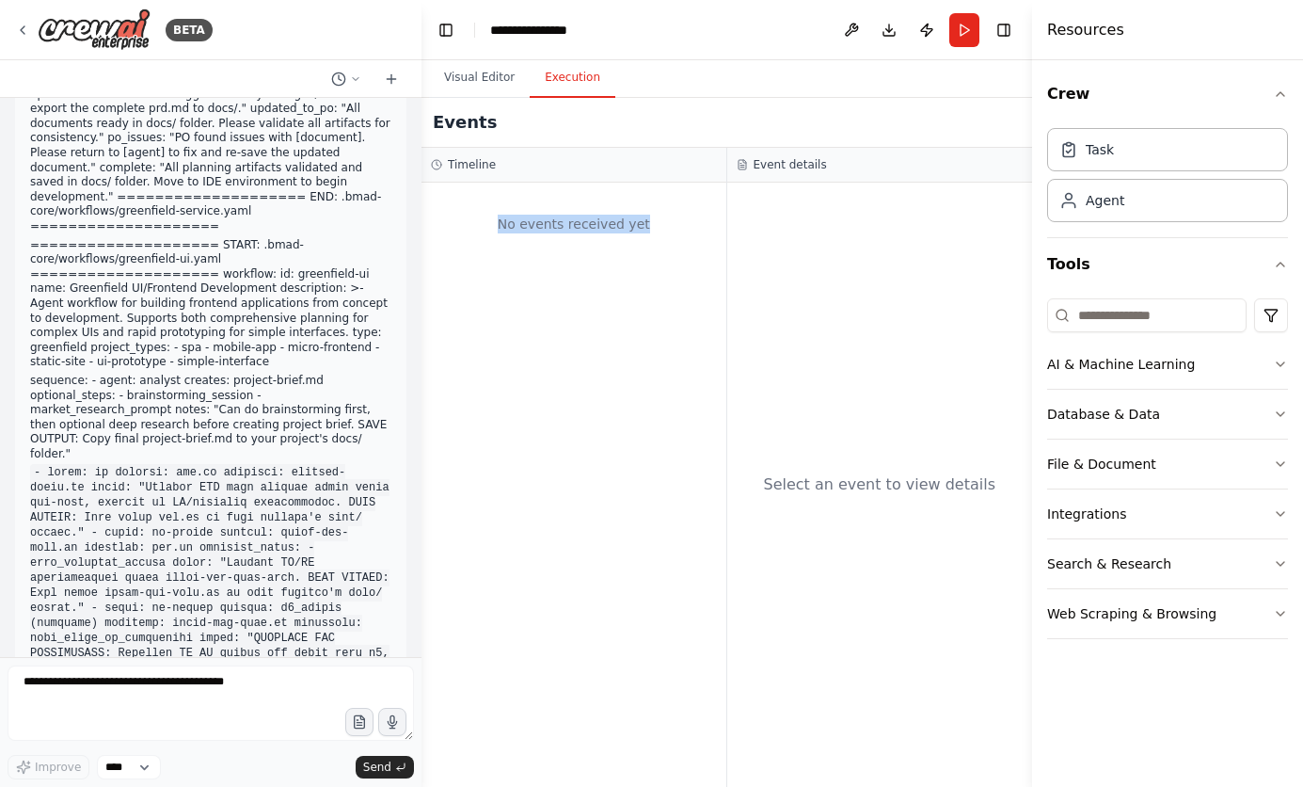
click at [525, 272] on div "No events received yet" at bounding box center [574, 485] width 305 height 604
click at [968, 26] on button "Run" at bounding box center [965, 30] width 30 height 34
click at [460, 80] on button "Visual Editor" at bounding box center [479, 78] width 101 height 40
click at [471, 77] on button "Visual Editor" at bounding box center [479, 78] width 101 height 40
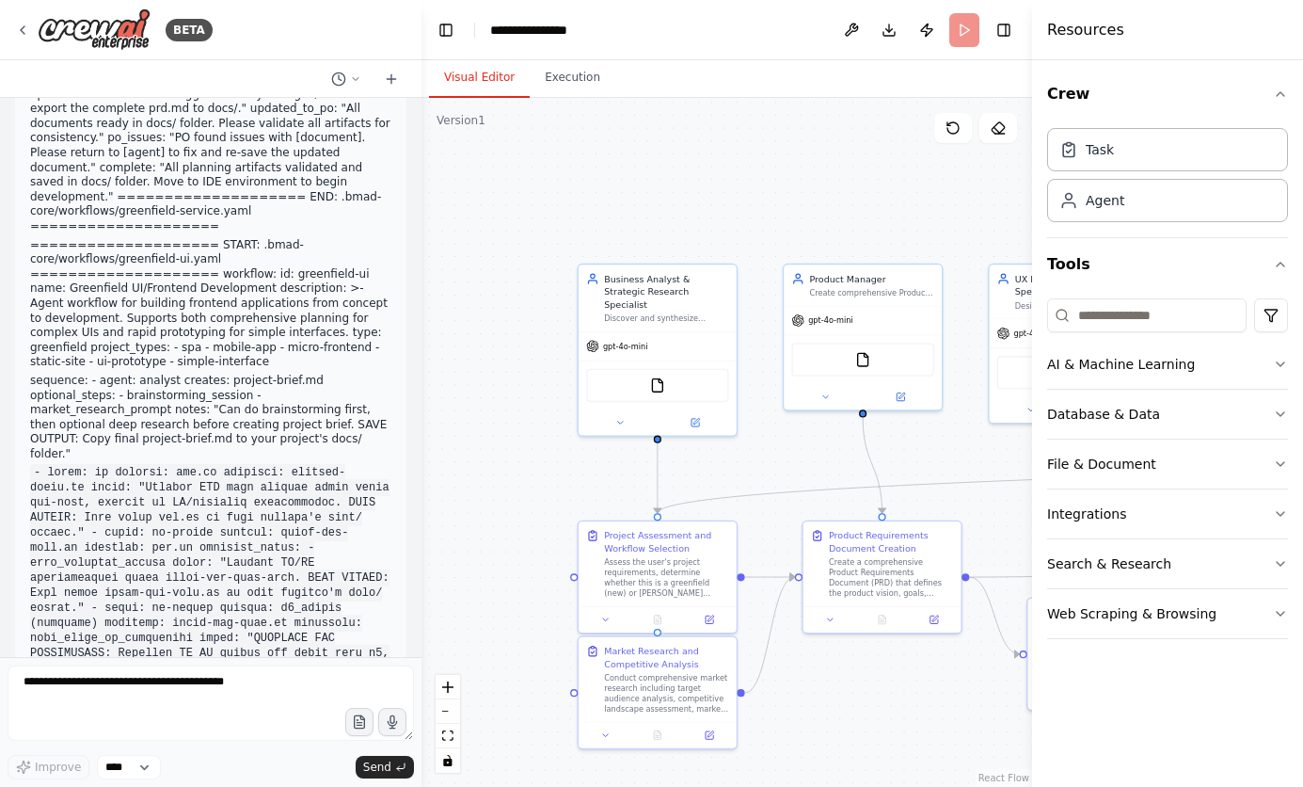
click at [587, 238] on div ".deletable-edge-delete-btn { width: 20px; height: 20px; border: 0px solid #ffff…" at bounding box center [727, 442] width 611 height 689
click at [550, 248] on div ".deletable-edge-delete-btn { width: 20px; height: 20px; border: 0px solid #ffff…" at bounding box center [727, 442] width 611 height 689
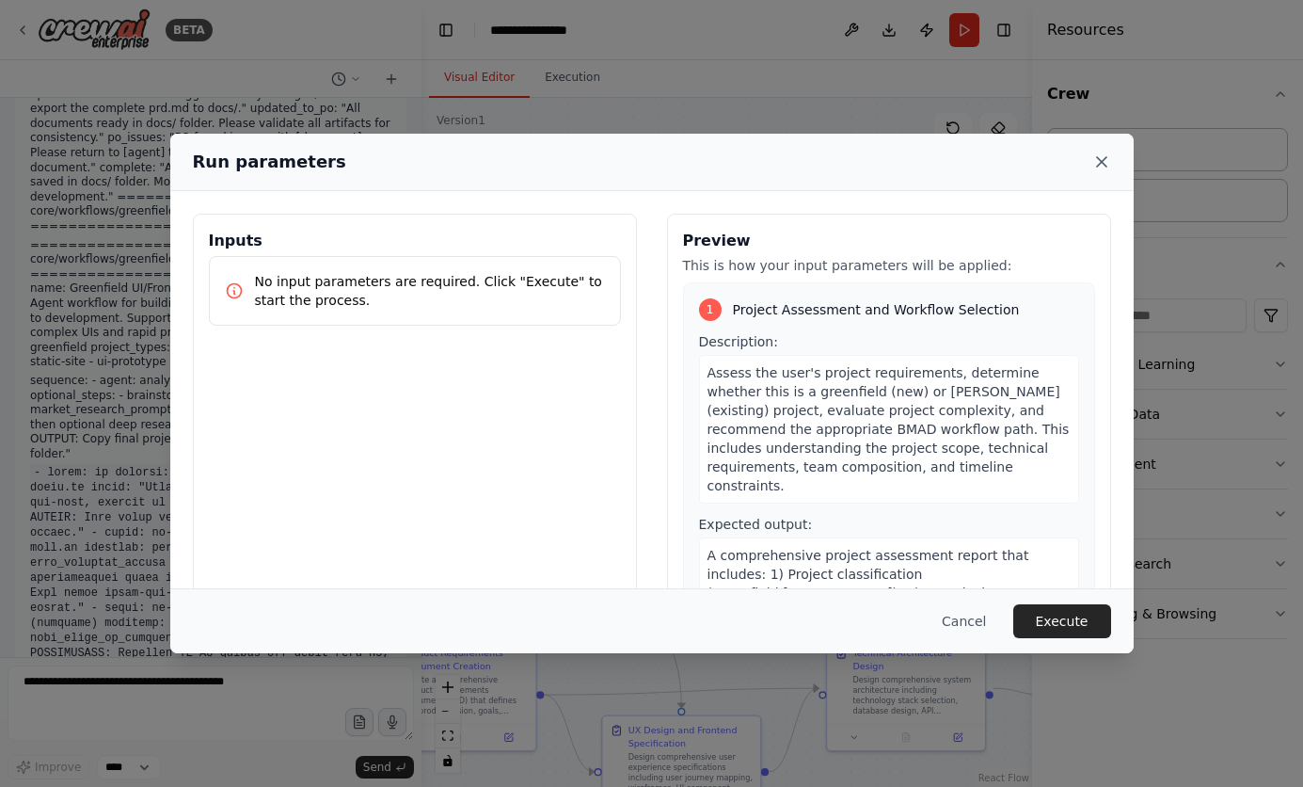
click at [1094, 161] on icon at bounding box center [1102, 161] width 19 height 19
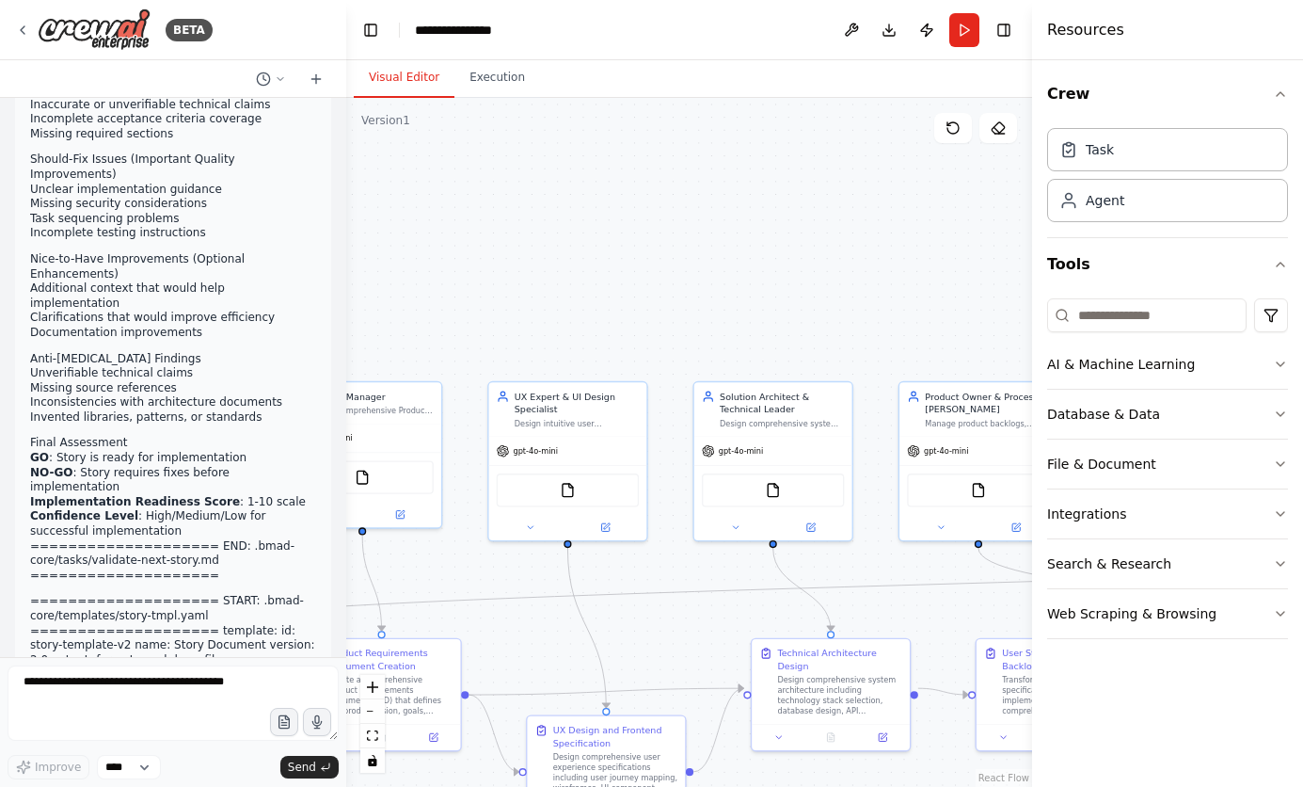
scroll to position [159717, 0]
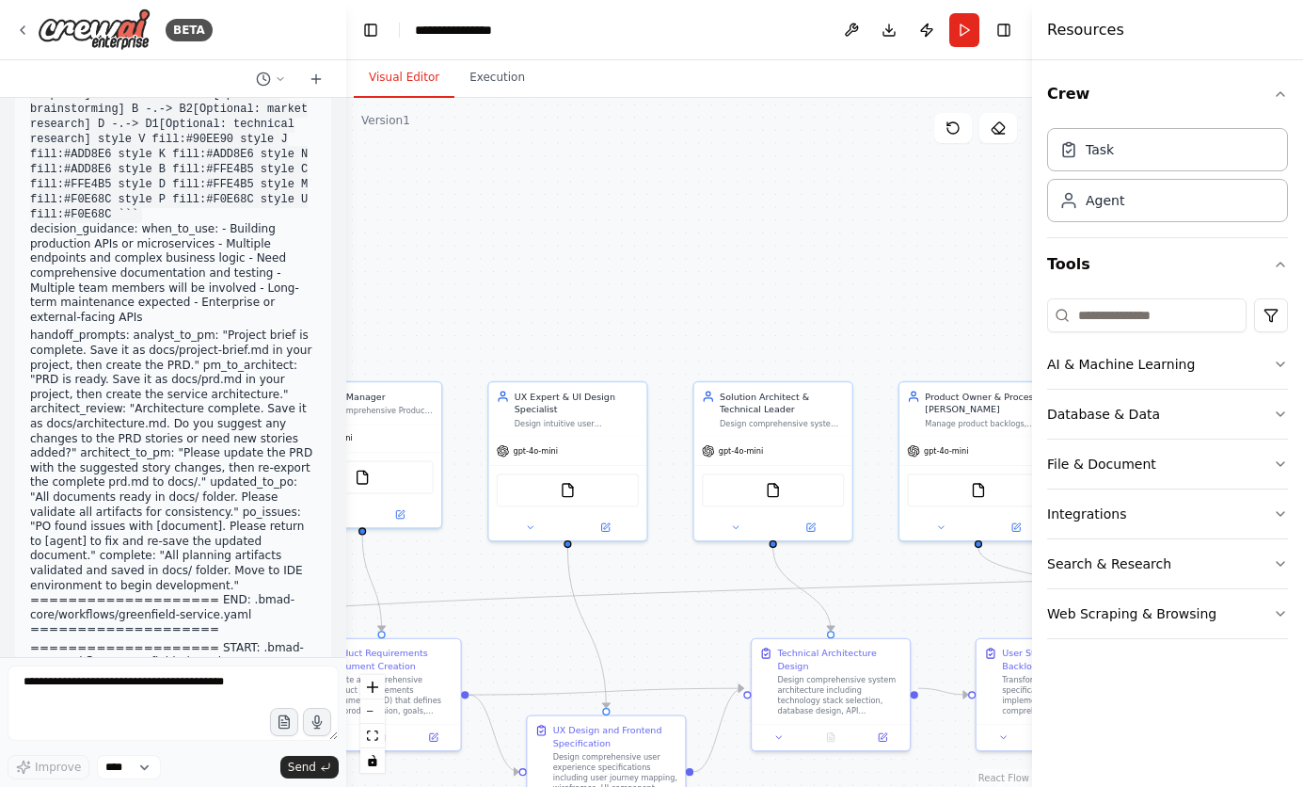
drag, startPoint x: 420, startPoint y: 158, endPoint x: 15, endPoint y: 206, distance: 407.5
click at [15, 206] on div "BETA This is a bundled text of the BMAD-Method Agents. I'd like to rebuild this…" at bounding box center [173, 393] width 346 height 787
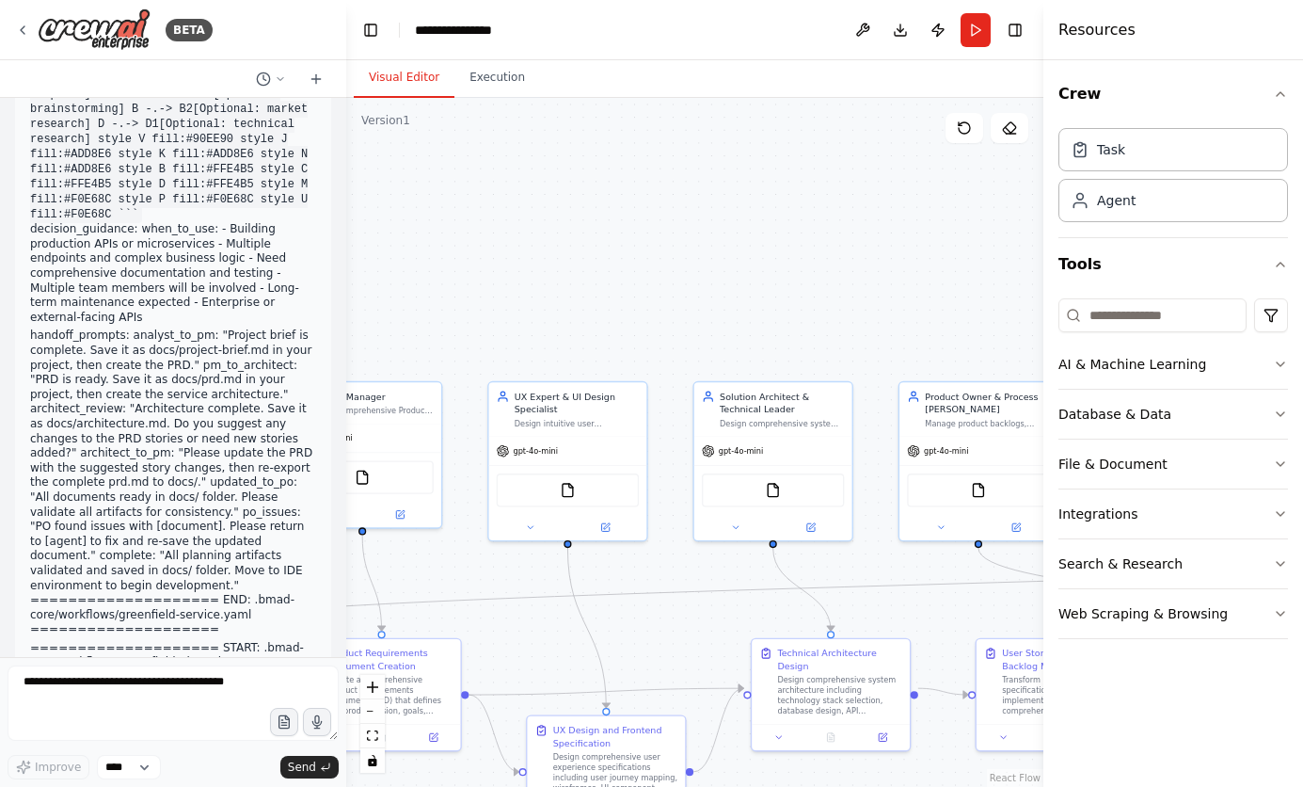
drag, startPoint x: 1033, startPoint y: 287, endPoint x: 1306, endPoint y: 272, distance: 273.3
click at [1302, 272] on html "BETA This is a bundled text of the BMAD-Method Agents. I'd like to rebuild this…" at bounding box center [651, 393] width 1303 height 787
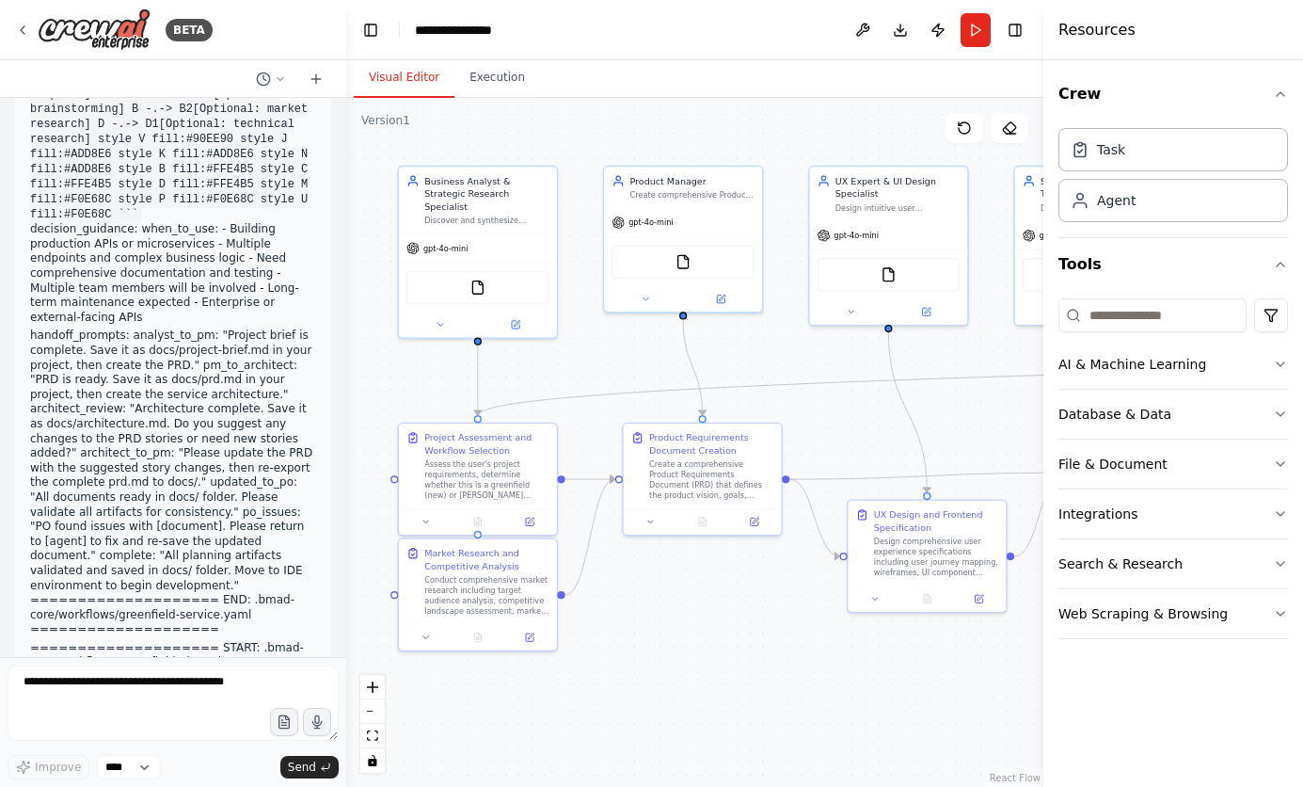
drag, startPoint x: 587, startPoint y: 339, endPoint x: 908, endPoint y: 123, distance: 386.6
click at [908, 123] on div ".deletable-edge-delete-btn { width: 20px; height: 20px; border: 0px solid #ffff…" at bounding box center [694, 442] width 697 height 689
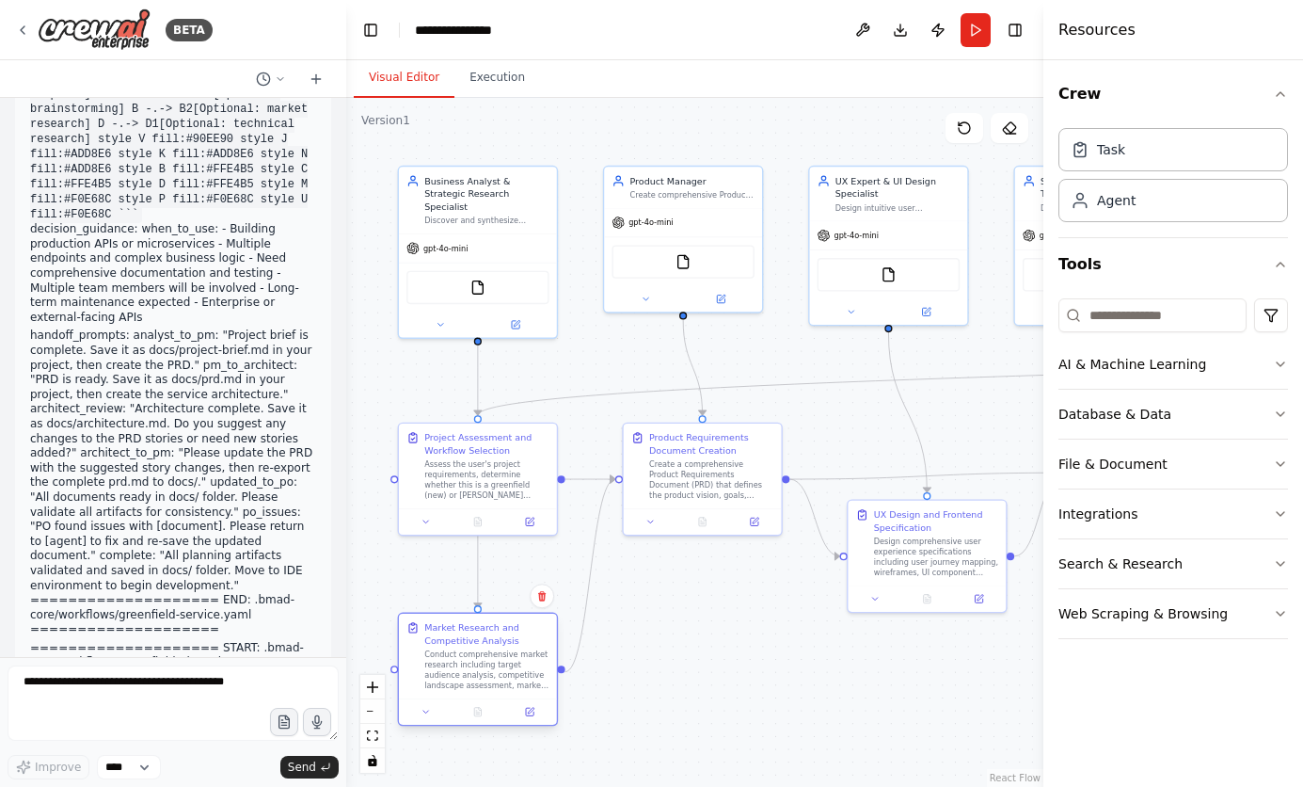
drag, startPoint x: 495, startPoint y: 599, endPoint x: 493, endPoint y: 676, distance: 76.2
click at [493, 676] on div "Conduct comprehensive market research including target audience analysis, compe…" at bounding box center [486, 669] width 124 height 41
click at [478, 471] on div "Assess the user's project requirements, determine whether this is a greenfield …" at bounding box center [486, 476] width 124 height 41
click at [660, 662] on div ".deletable-edge-delete-btn { width: 20px; height: 20px; border: 0px solid #ffff…" at bounding box center [694, 442] width 697 height 689
click at [675, 638] on div ".deletable-edge-delete-btn { width: 20px; height: 20px; border: 0px solid #ffff…" at bounding box center [694, 442] width 697 height 689
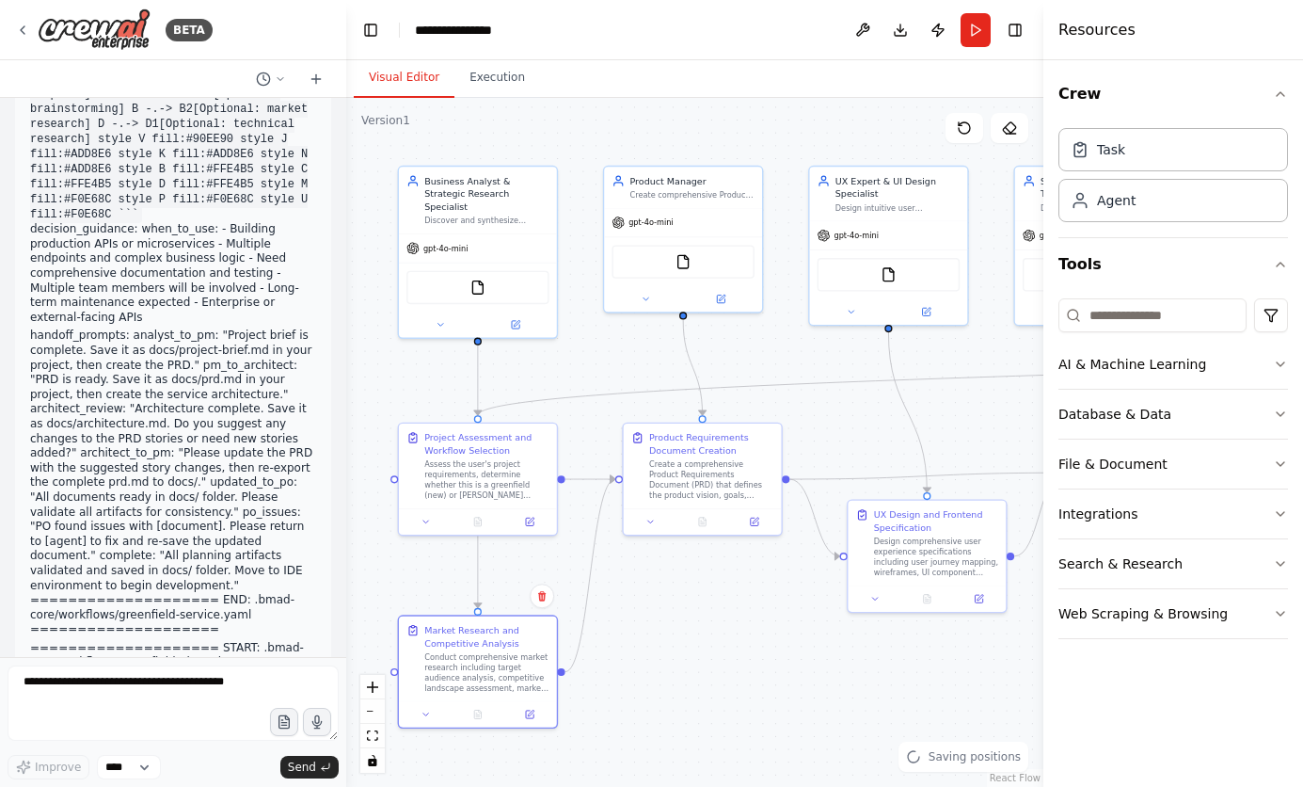
click at [679, 591] on div ".deletable-edge-delete-btn { width: 20px; height: 20px; border: 0px solid #ffff…" at bounding box center [694, 442] width 697 height 689
click at [667, 678] on div ".deletable-edge-delete-btn { width: 20px; height: 20px; border: 0px solid #ffff…" at bounding box center [694, 442] width 697 height 689
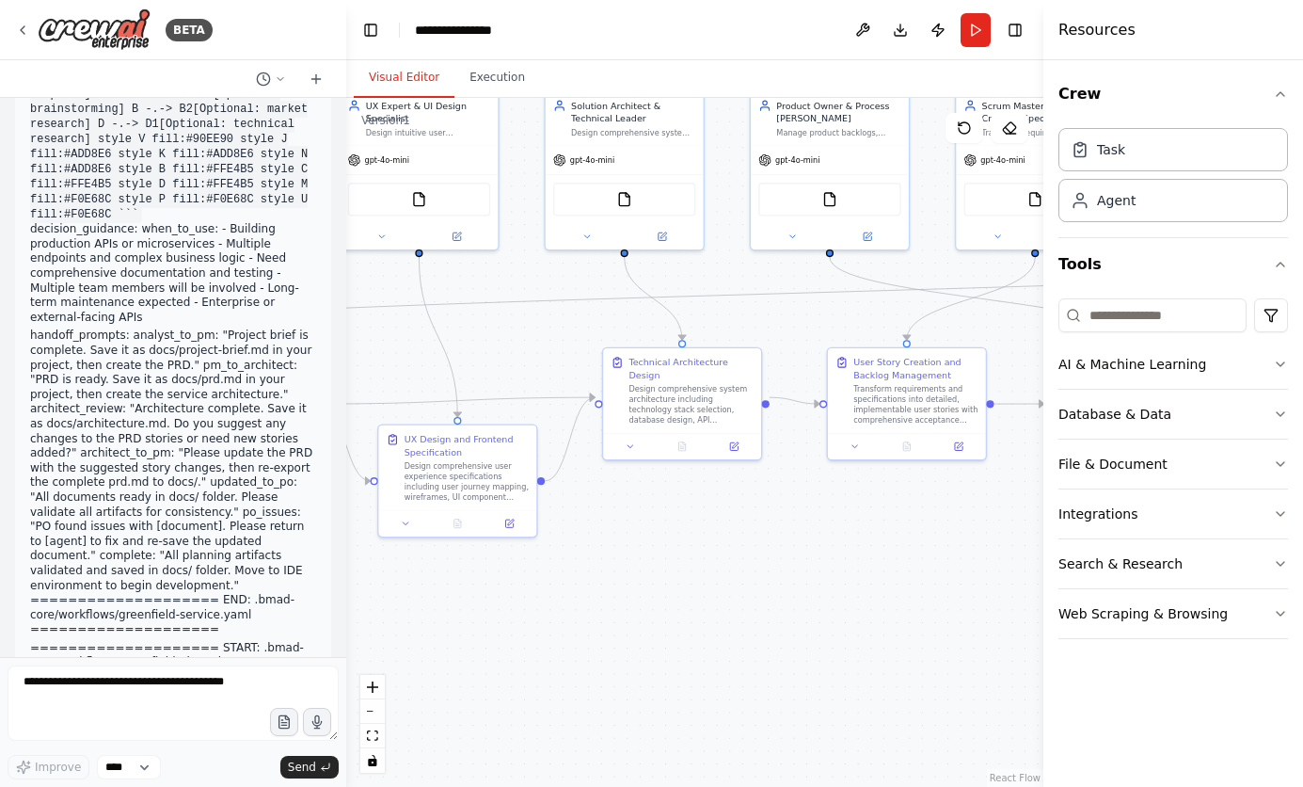
drag, startPoint x: 669, startPoint y: 673, endPoint x: 648, endPoint y: 675, distance: 20.8
click at [648, 675] on div ".deletable-edge-delete-btn { width: 20px; height: 20px; border: 0px solid #ffff…" at bounding box center [694, 442] width 697 height 689
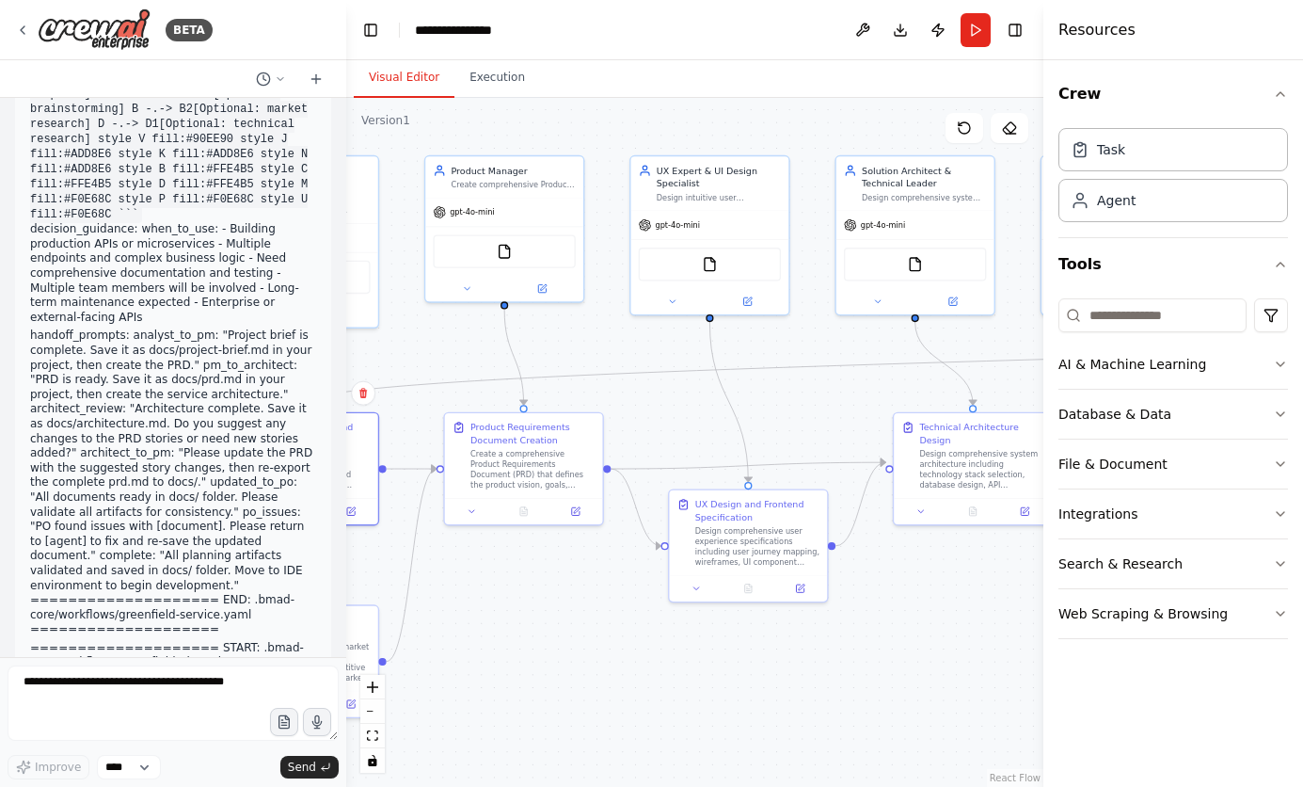
drag, startPoint x: 612, startPoint y: 600, endPoint x: 911, endPoint y: 664, distance: 306.0
click at [911, 664] on div ".deletable-edge-delete-btn { width: 20px; height: 20px; border: 0px solid #ffff…" at bounding box center [694, 442] width 697 height 689
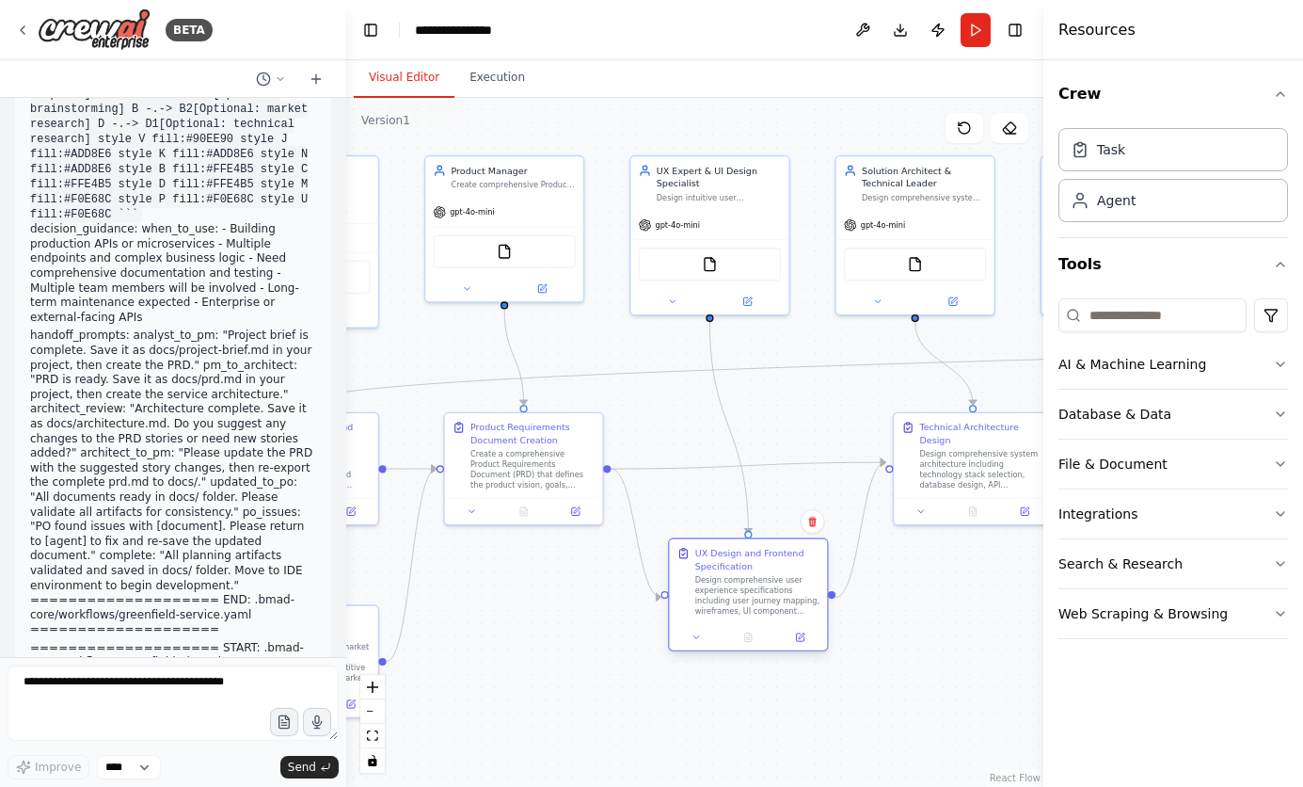
drag, startPoint x: 748, startPoint y: 544, endPoint x: 746, endPoint y: 602, distance: 58.4
click at [746, 602] on div "Design comprehensive user experience specifications including user journey mapp…" at bounding box center [757, 595] width 124 height 41
click at [643, 622] on div ".deletable-edge-delete-btn { width: 20px; height: 20px; border: 0px solid #ffff…" at bounding box center [694, 442] width 697 height 689
click at [727, 642] on div ".deletable-edge-delete-btn { width: 20px; height: 20px; border: 0px solid #ffff…" at bounding box center [694, 442] width 697 height 689
click at [831, 674] on div ".deletable-edge-delete-btn { width: 20px; height: 20px; border: 0px solid #ffff…" at bounding box center [694, 442] width 697 height 689
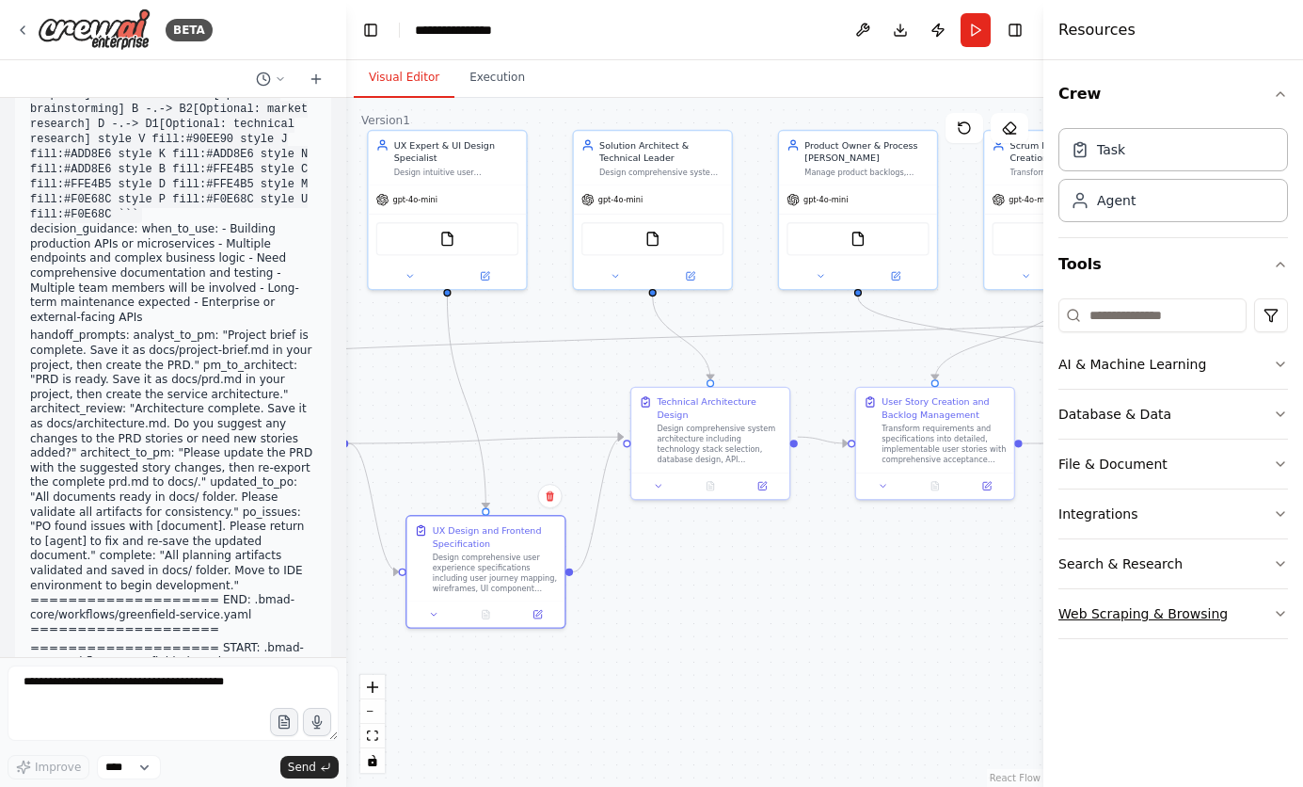
drag, startPoint x: 958, startPoint y: 645, endPoint x: 1287, endPoint y: 624, distance: 330.0
click at [1287, 624] on div "BETA This is a bundled text of the BMAD-Method Agents. I'd like to rebuild this…" at bounding box center [651, 393] width 1303 height 787
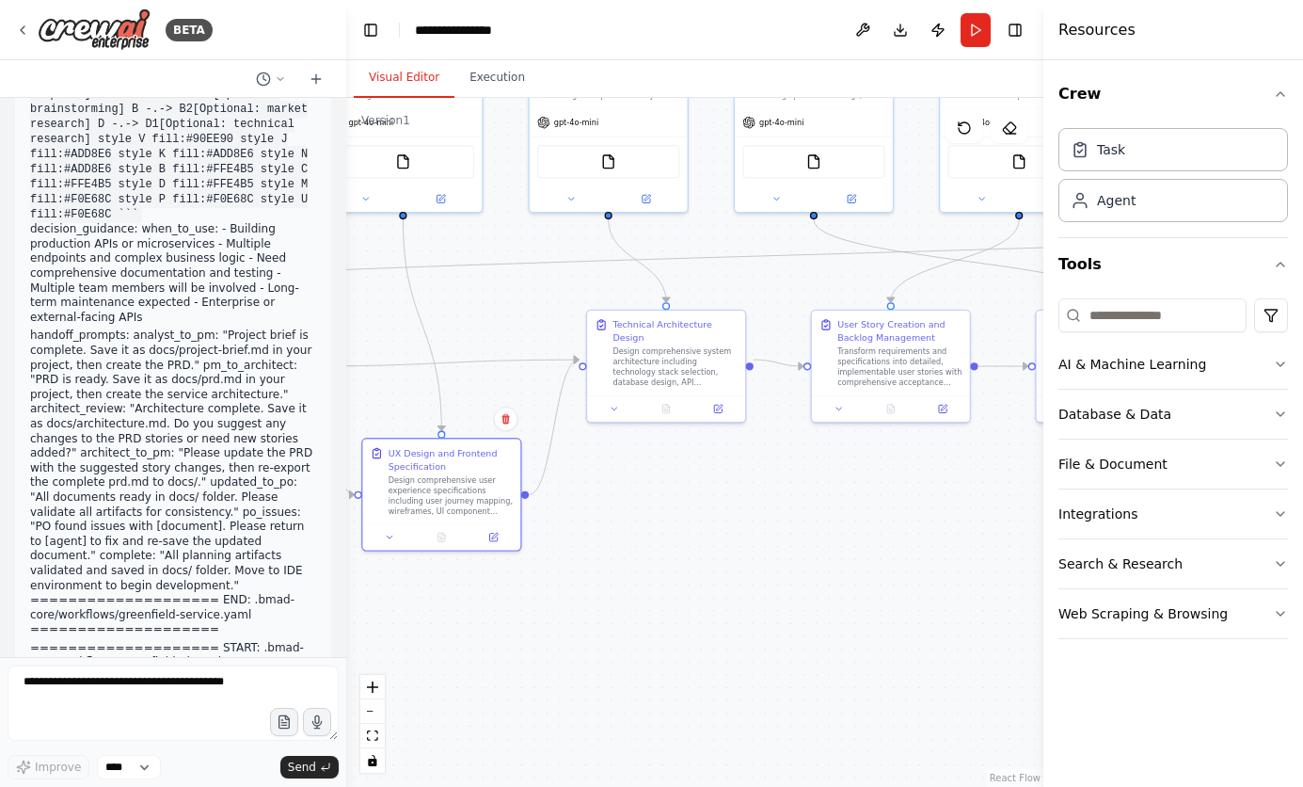
drag, startPoint x: 843, startPoint y: 579, endPoint x: 848, endPoint y: 439, distance: 140.3
click at [847, 441] on div ".deletable-edge-delete-btn { width: 20px; height: 20px; border: 0px solid #ffff…" at bounding box center [694, 442] width 697 height 689
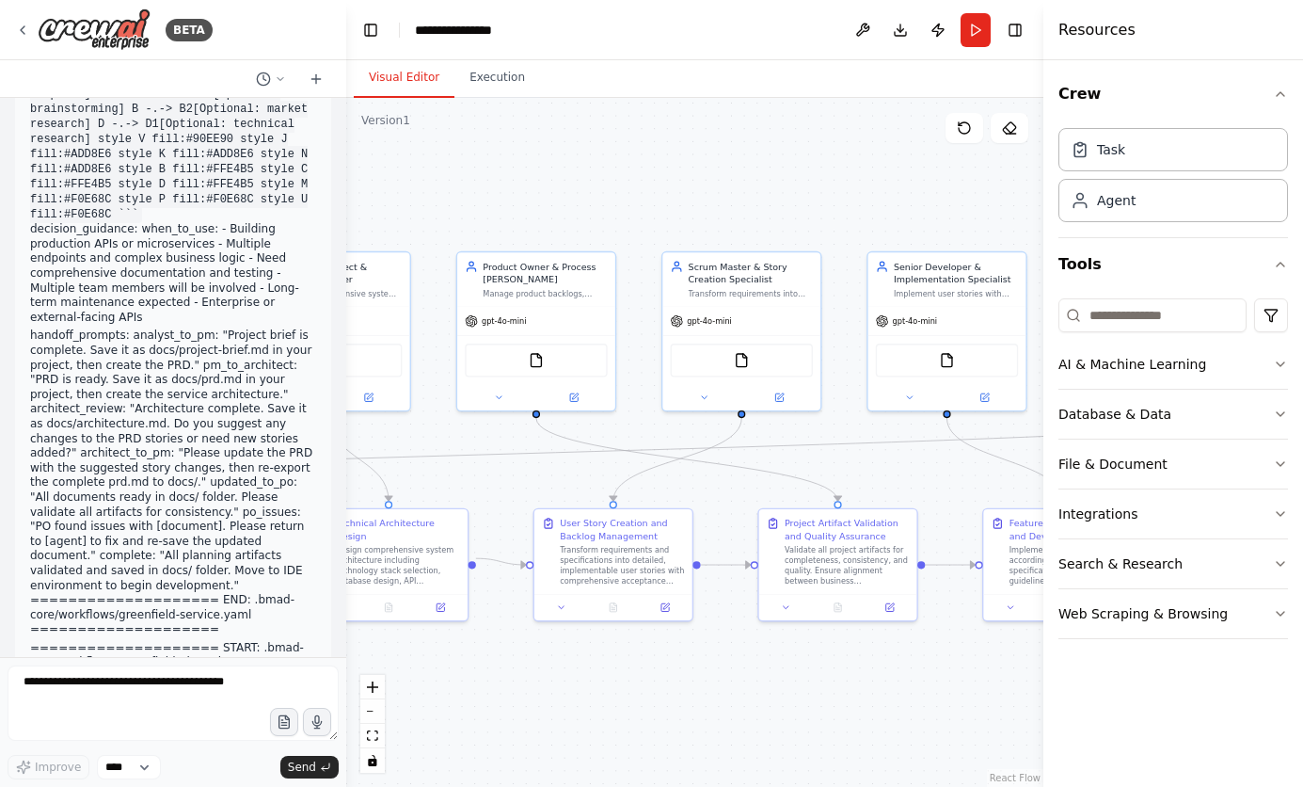
drag, startPoint x: 877, startPoint y: 490, endPoint x: 551, endPoint y: 749, distance: 415.9
click at [551, 749] on div ".deletable-edge-delete-btn { width: 20px; height: 20px; border: 0px solid #ffff…" at bounding box center [694, 442] width 697 height 689
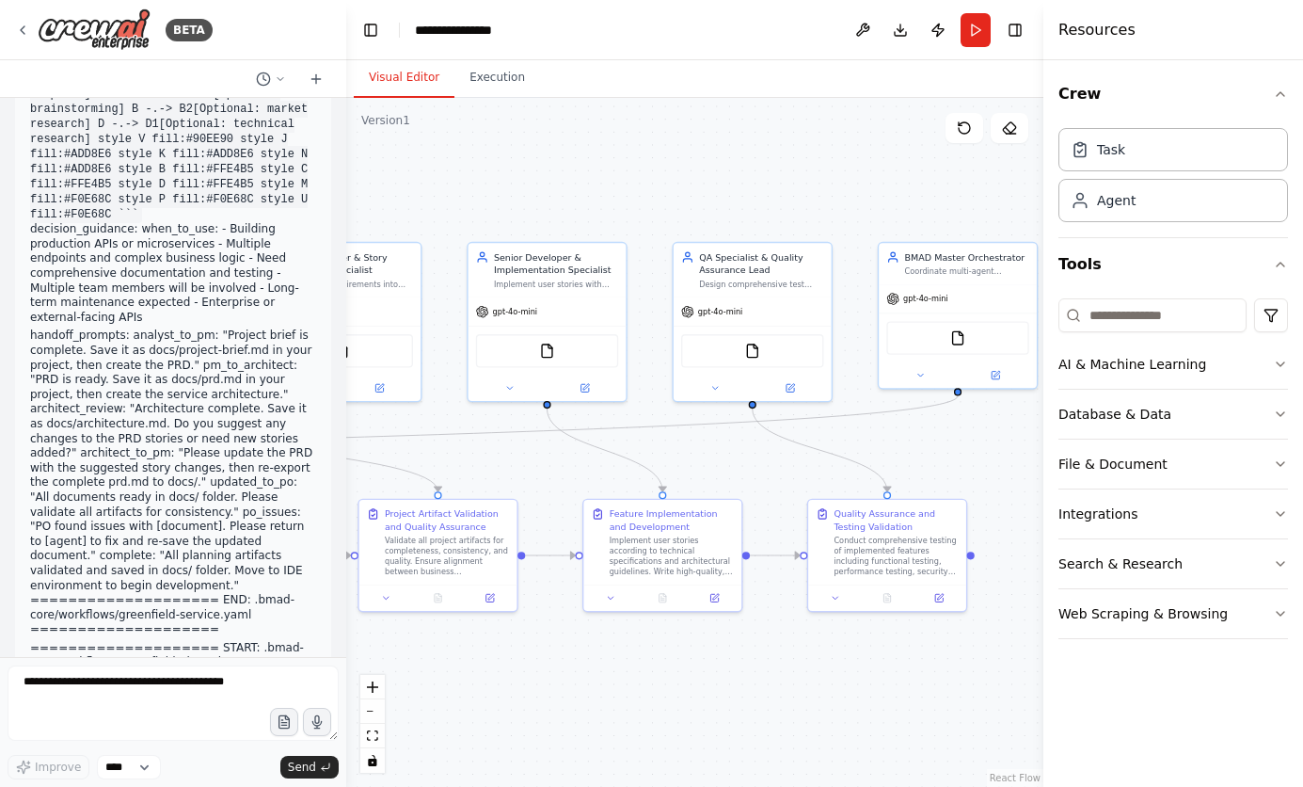
drag, startPoint x: 850, startPoint y: 726, endPoint x: 450, endPoint y: 716, distance: 400.1
click at [450, 716] on div ".deletable-edge-delete-btn { width: 20px; height: 20px; border: 0px solid #ffff…" at bounding box center [694, 442] width 697 height 689
drag, startPoint x: 939, startPoint y: 263, endPoint x: 483, endPoint y: 667, distance: 609.4
click at [483, 675] on div "Coordinate multi-agent workflows, guide project progression through different p…" at bounding box center [504, 680] width 124 height 10
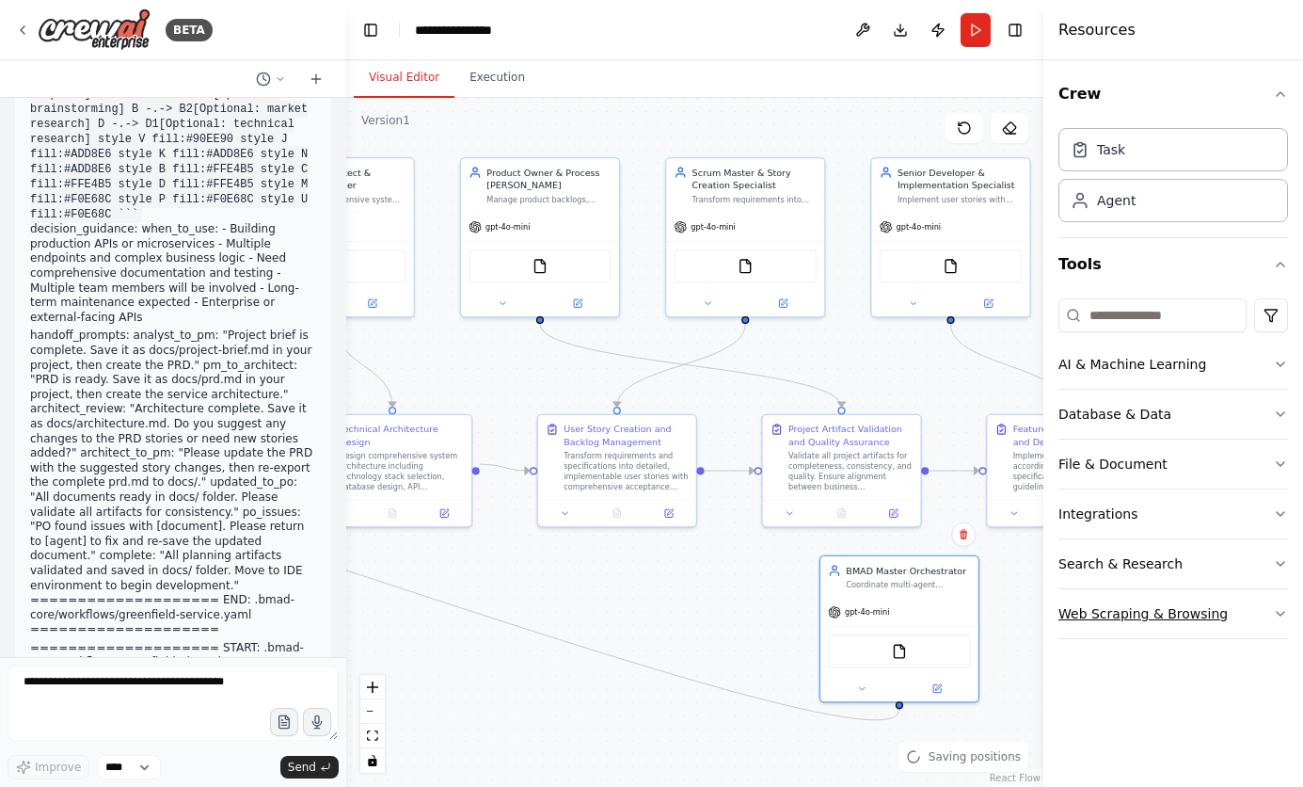
drag, startPoint x: 694, startPoint y: 689, endPoint x: 1097, endPoint y: 604, distance: 412.5
click at [1097, 604] on div "BETA This is a bundled text of the BMAD-Method Agents. I'd like to rebuild this…" at bounding box center [651, 393] width 1303 height 787
click at [340, 615] on div "BETA This is a bundled text of the BMAD-Method Agents. I'd like to rebuild this…" at bounding box center [651, 393] width 1303 height 787
click at [456, 624] on div ".deletable-edge-delete-btn { width: 20px; height: 20px; border: 0px solid #ffff…" at bounding box center [694, 442] width 697 height 689
click at [391, 575] on div ".deletable-edge-delete-btn { width: 20px; height: 20px; border: 0px solid #ffff…" at bounding box center [694, 442] width 697 height 689
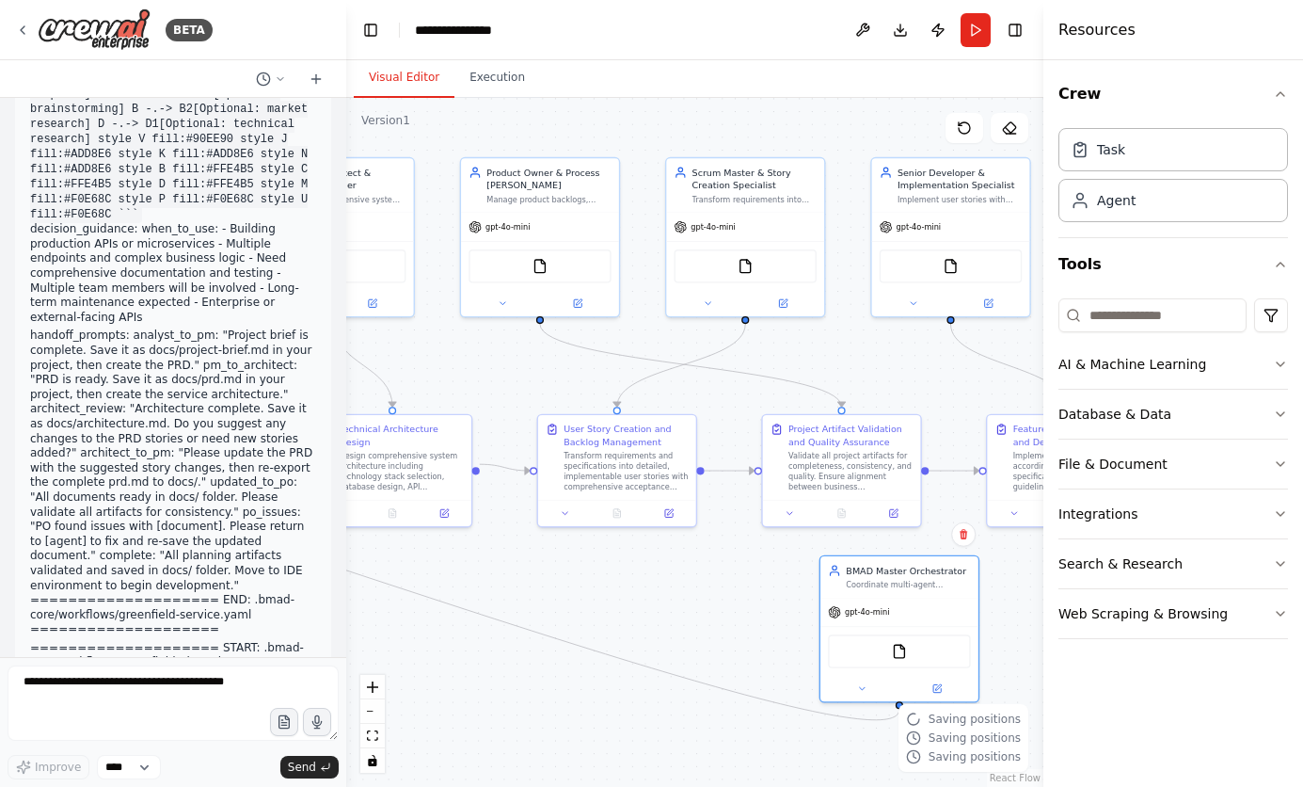
click at [608, 590] on div ".deletable-edge-delete-btn { width: 20px; height: 20px; border: 0px solid #ffff…" at bounding box center [694, 442] width 697 height 689
click at [562, 647] on div ".deletable-edge-delete-btn { width: 20px; height: 20px; border: 0px solid #ffff…" at bounding box center [694, 442] width 697 height 689
click at [468, 38] on div "**********" at bounding box center [462, 30] width 94 height 19
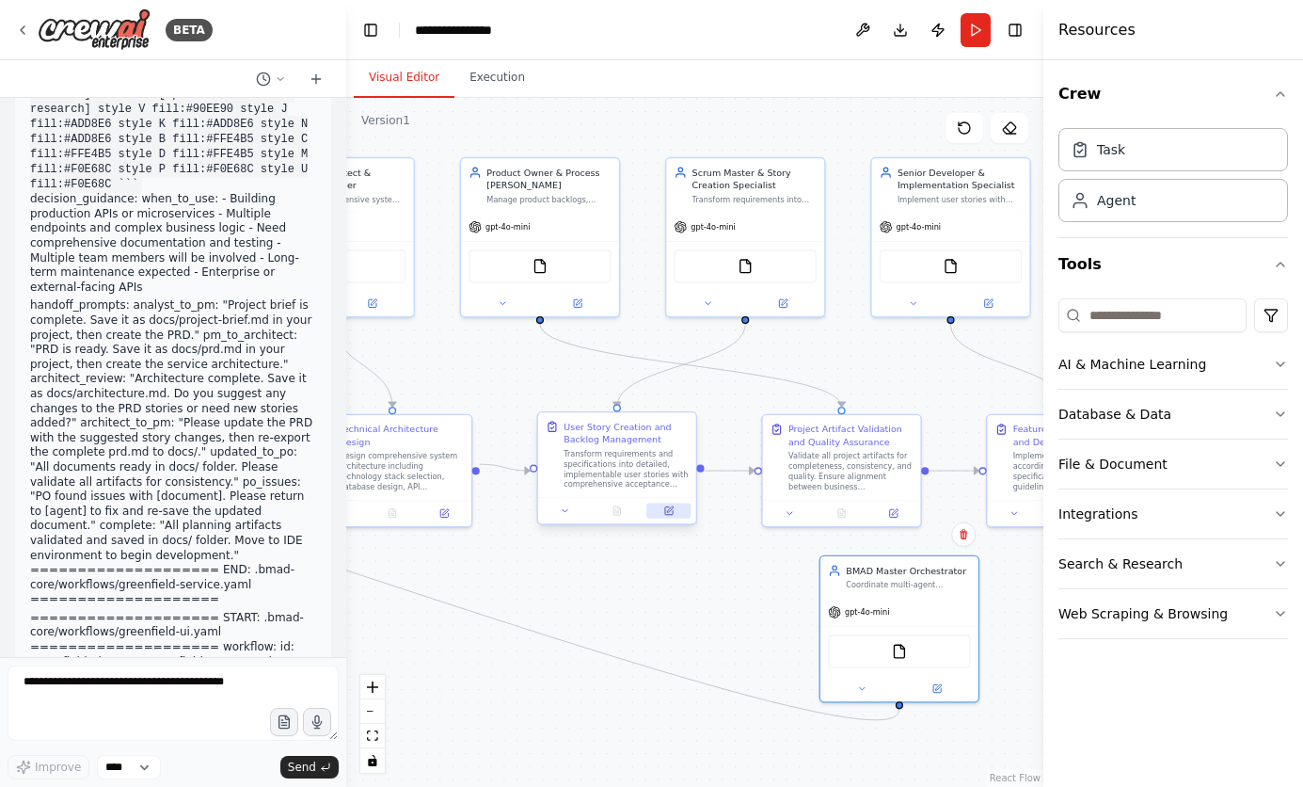
click at [667, 510] on icon at bounding box center [669, 511] width 8 height 8
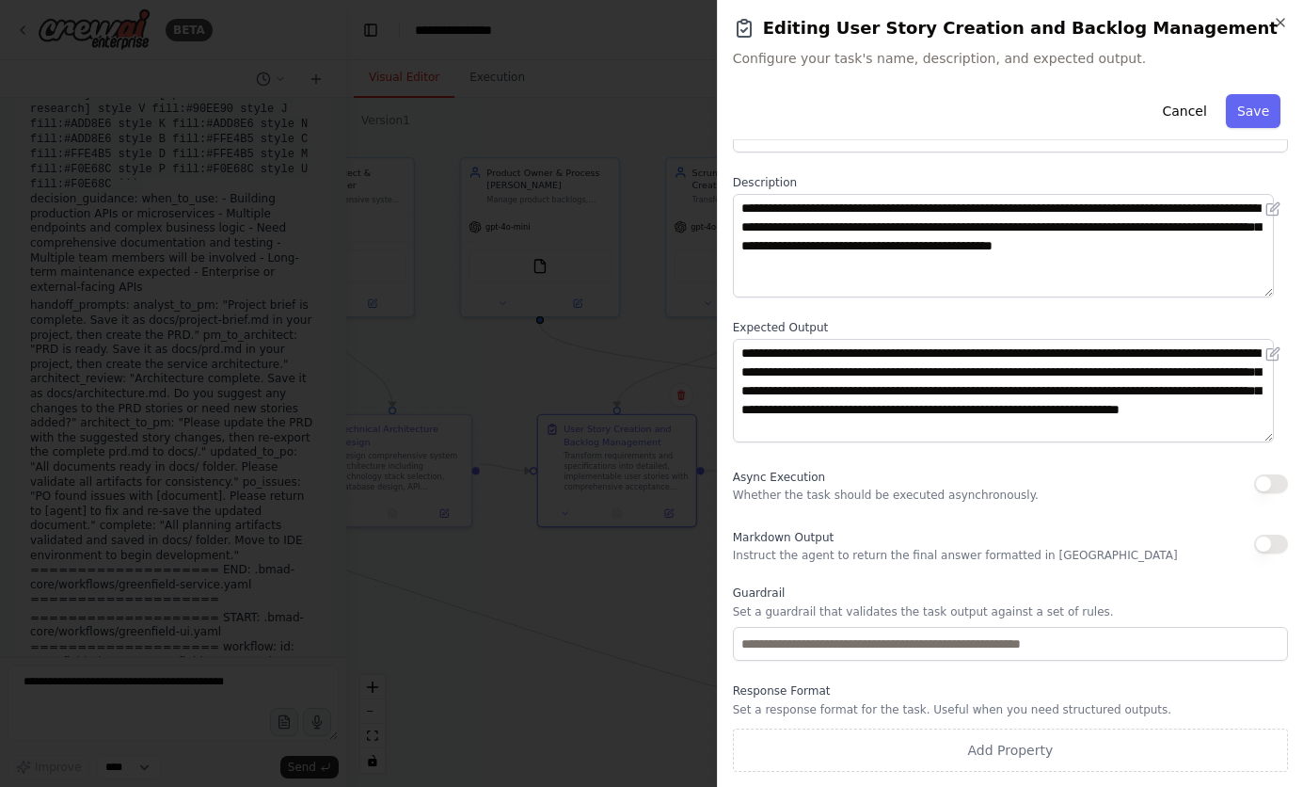
scroll to position [0, 0]
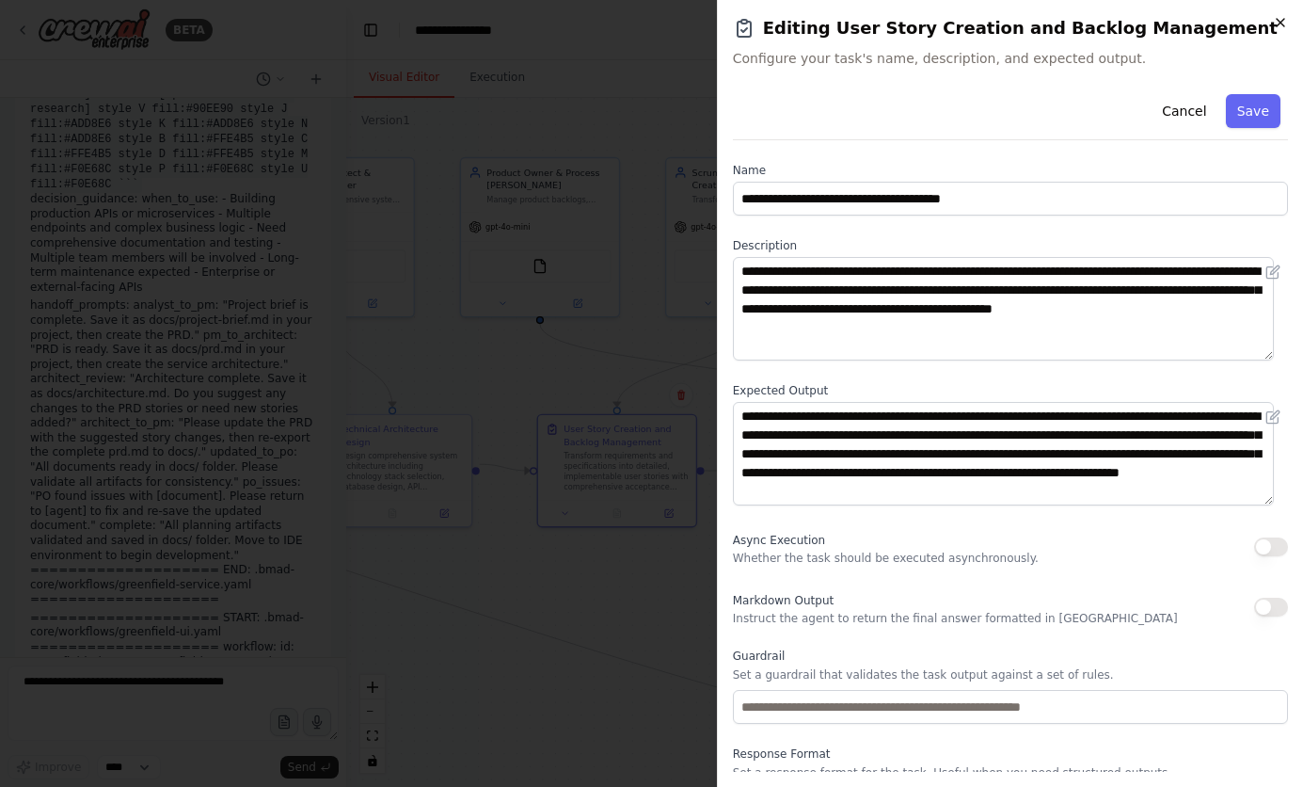
click at [1284, 24] on icon "button" at bounding box center [1280, 22] width 15 height 15
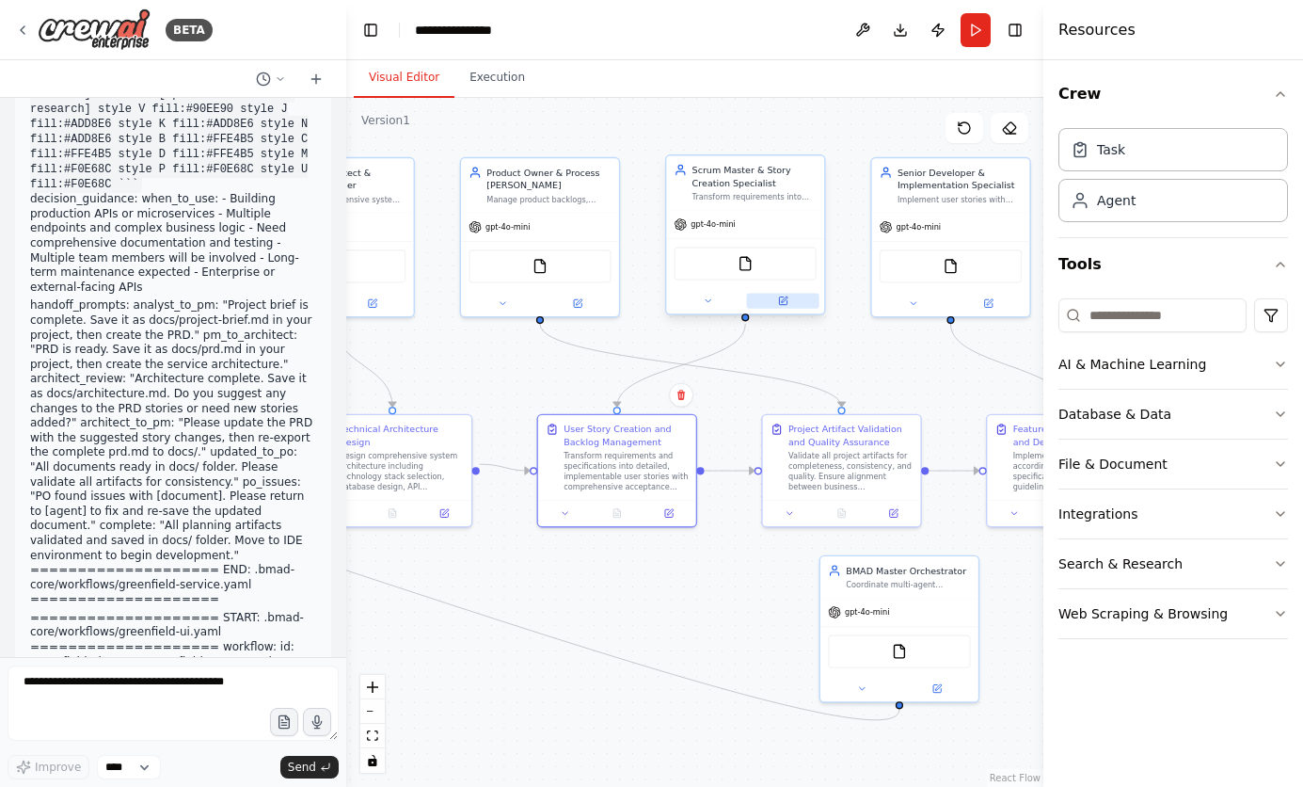
click at [782, 300] on icon at bounding box center [784, 299] width 6 height 6
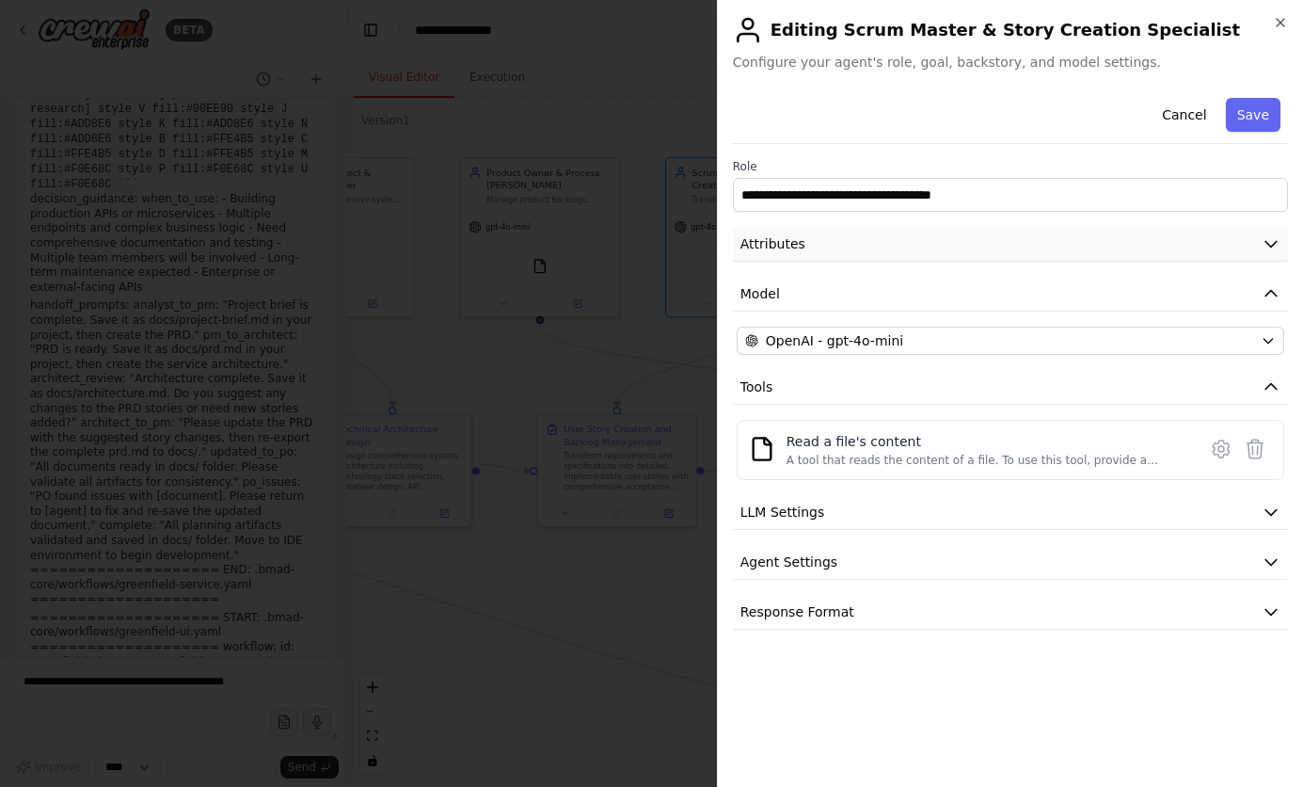
click at [899, 241] on button "Attributes" at bounding box center [1010, 244] width 555 height 35
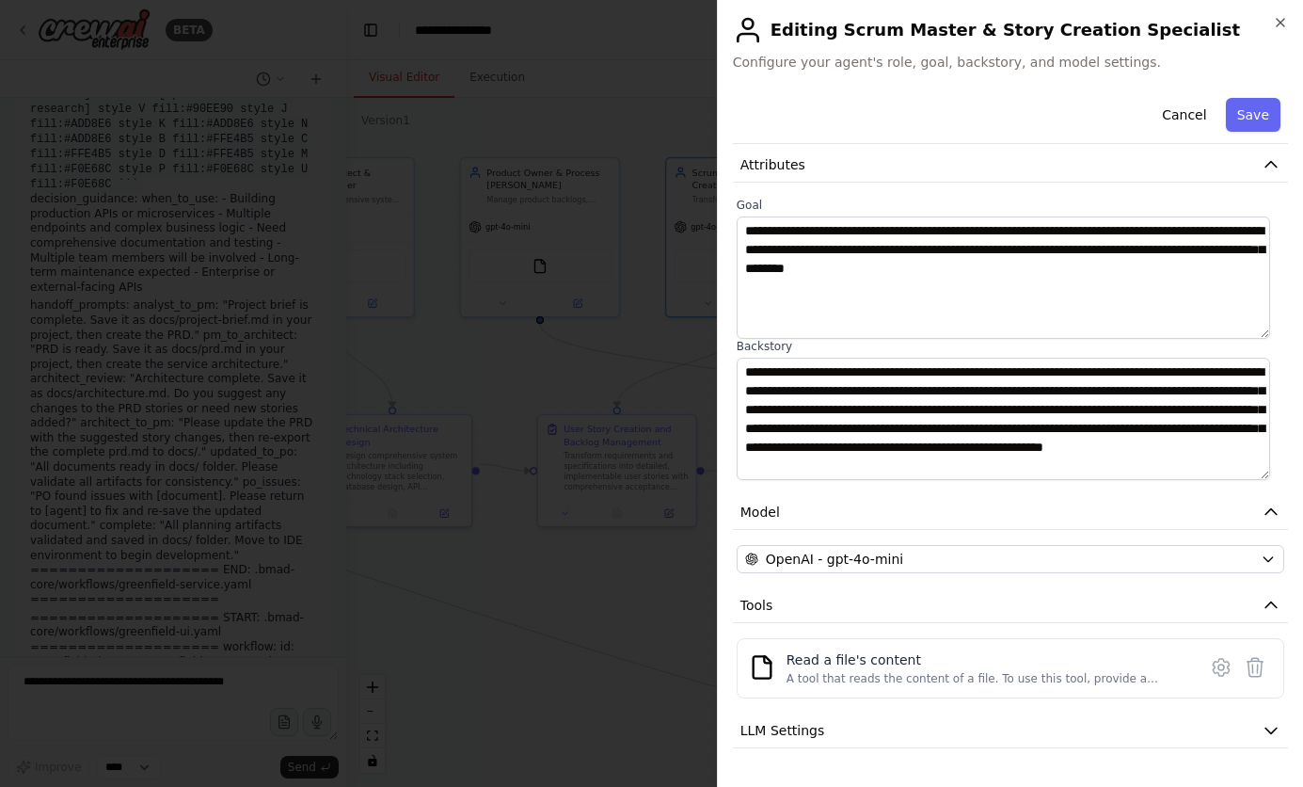
scroll to position [170, 0]
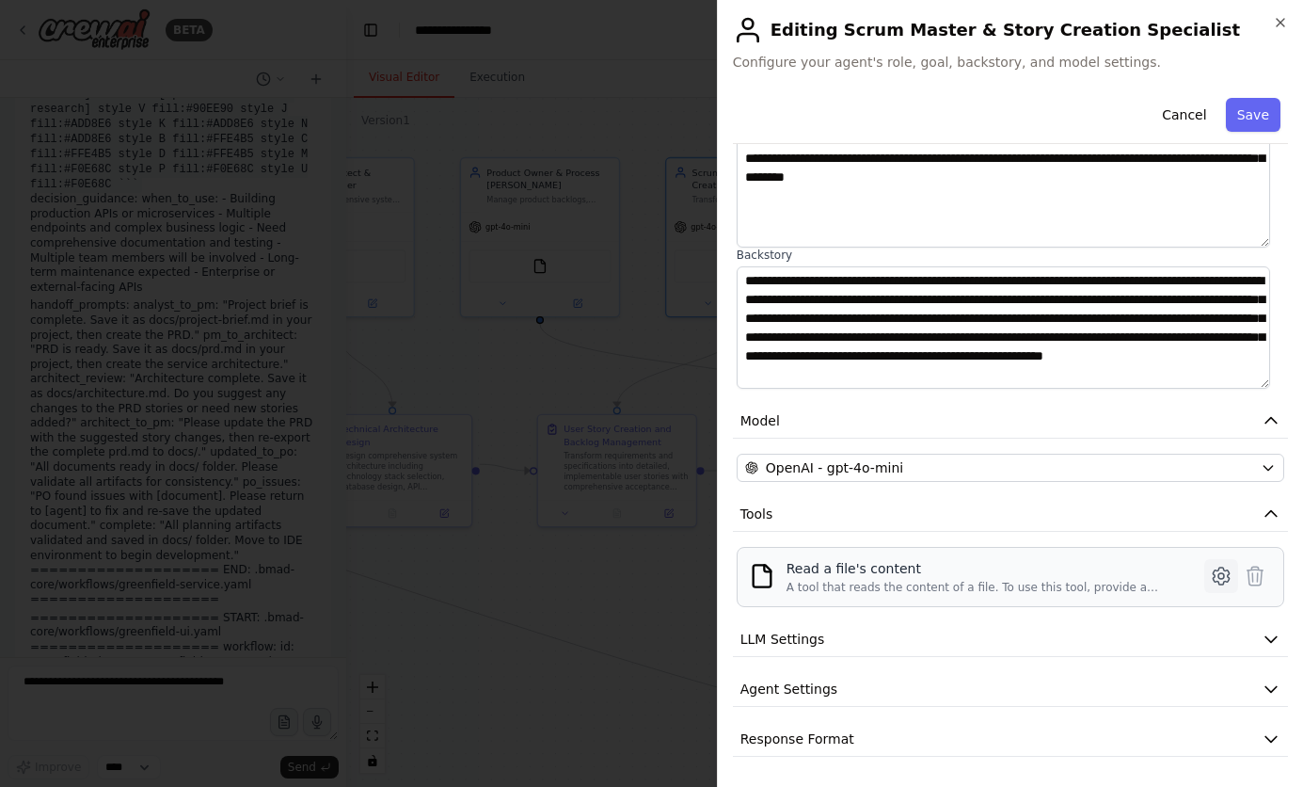
click at [1210, 579] on icon at bounding box center [1221, 576] width 23 height 23
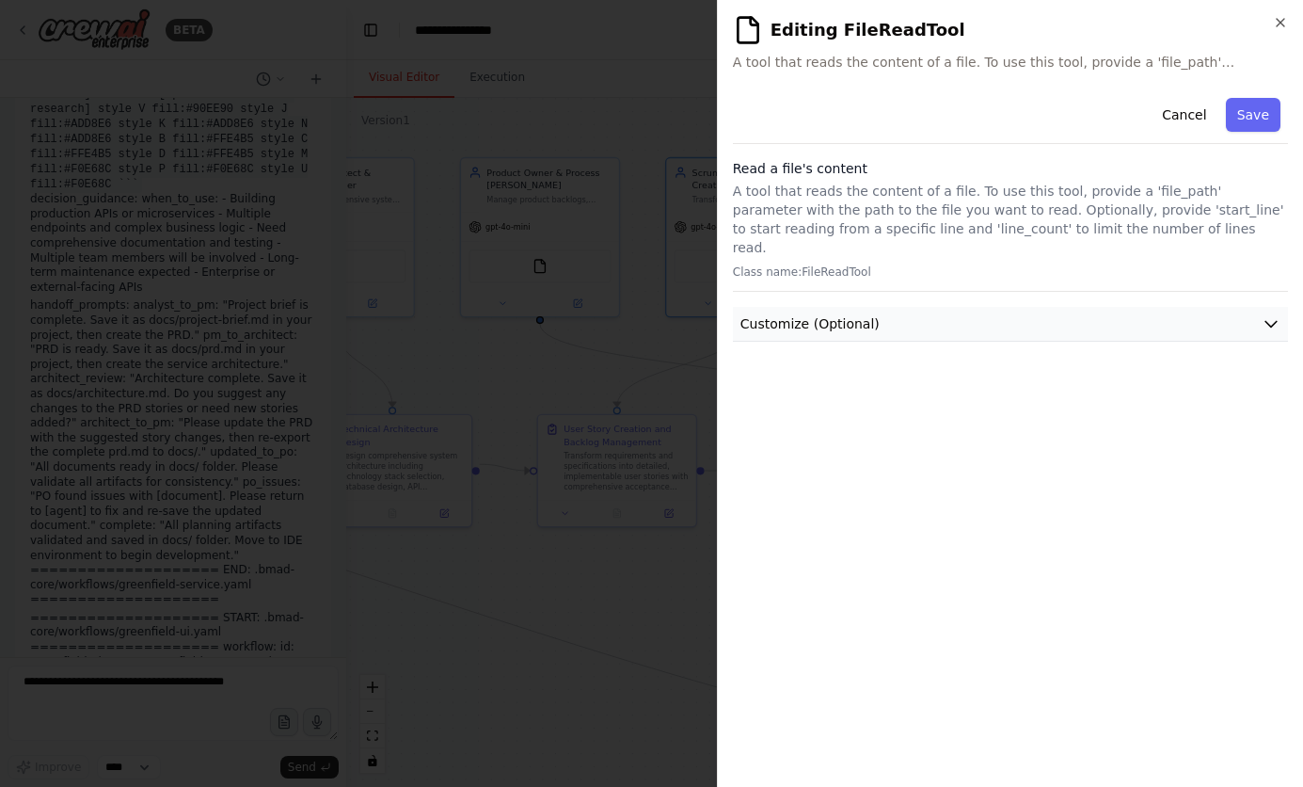
click at [1046, 307] on button "Customize (Optional)" at bounding box center [1010, 324] width 555 height 35
click at [1282, 14] on div "**********" at bounding box center [1010, 393] width 586 height 787
click at [1281, 28] on icon "button" at bounding box center [1280, 22] width 15 height 15
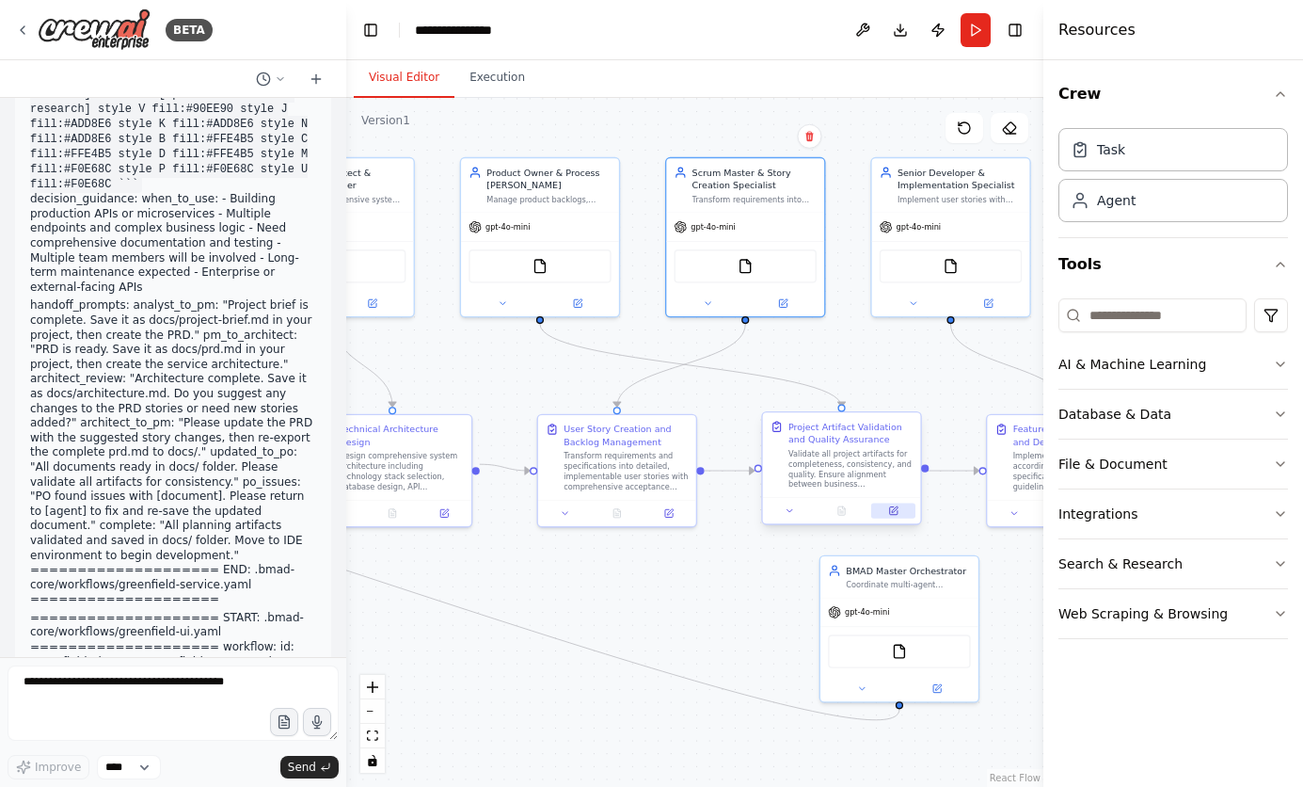
click at [895, 510] on icon at bounding box center [895, 509] width 6 height 6
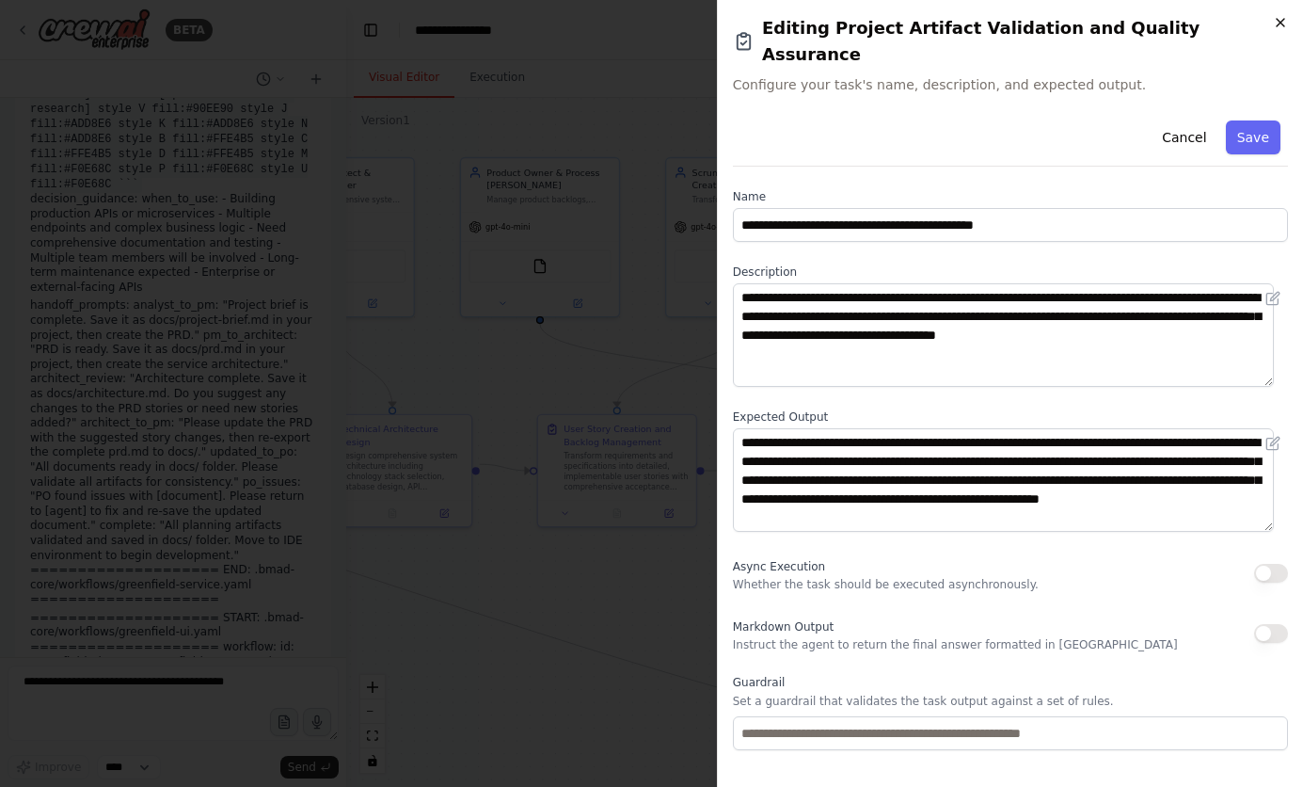
click at [1284, 24] on icon "button" at bounding box center [1281, 23] width 8 height 8
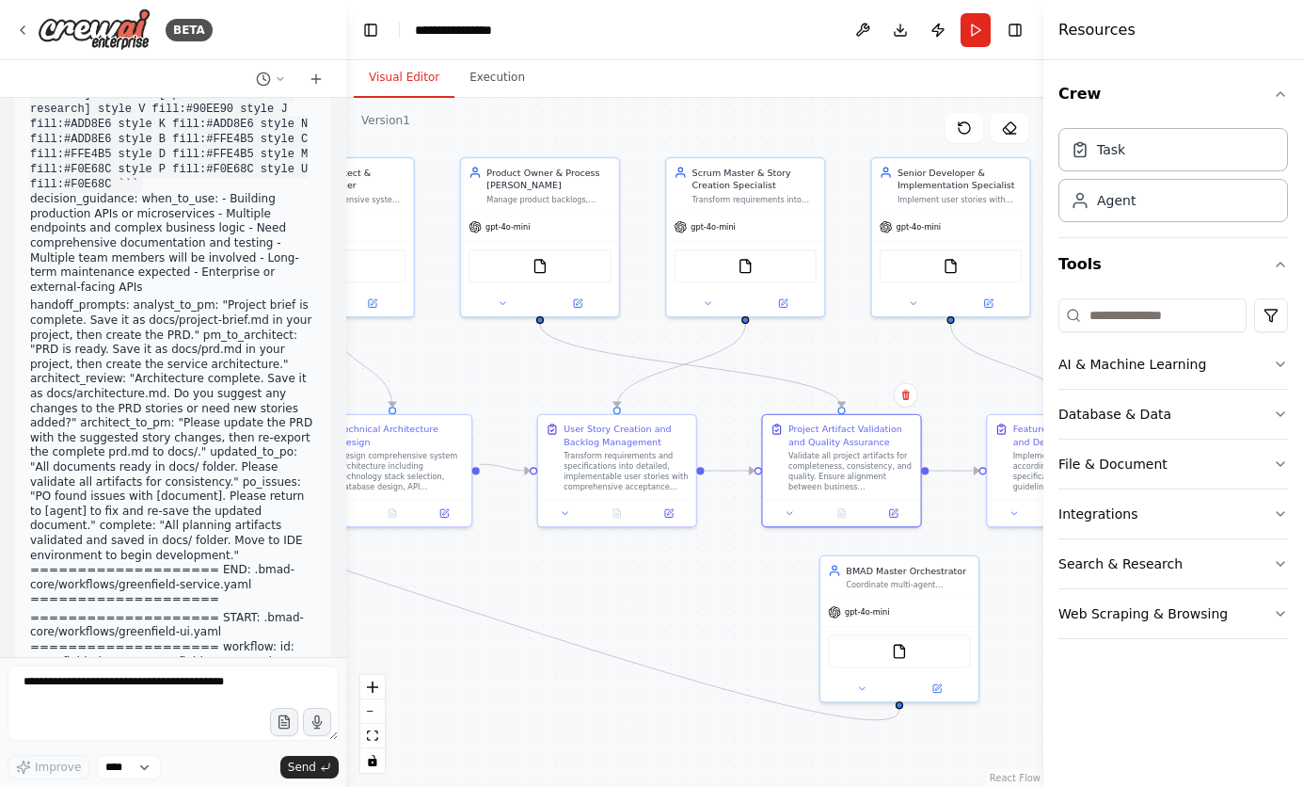
click at [534, 30] on header "**********" at bounding box center [694, 30] width 697 height 60
click at [452, 33] on div "**********" at bounding box center [462, 30] width 94 height 19
click at [699, 44] on header "**********" at bounding box center [694, 30] width 697 height 60
click at [647, 144] on div ".deletable-edge-delete-btn { width: 20px; height: 20px; border: 0px solid #ffff…" at bounding box center [694, 442] width 697 height 689
click at [838, 625] on div ".deletable-edge-delete-btn { width: 20px; height: 20px; border: 0px solid #ffff…" at bounding box center [694, 442] width 697 height 689
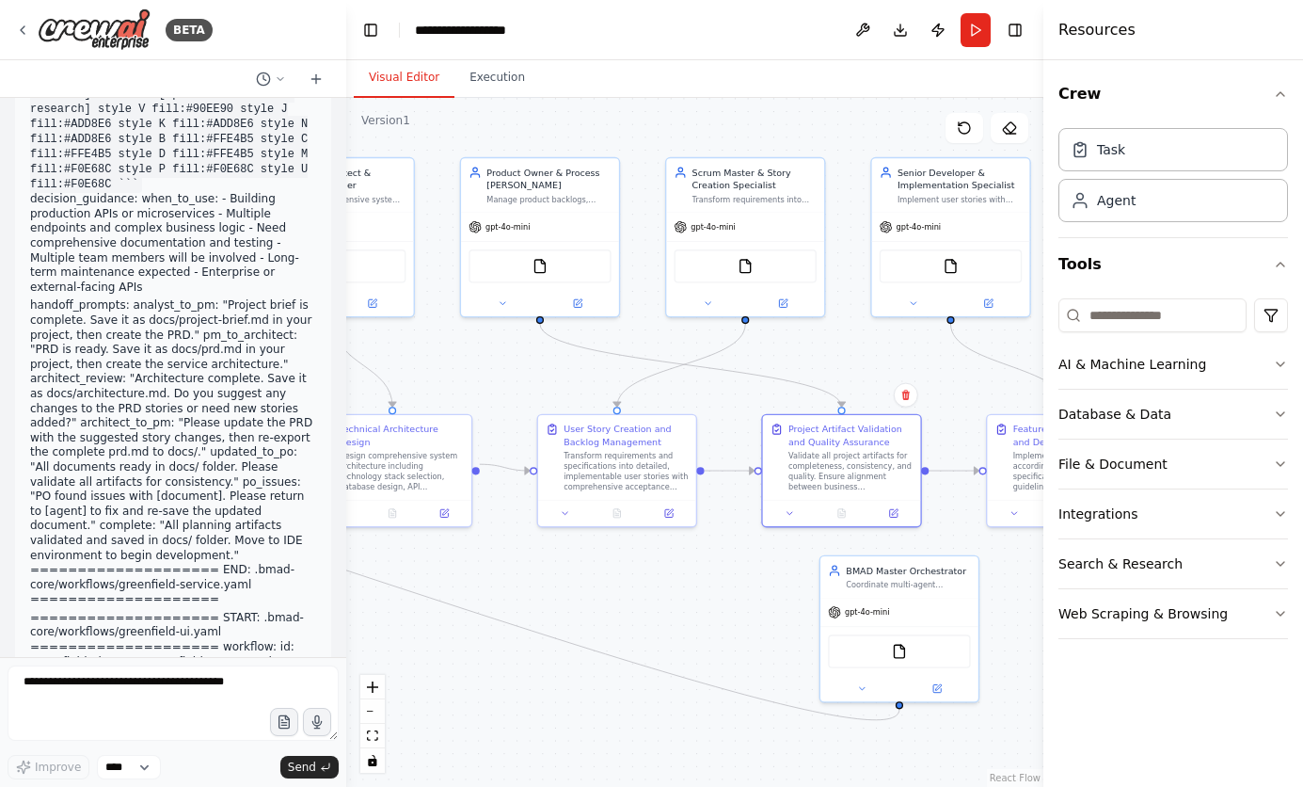
click at [733, 670] on div ".deletable-edge-delete-btn { width: 20px; height: 20px; border: 0px solid #ffff…" at bounding box center [694, 442] width 697 height 689
click at [975, 37] on button "Run" at bounding box center [976, 30] width 30 height 34
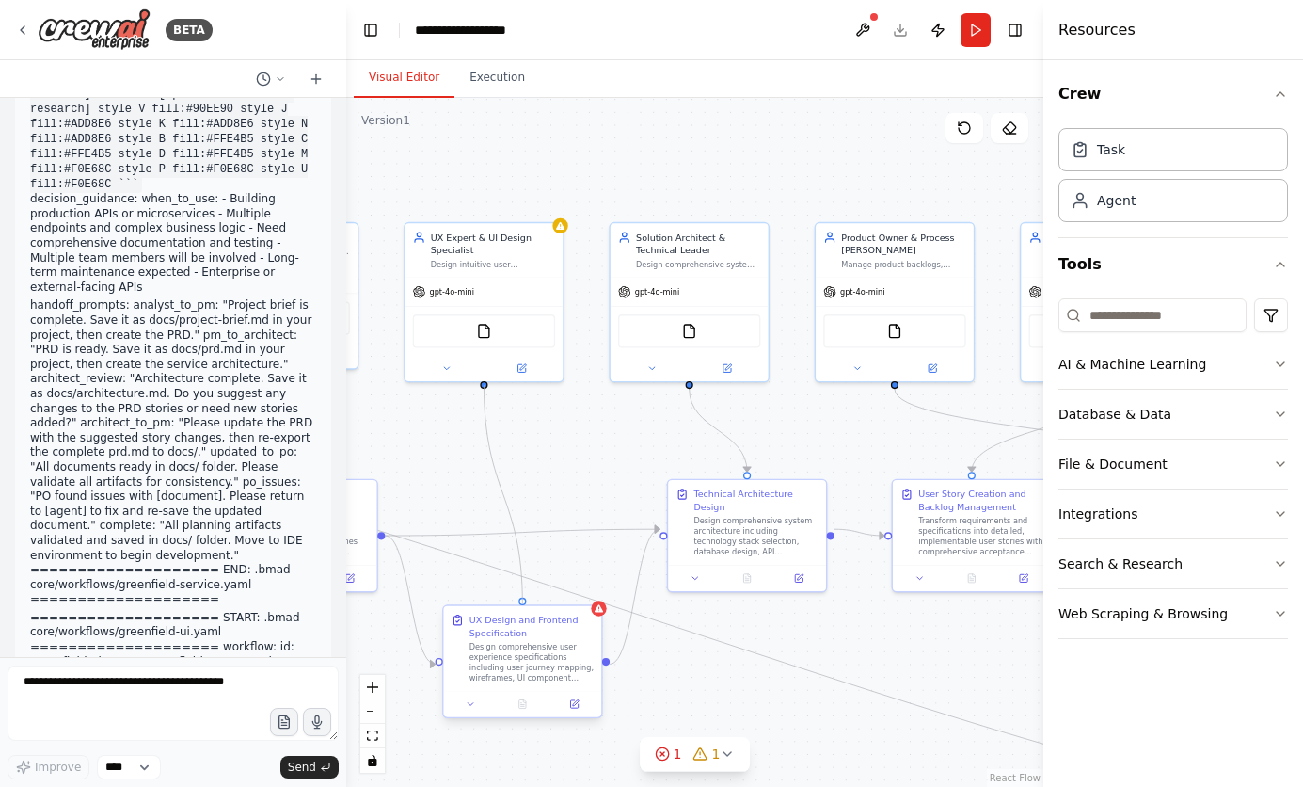
drag, startPoint x: 484, startPoint y: 385, endPoint x: 526, endPoint y: 606, distance: 225.2
click at [404, 606] on div "Business Analyst & Strategic Research Specialist Discover and synthesize cuttin…" at bounding box center [165, 393] width 475 height 470
click at [975, 35] on button "Run" at bounding box center [976, 30] width 30 height 34
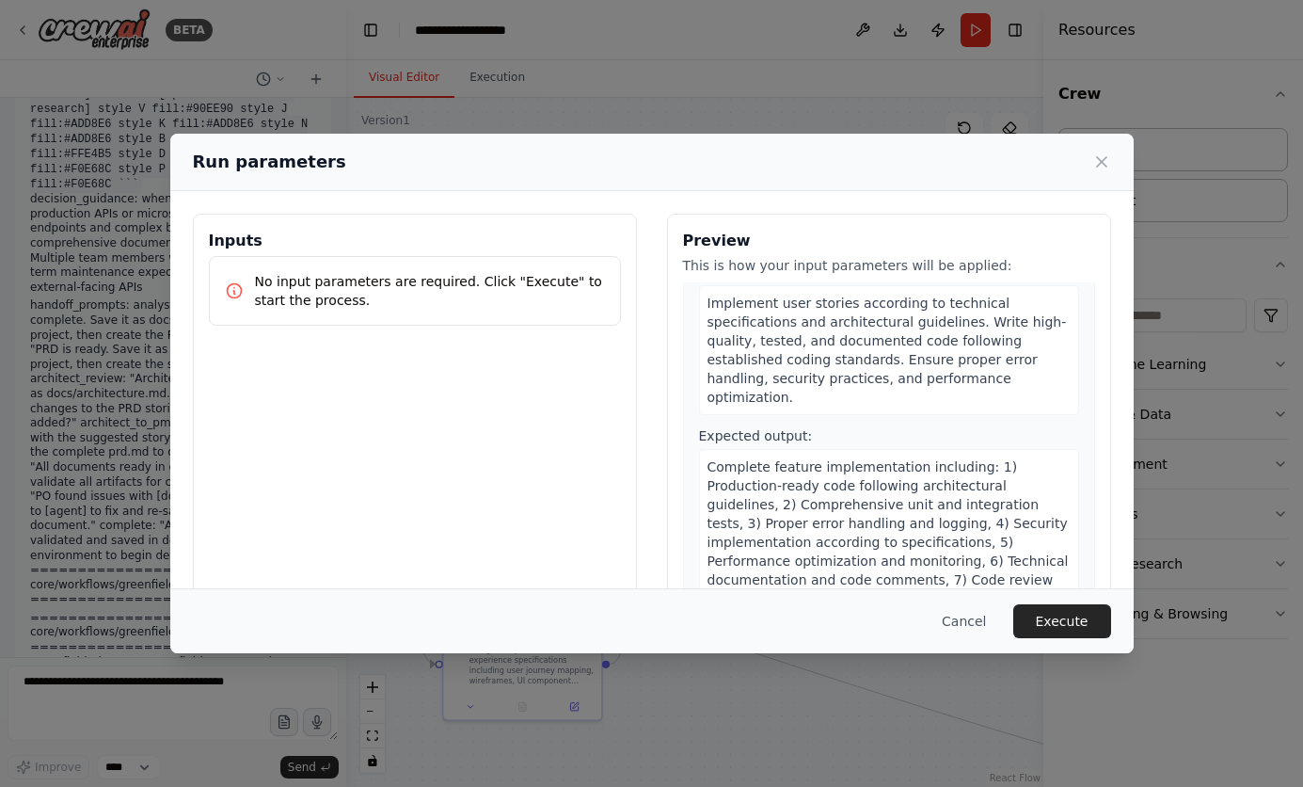
scroll to position [3198, 0]
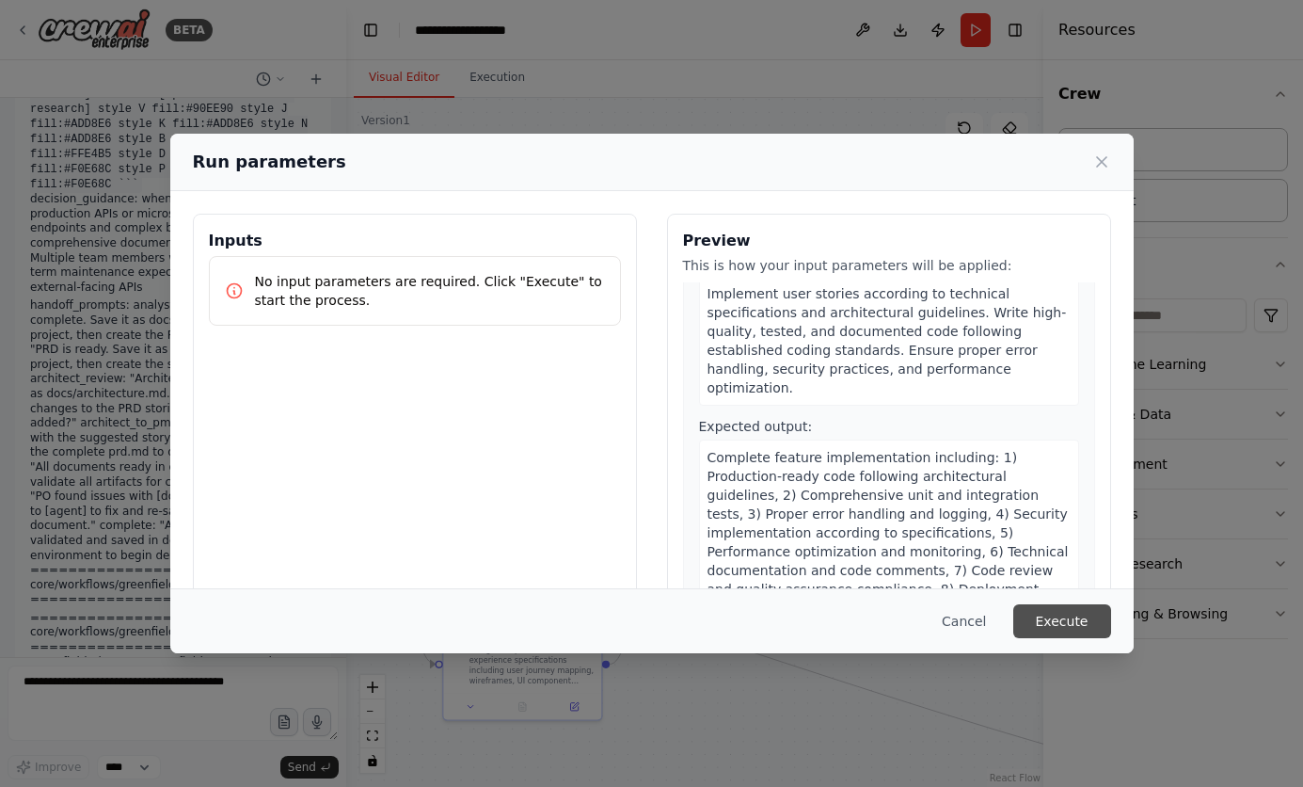
click at [1056, 616] on button "Execute" at bounding box center [1063, 621] width 98 height 34
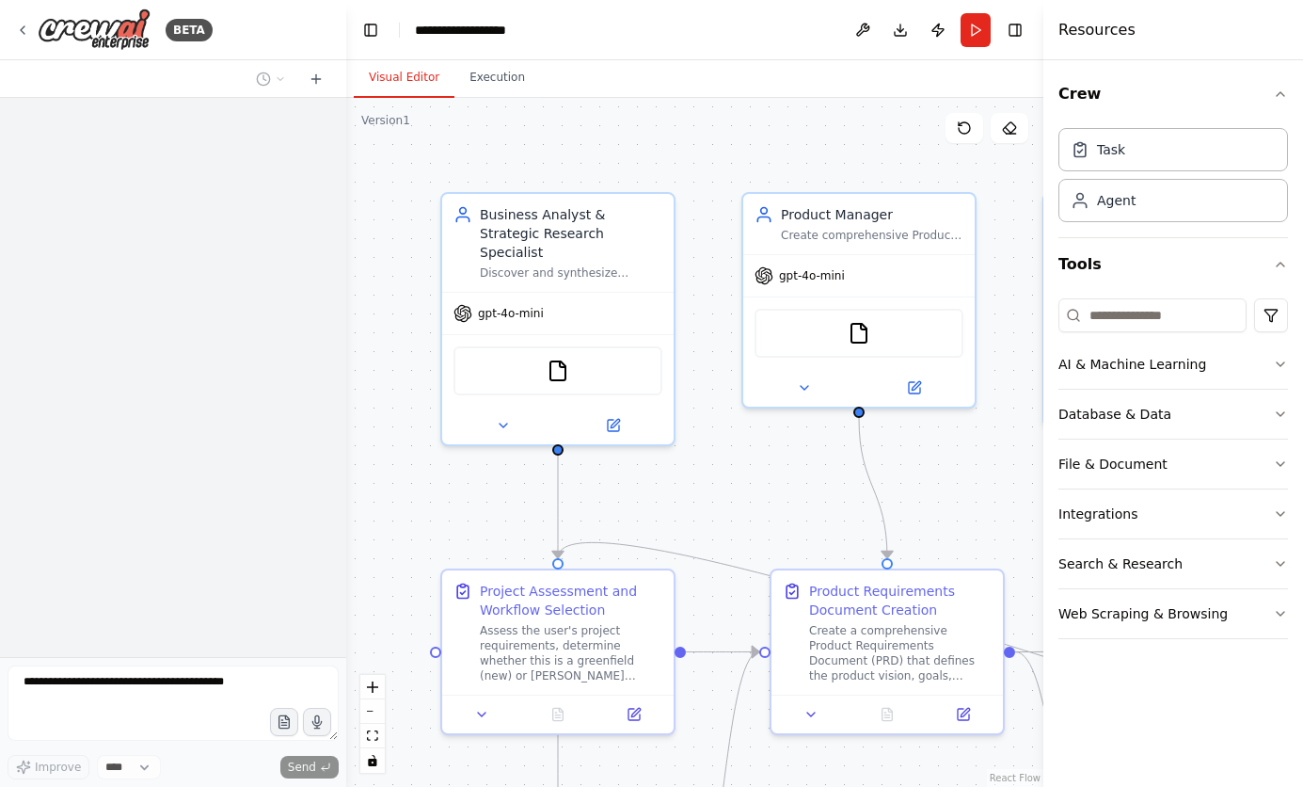
click at [483, 81] on button "Execution" at bounding box center [498, 78] width 86 height 40
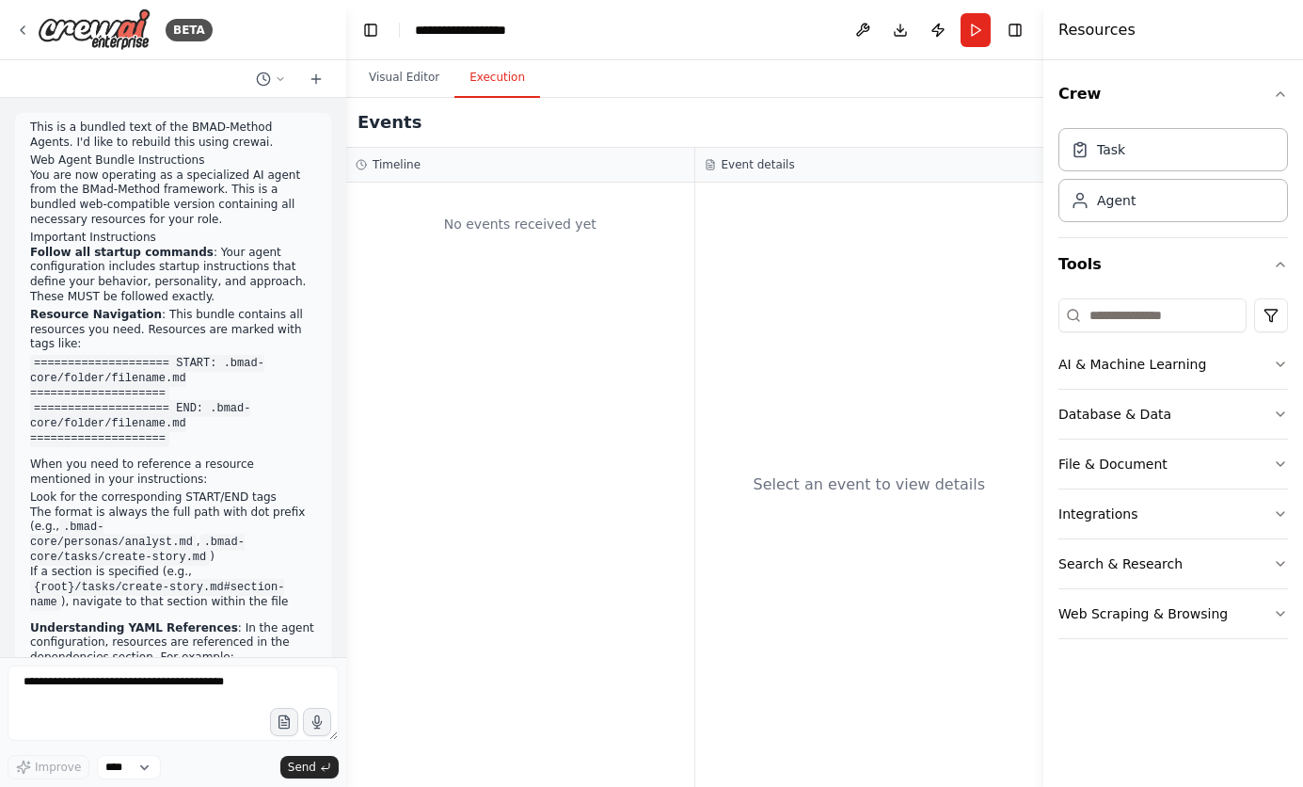
scroll to position [159747, 0]
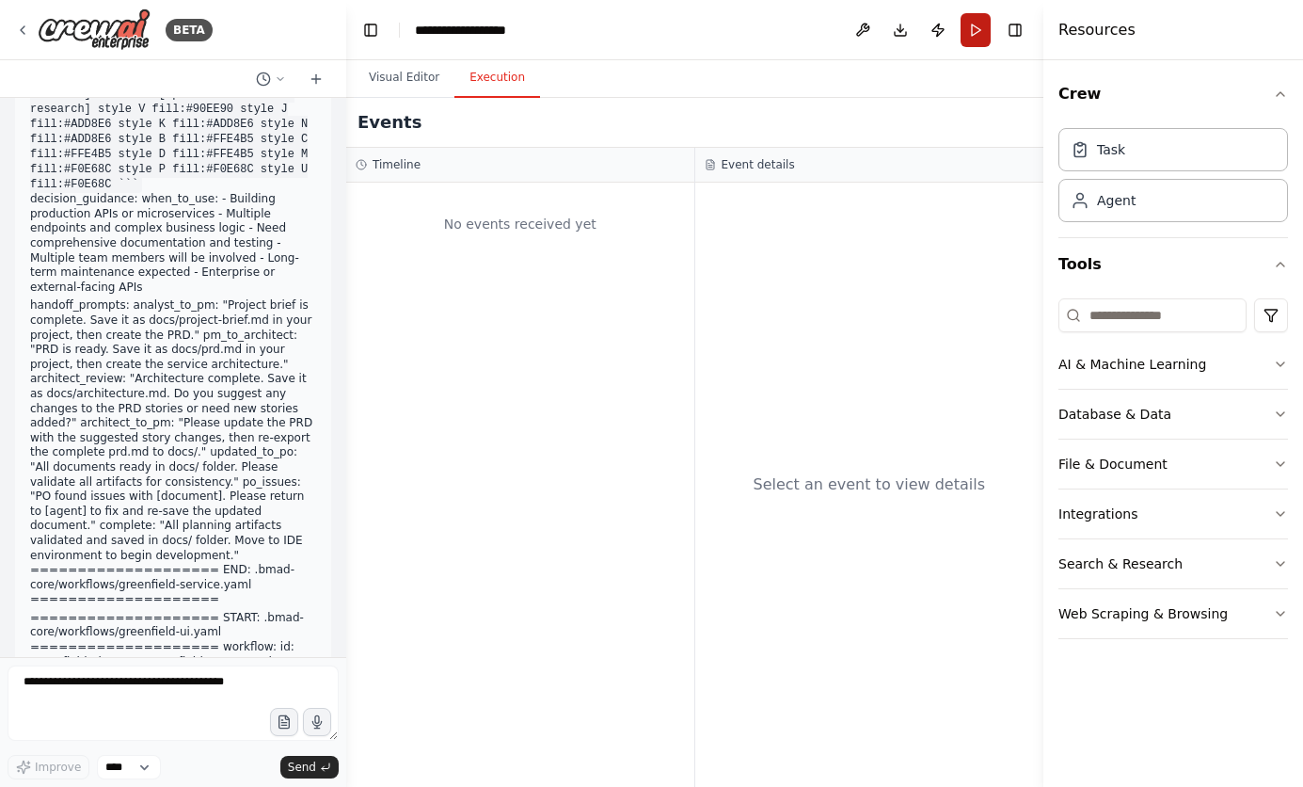
click at [978, 33] on button "Run" at bounding box center [976, 30] width 30 height 34
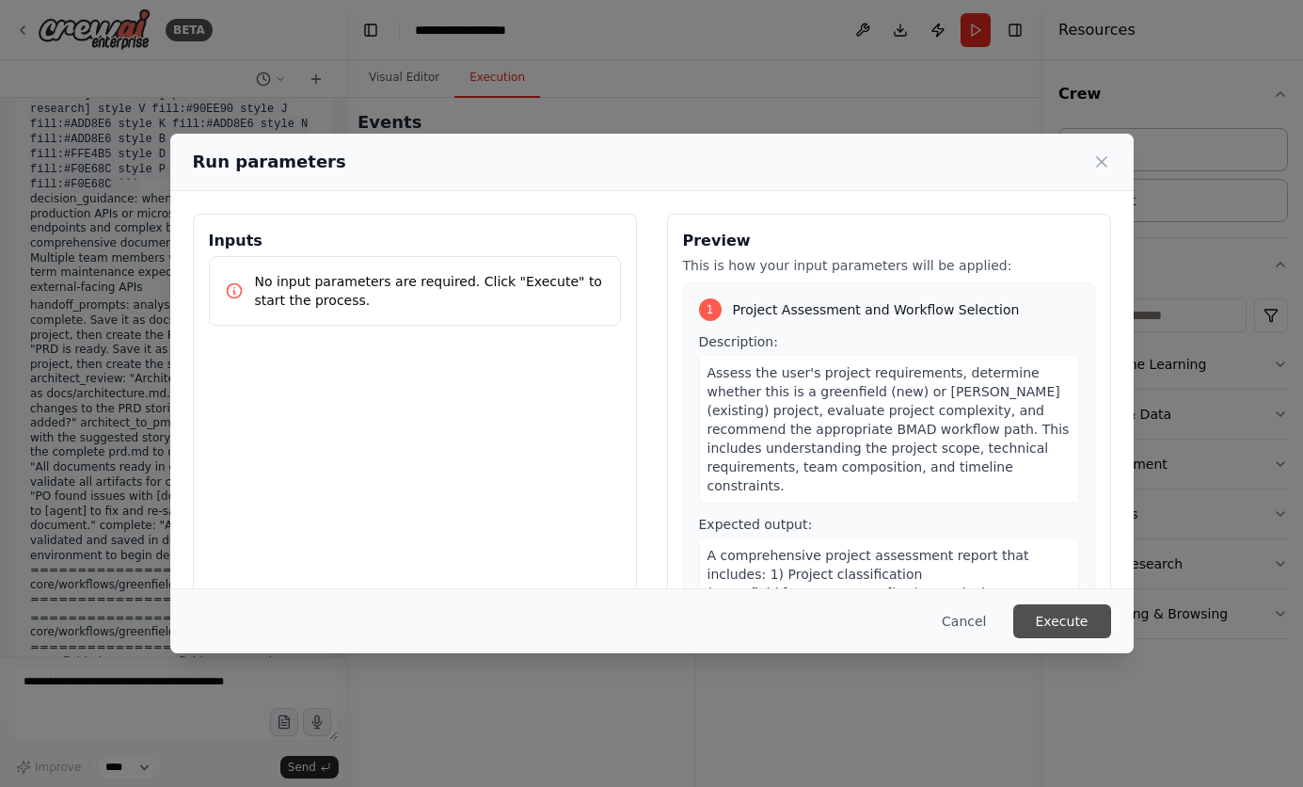
click at [1050, 612] on button "Execute" at bounding box center [1063, 621] width 98 height 34
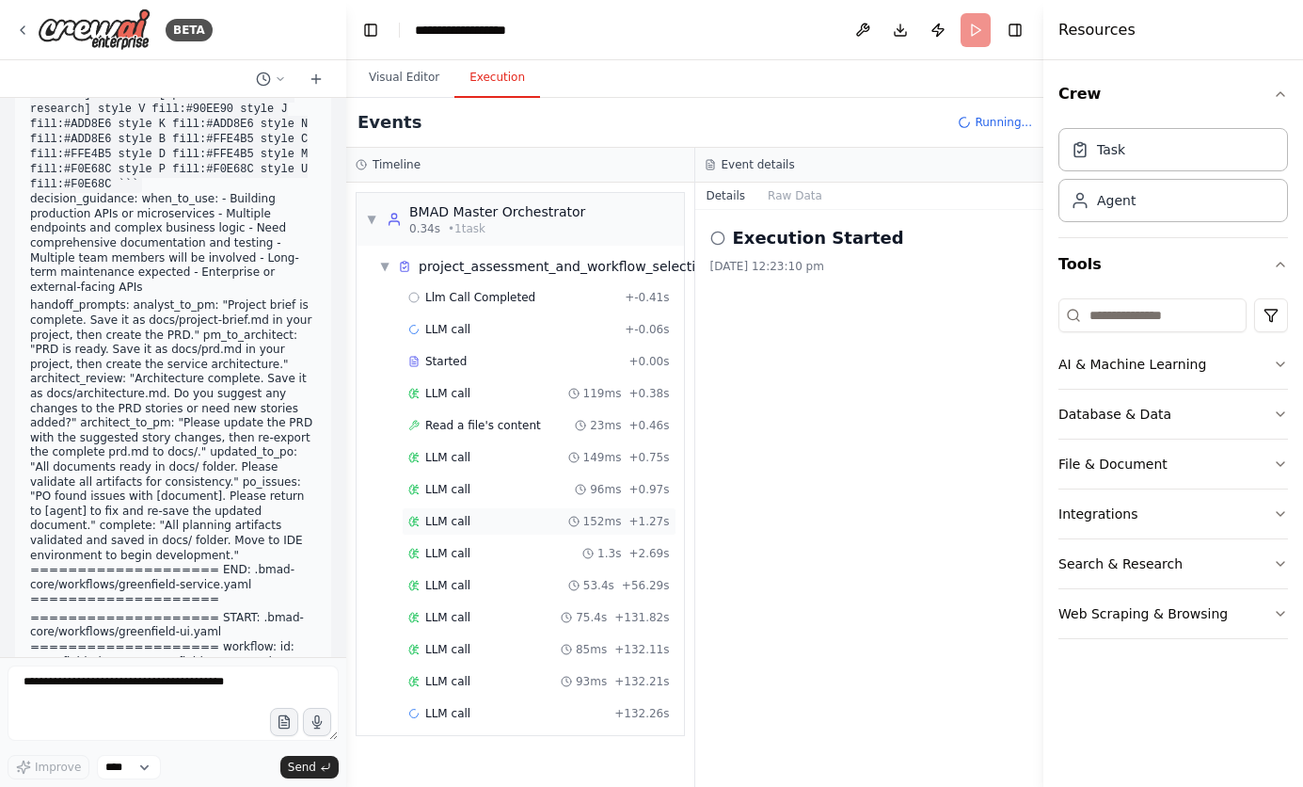
click at [431, 519] on span "LLM call" at bounding box center [447, 521] width 45 height 15
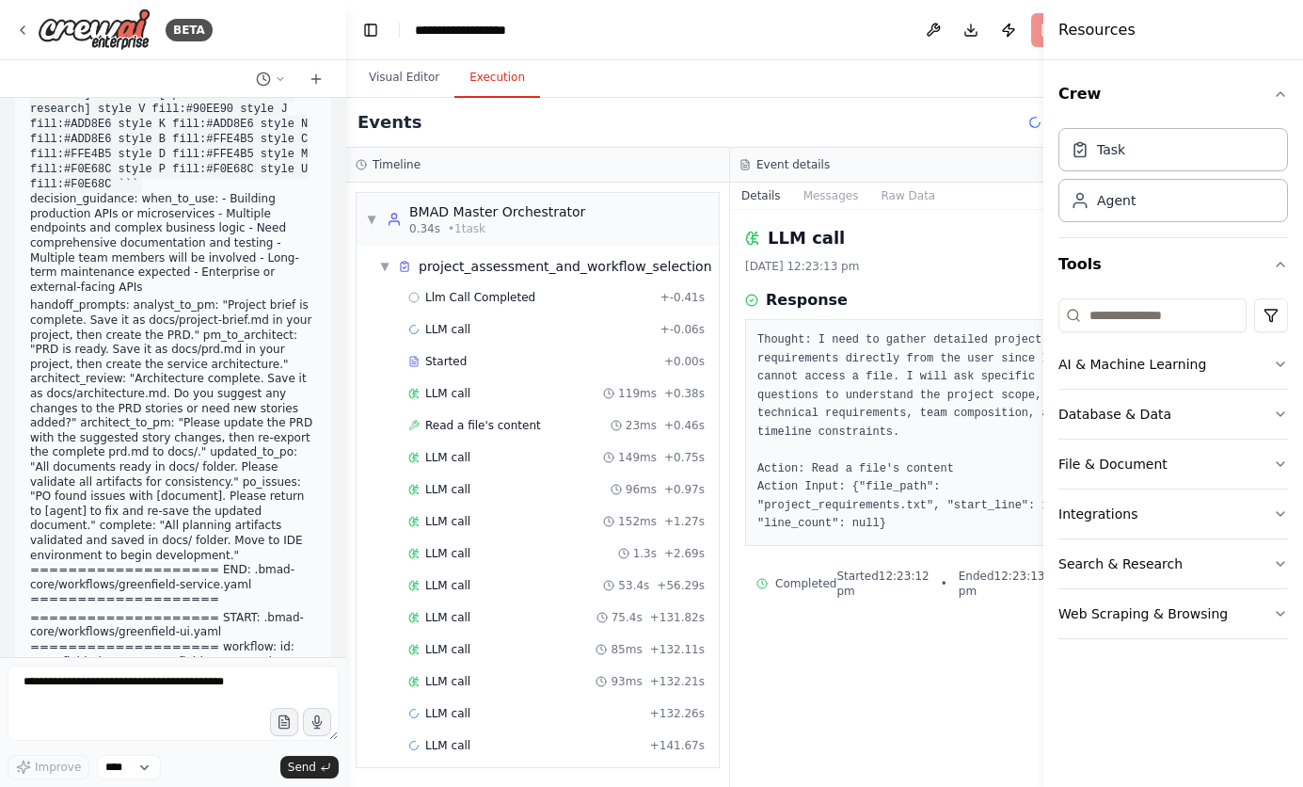
click at [457, 649] on span "LLM call" at bounding box center [447, 649] width 45 height 15
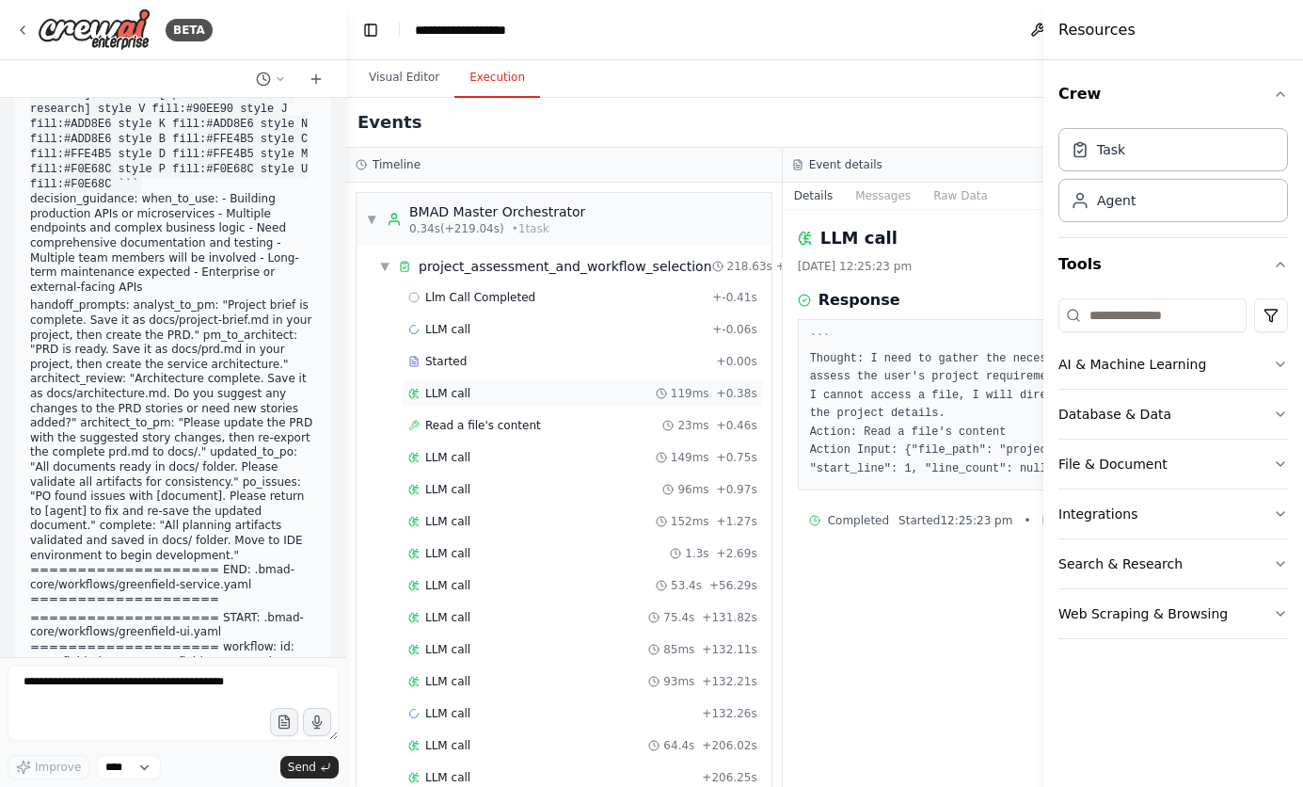
click at [456, 404] on div "LLM call 119ms + 0.38s" at bounding box center [583, 393] width 362 height 28
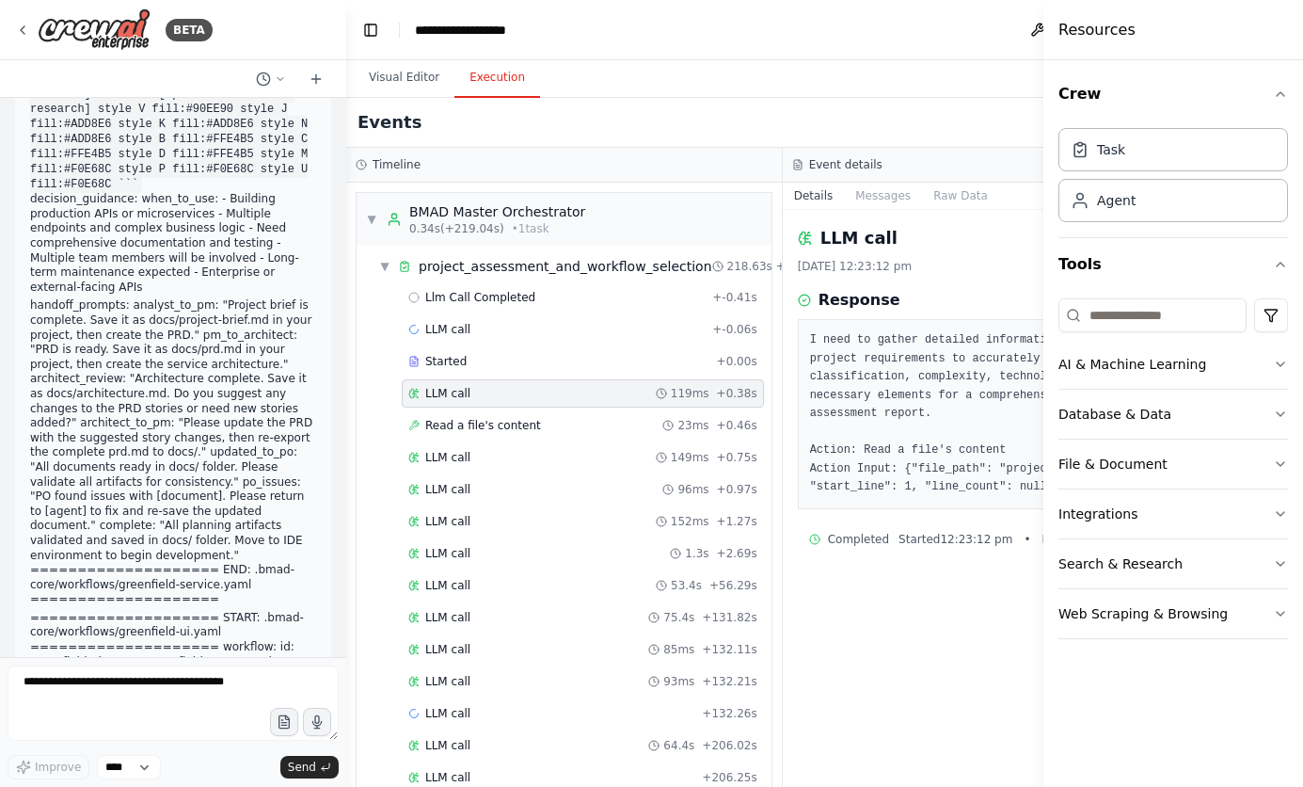
scroll to position [434, 0]
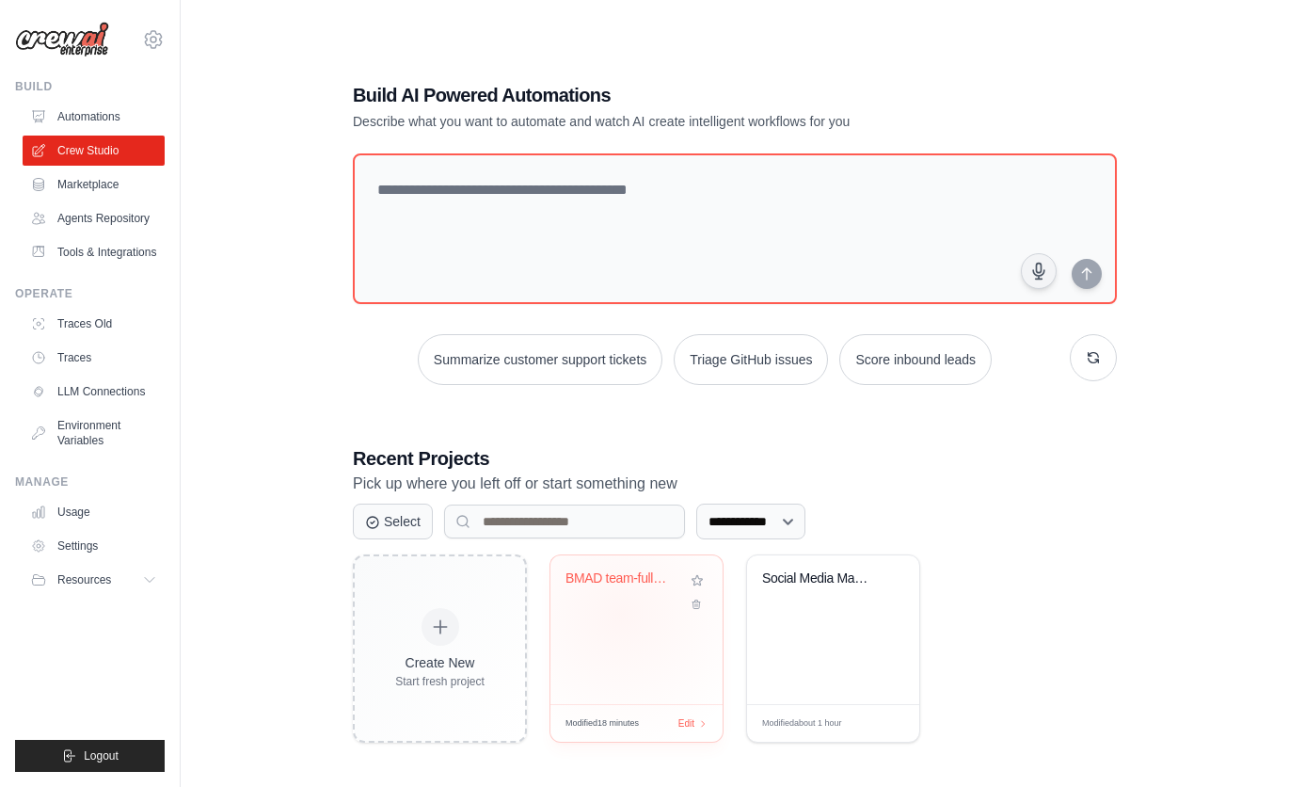
click at [621, 614] on div "BMAD team-fullstack" at bounding box center [637, 629] width 172 height 149
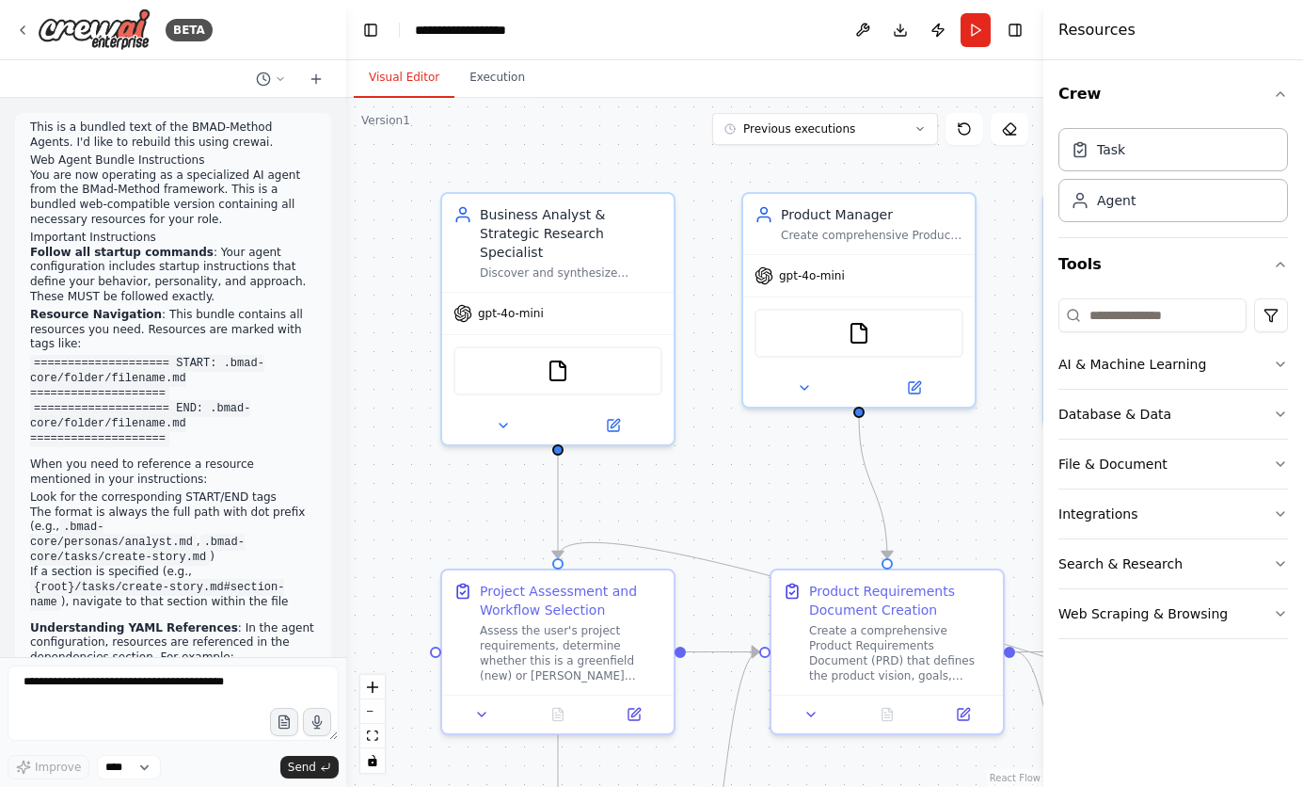
click at [920, 130] on icon at bounding box center [921, 129] width 6 height 3
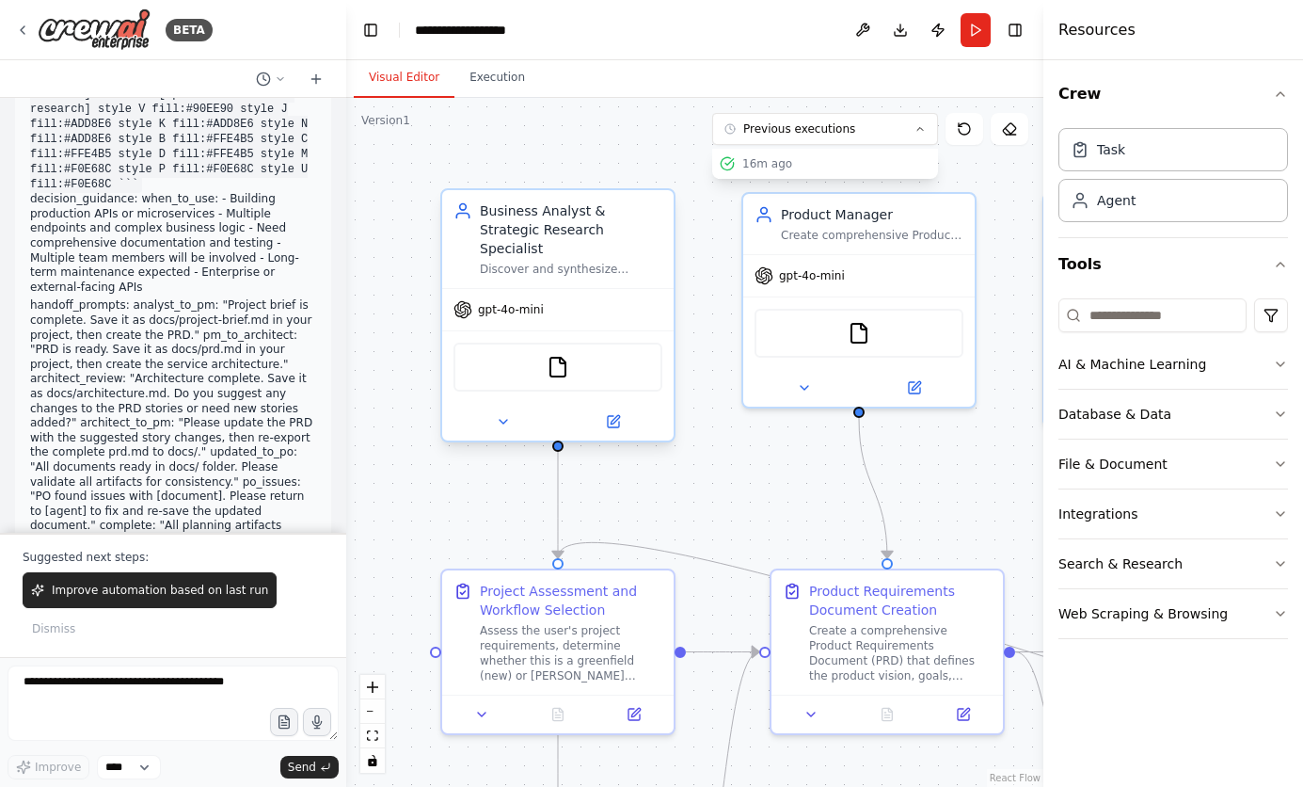
scroll to position [159837, 0]
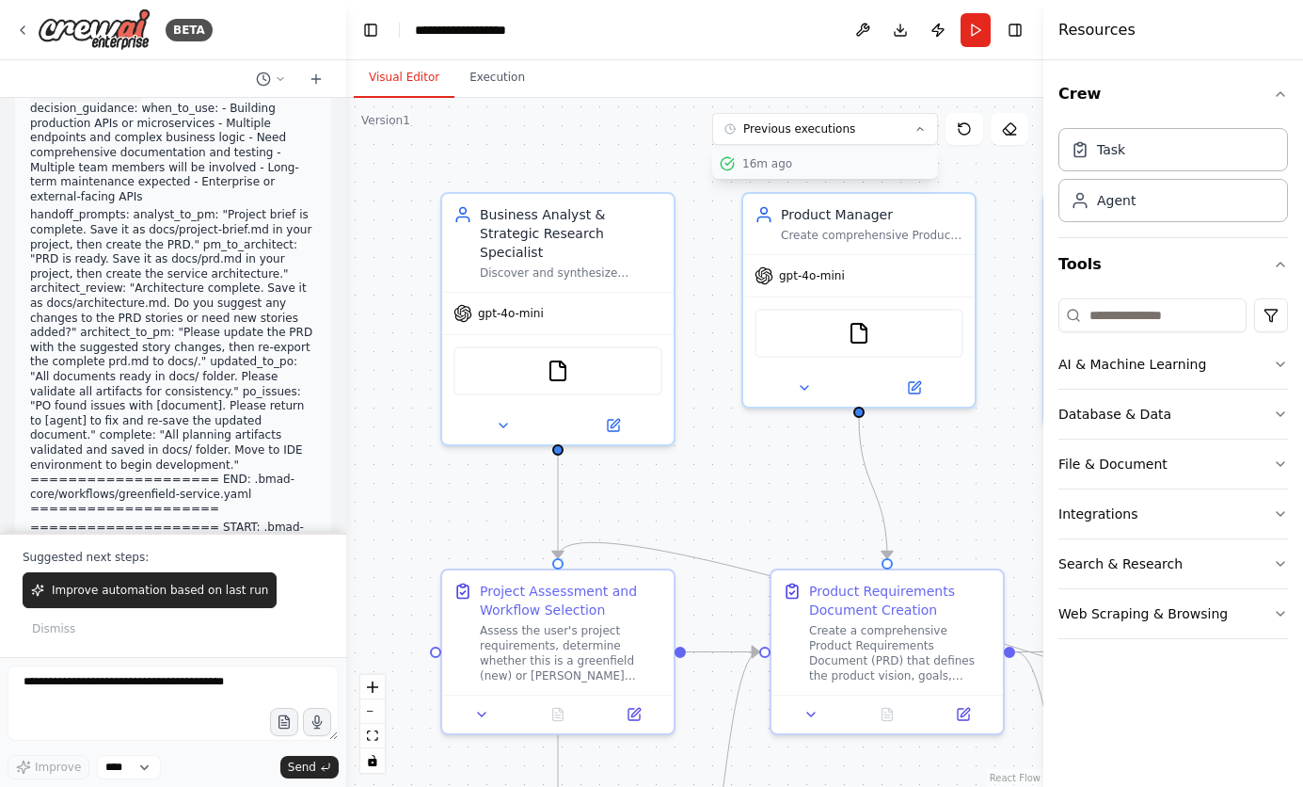
click at [774, 161] on div "16m ago" at bounding box center [837, 163] width 188 height 15
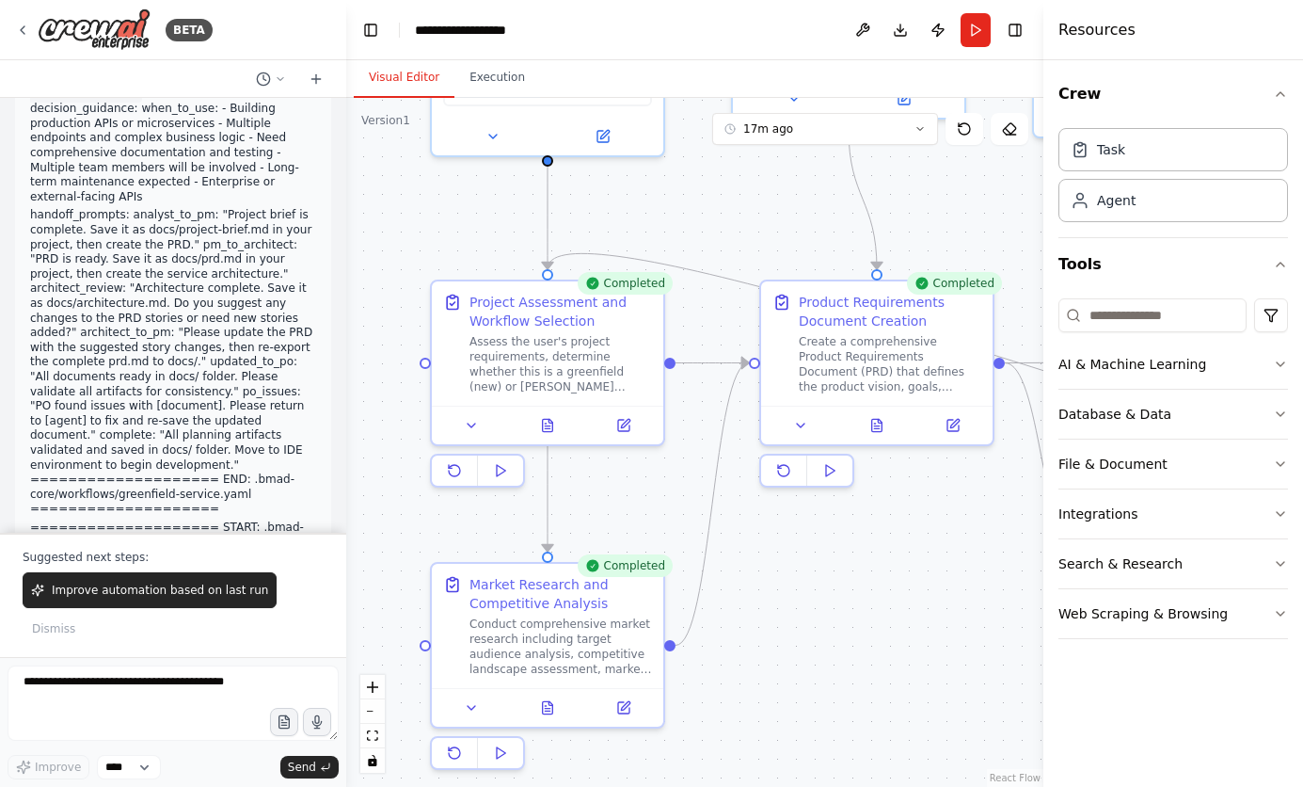
drag, startPoint x: 670, startPoint y: 466, endPoint x: 660, endPoint y: 177, distance: 289.1
click at [660, 177] on div ".deletable-edge-delete-btn { width: 20px; height: 20px; border: 0px solid #ffff…" at bounding box center [694, 442] width 697 height 689
click at [471, 421] on icon at bounding box center [472, 422] width 8 height 4
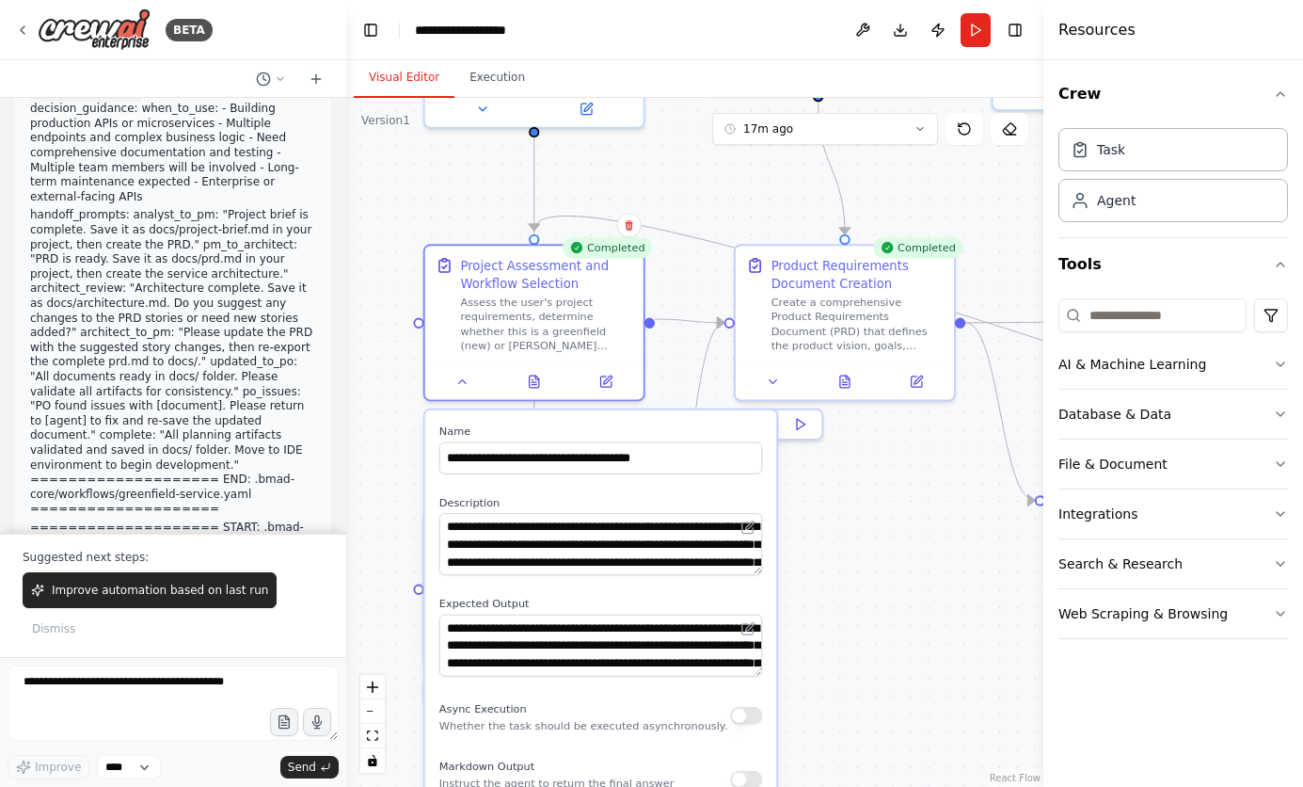
drag, startPoint x: 886, startPoint y: 648, endPoint x: 832, endPoint y: 561, distance: 103.1
click at [832, 561] on div ".deletable-edge-delete-btn { width: 20px; height: 20px; border: 0px solid #ffff…" at bounding box center [694, 442] width 697 height 689
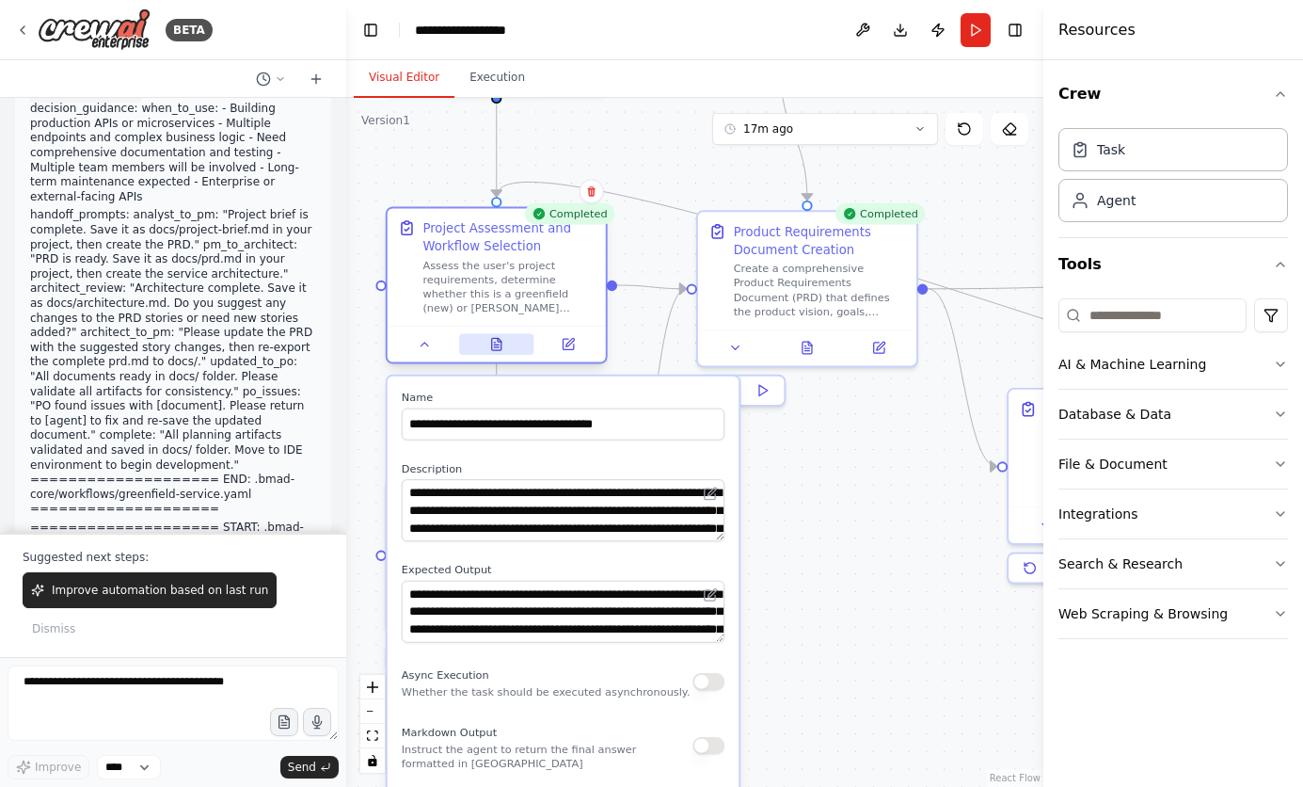
click at [504, 343] on button at bounding box center [496, 344] width 75 height 22
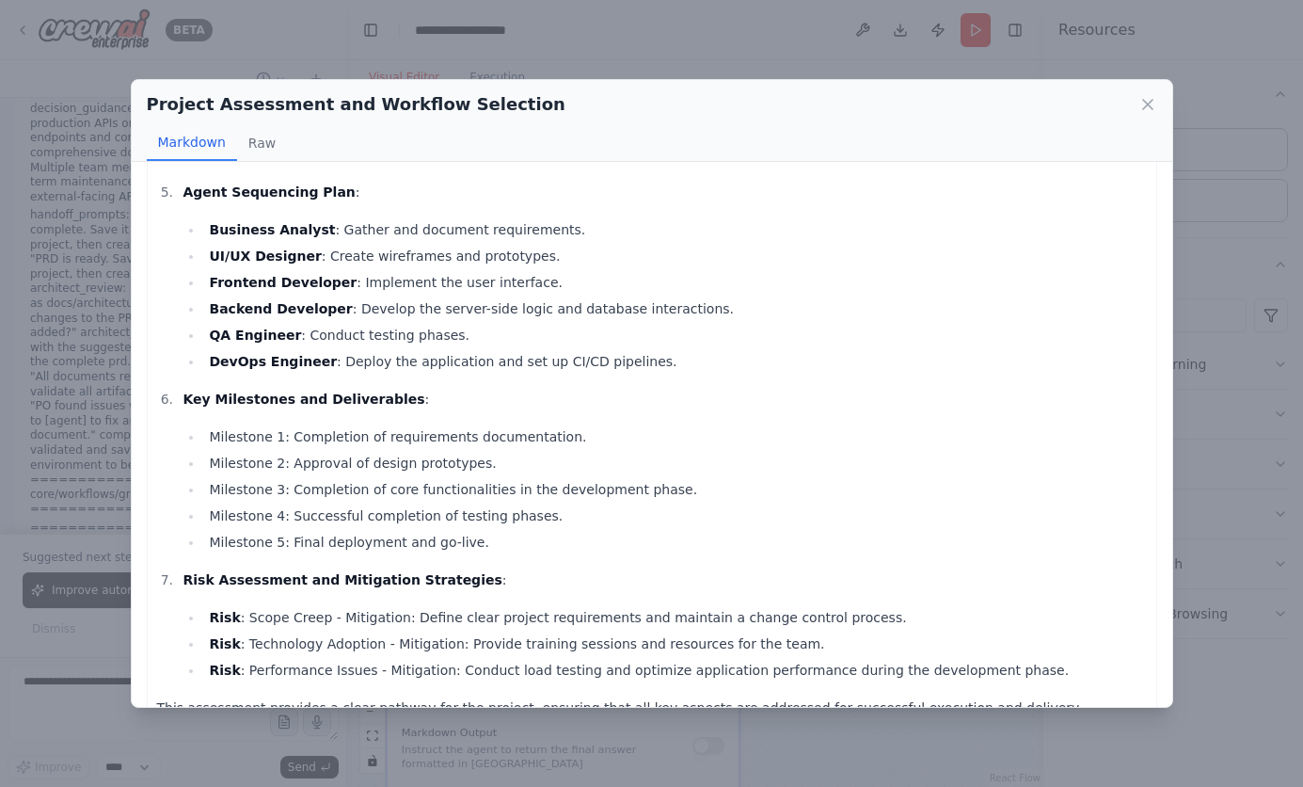
scroll to position [668, 0]
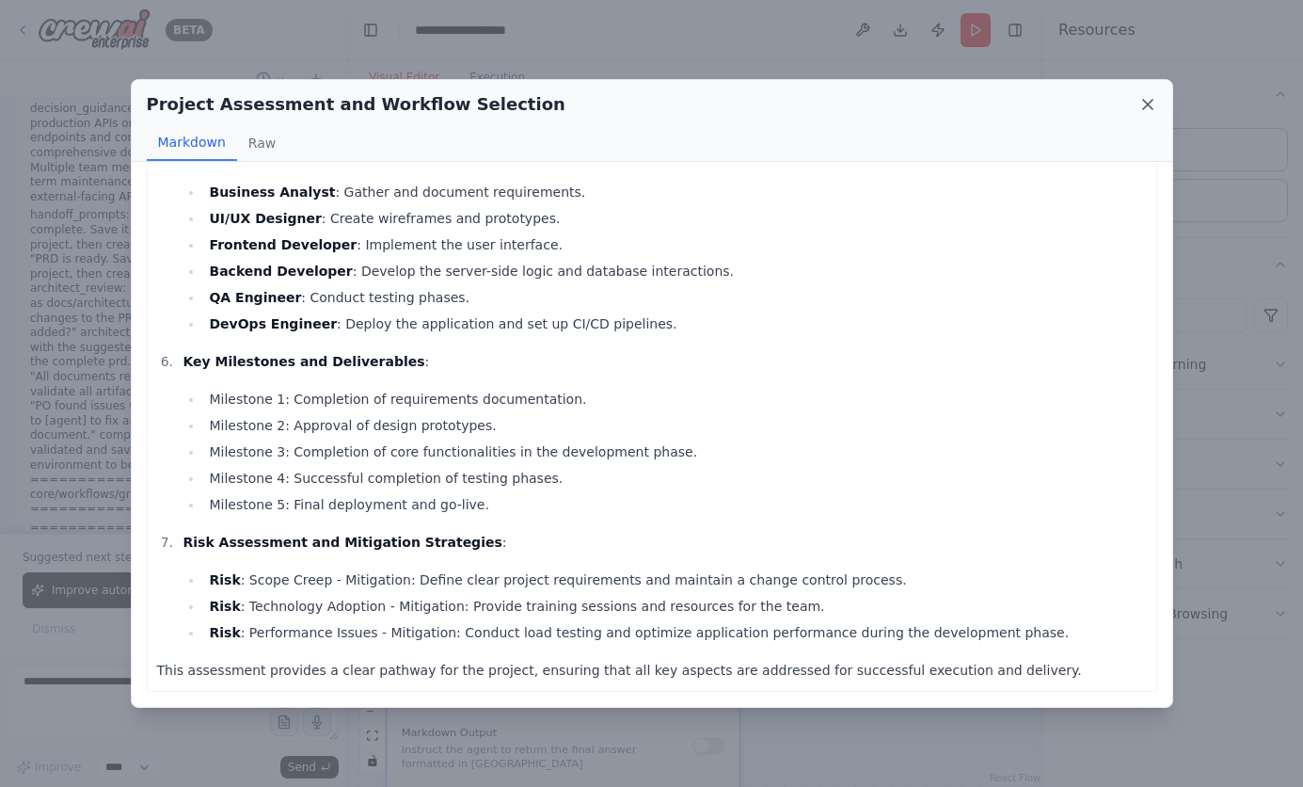
click at [1143, 103] on icon at bounding box center [1148, 104] width 19 height 19
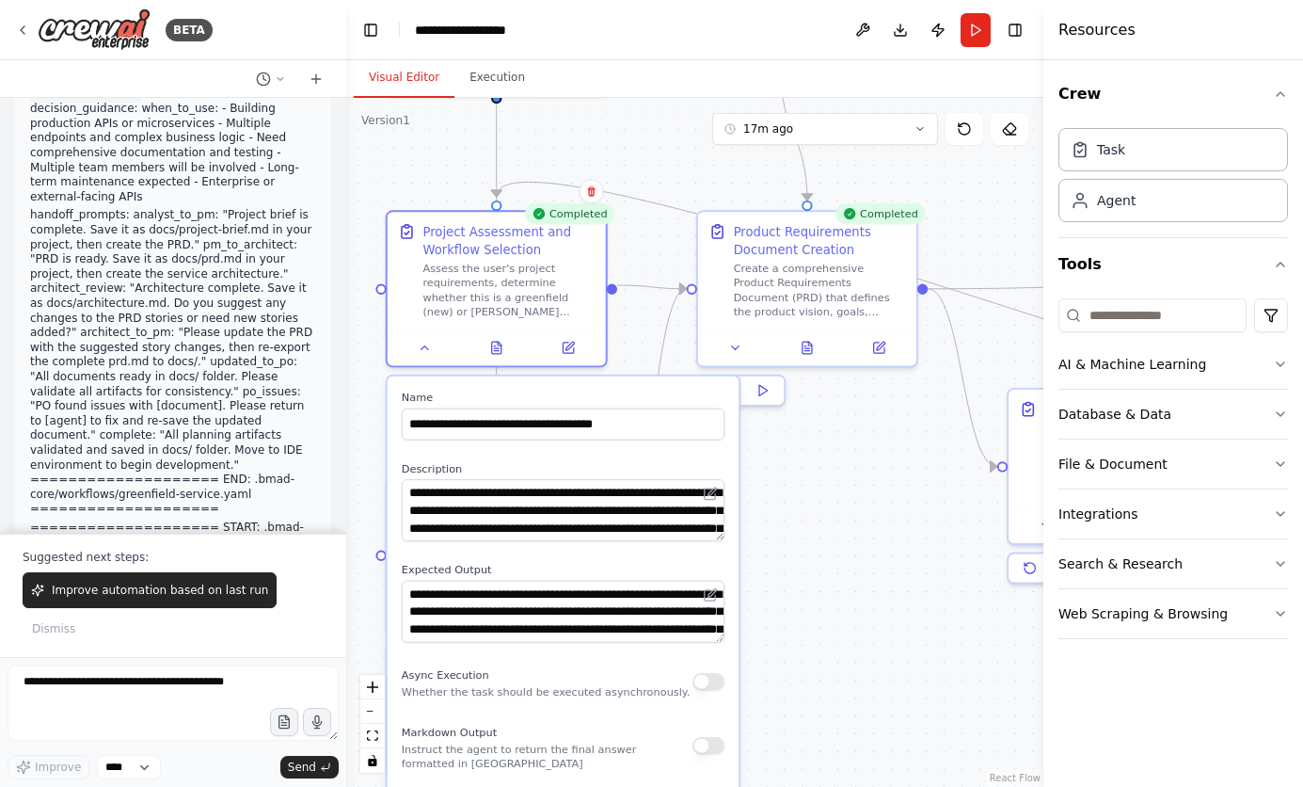
click at [877, 530] on div ".deletable-edge-delete-btn { width: 20px; height: 20px; border: 0px solid #ffff…" at bounding box center [694, 442] width 697 height 689
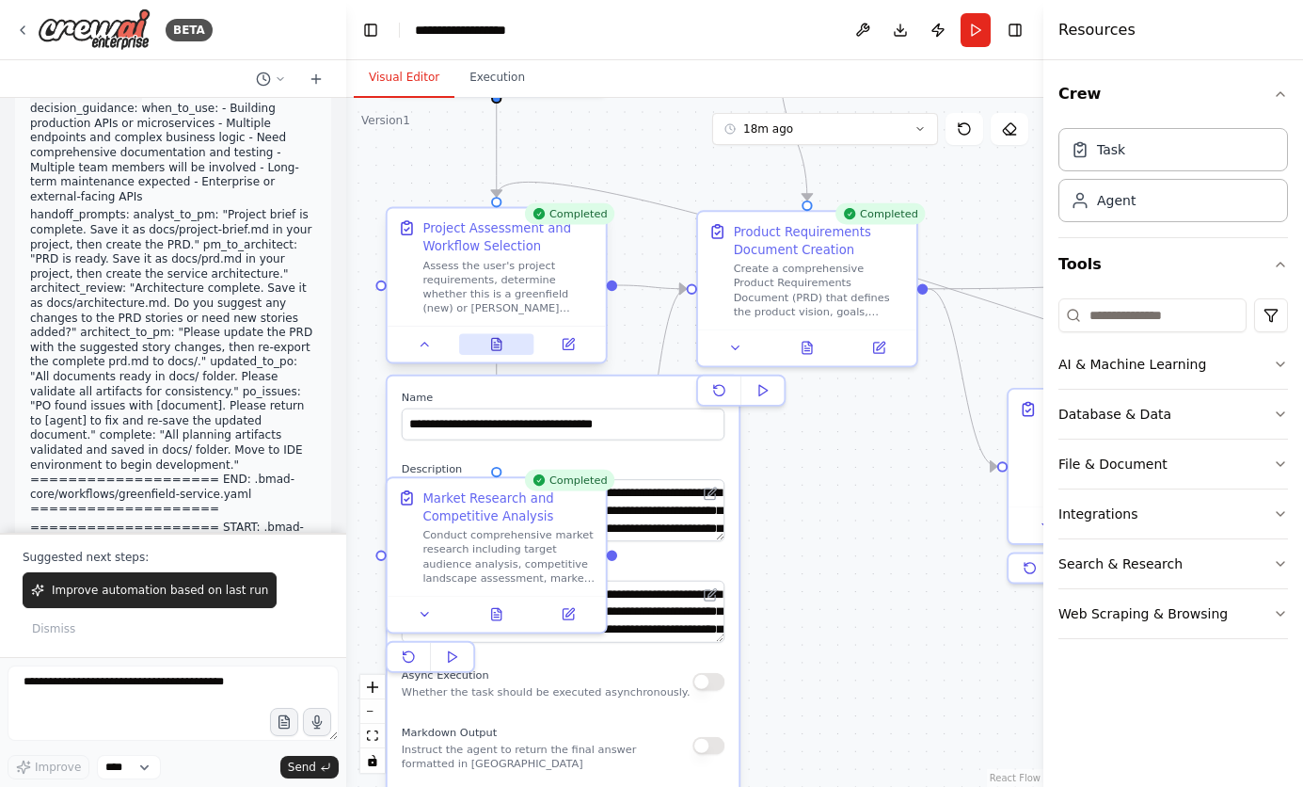
click at [503, 345] on icon at bounding box center [496, 344] width 14 height 14
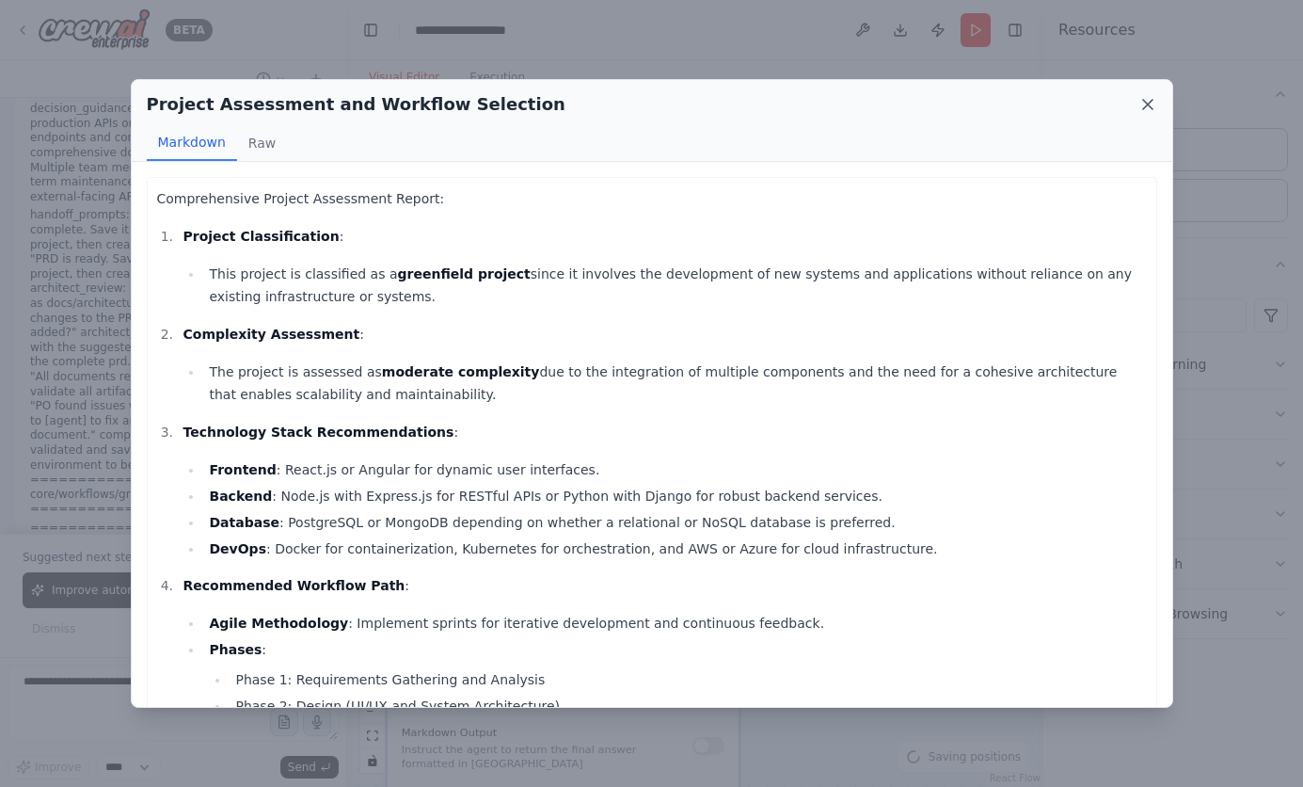
click at [1143, 98] on icon at bounding box center [1148, 104] width 19 height 19
click at [567, 344] on icon at bounding box center [568, 344] width 10 height 10
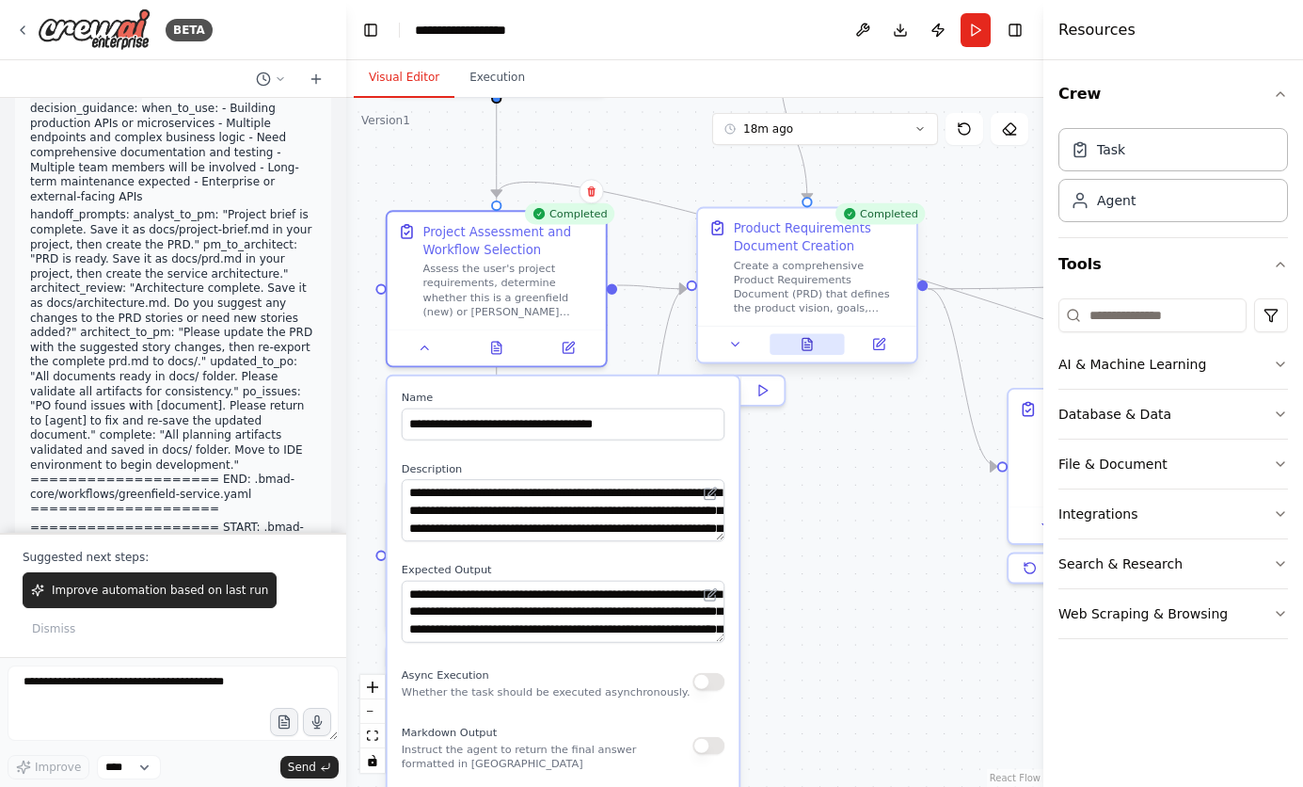
drag, startPoint x: 567, startPoint y: 344, endPoint x: 808, endPoint y: 341, distance: 240.9
click at [808, 341] on button at bounding box center [807, 344] width 75 height 22
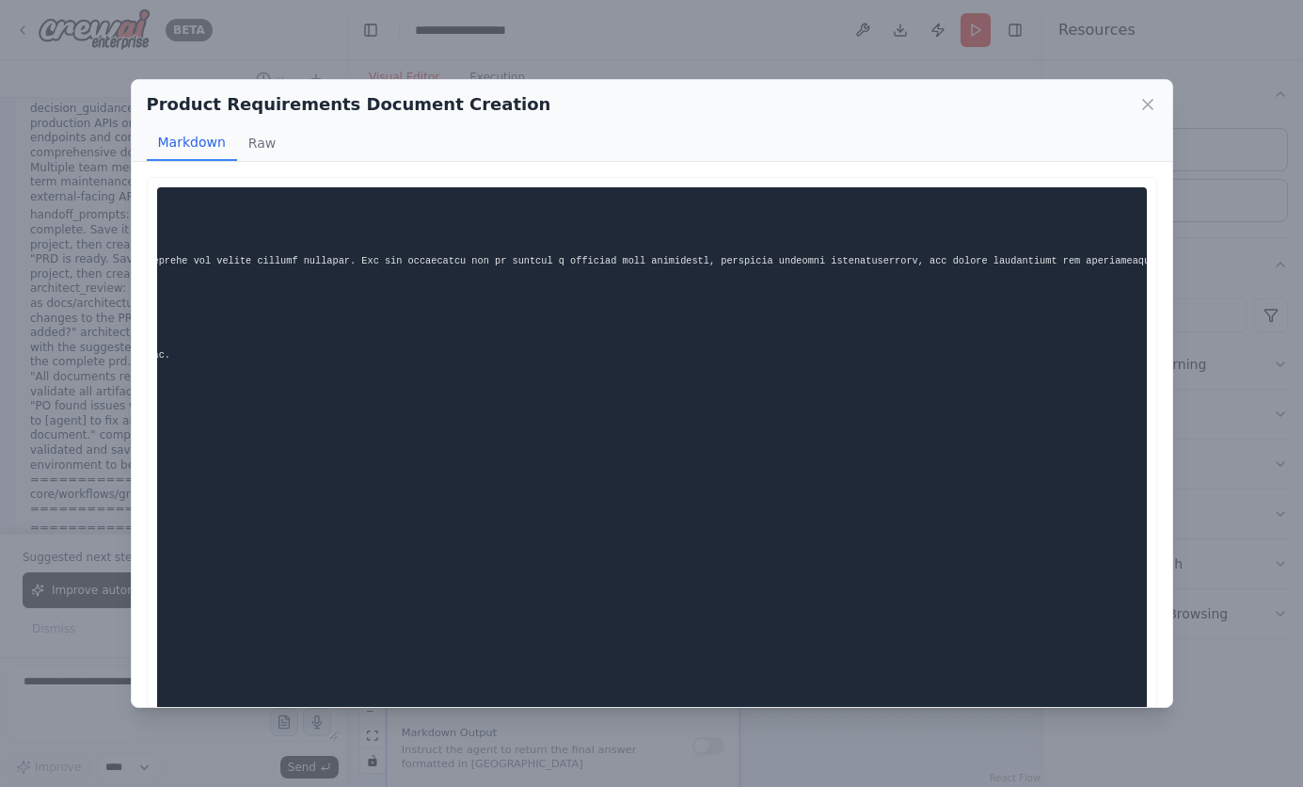
scroll to position [0, 0]
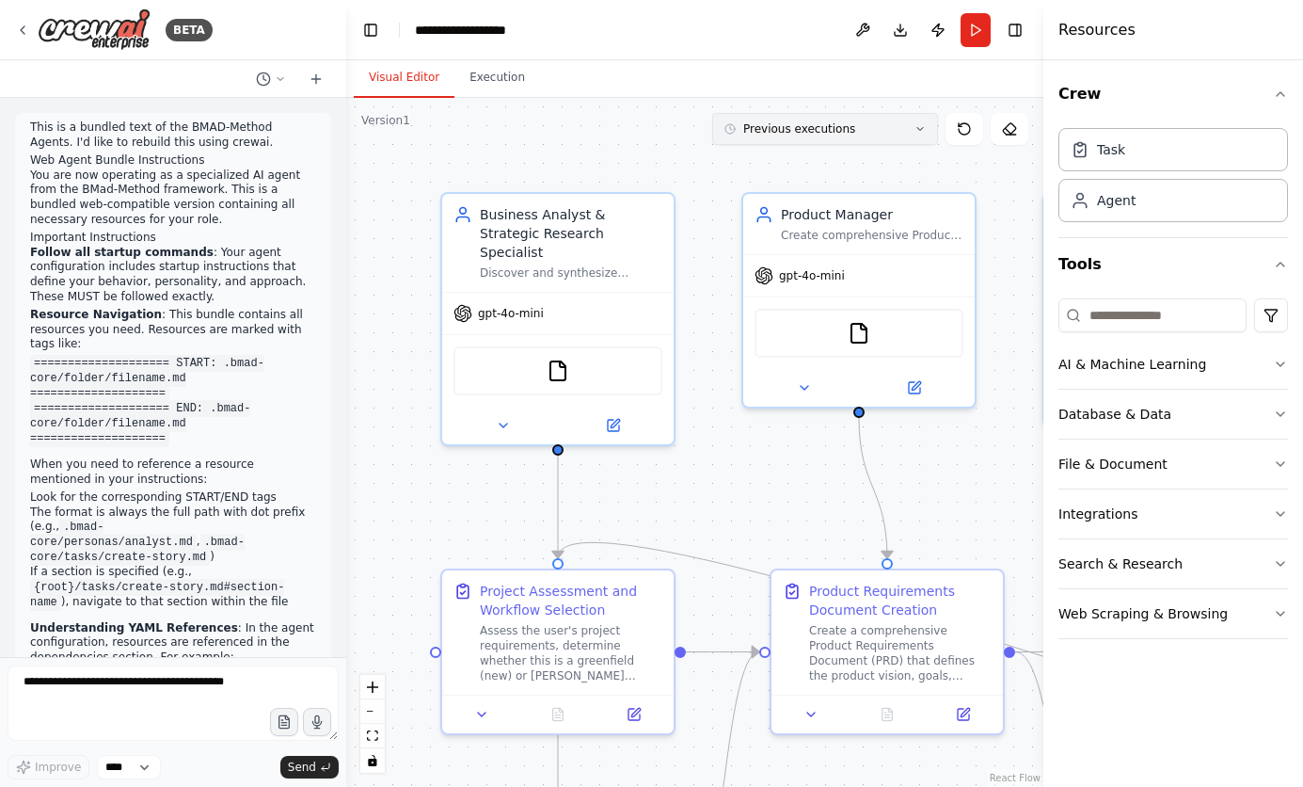
scroll to position [159747, 0]
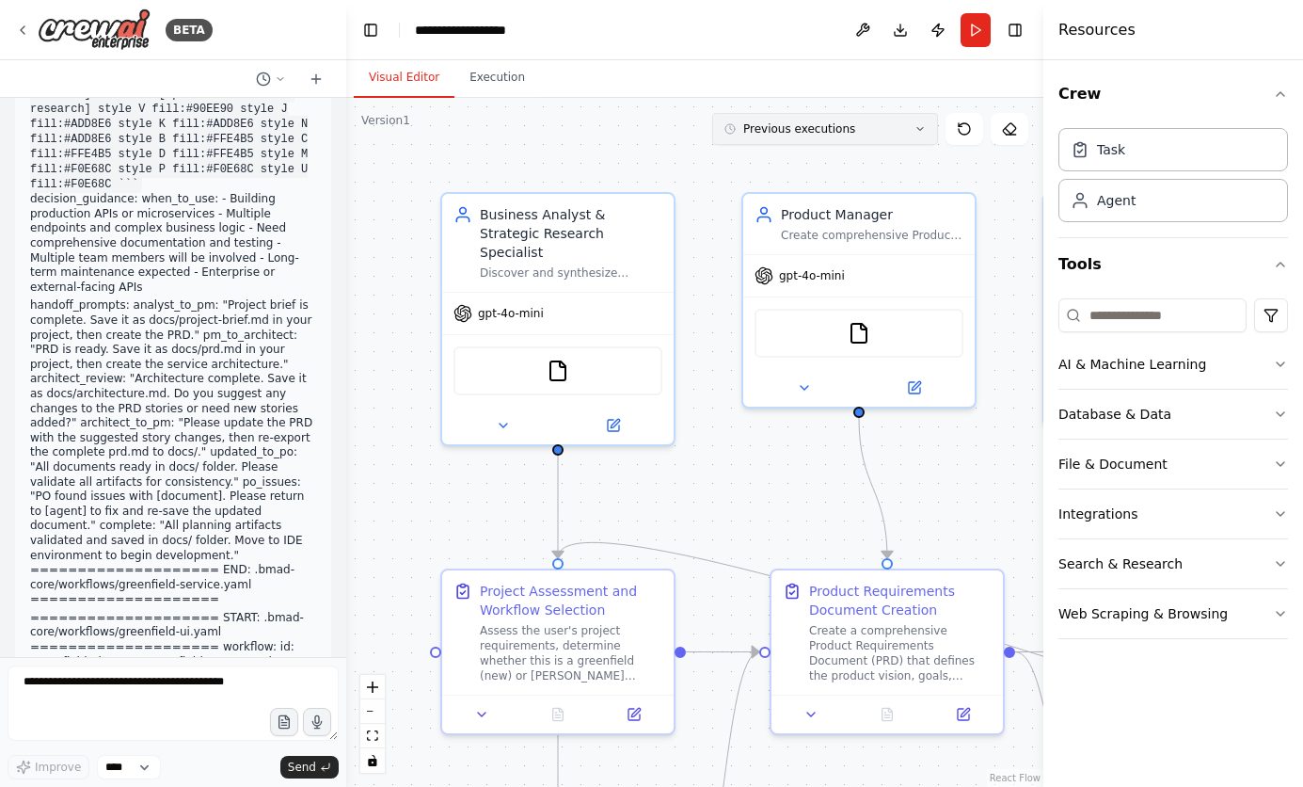
click at [918, 131] on icon at bounding box center [920, 128] width 11 height 11
click at [851, 165] on div "19m ago" at bounding box center [837, 163] width 188 height 15
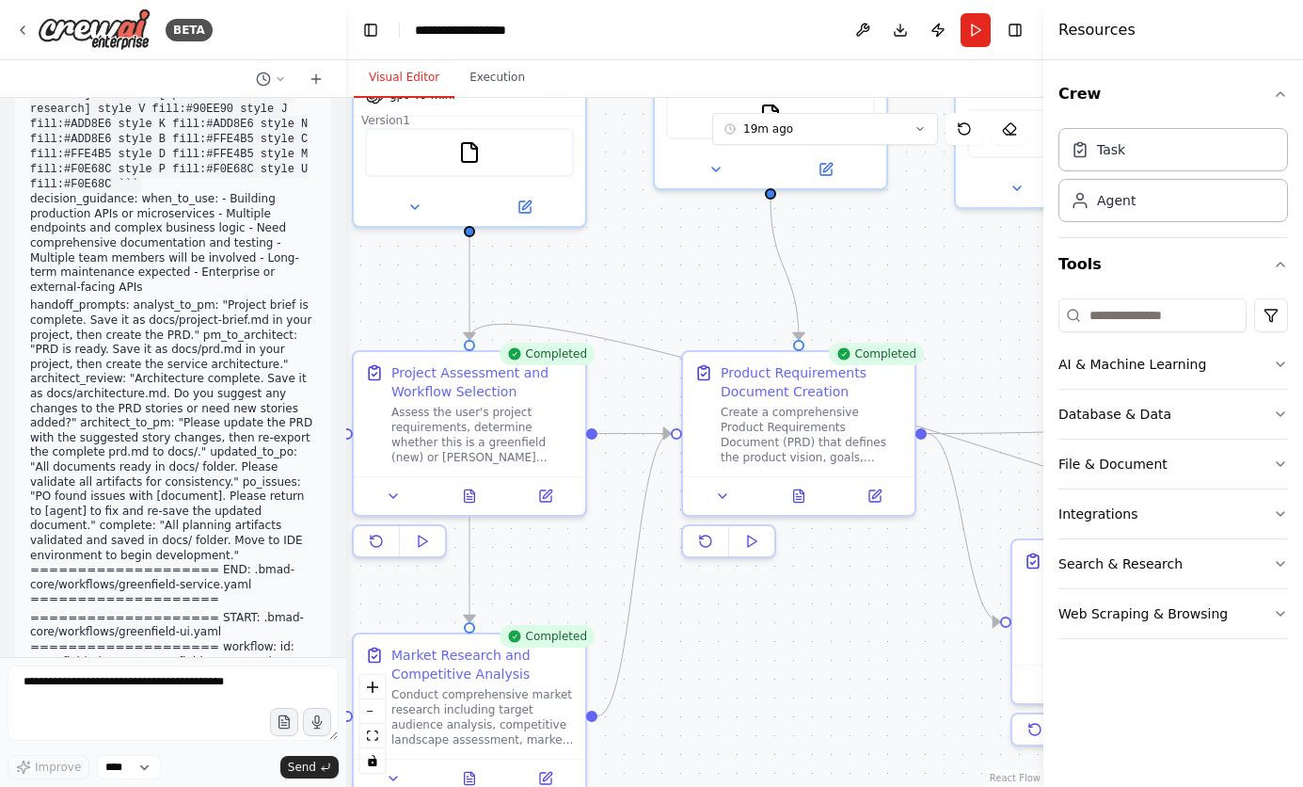
drag, startPoint x: 799, startPoint y: 507, endPoint x: 711, endPoint y: 289, distance: 235.6
click at [711, 289] on div ".deletable-edge-delete-btn { width: 20px; height: 20px; border: 0px solid #ffff…" at bounding box center [694, 442] width 697 height 689
click at [373, 711] on icon "zoom out" at bounding box center [372, 712] width 11 height 2
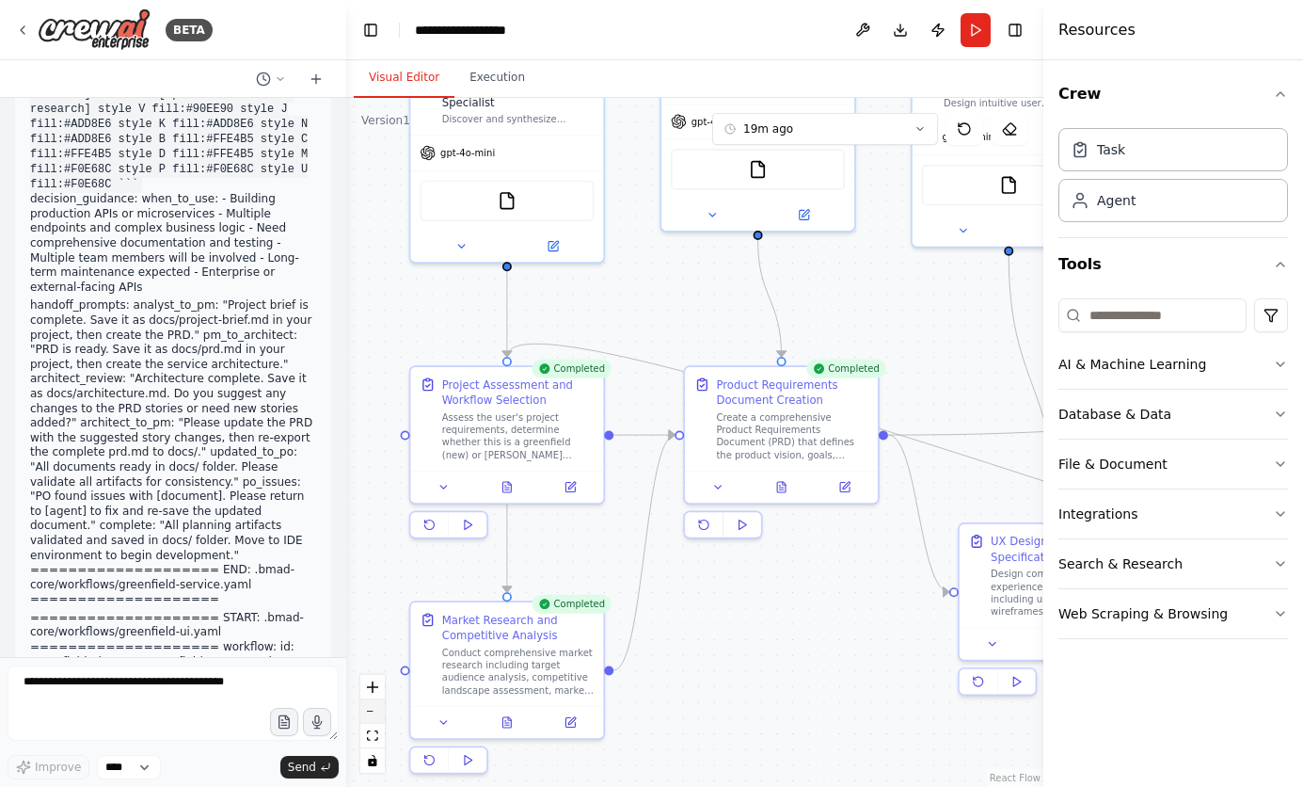
click at [373, 711] on icon "zoom out" at bounding box center [372, 712] width 11 height 2
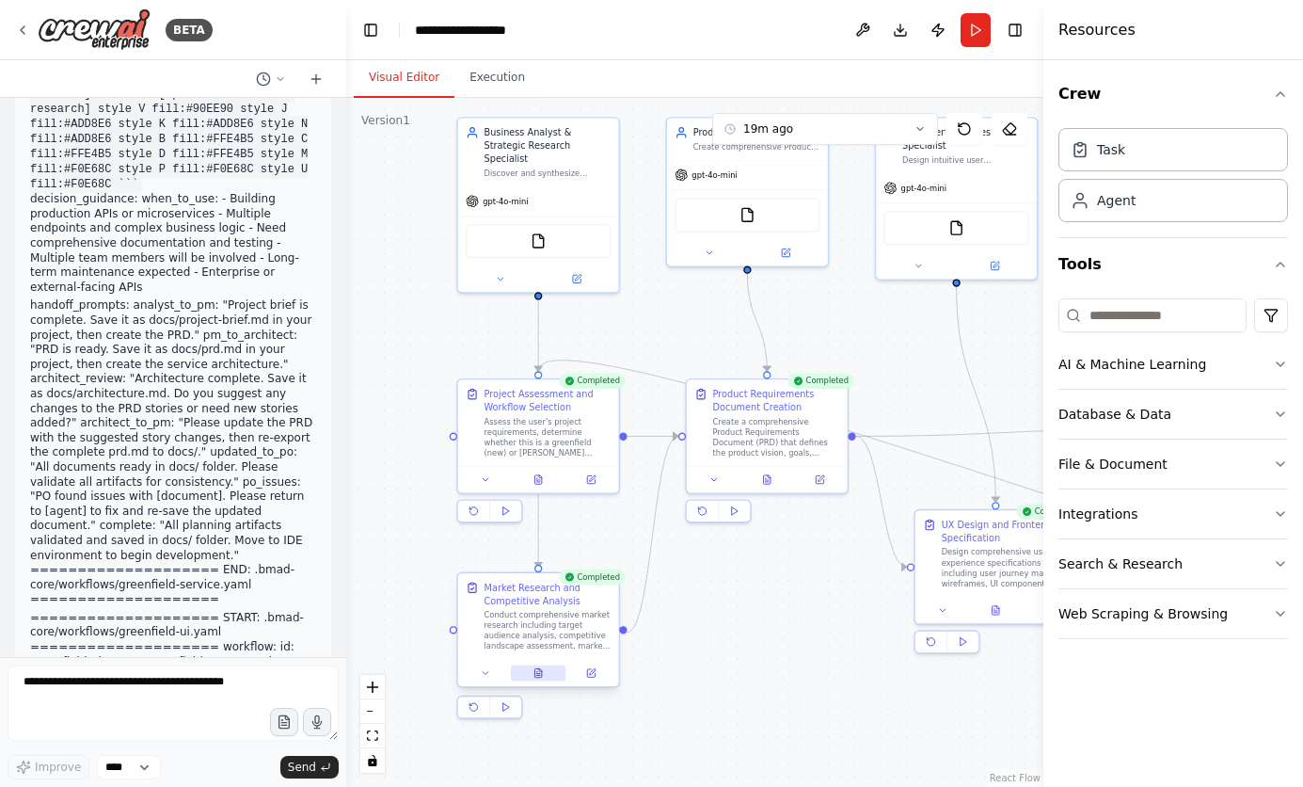
click at [539, 675] on icon at bounding box center [538, 675] width 4 height 0
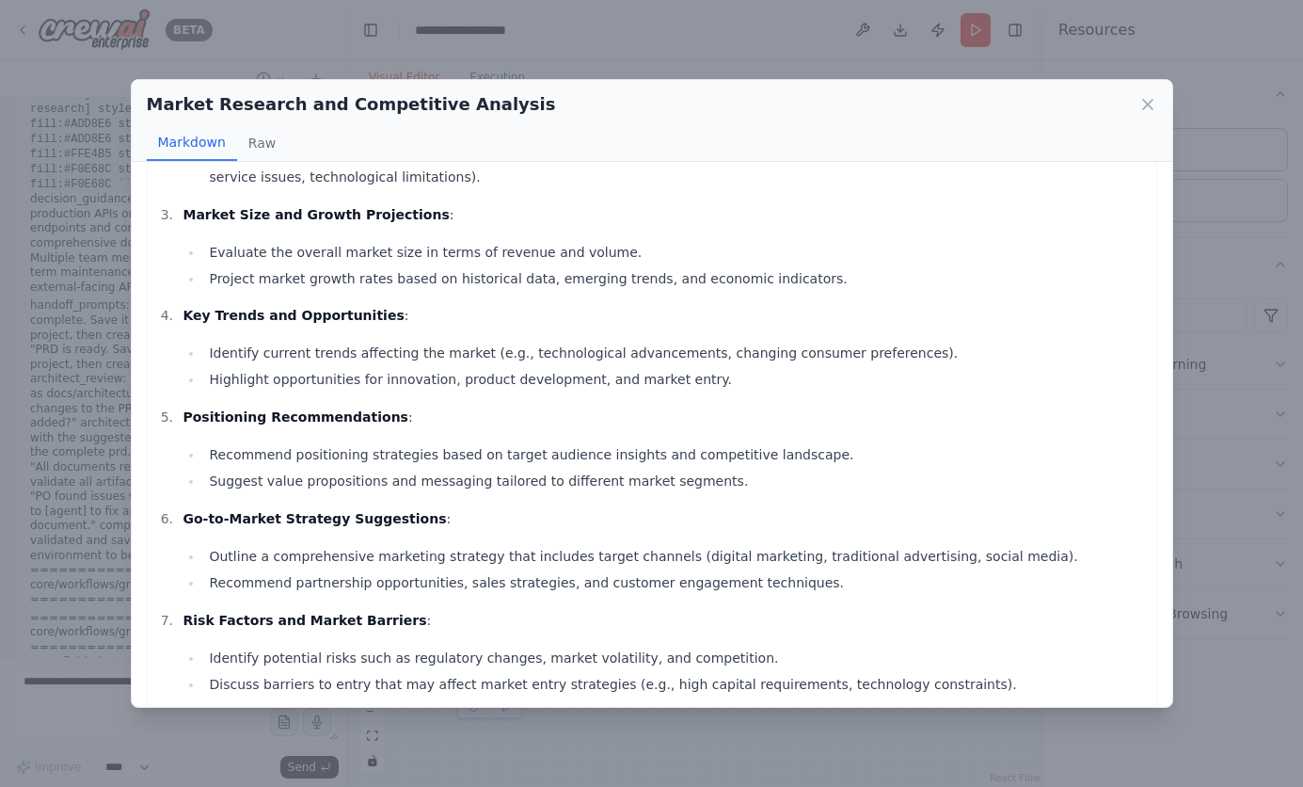
scroll to position [0, 0]
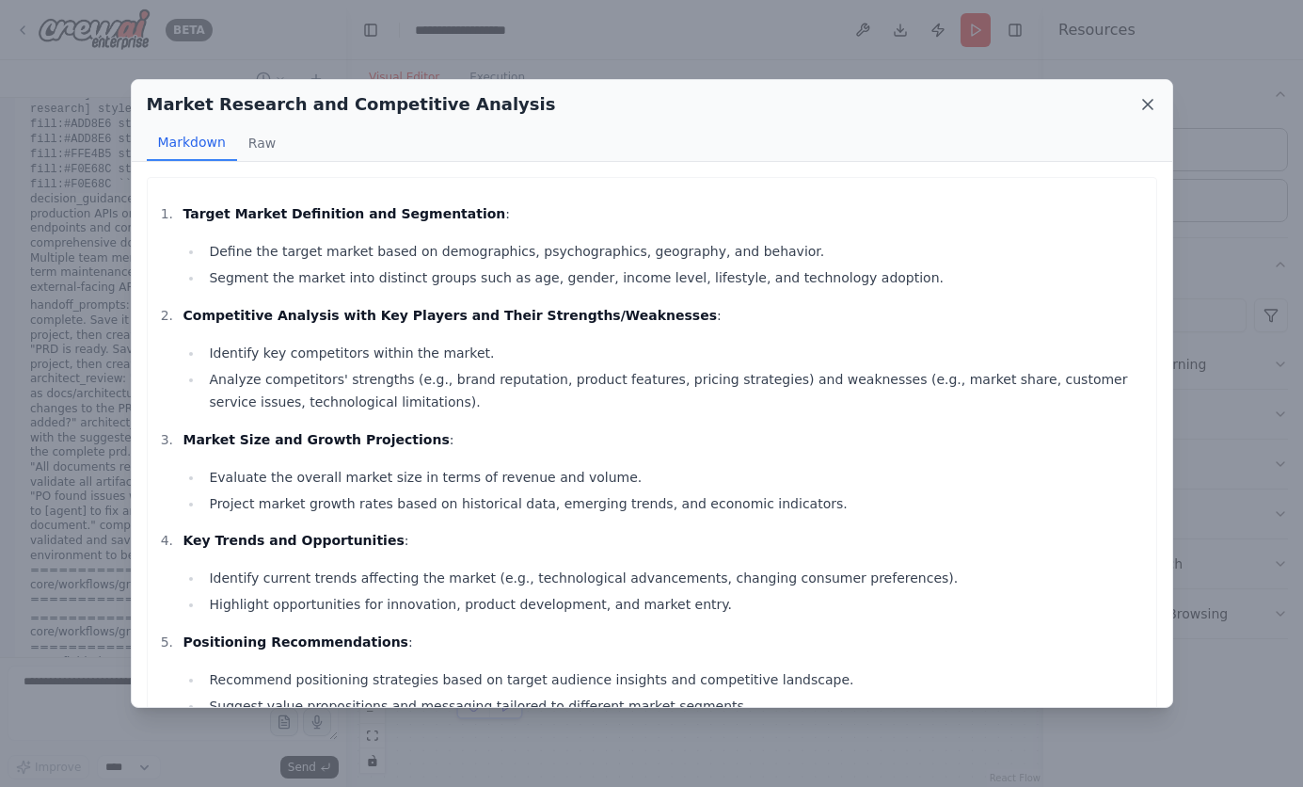
click at [1142, 104] on icon at bounding box center [1148, 104] width 19 height 19
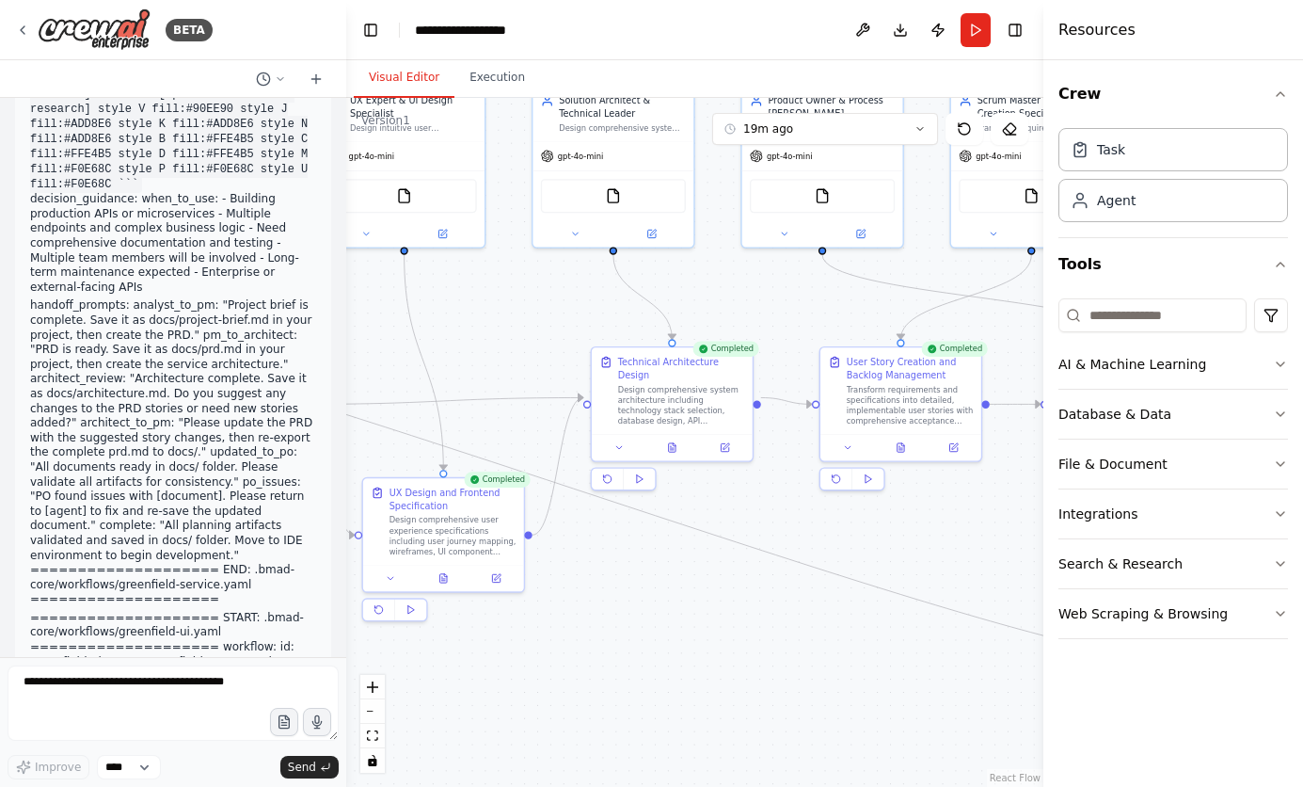
drag, startPoint x: 870, startPoint y: 679, endPoint x: 317, endPoint y: 647, distance: 553.3
click at [317, 647] on div "BETA This is a bundled text of the BMAD-Method Agents. I'd like to rebuild this…" at bounding box center [651, 393] width 1303 height 787
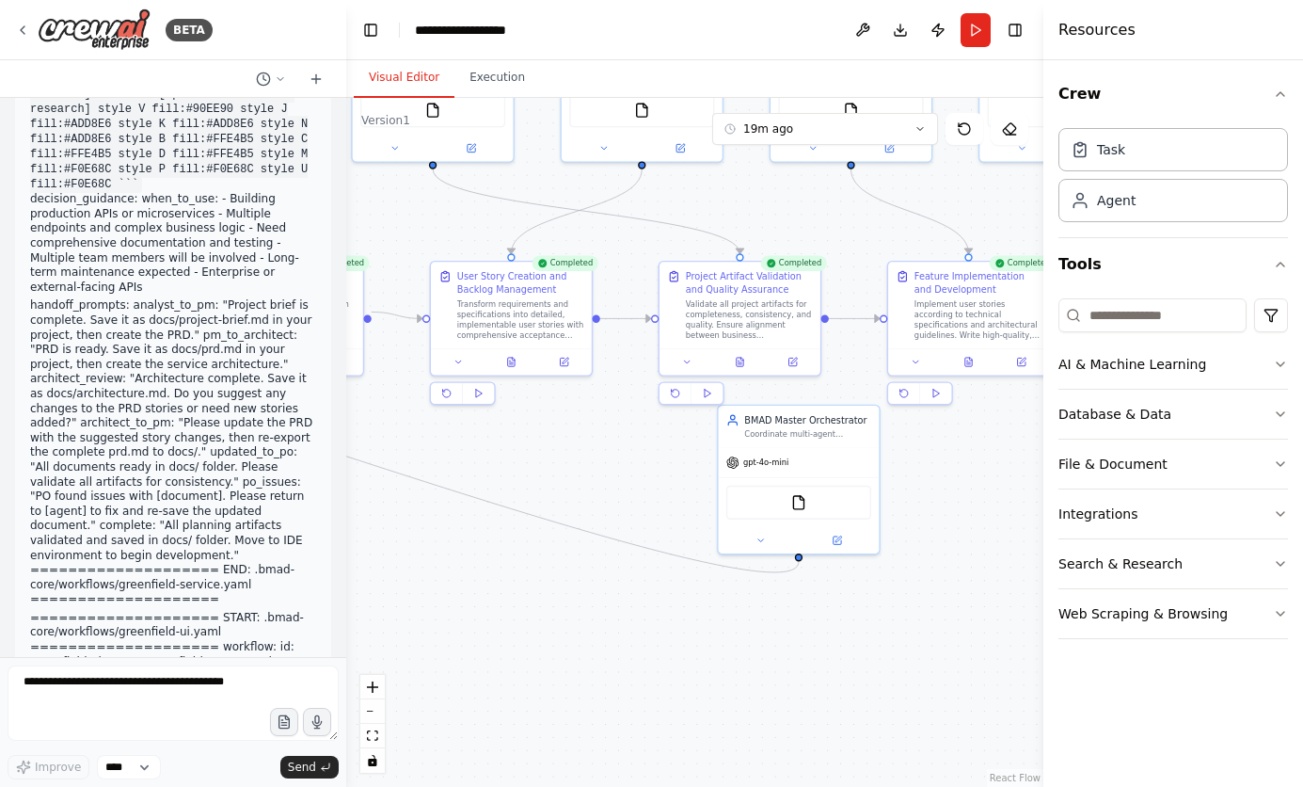
drag, startPoint x: 739, startPoint y: 642, endPoint x: 349, endPoint y: 556, distance: 398.9
click at [349, 556] on div ".deletable-edge-delete-btn { width: 20px; height: 20px; border: 0px solid #ffff…" at bounding box center [694, 442] width 697 height 689
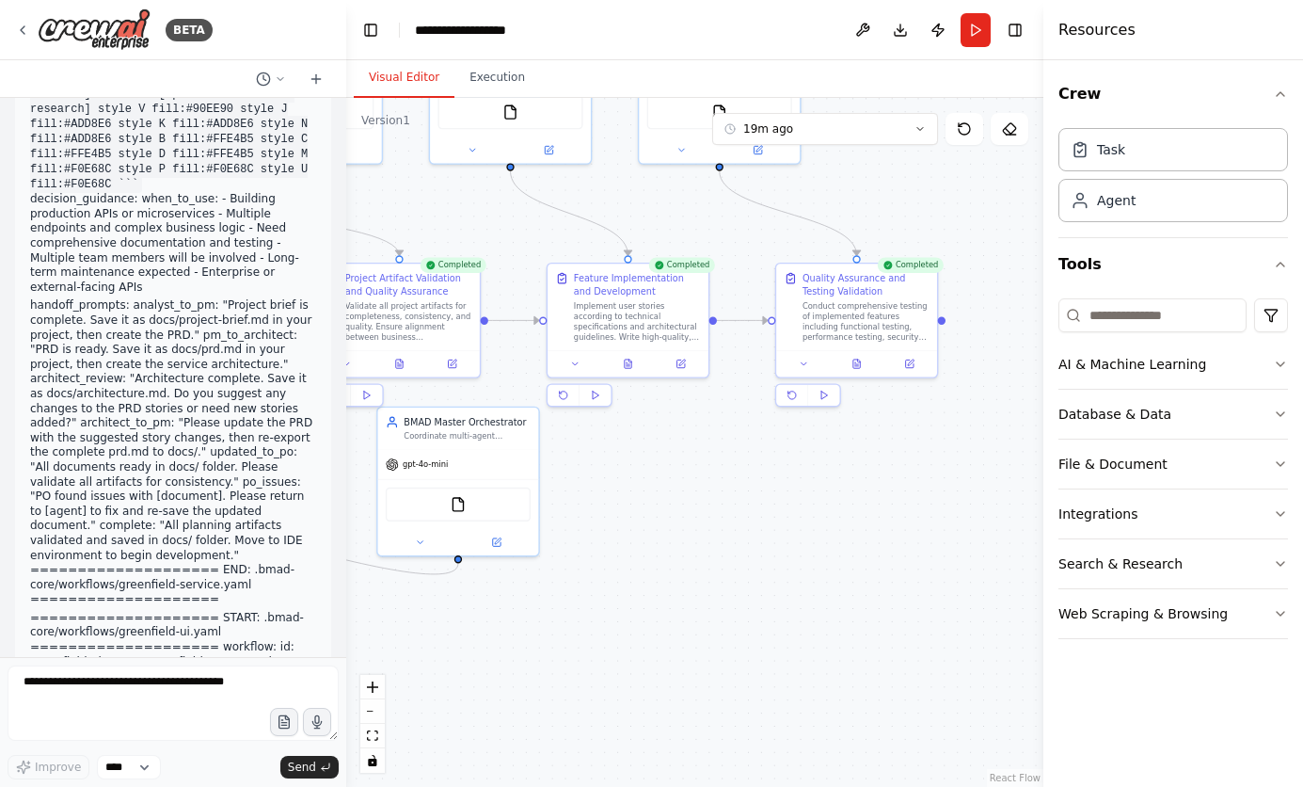
drag, startPoint x: 950, startPoint y: 668, endPoint x: 732, endPoint y: 534, distance: 256.5
click at [643, 656] on div ".deletable-edge-delete-btn { width: 20px; height: 20px; border: 0px solid #ffff…" at bounding box center [694, 442] width 697 height 689
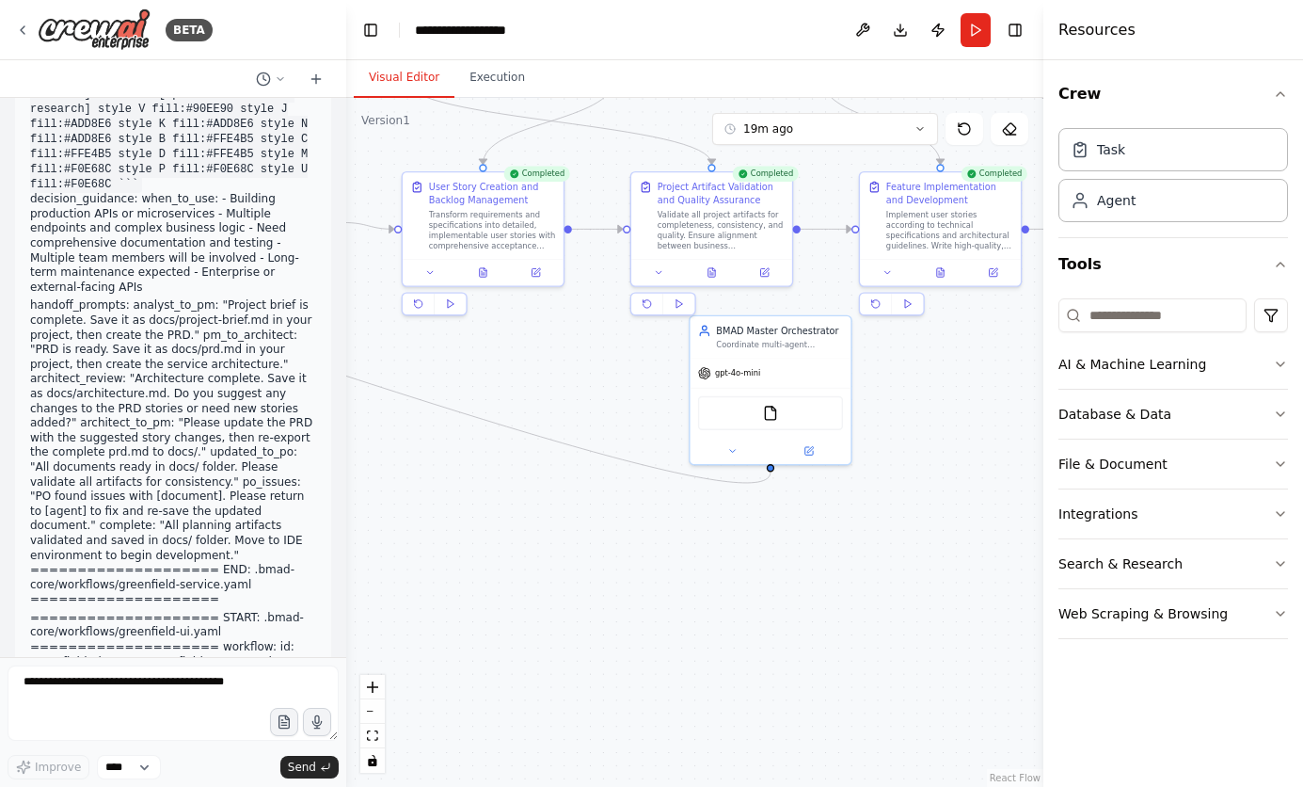
drag, startPoint x: 605, startPoint y: 692, endPoint x: 885, endPoint y: 615, distance: 290.0
click at [885, 615] on div ".deletable-edge-delete-btn { width: 20px; height: 20px; border: 0px solid #ffff…" at bounding box center [694, 442] width 697 height 689
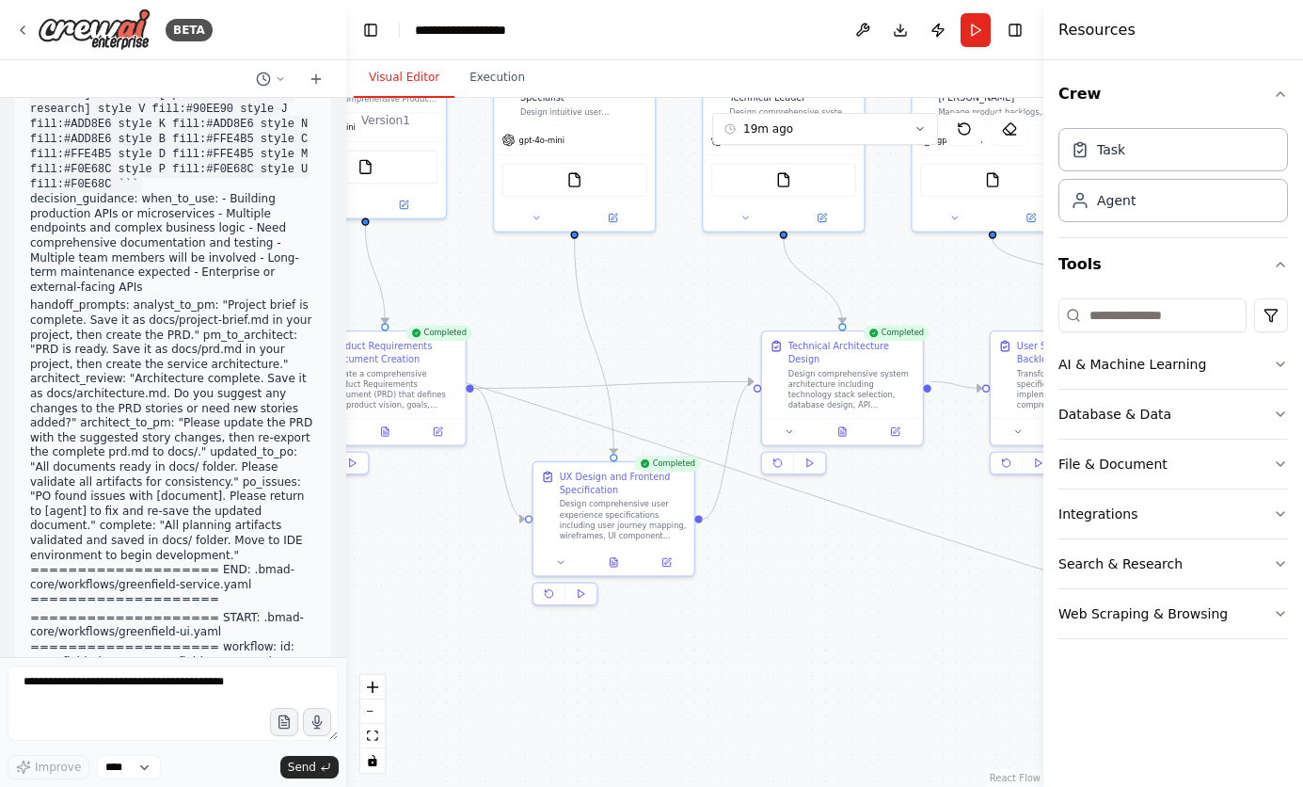
drag, startPoint x: 455, startPoint y: 553, endPoint x: 1044, endPoint y: 712, distance: 609.3
click at [1044, 712] on div "BETA This is a bundled text of the BMAD-Method Agents. I'd like to rebuild this…" at bounding box center [651, 393] width 1303 height 787
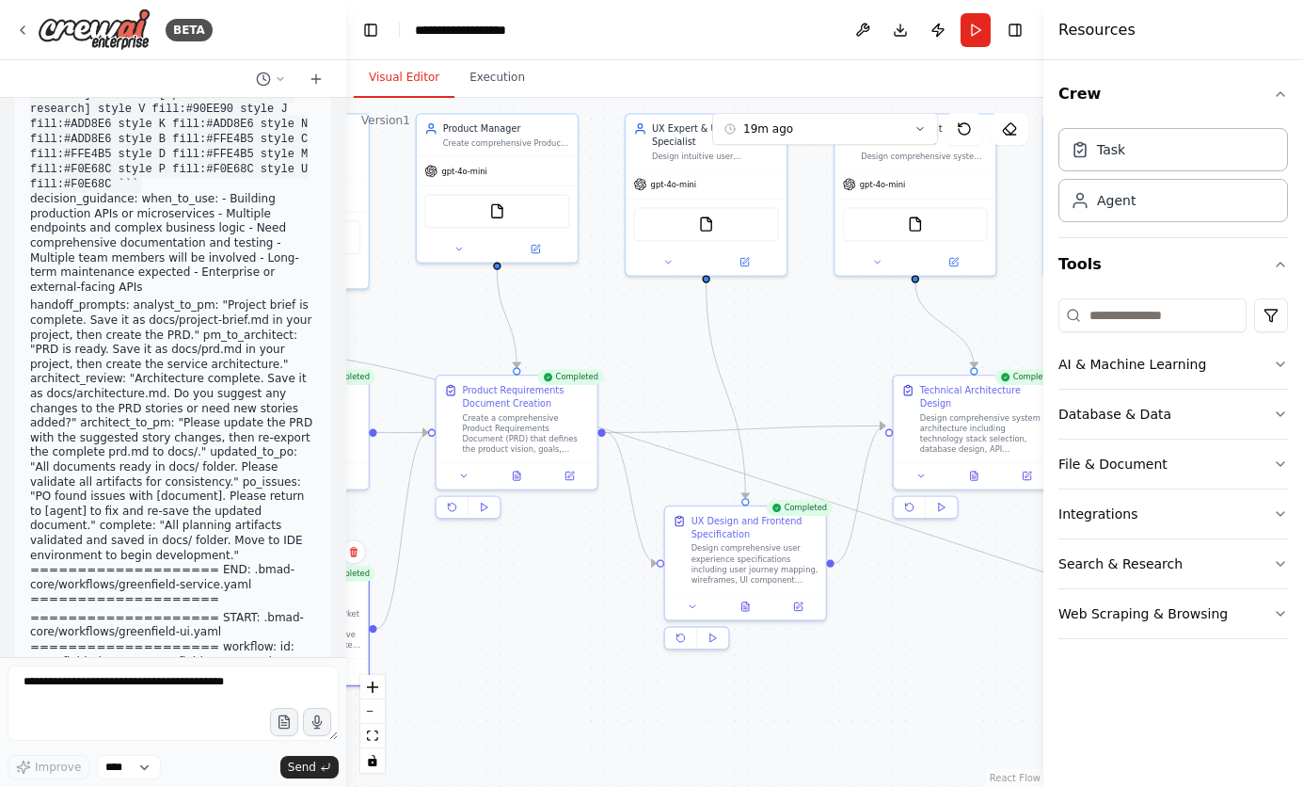
drag, startPoint x: 422, startPoint y: 559, endPoint x: 554, endPoint y: 603, distance: 139.9
click at [554, 603] on div ".deletable-edge-delete-btn { width: 20px; height: 20px; border: 0px solid #ffff…" at bounding box center [694, 442] width 697 height 689
click at [752, 600] on button at bounding box center [747, 604] width 56 height 16
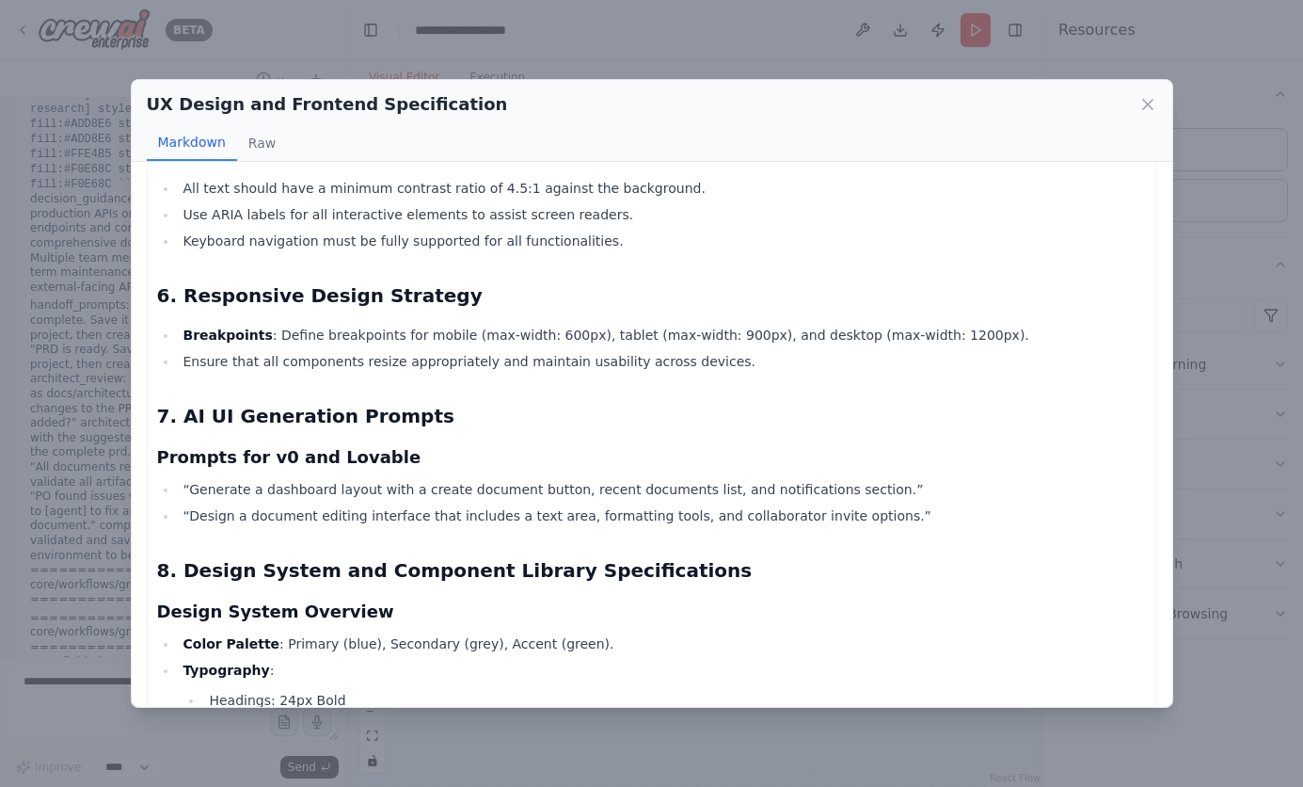
scroll to position [2008, 0]
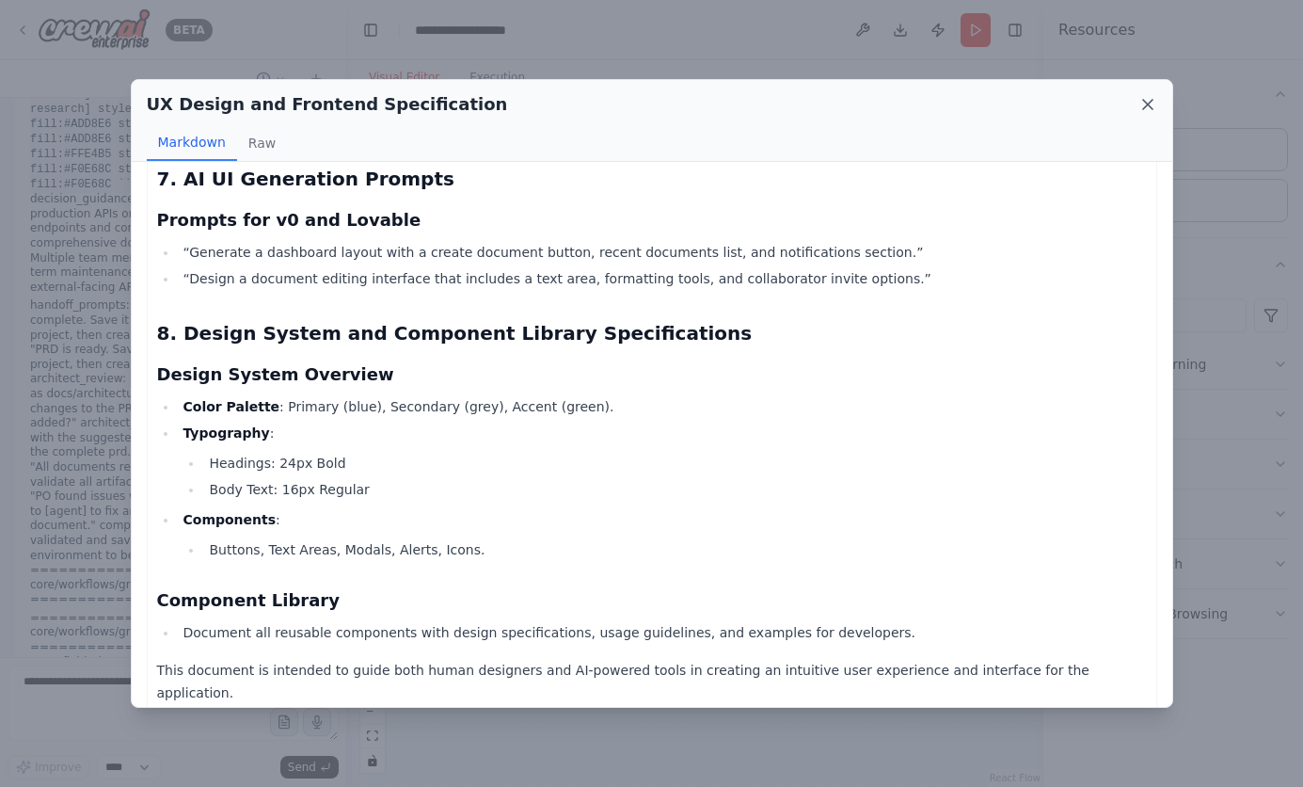
click at [1152, 107] on icon at bounding box center [1147, 104] width 9 height 9
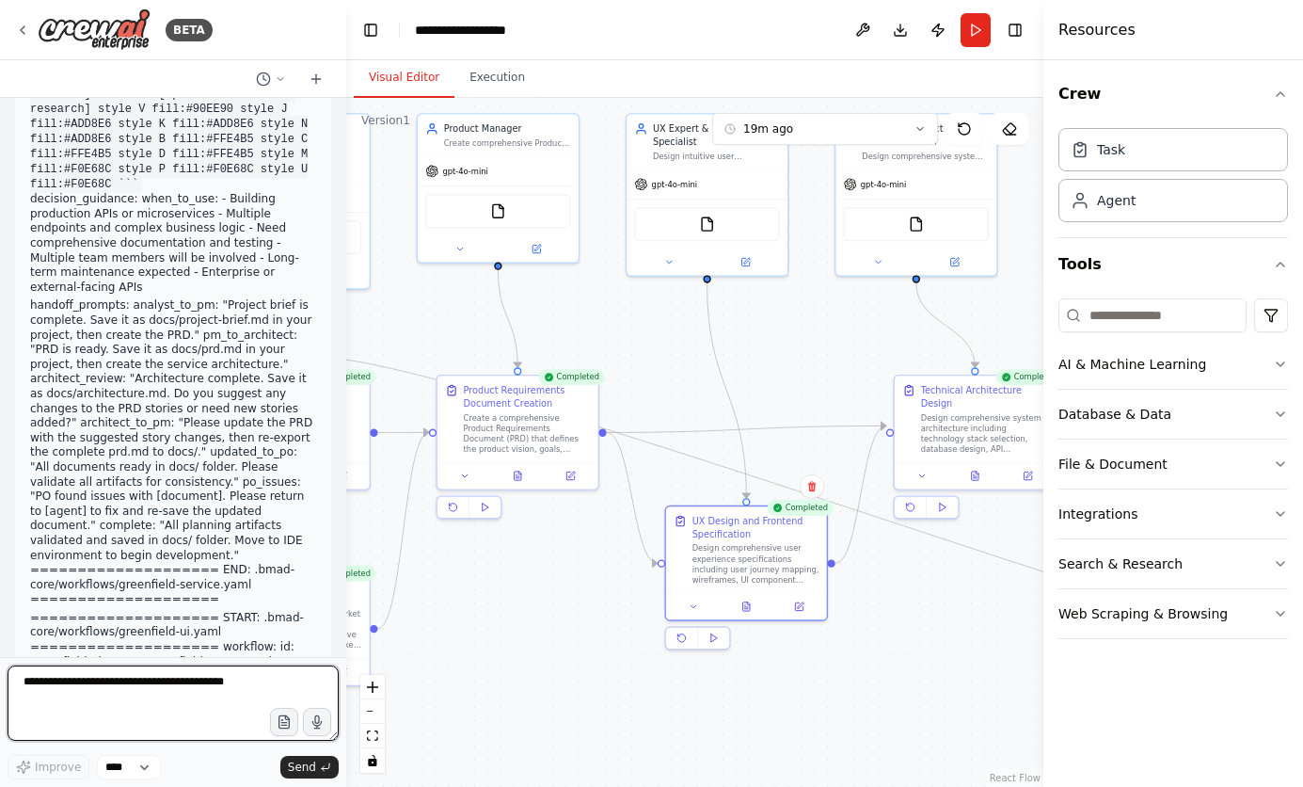
click at [39, 685] on textarea at bounding box center [173, 702] width 331 height 75
click at [53, 686] on textarea "*****" at bounding box center [173, 702] width 331 height 75
click at [31, 687] on textarea "*****" at bounding box center [173, 702] width 331 height 75
click at [83, 686] on textarea "*****" at bounding box center [173, 702] width 331 height 75
type textarea "**********"
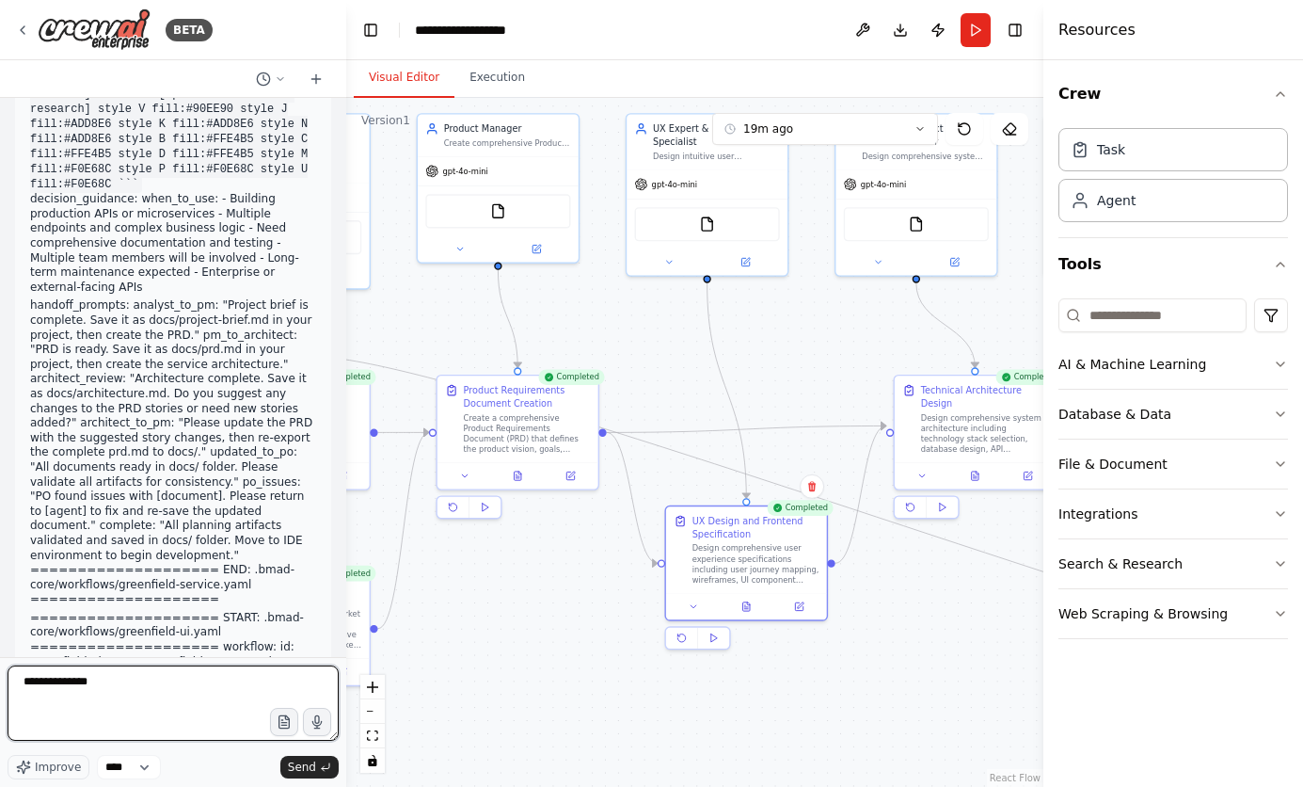
click at [223, 692] on textarea "**********" at bounding box center [173, 702] width 331 height 75
click at [105, 707] on textarea "**********" at bounding box center [173, 702] width 331 height 75
click at [40, 684] on textarea "**********" at bounding box center [173, 702] width 331 height 75
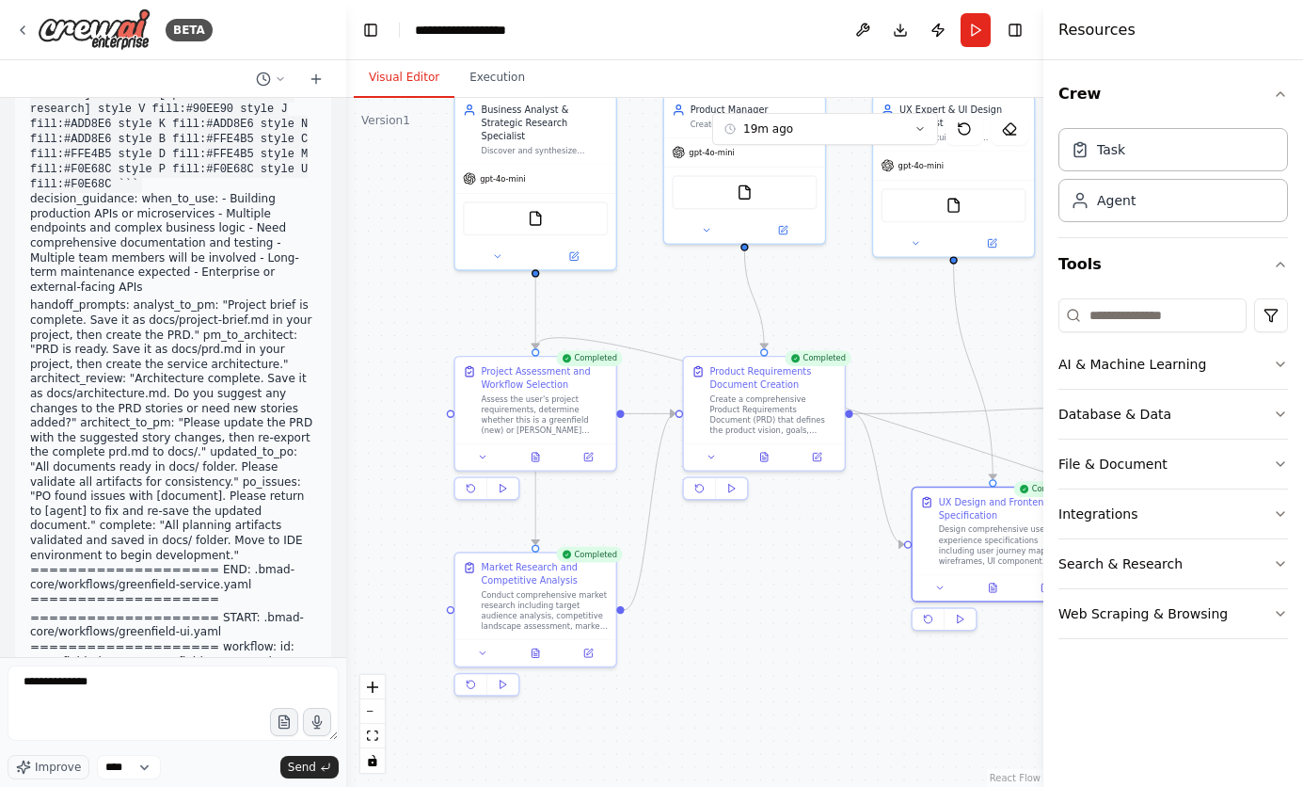
drag, startPoint x: 448, startPoint y: 581, endPoint x: 695, endPoint y: 562, distance: 247.3
click at [695, 562] on div ".deletable-edge-delete-btn { width: 20px; height: 20px; border: 0px solid #ffff…" at bounding box center [694, 442] width 697 height 689
drag, startPoint x: 116, startPoint y: 685, endPoint x: -8, endPoint y: 674, distance: 124.7
click at [0, 674] on html "BETA This is a bundled text of the BMAD-Method Agents. I'd like to rebuild this…" at bounding box center [651, 393] width 1303 height 787
click at [155, 683] on textarea "**********" at bounding box center [173, 702] width 331 height 75
